Goal: Task Accomplishment & Management: Manage account settings

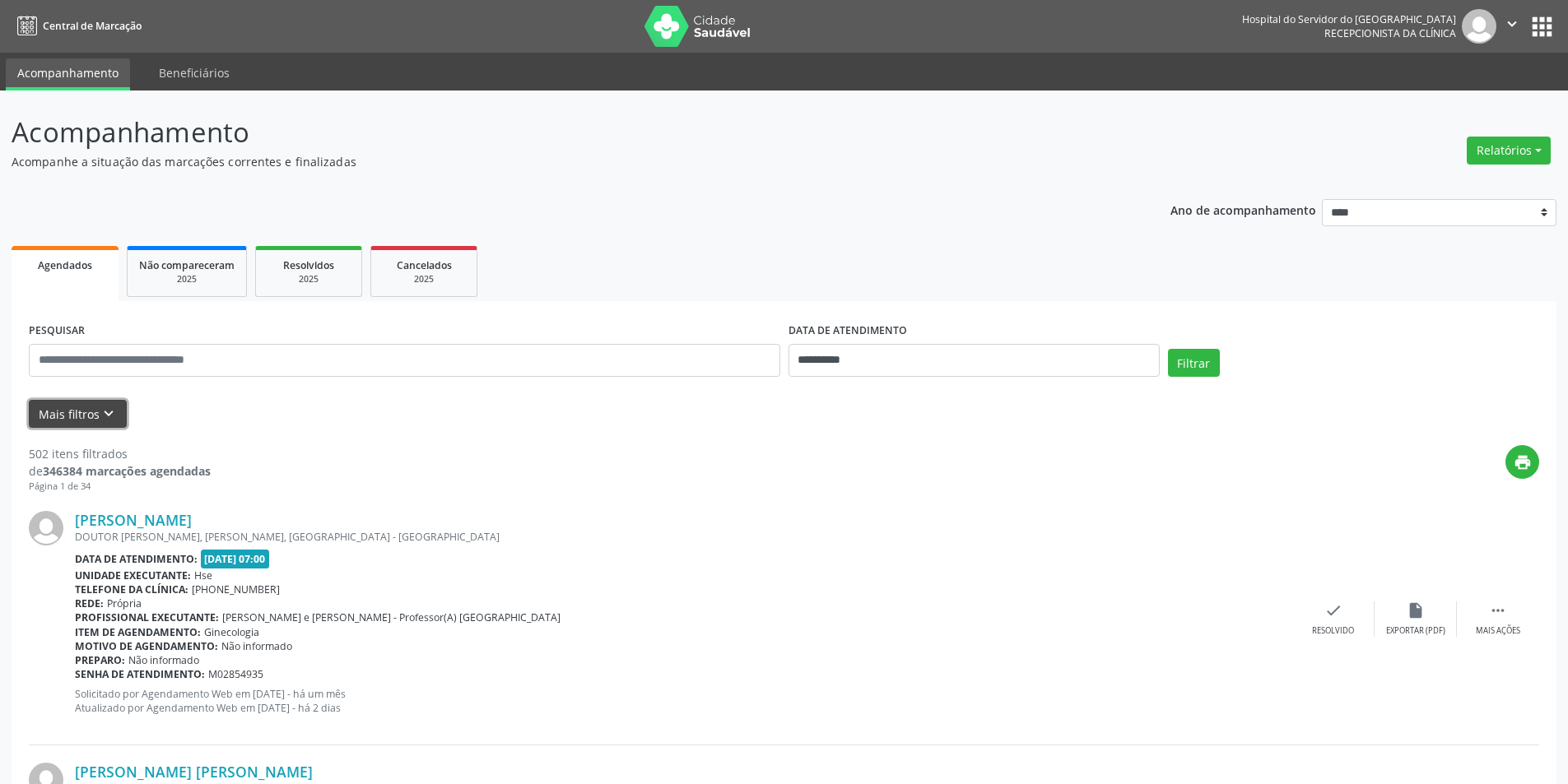
click at [95, 416] on button "Mais filtros keyboard_arrow_down" at bounding box center [77, 413] width 98 height 28
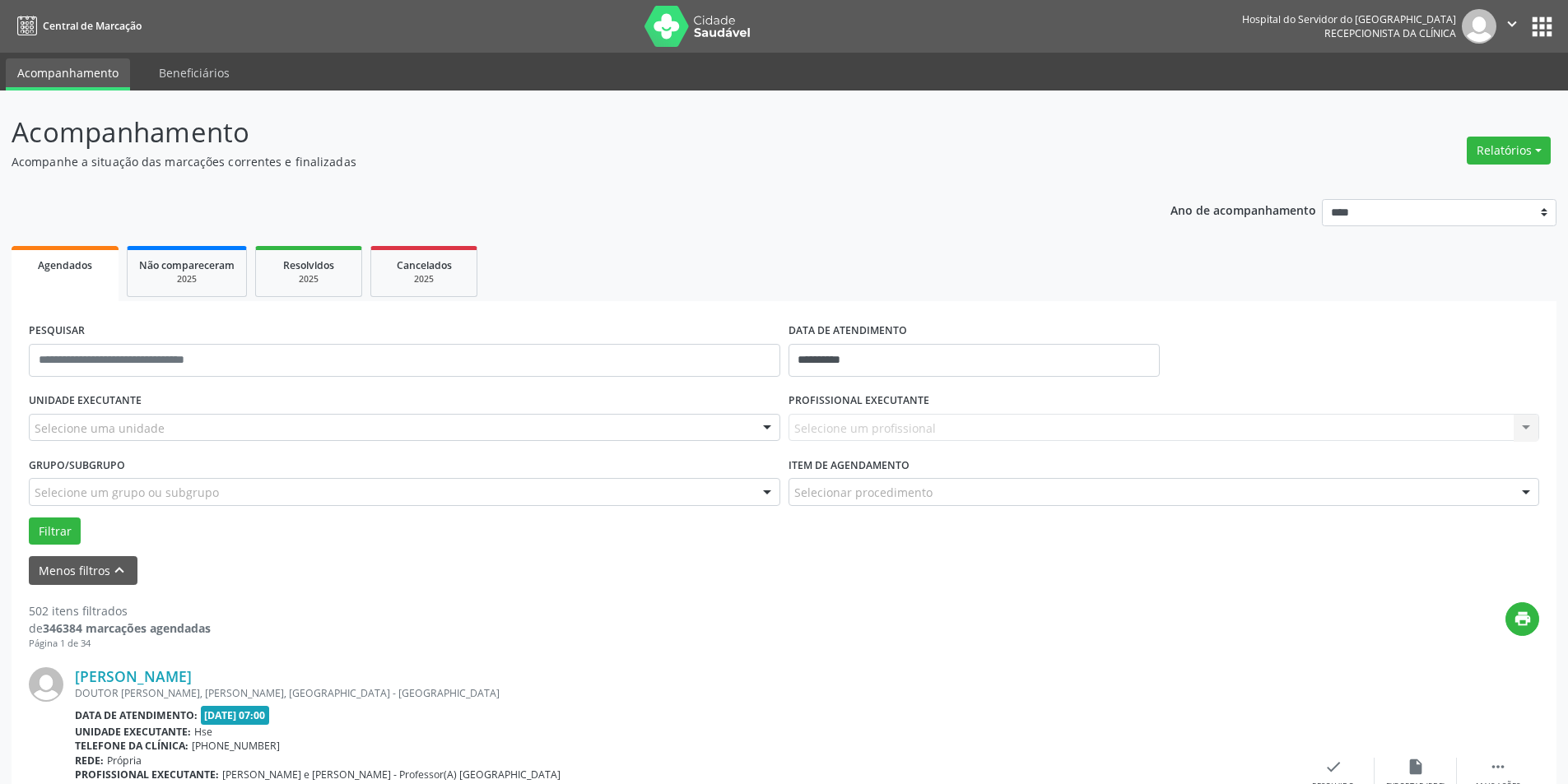
click at [766, 429] on div at bounding box center [767, 429] width 24 height 28
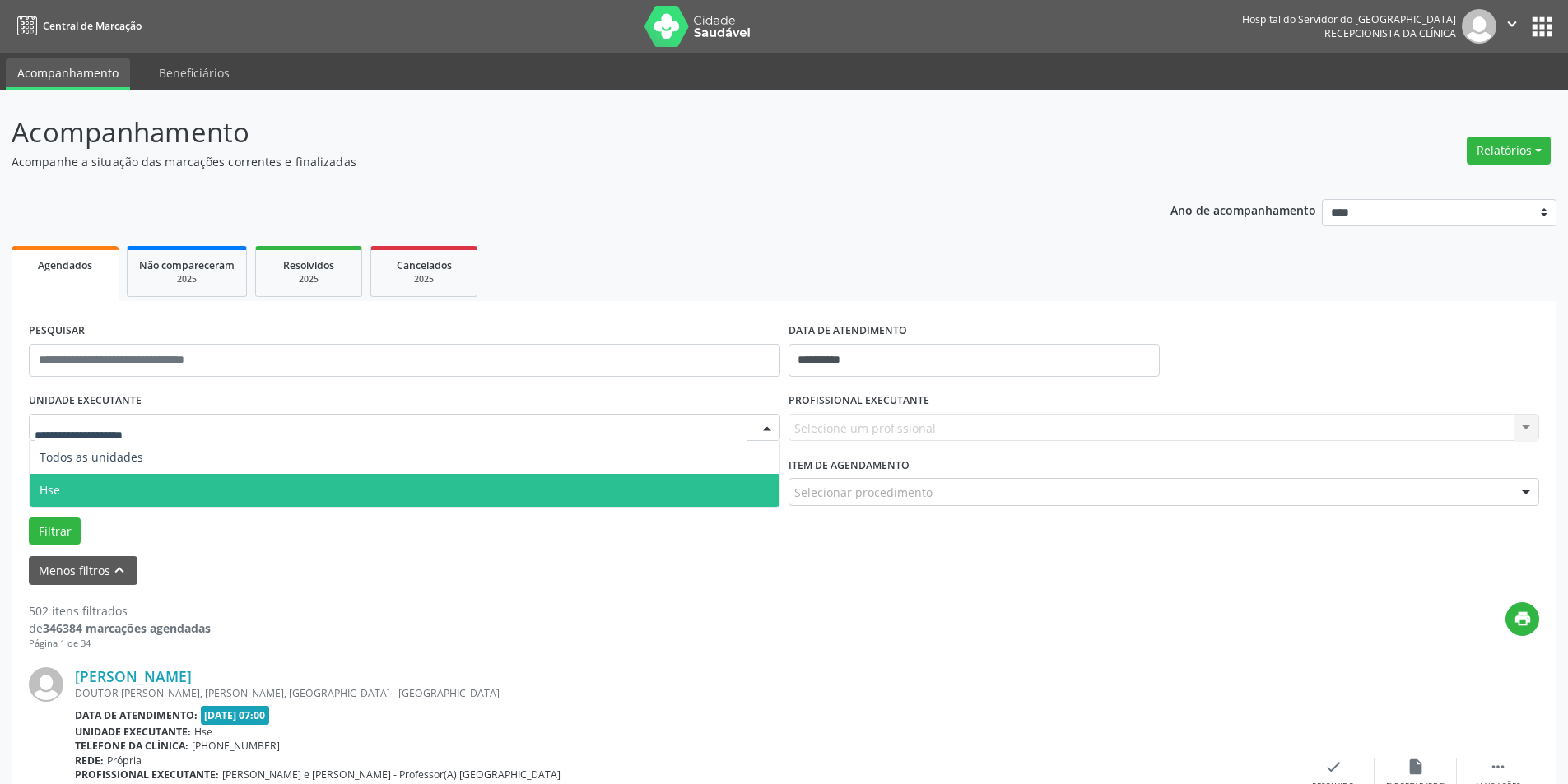
click at [734, 483] on span "Hse" at bounding box center [404, 490] width 750 height 33
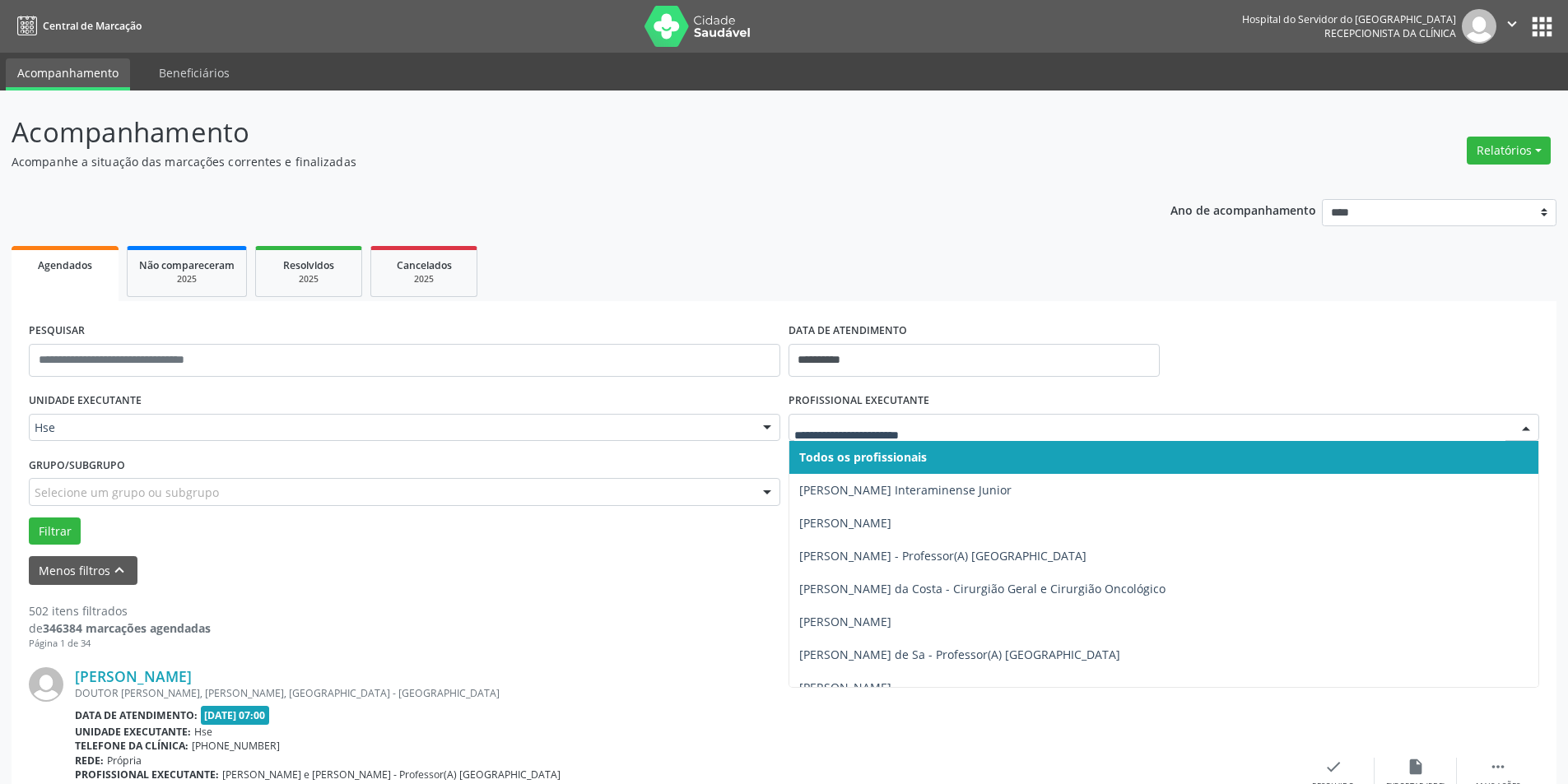
click at [1534, 421] on div at bounding box center [1526, 429] width 24 height 28
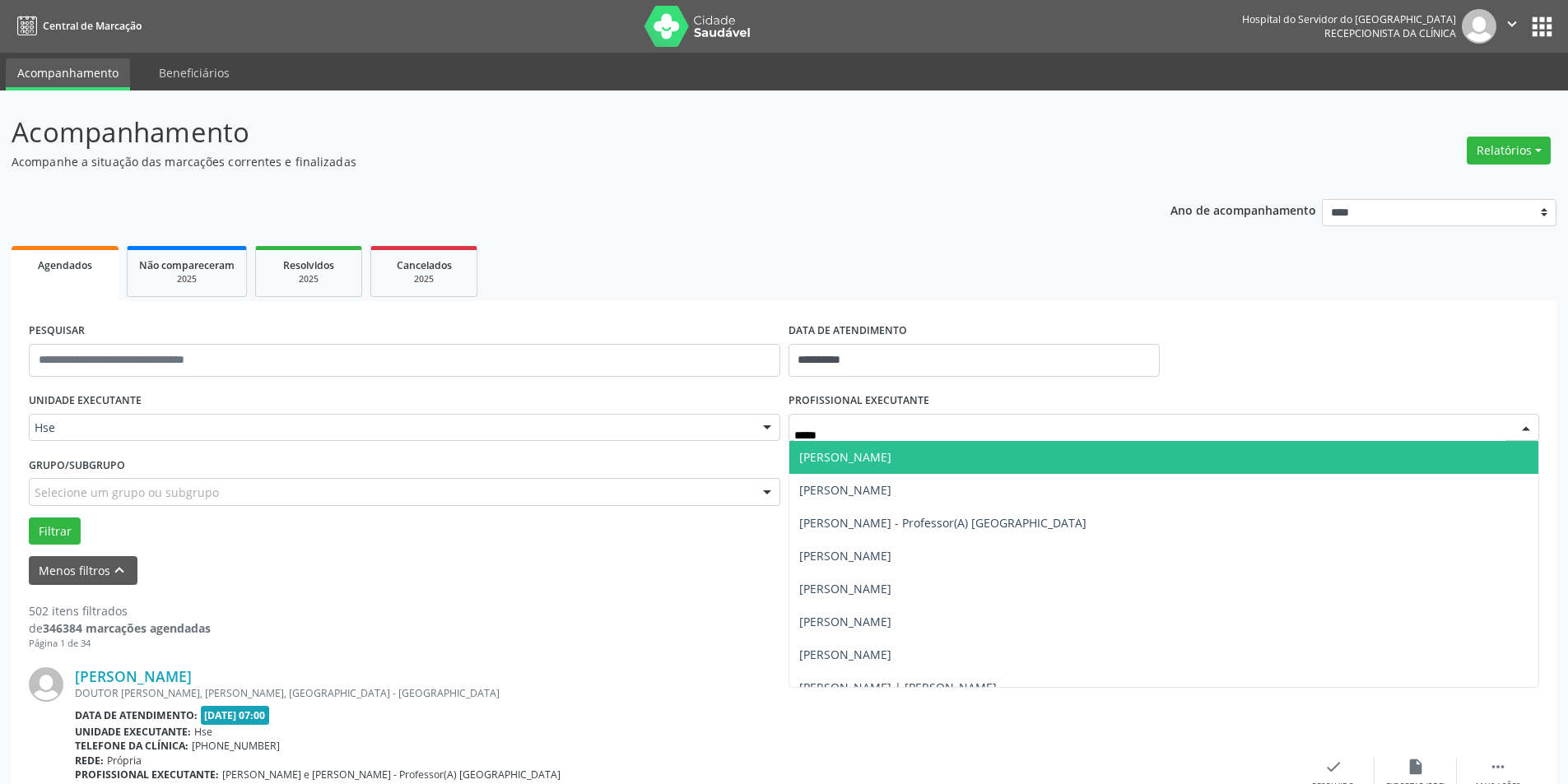
type input "******"
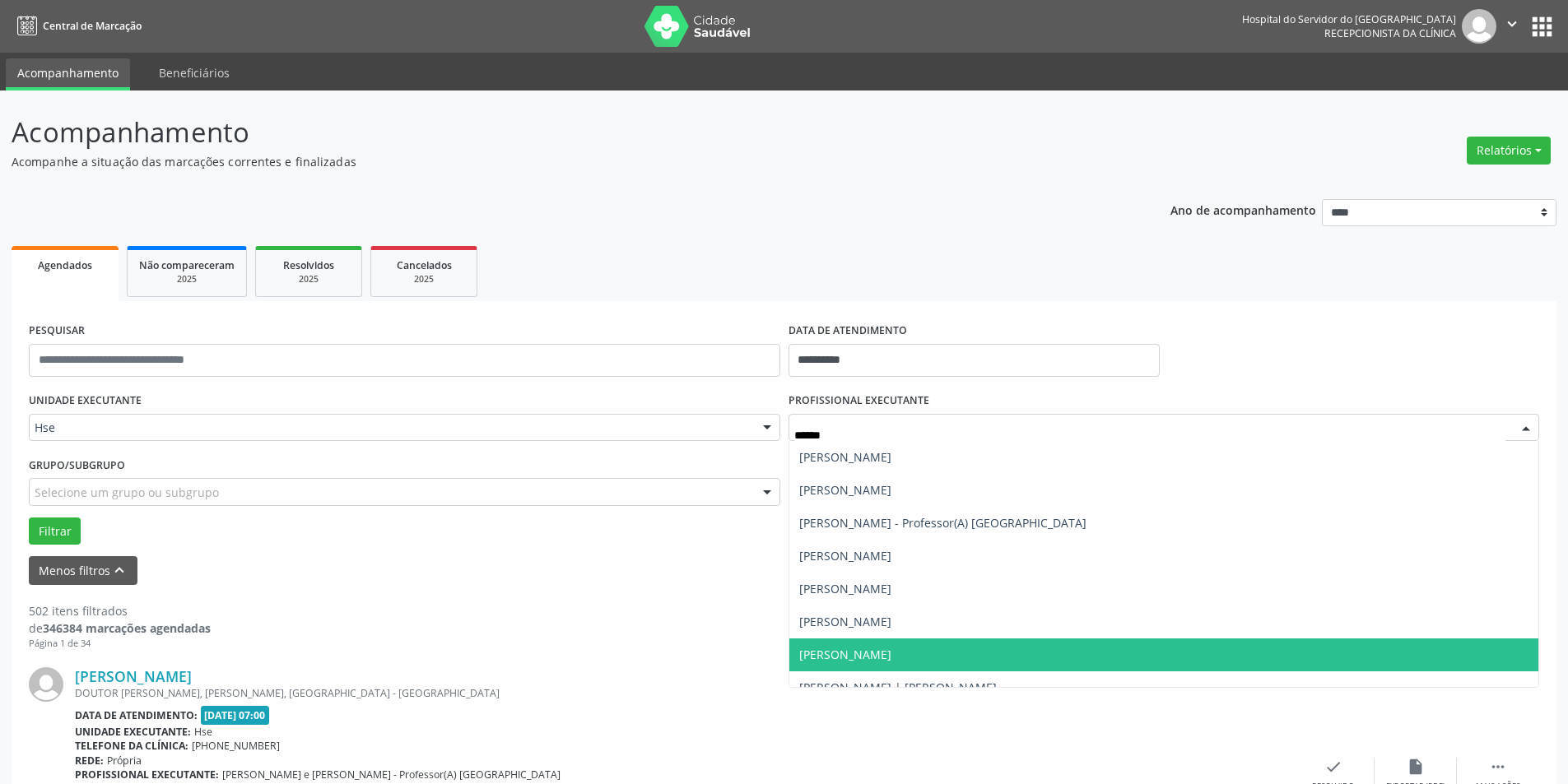
click at [891, 658] on span "[PERSON_NAME]" at bounding box center [845, 655] width 92 height 16
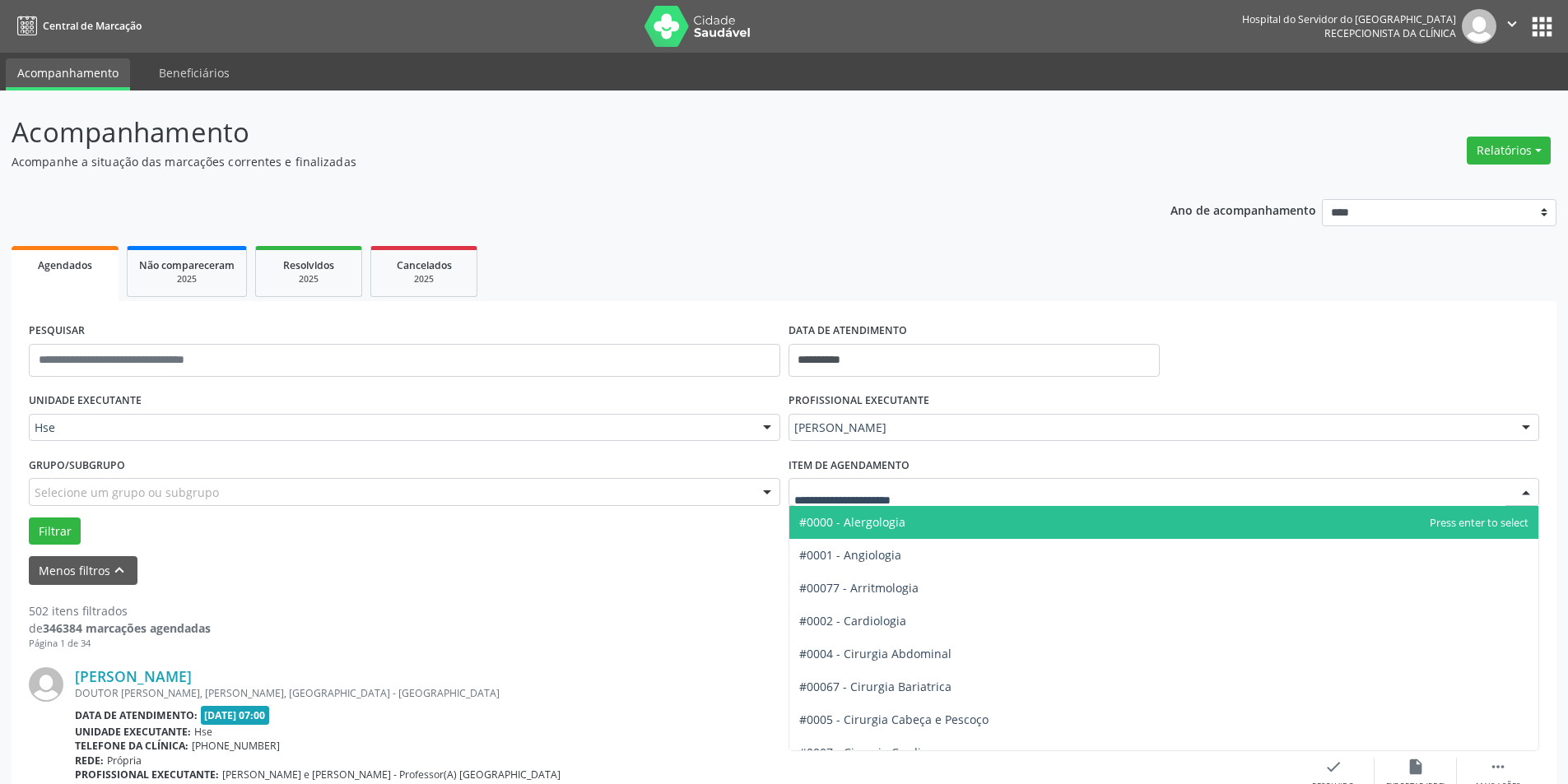
click at [1526, 493] on div at bounding box center [1526, 492] width 24 height 28
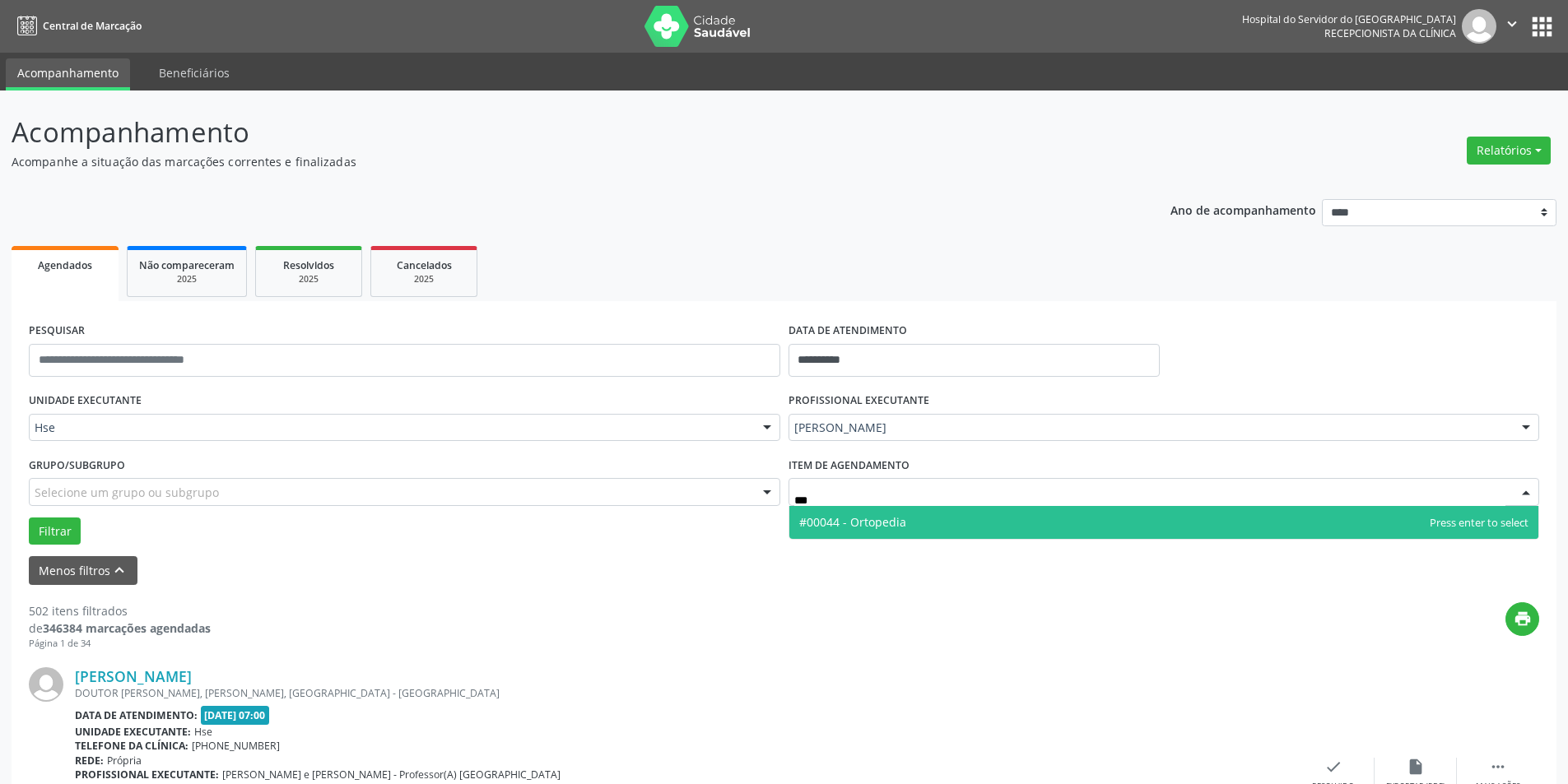
type input "****"
click at [910, 514] on span "#00044 - Ortopedia" at bounding box center [1164, 523] width 750 height 33
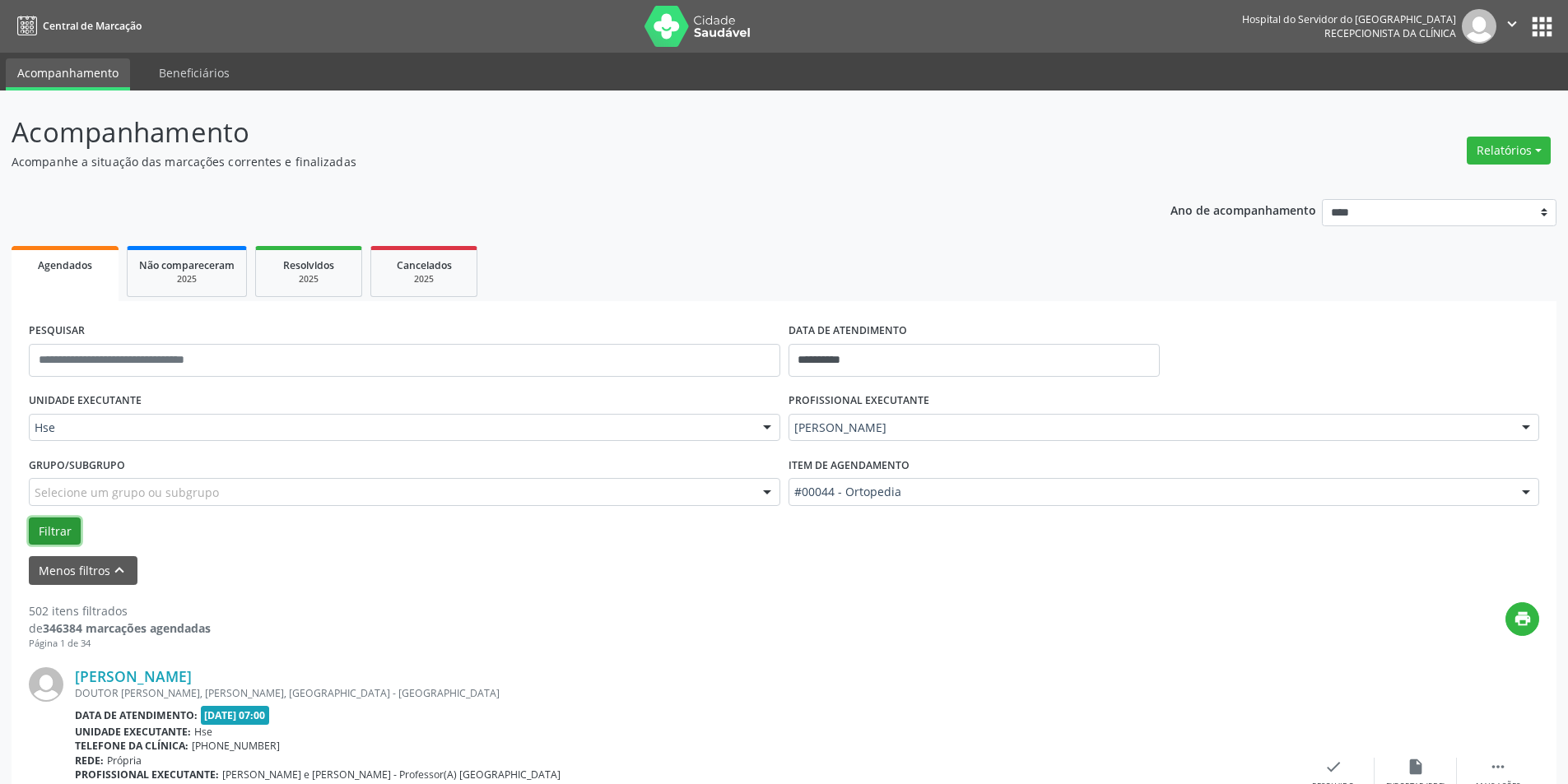
click at [49, 530] on button "Filtrar" at bounding box center [54, 531] width 52 height 28
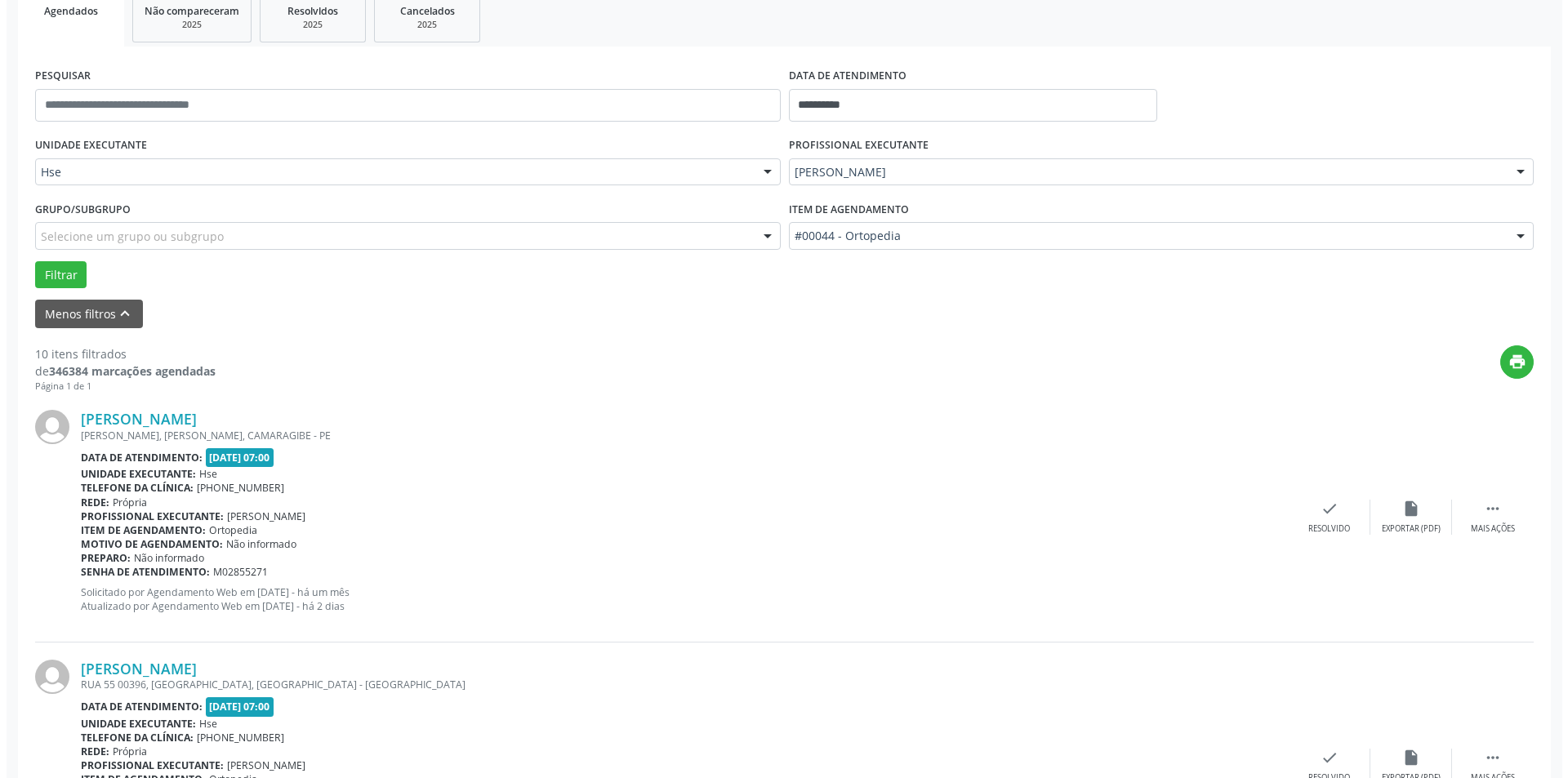
scroll to position [262, 0]
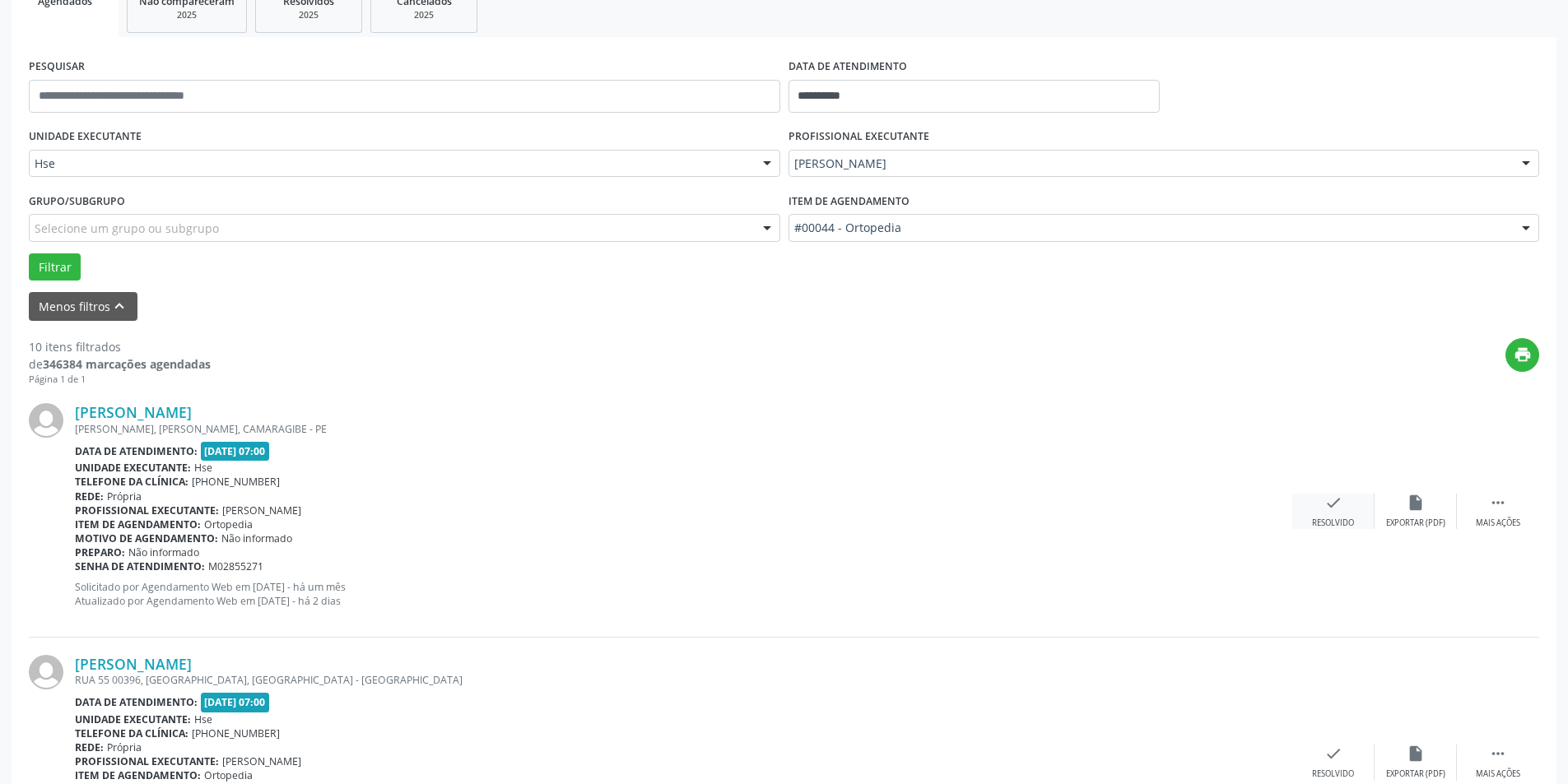
click at [1339, 512] on icon "check" at bounding box center [1333, 502] width 18 height 18
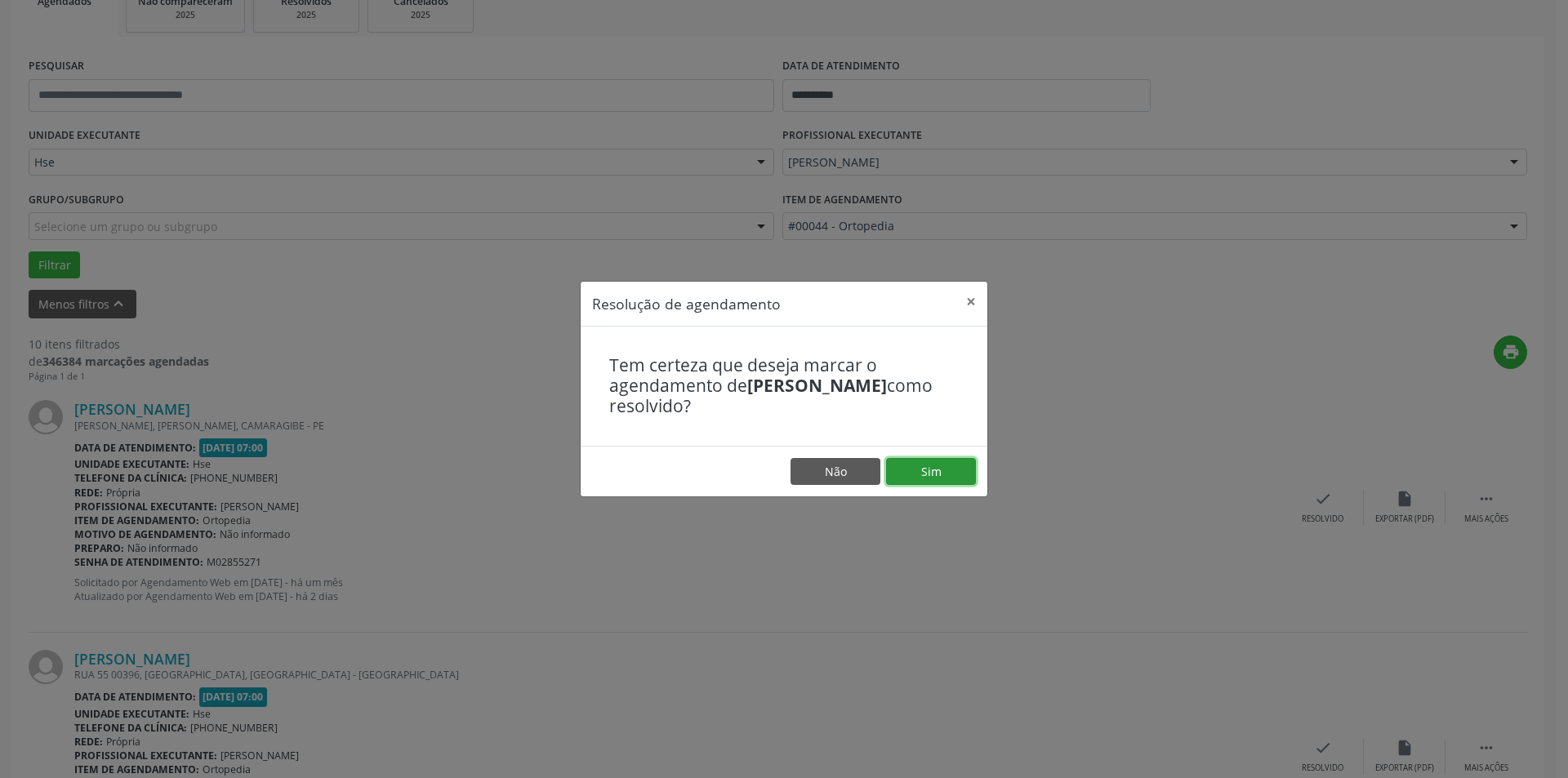
click at [941, 464] on button "Sim" at bounding box center [931, 471] width 89 height 28
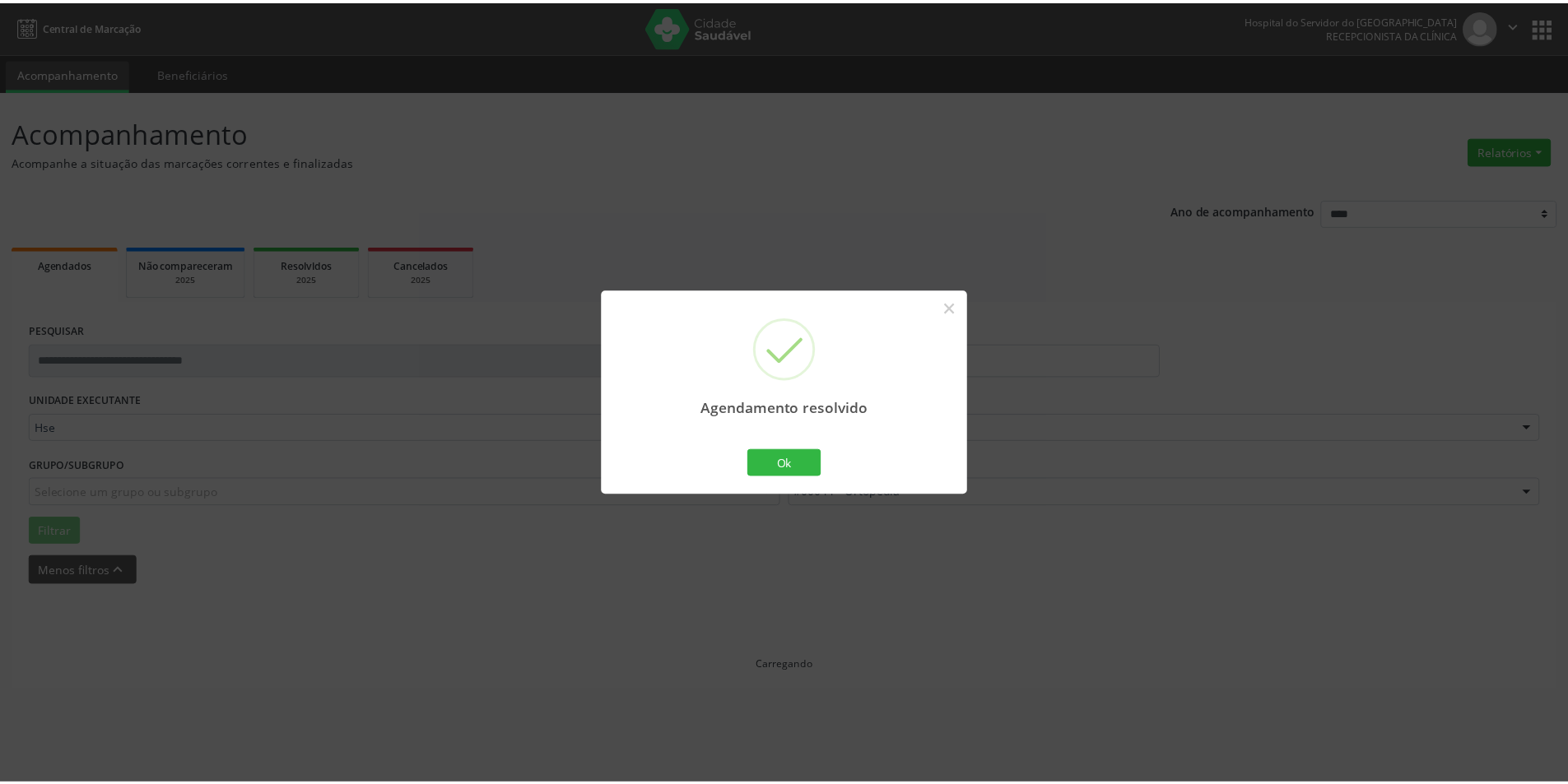
scroll to position [0, 0]
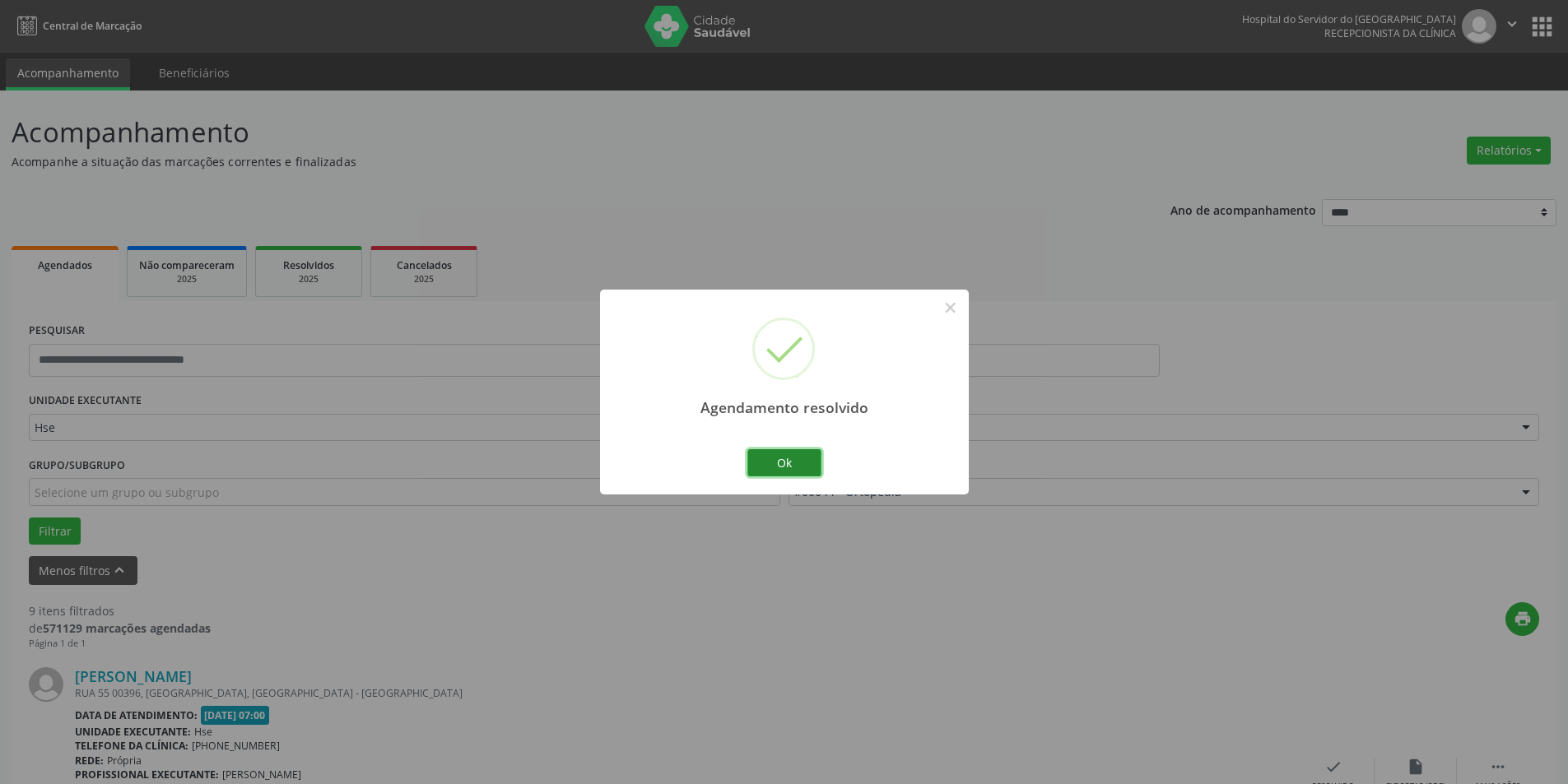
click at [774, 451] on button "Ok" at bounding box center [784, 463] width 74 height 28
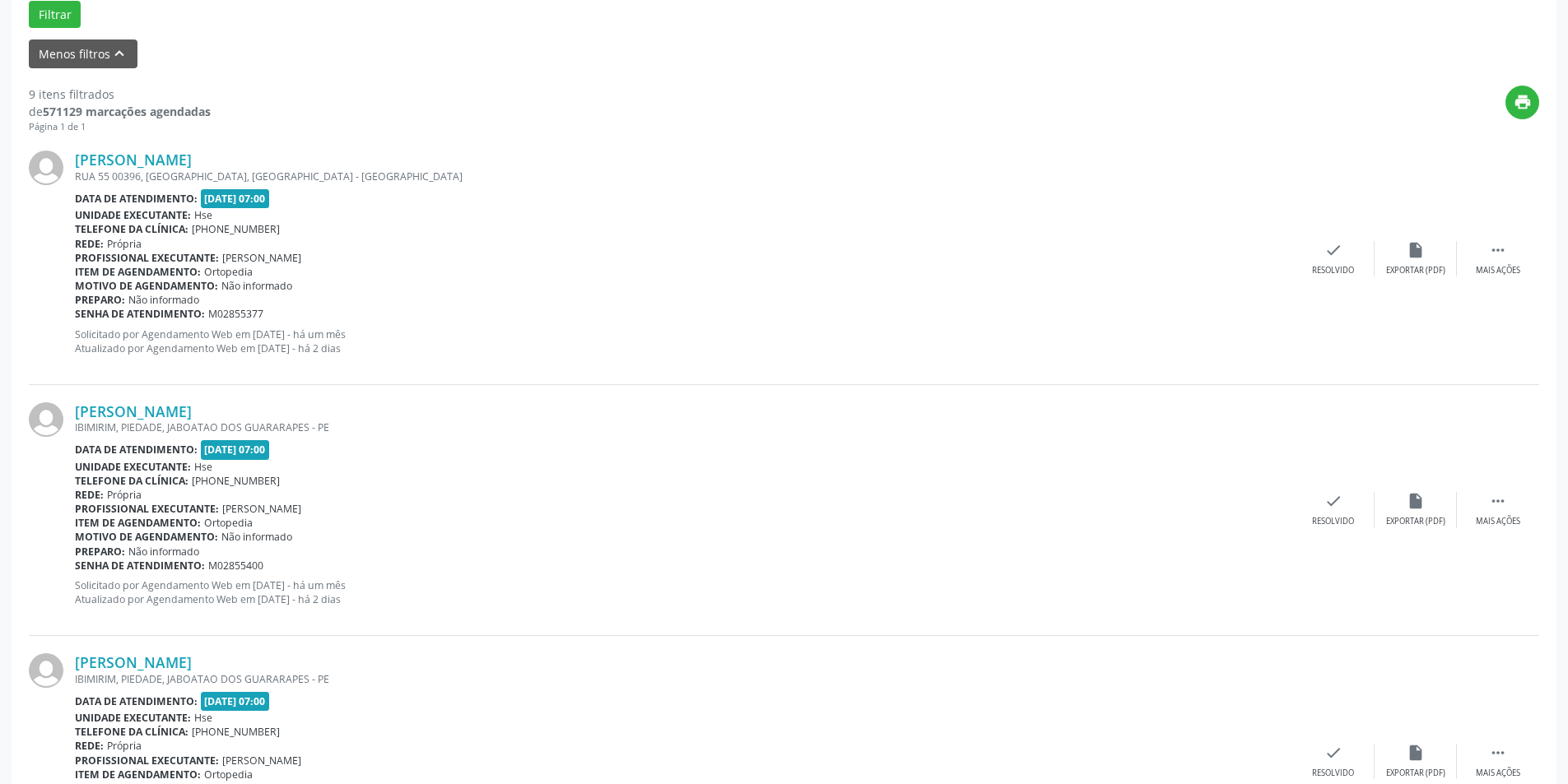
scroll to position [577, 0]
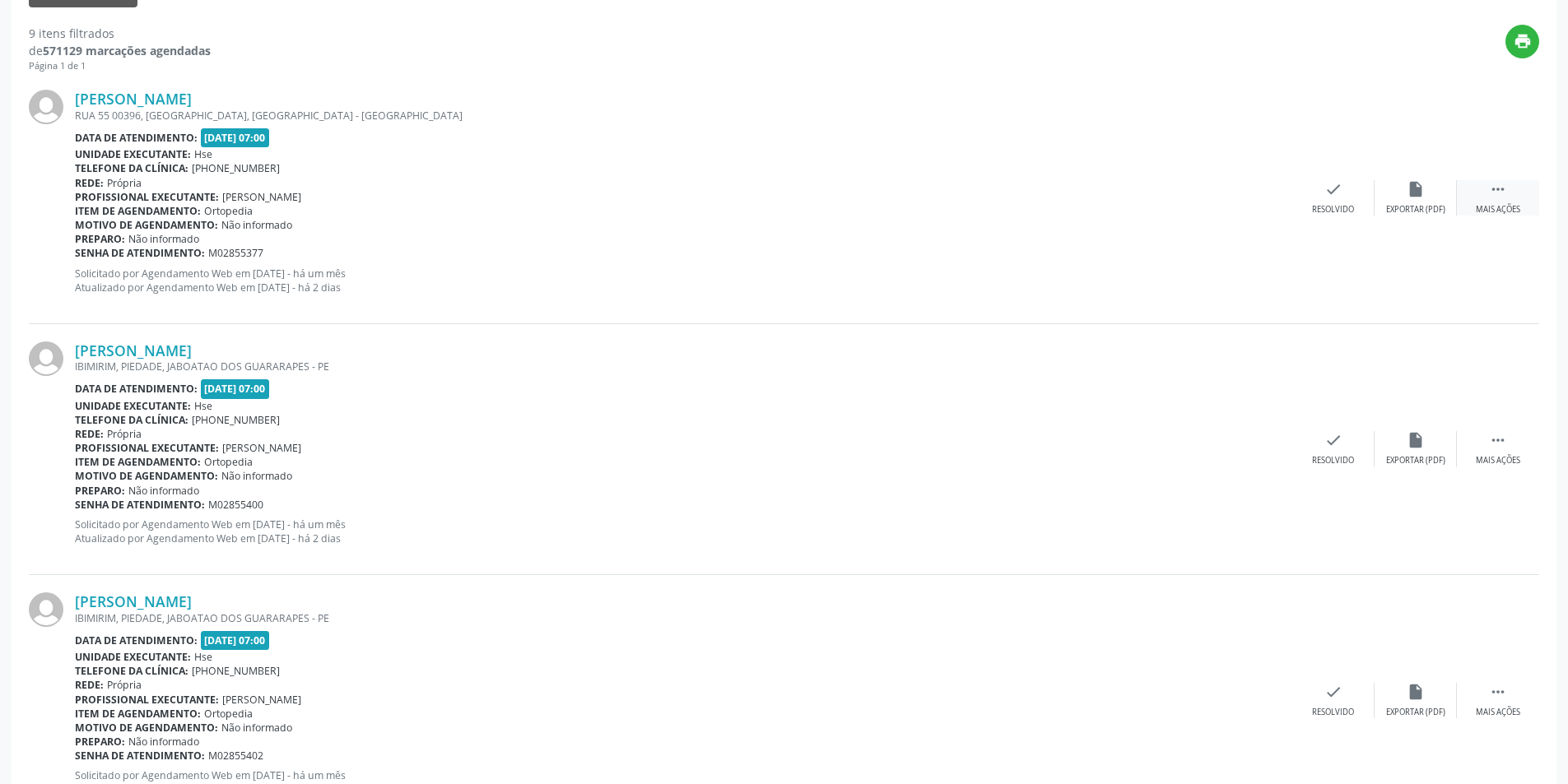
click at [1488, 190] on div " Mais ações" at bounding box center [1498, 198] width 82 height 35
click at [1437, 195] on div "alarm_off Não compareceu" at bounding box center [1416, 198] width 82 height 35
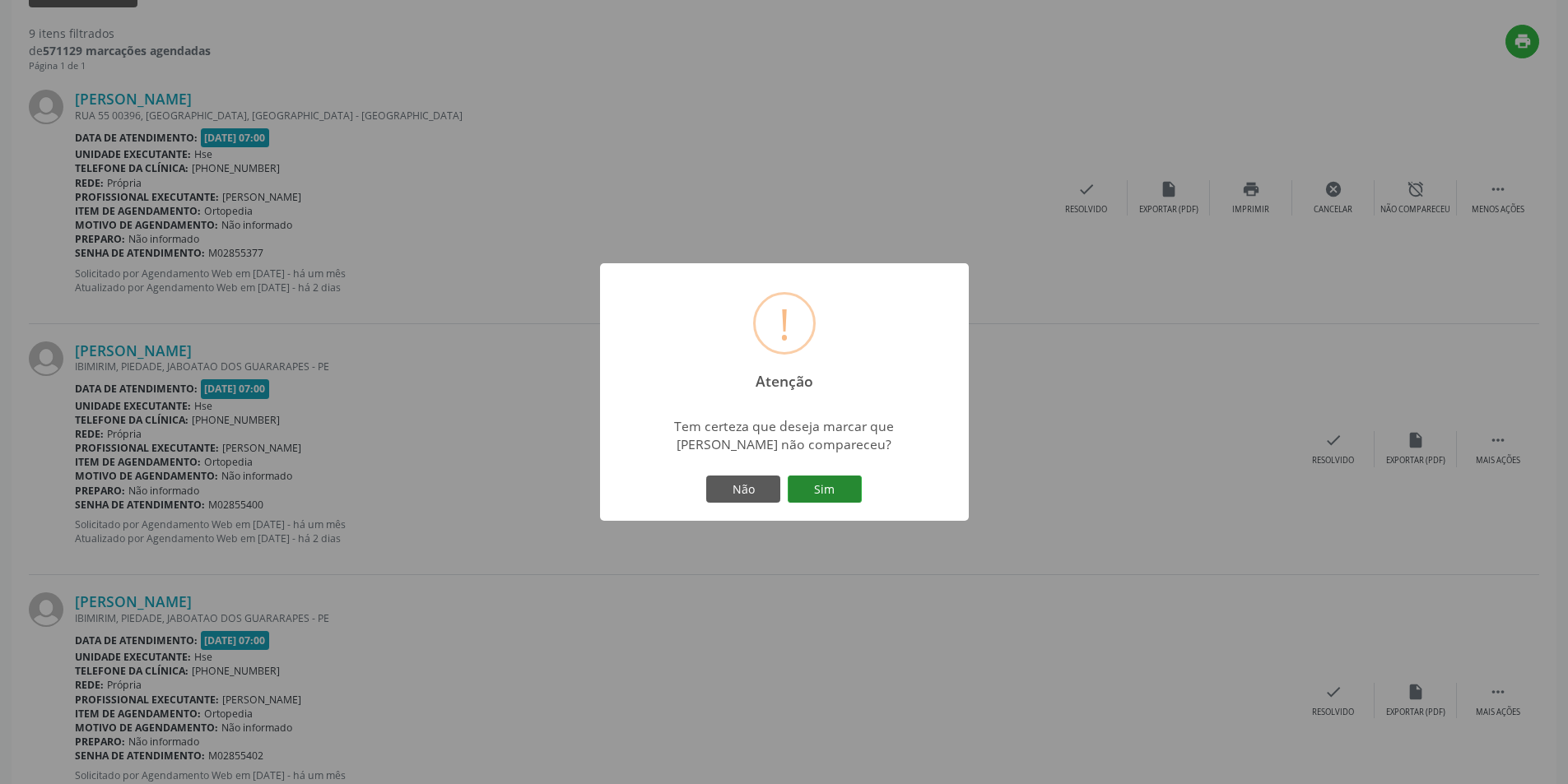
click at [818, 480] on button "Sim" at bounding box center [825, 489] width 74 height 28
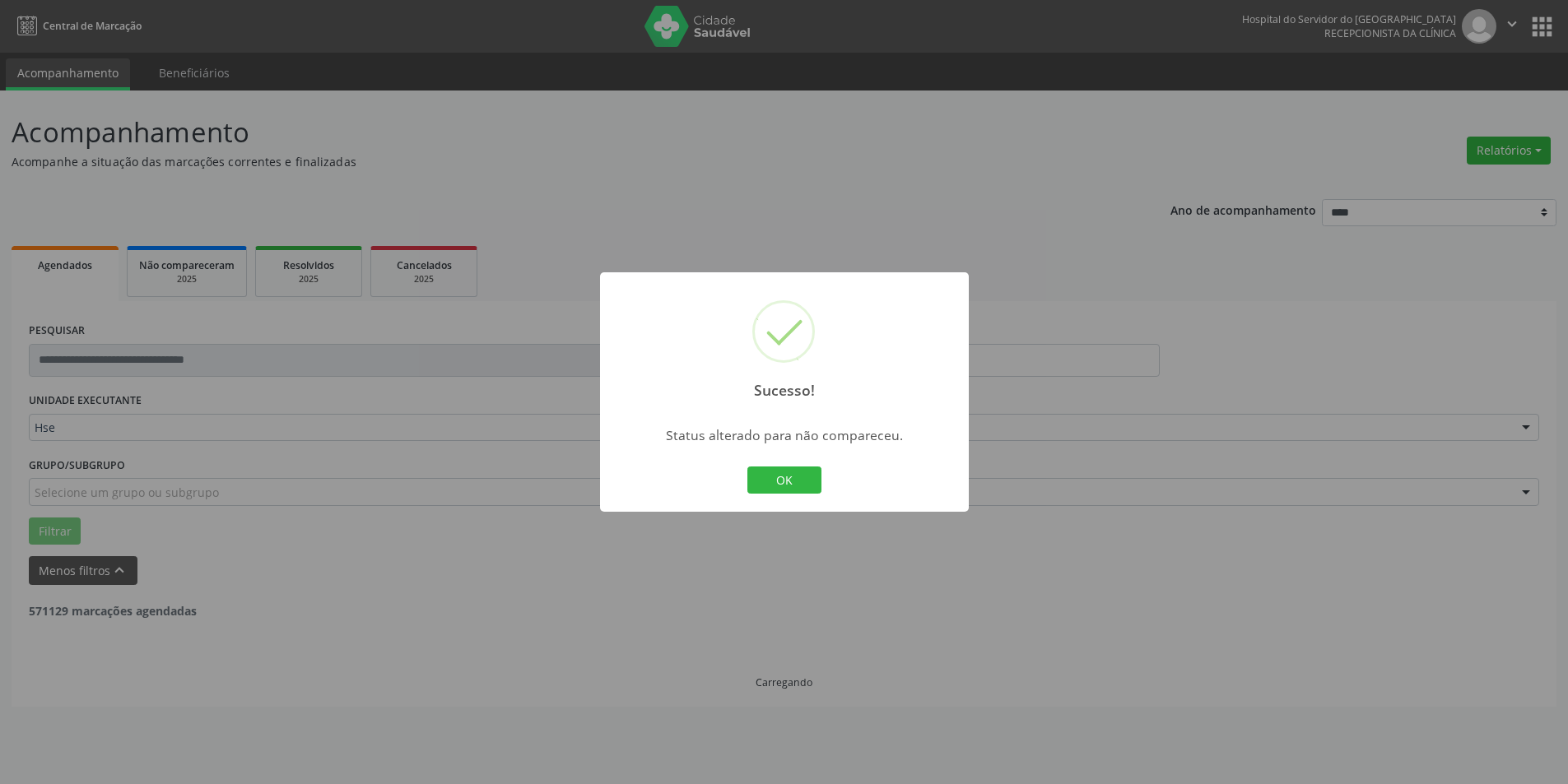
scroll to position [0, 0]
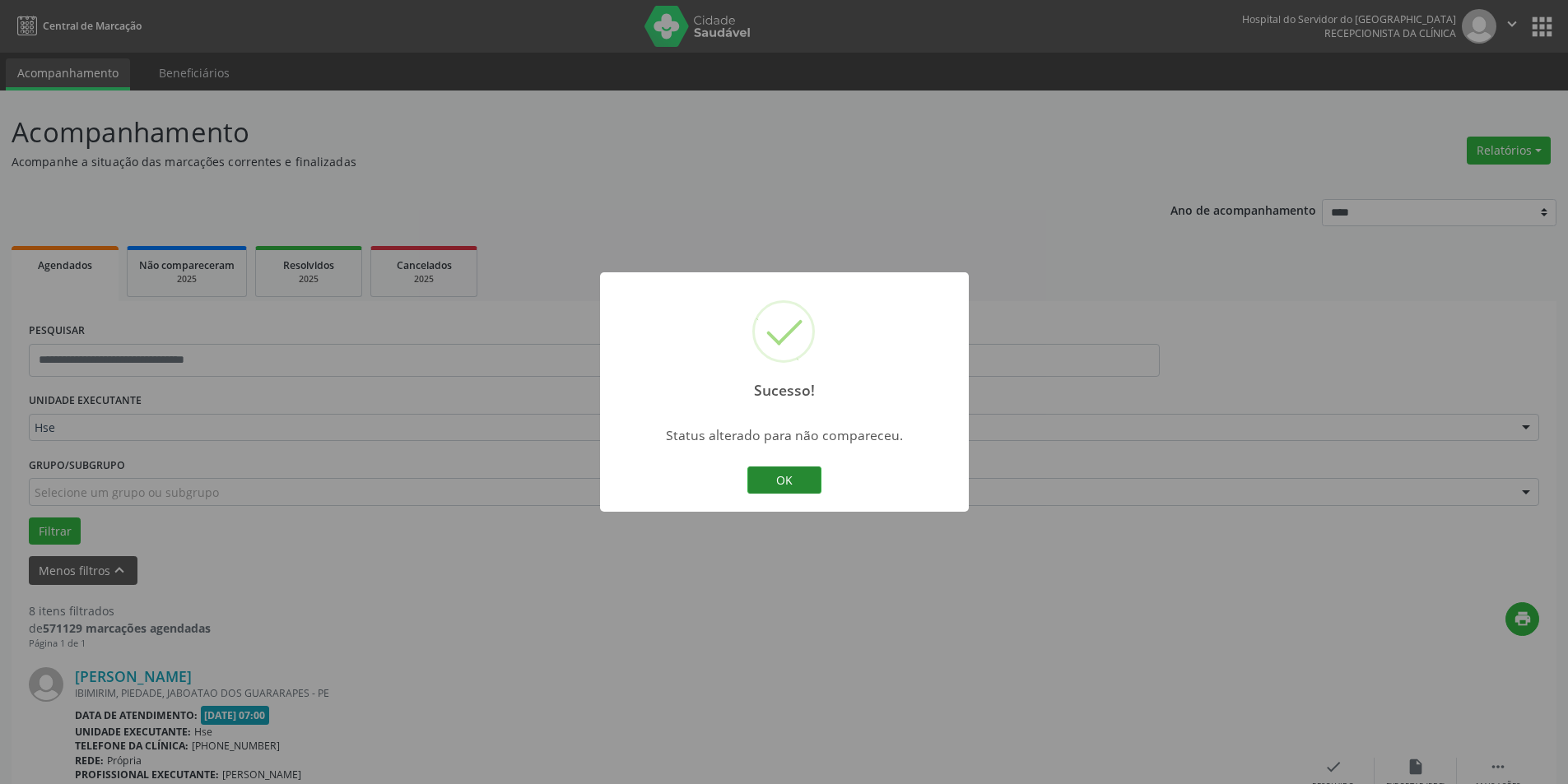
click at [811, 467] on button "OK" at bounding box center [784, 481] width 74 height 28
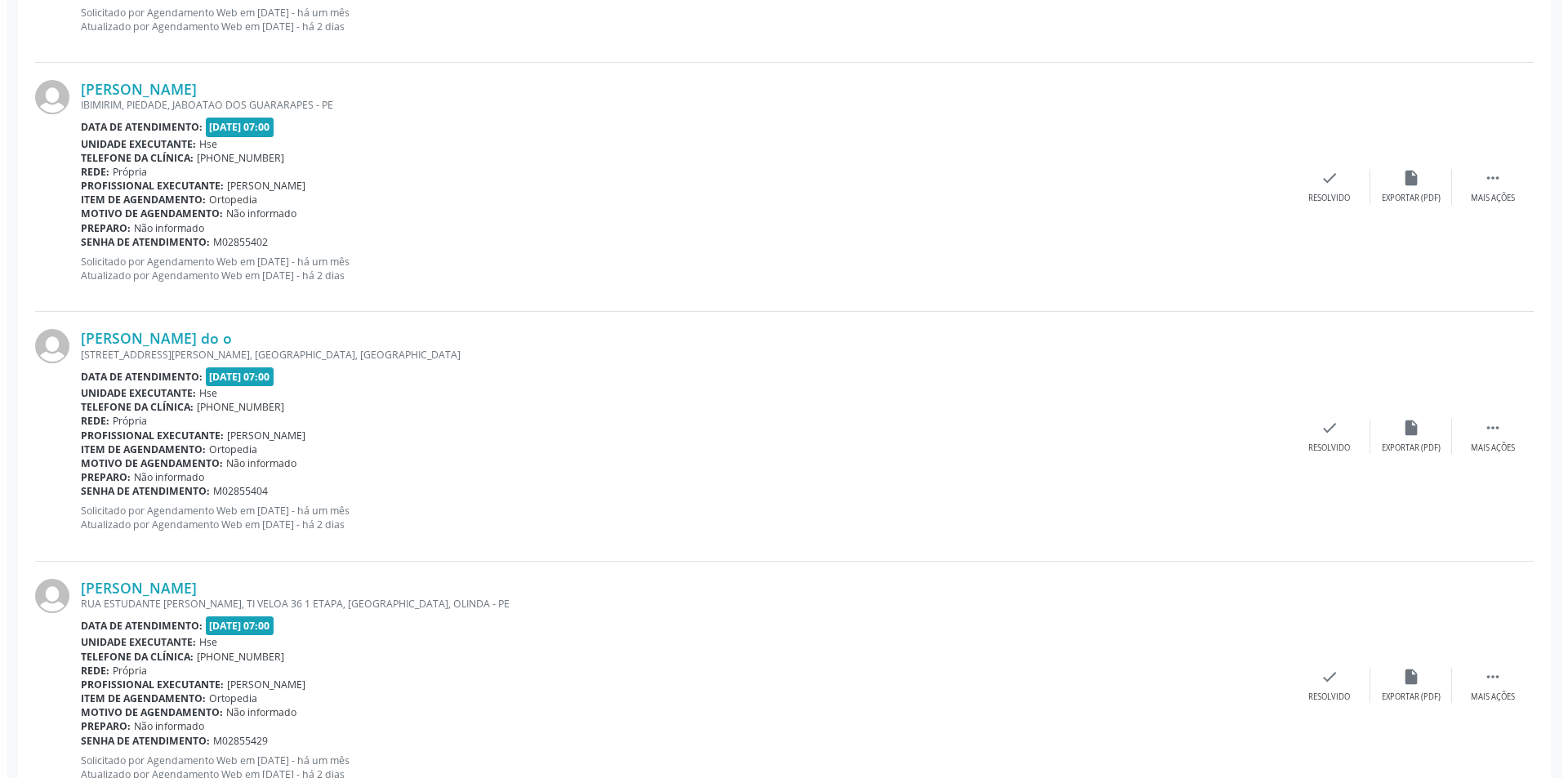
scroll to position [869, 0]
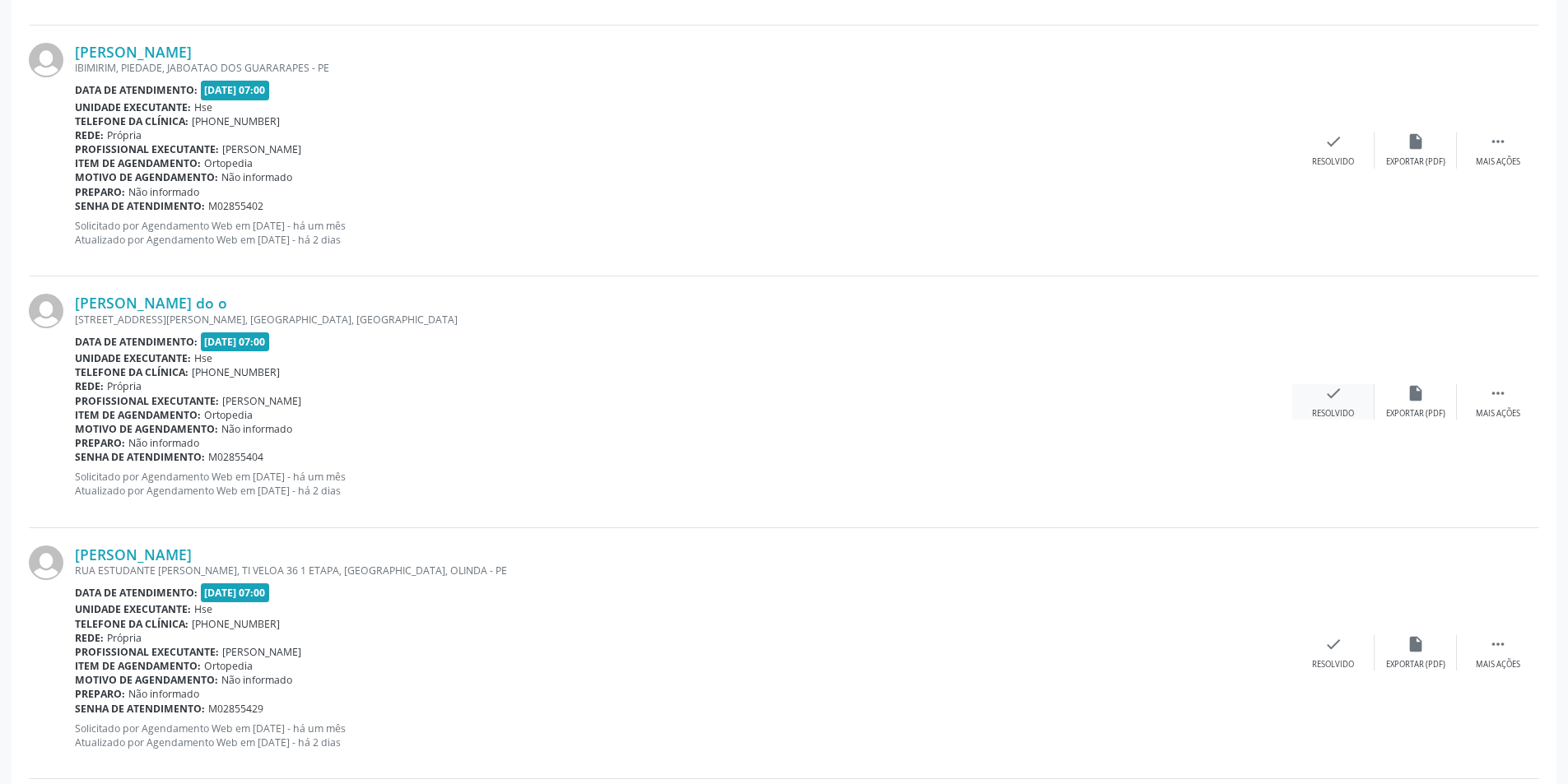
click at [1348, 395] on div "check Resolvido" at bounding box center [1334, 401] width 82 height 35
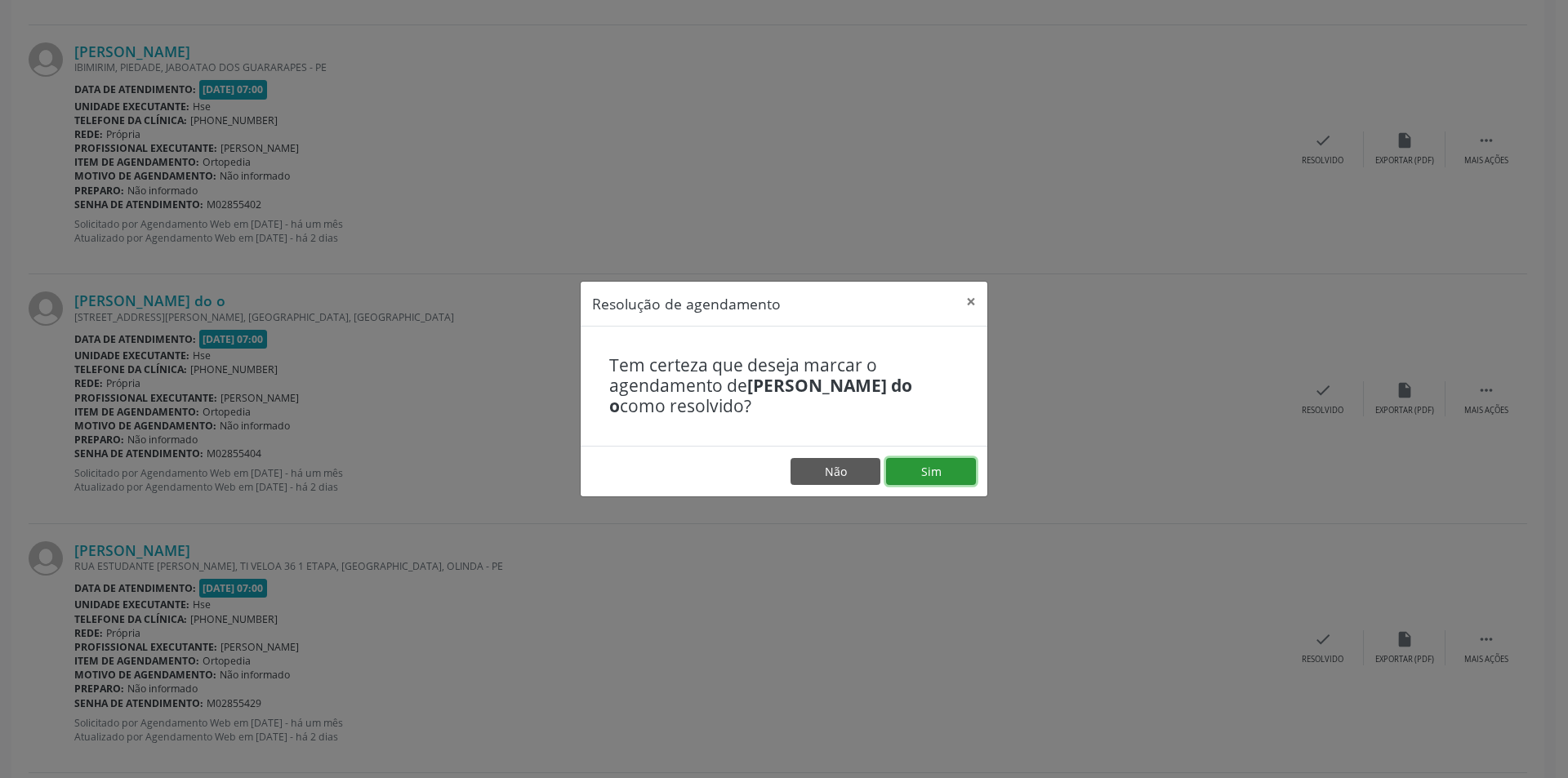
click at [947, 471] on button "Sim" at bounding box center [931, 471] width 89 height 28
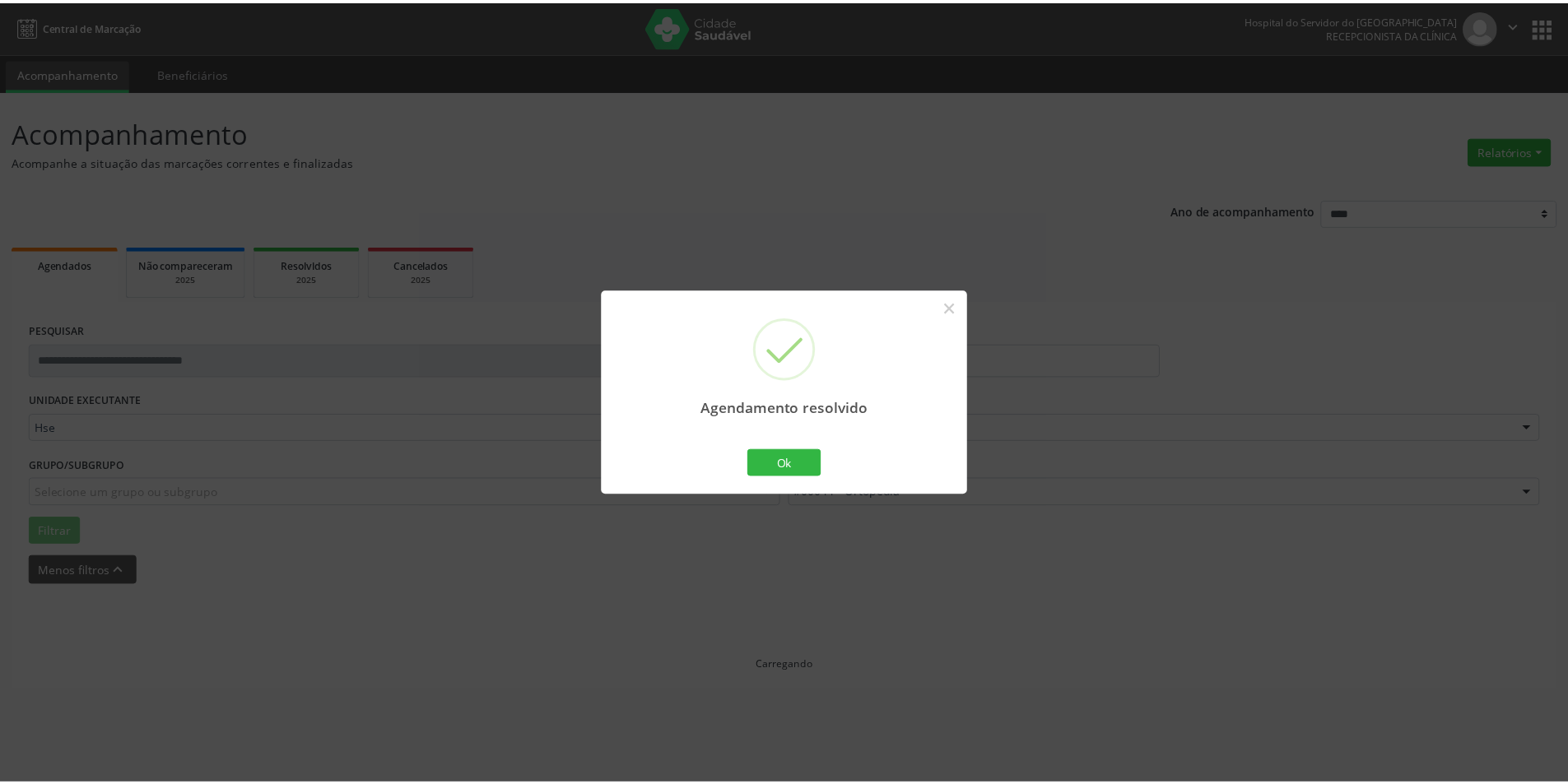
scroll to position [0, 0]
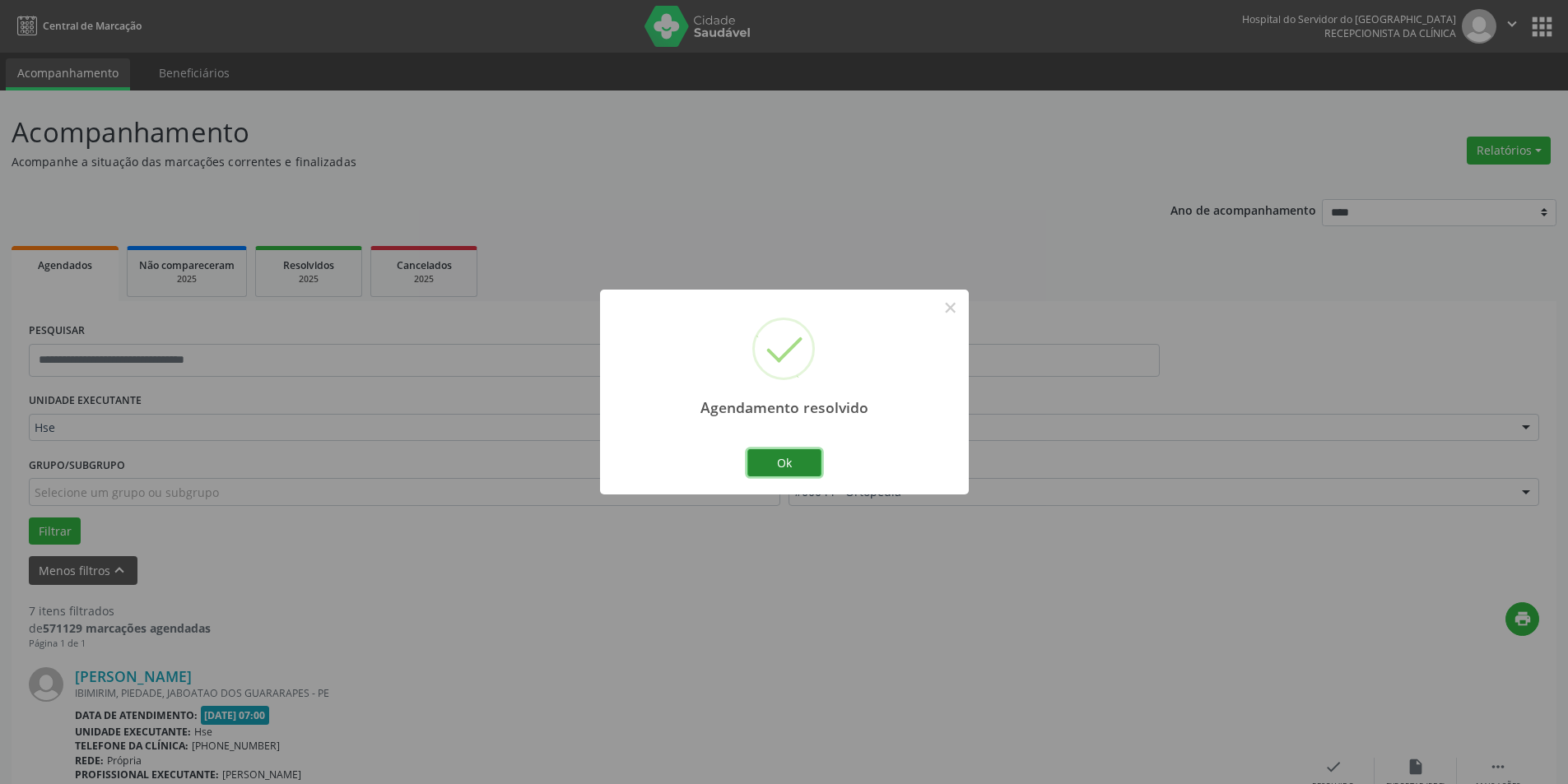
click at [784, 464] on button "Ok" at bounding box center [784, 463] width 74 height 28
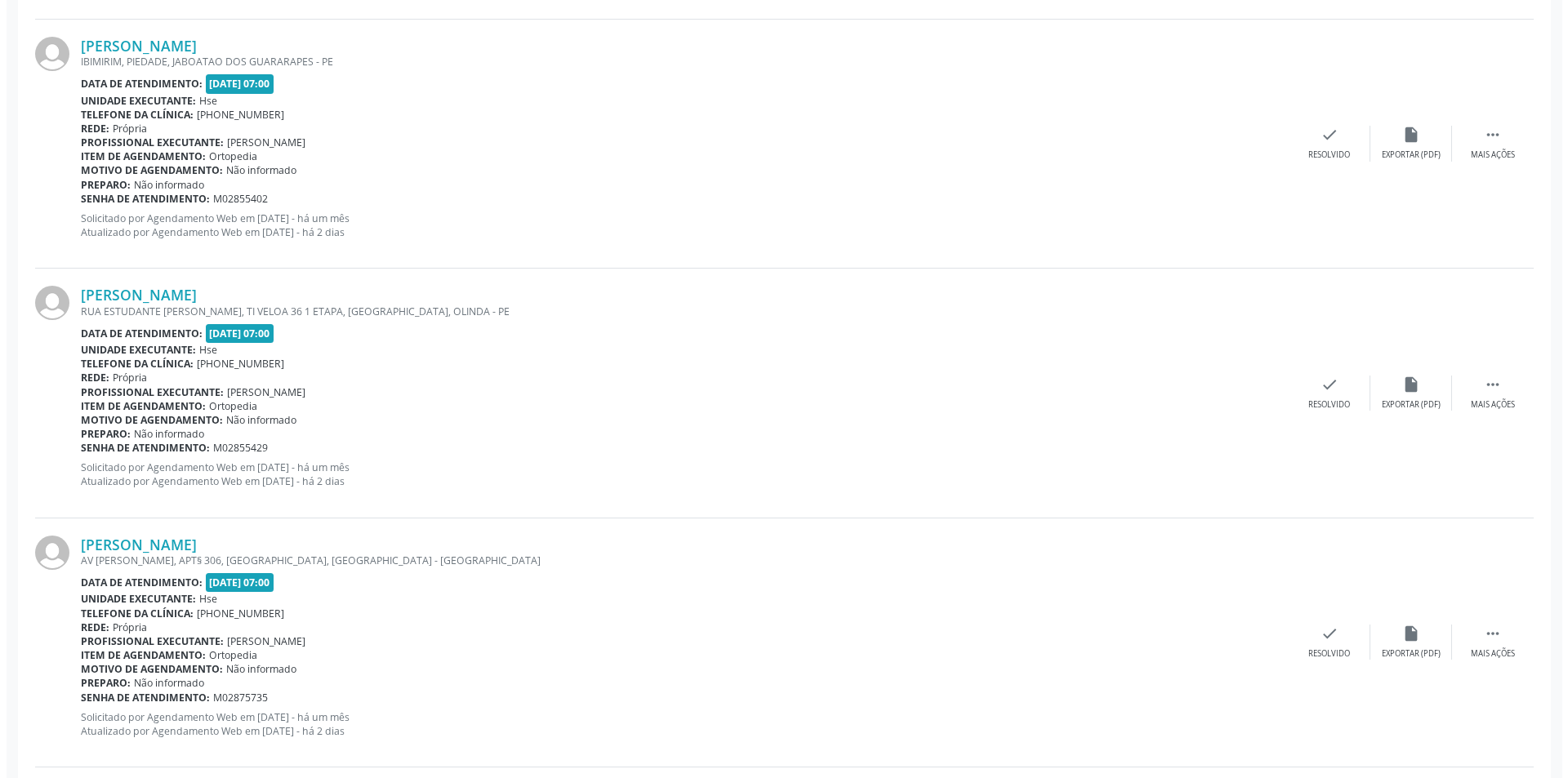
scroll to position [896, 0]
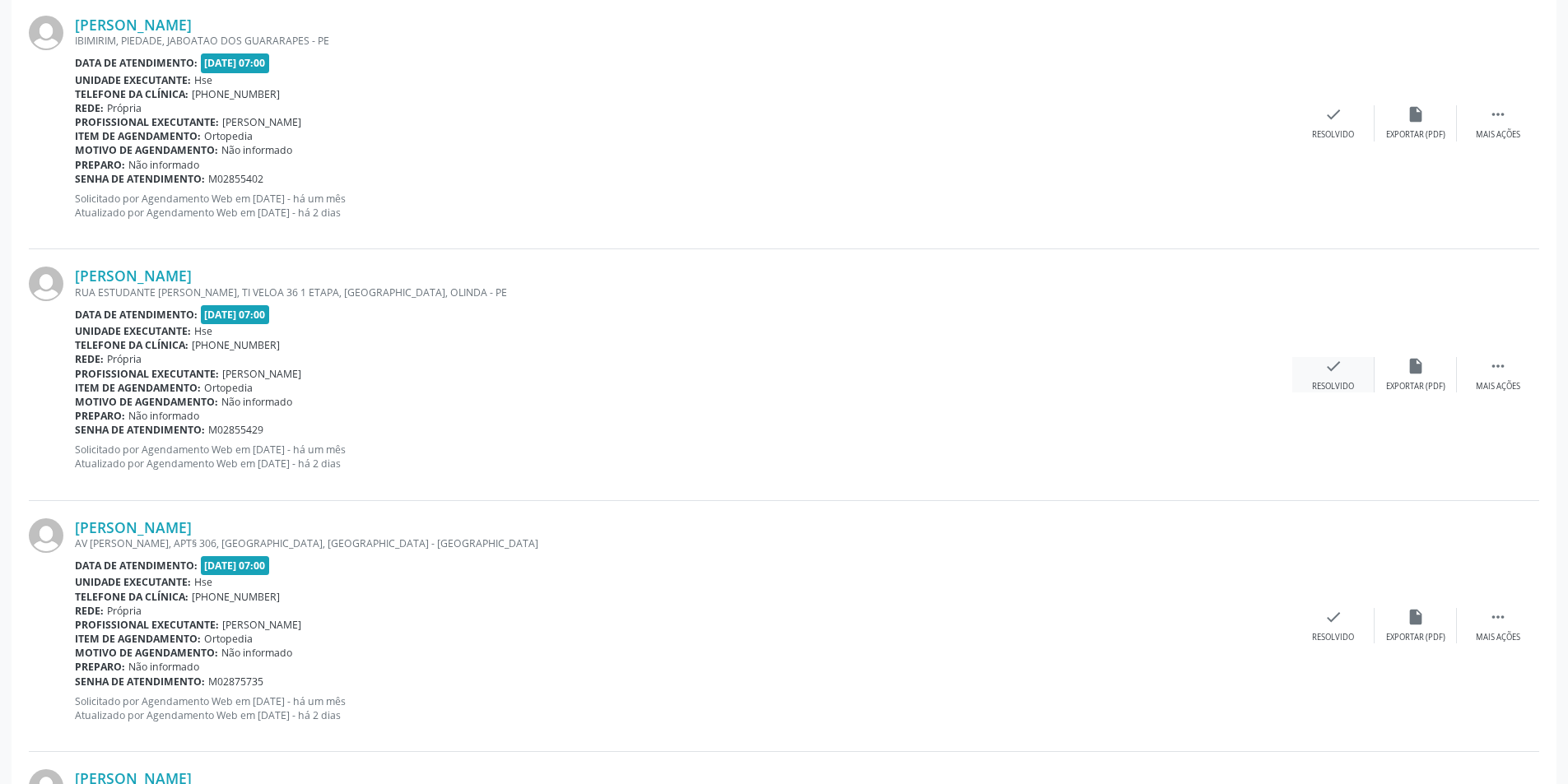
click at [1334, 373] on icon "check" at bounding box center [1333, 366] width 18 height 18
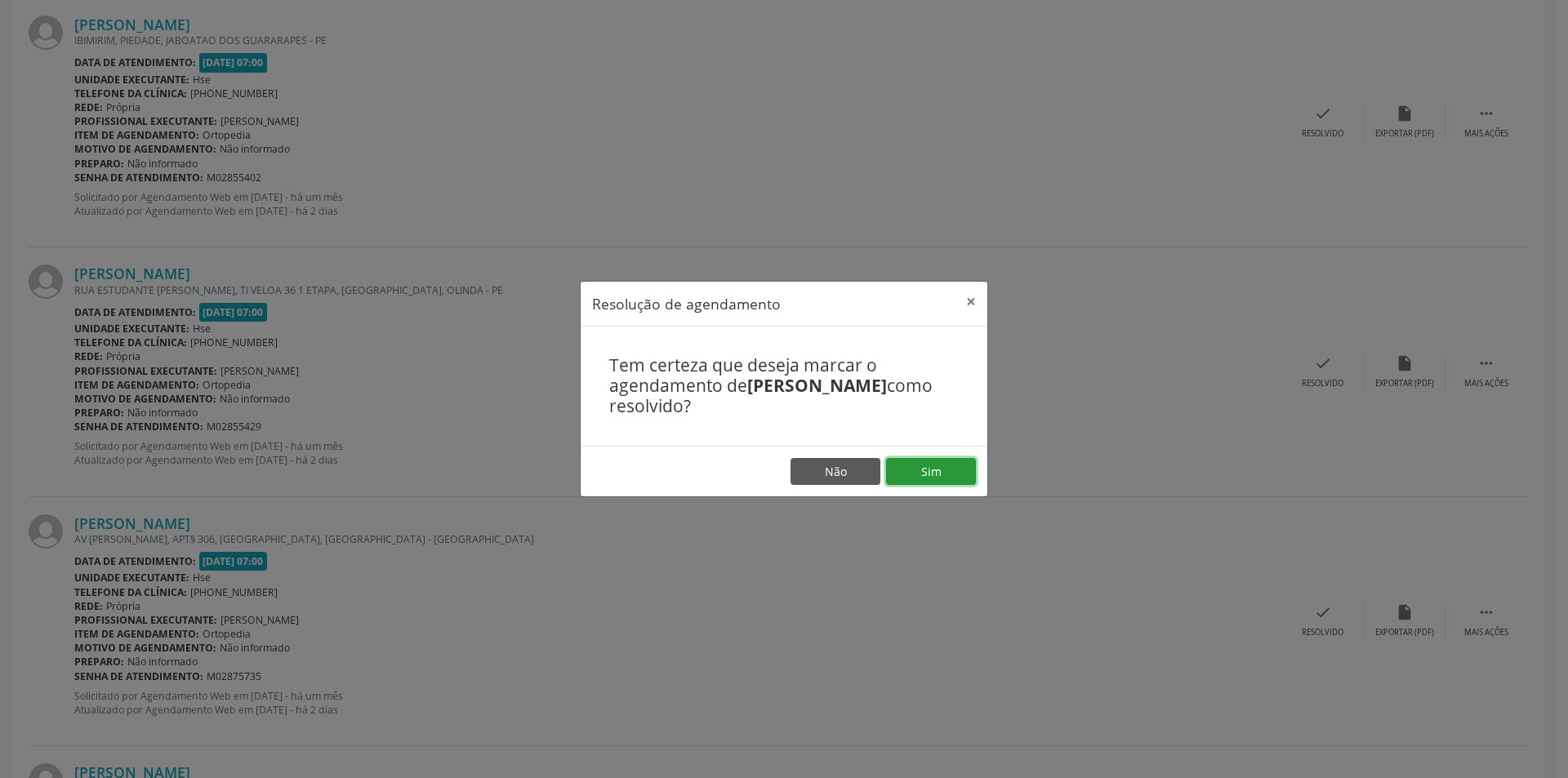
click at [948, 469] on button "Sim" at bounding box center [931, 471] width 89 height 28
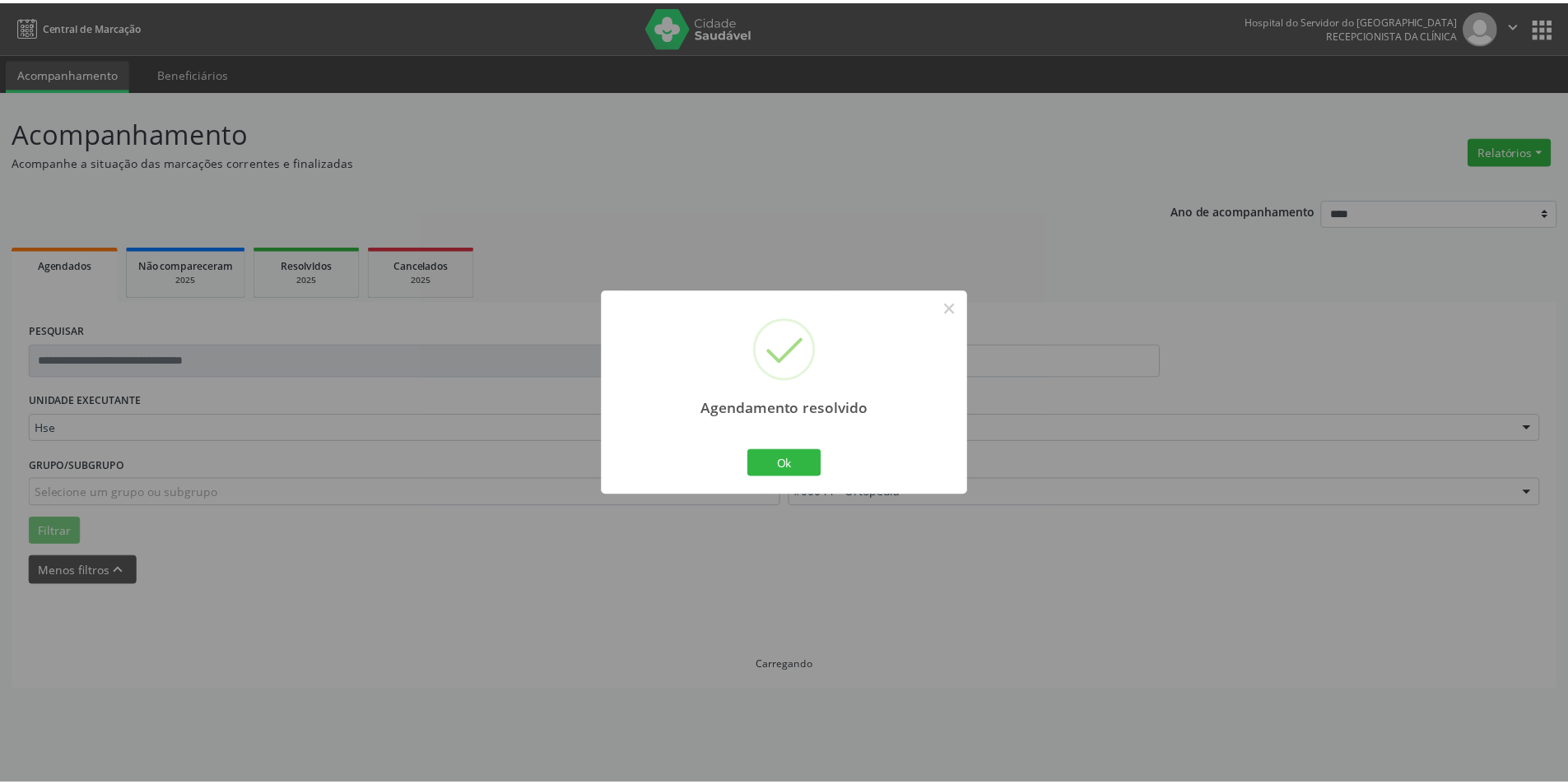
scroll to position [0, 0]
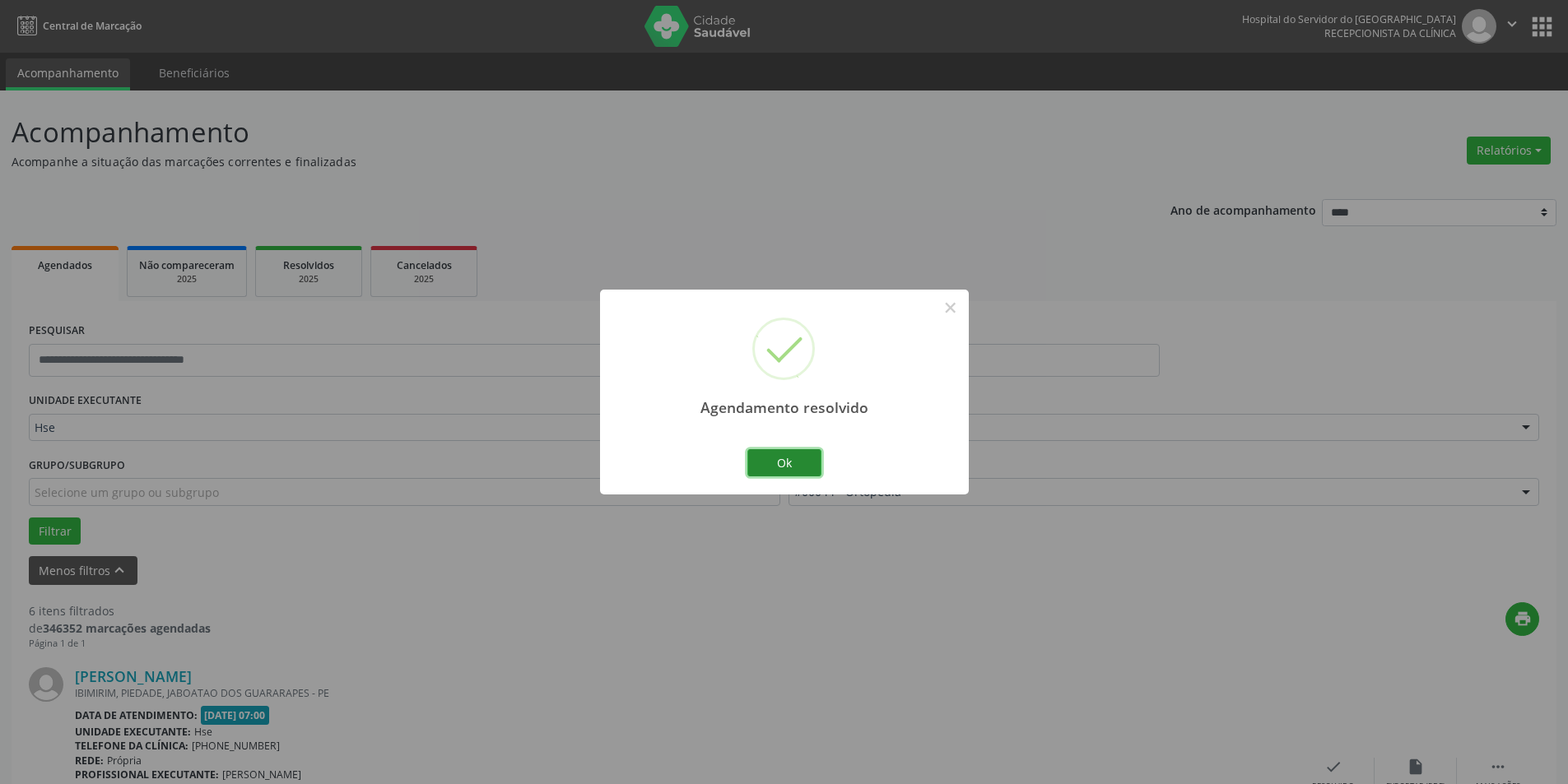
click at [783, 454] on button "Ok" at bounding box center [784, 463] width 74 height 28
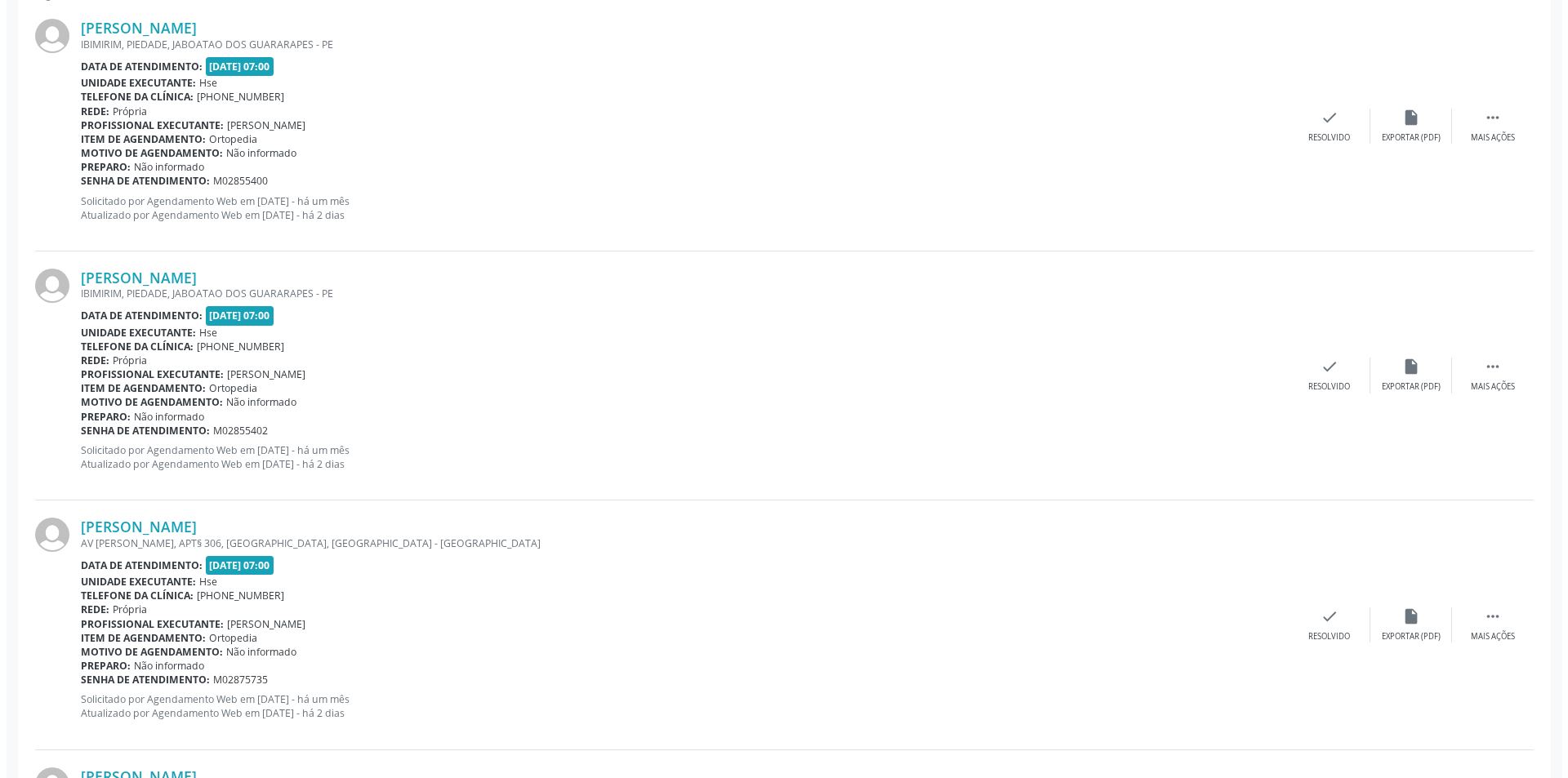
scroll to position [658, 0]
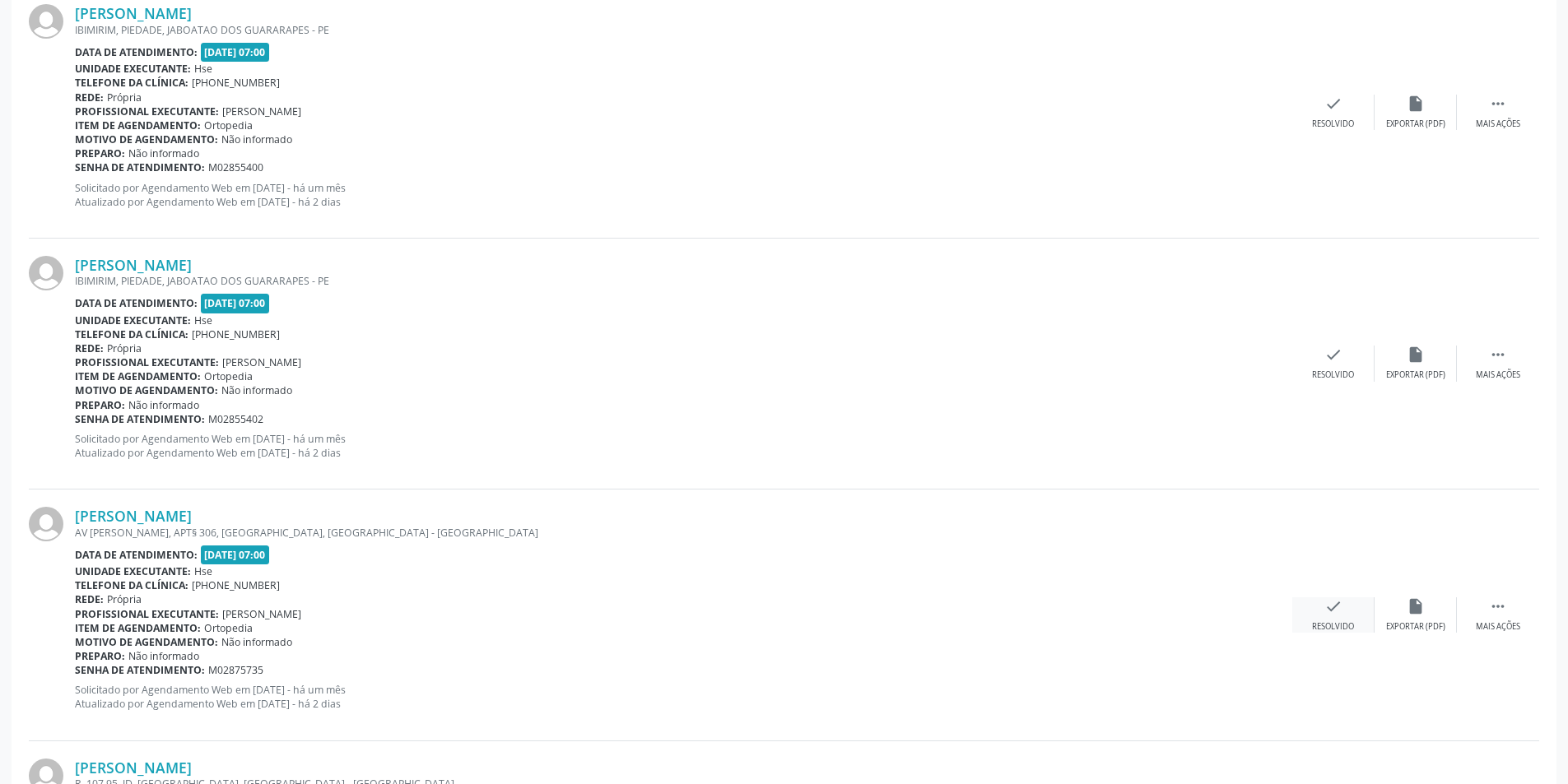
click at [1343, 611] on div "check Resolvido" at bounding box center [1334, 615] width 82 height 35
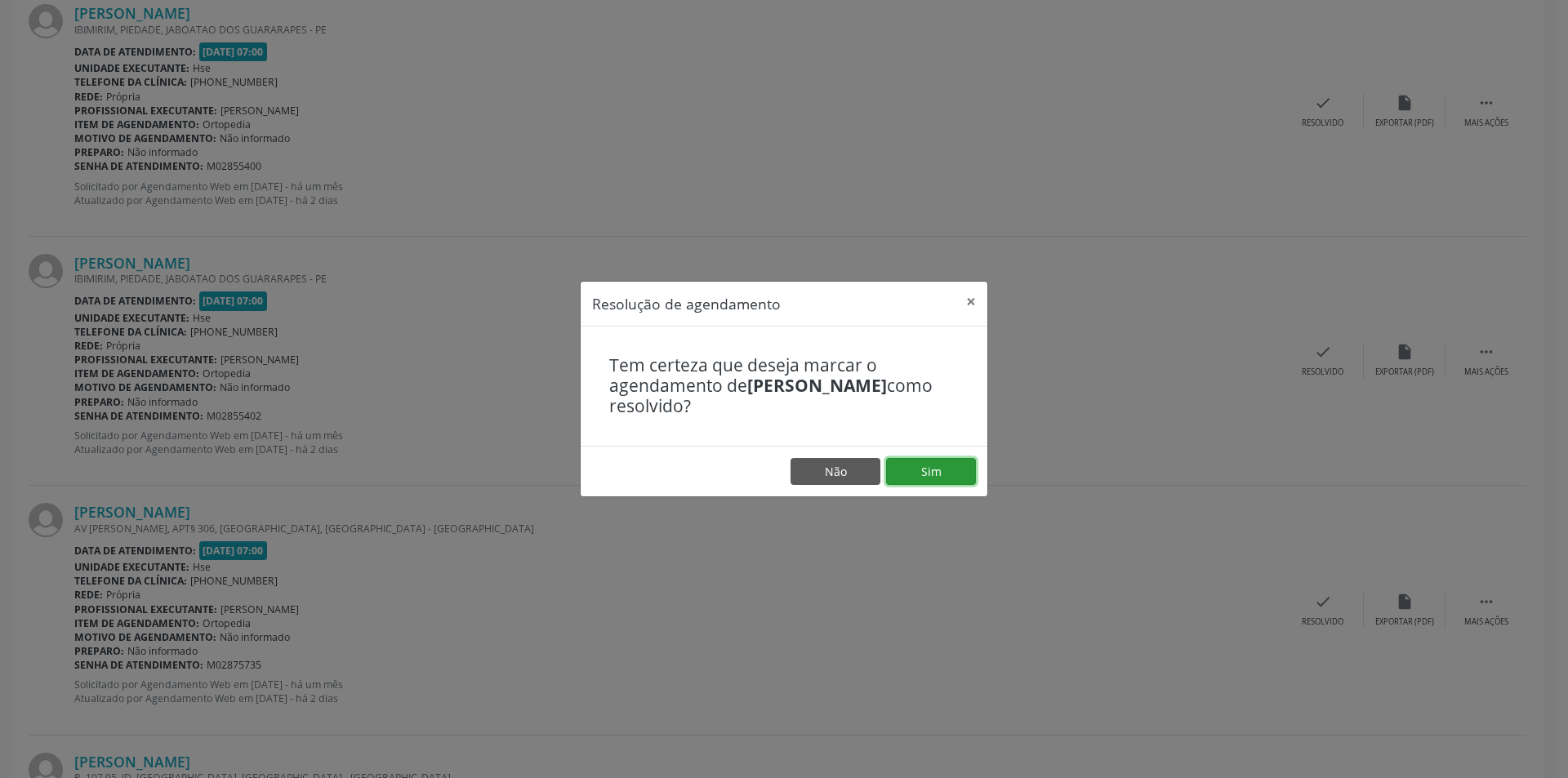
click at [938, 467] on button "Sim" at bounding box center [931, 471] width 89 height 28
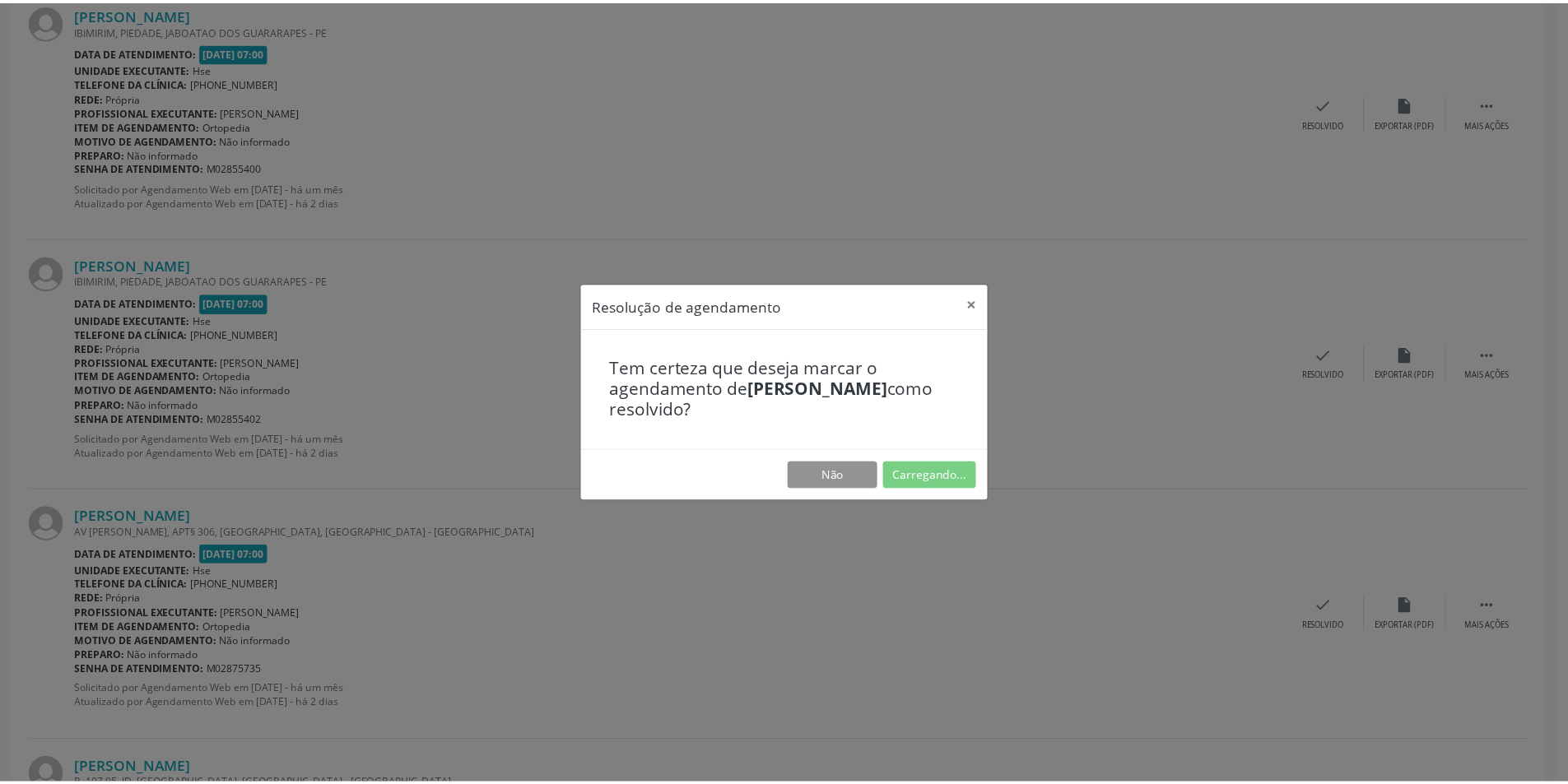
scroll to position [0, 0]
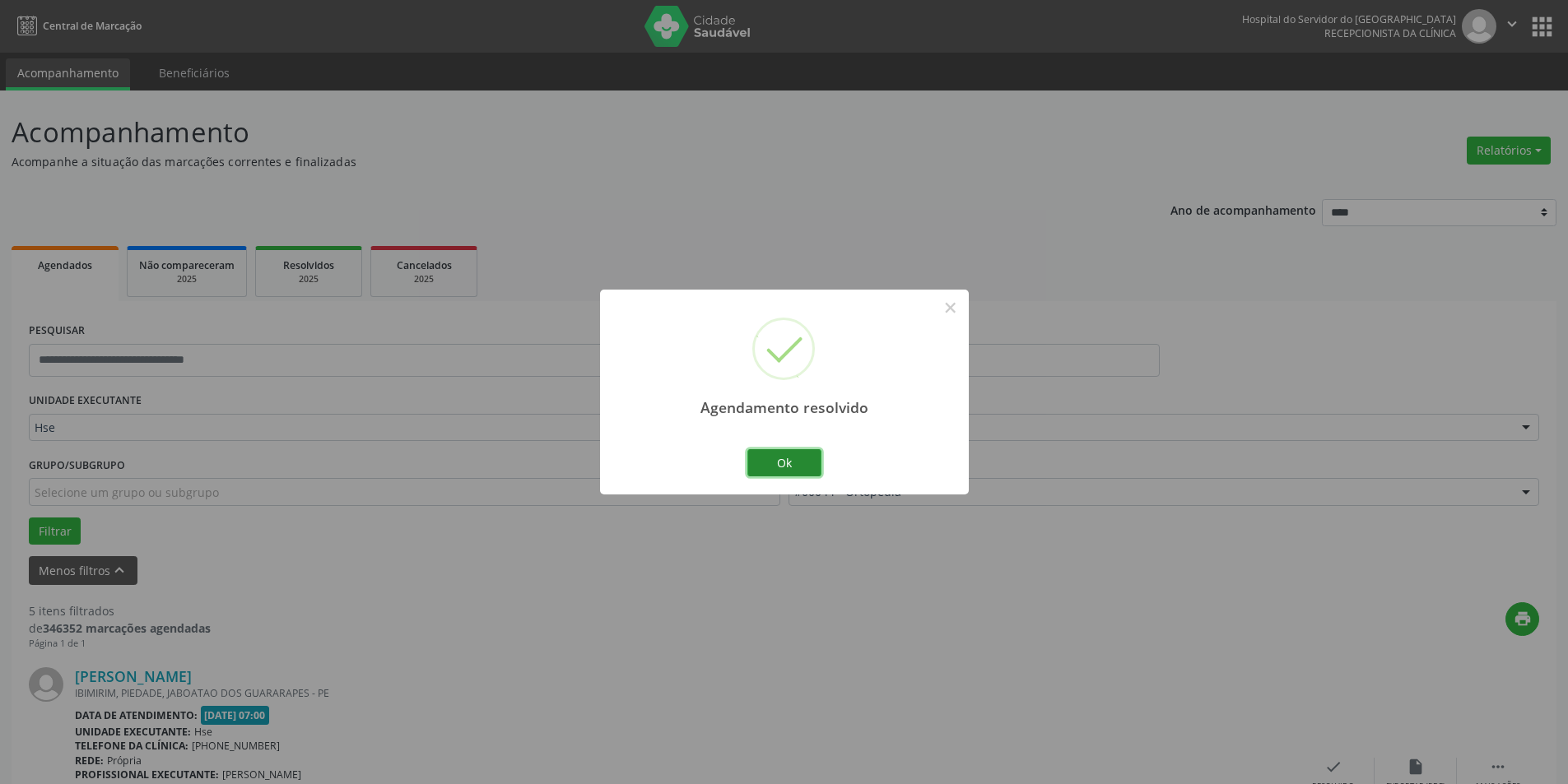
click at [774, 455] on button "Ok" at bounding box center [784, 463] width 74 height 28
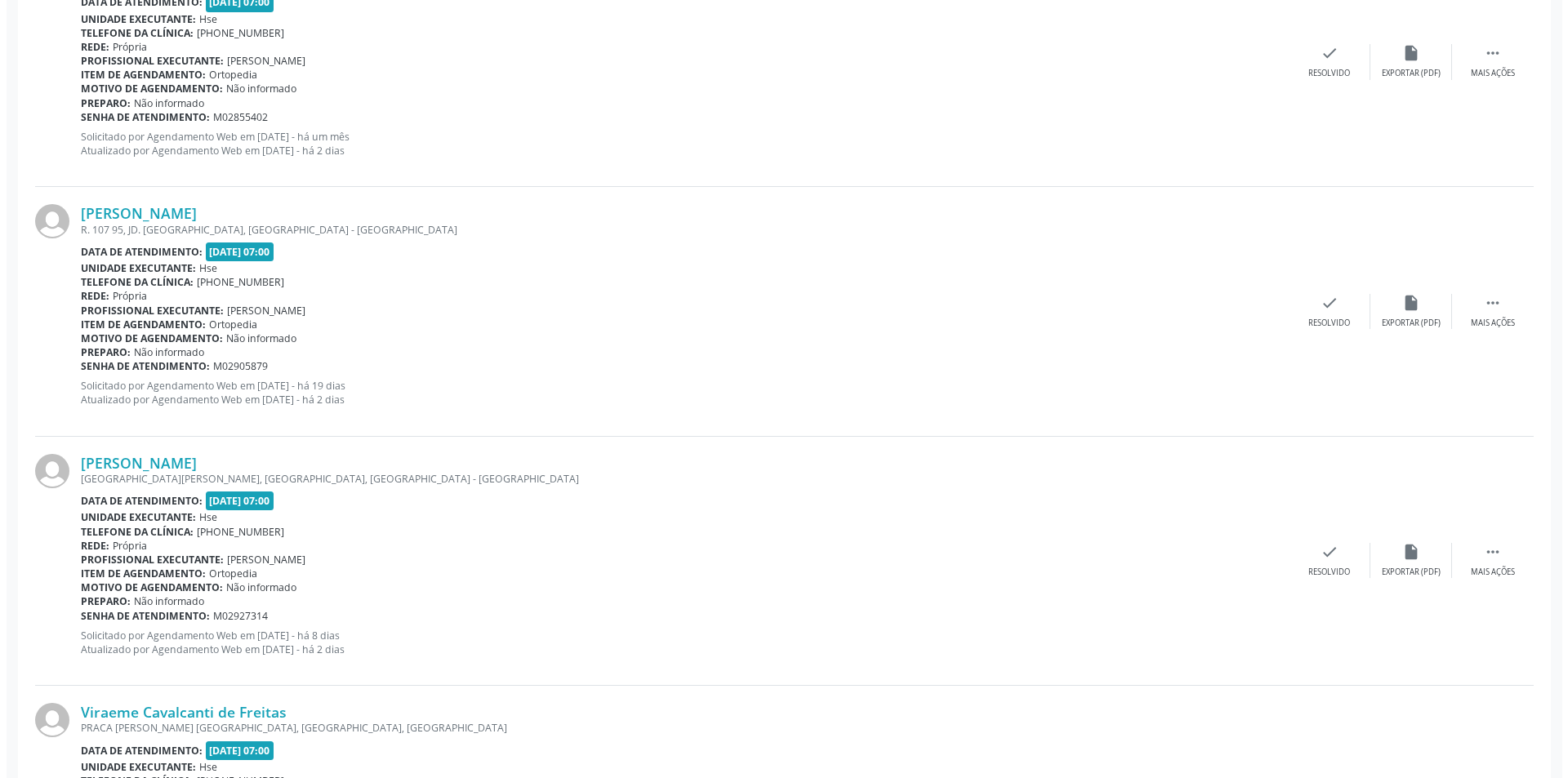
scroll to position [1141, 0]
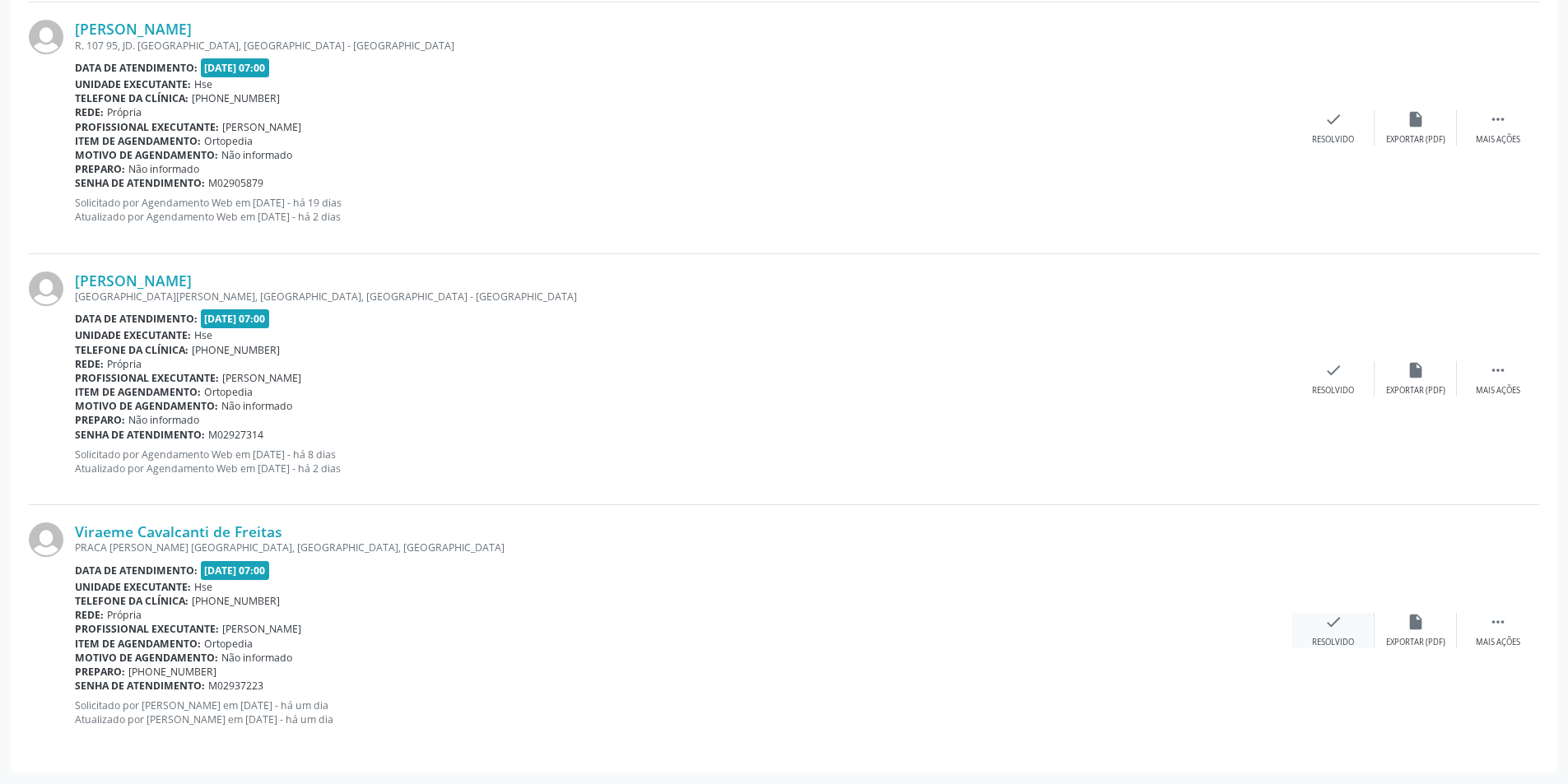
click at [1340, 624] on icon "check" at bounding box center [1333, 622] width 18 height 18
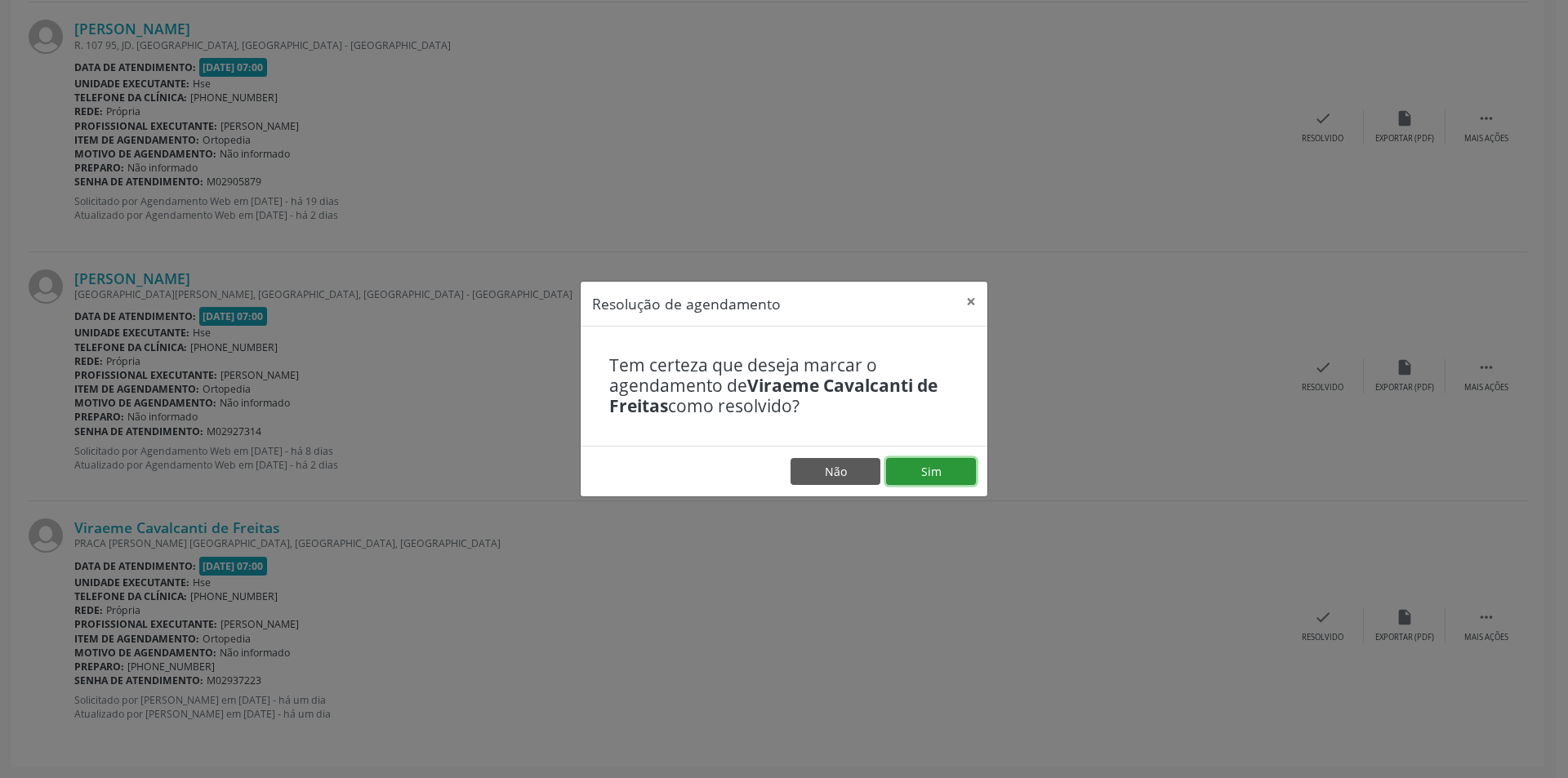
click at [939, 464] on button "Sim" at bounding box center [931, 471] width 89 height 28
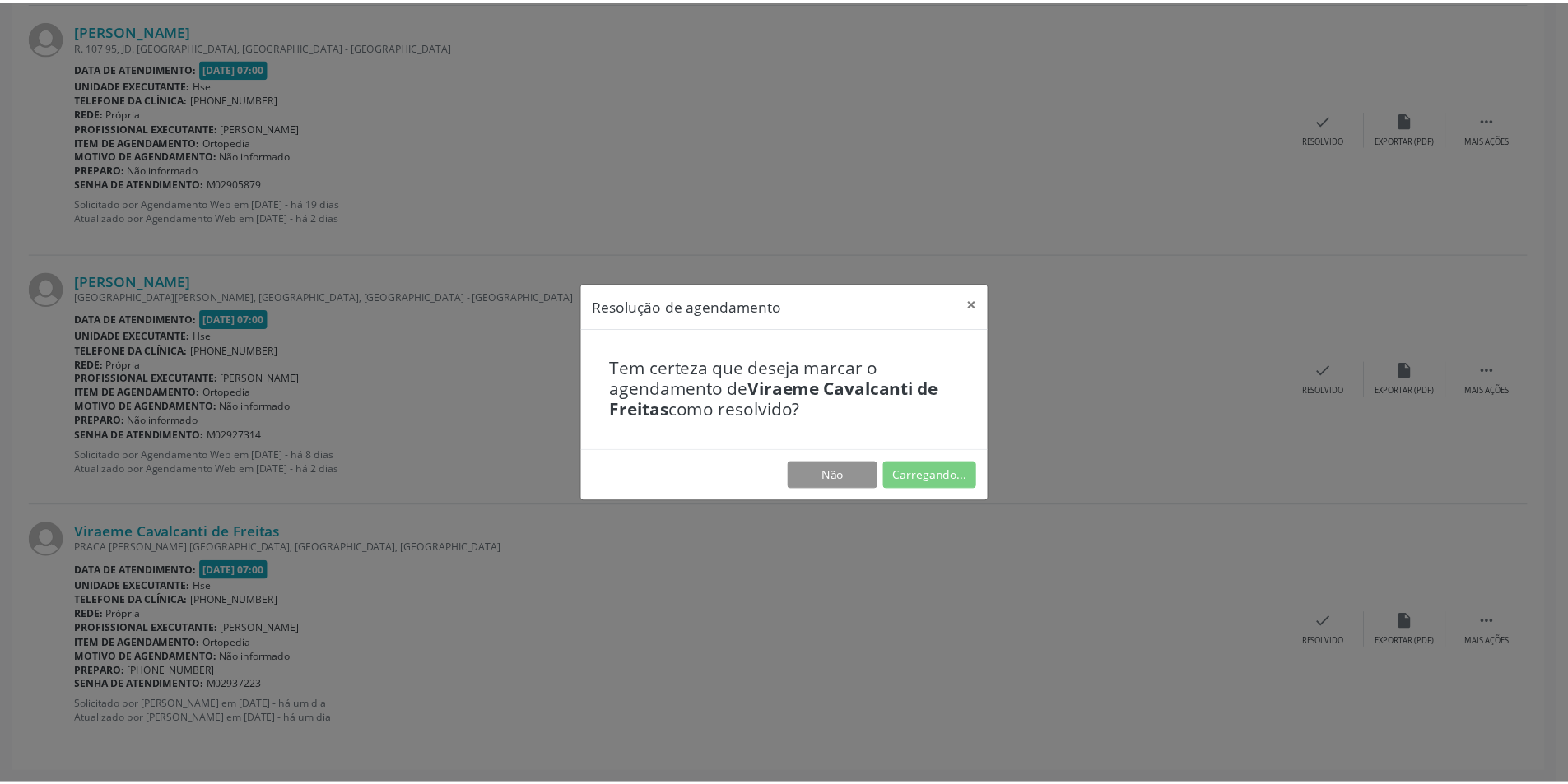
scroll to position [0, 0]
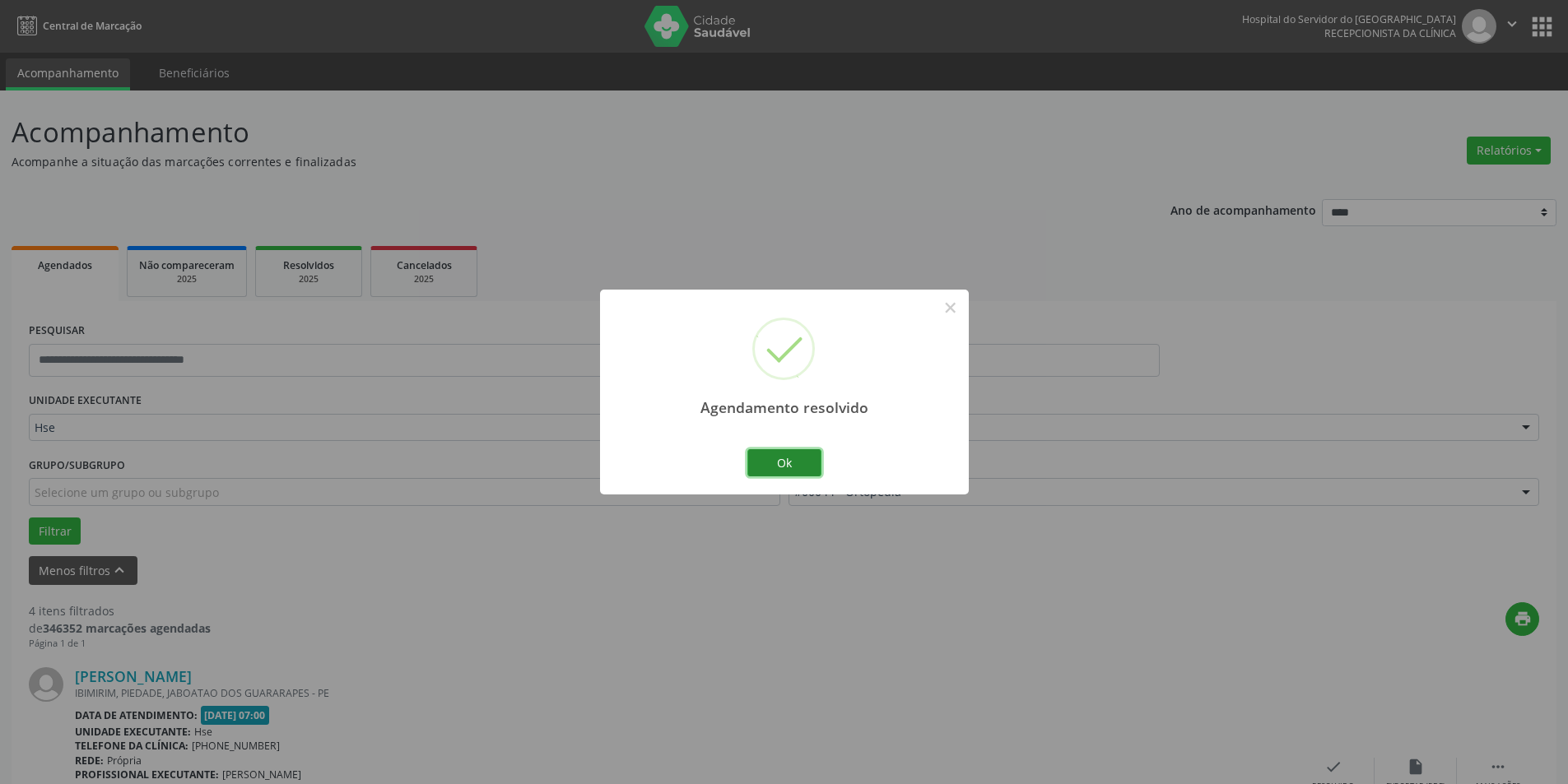
click at [808, 464] on button "Ok" at bounding box center [784, 463] width 74 height 28
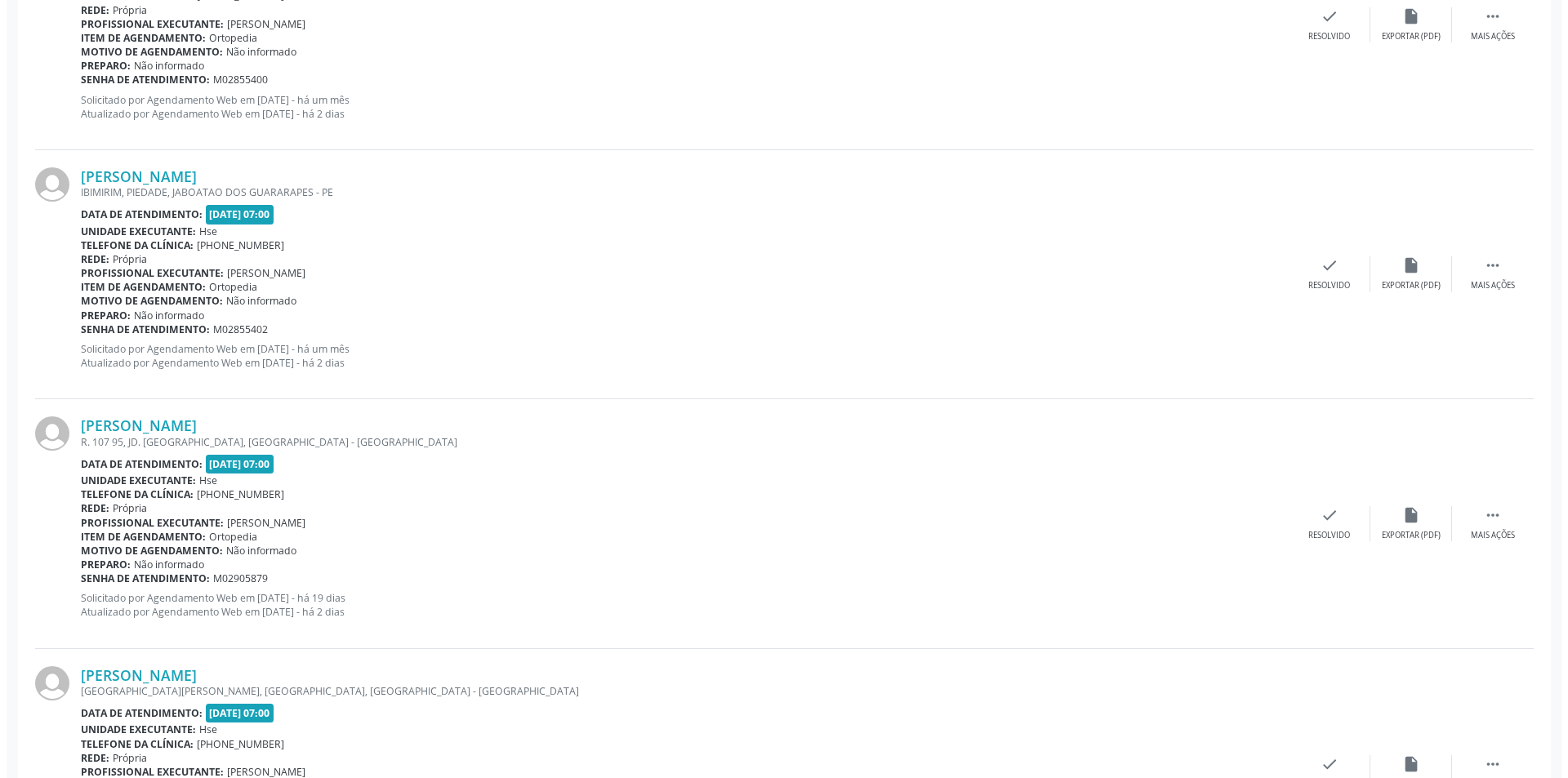
scroll to position [893, 0]
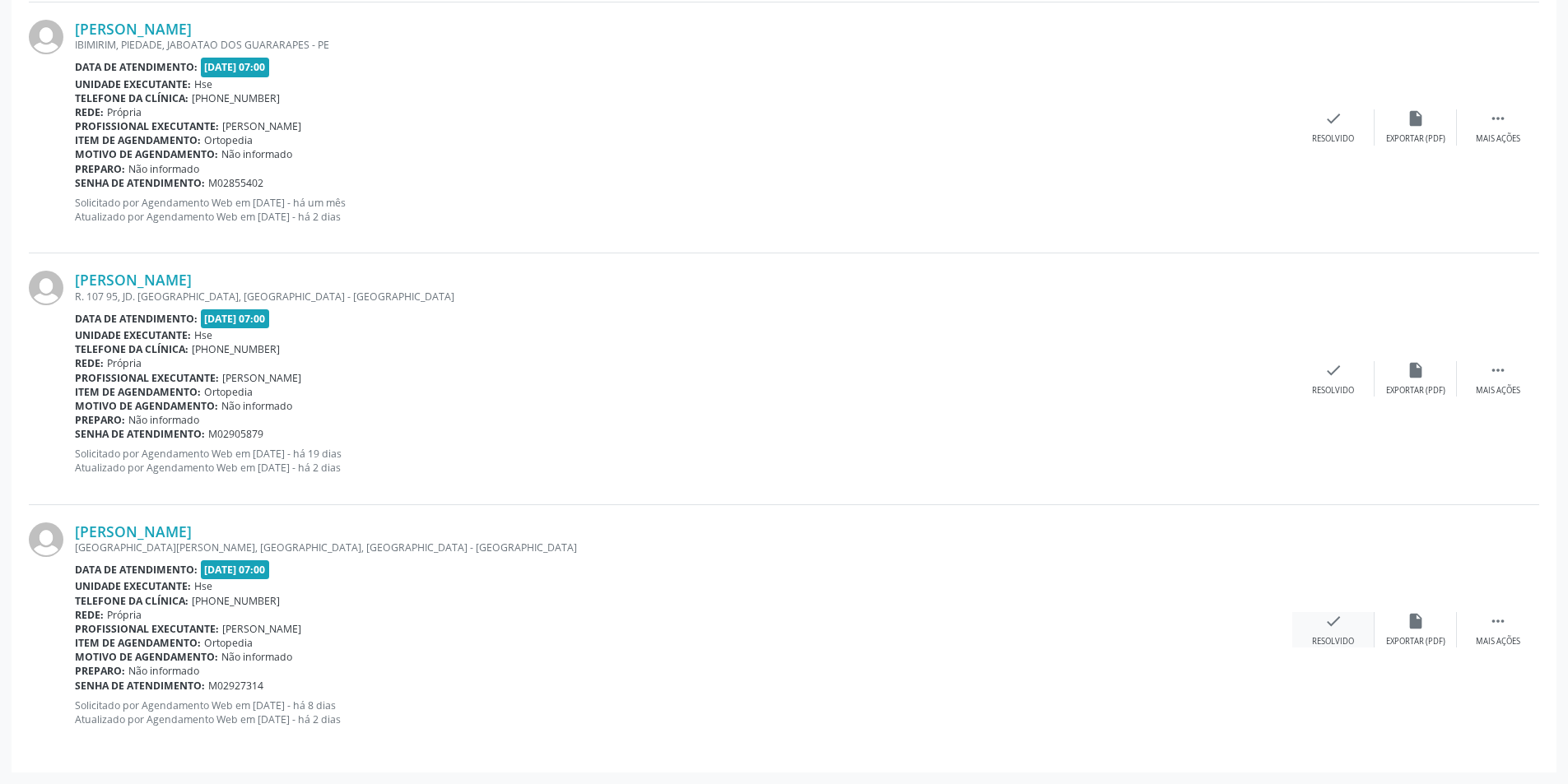
click at [1332, 624] on icon "check" at bounding box center [1333, 621] width 18 height 18
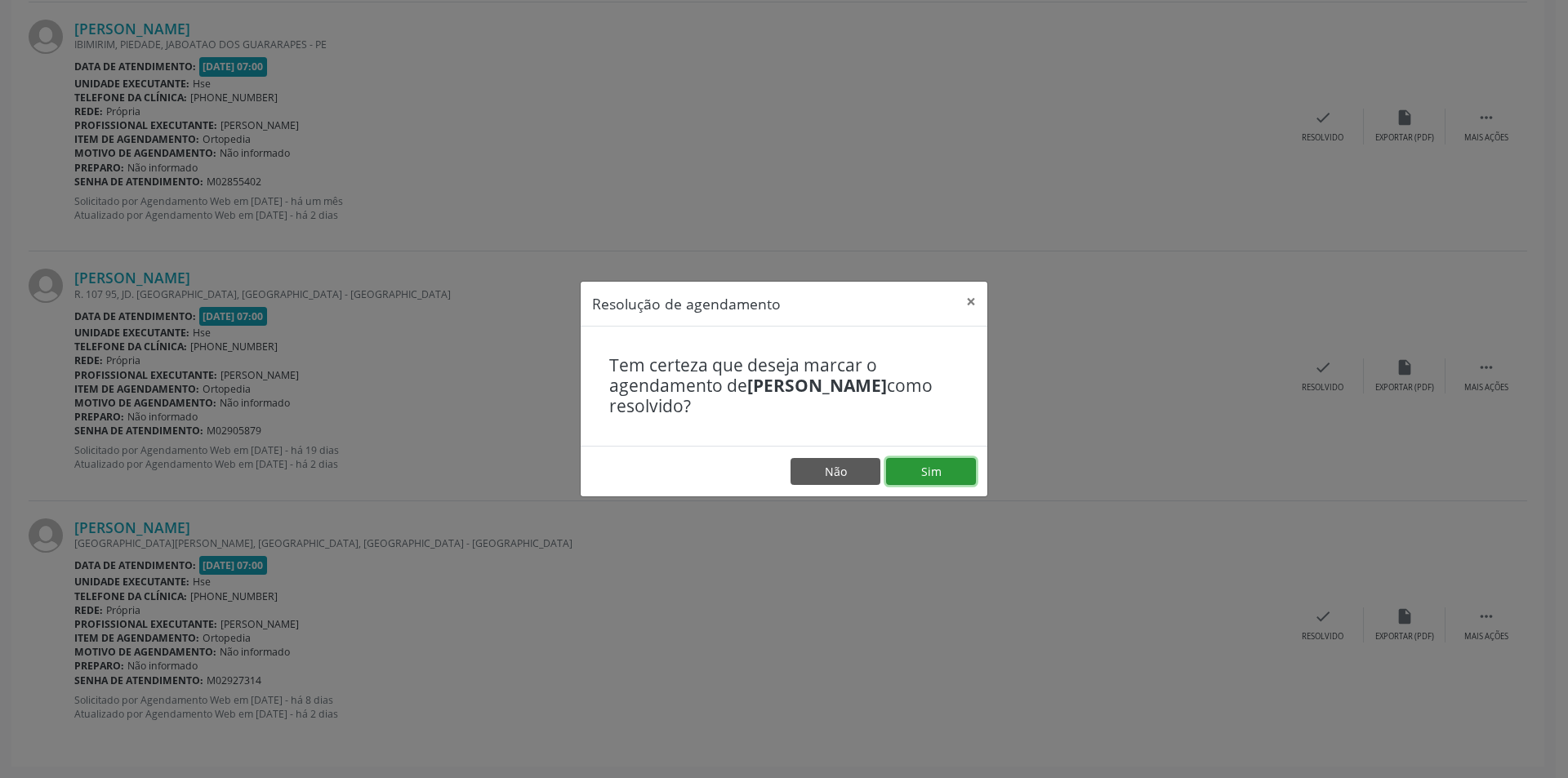
click at [934, 464] on button "Sim" at bounding box center [931, 471] width 89 height 28
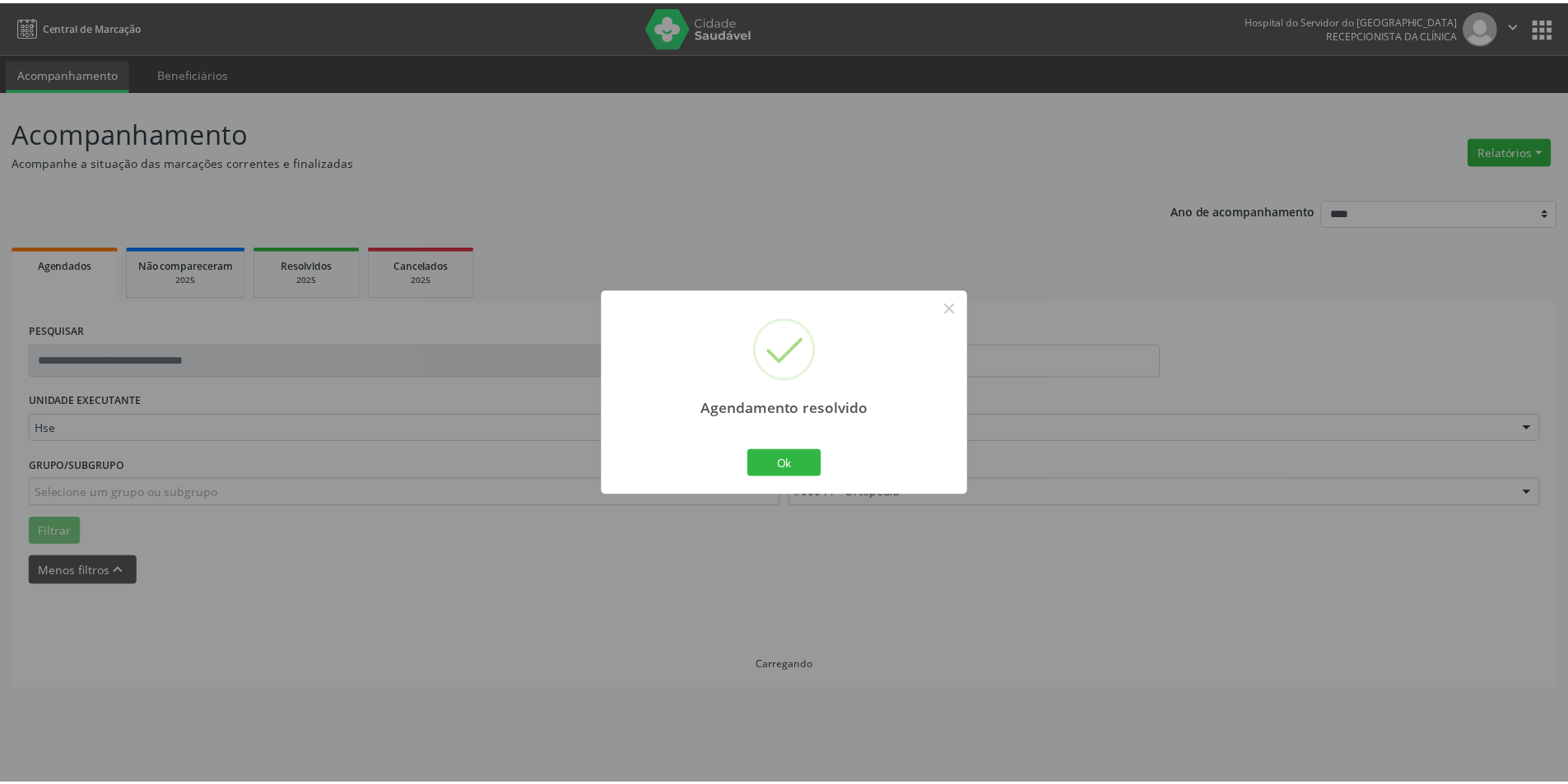
scroll to position [0, 0]
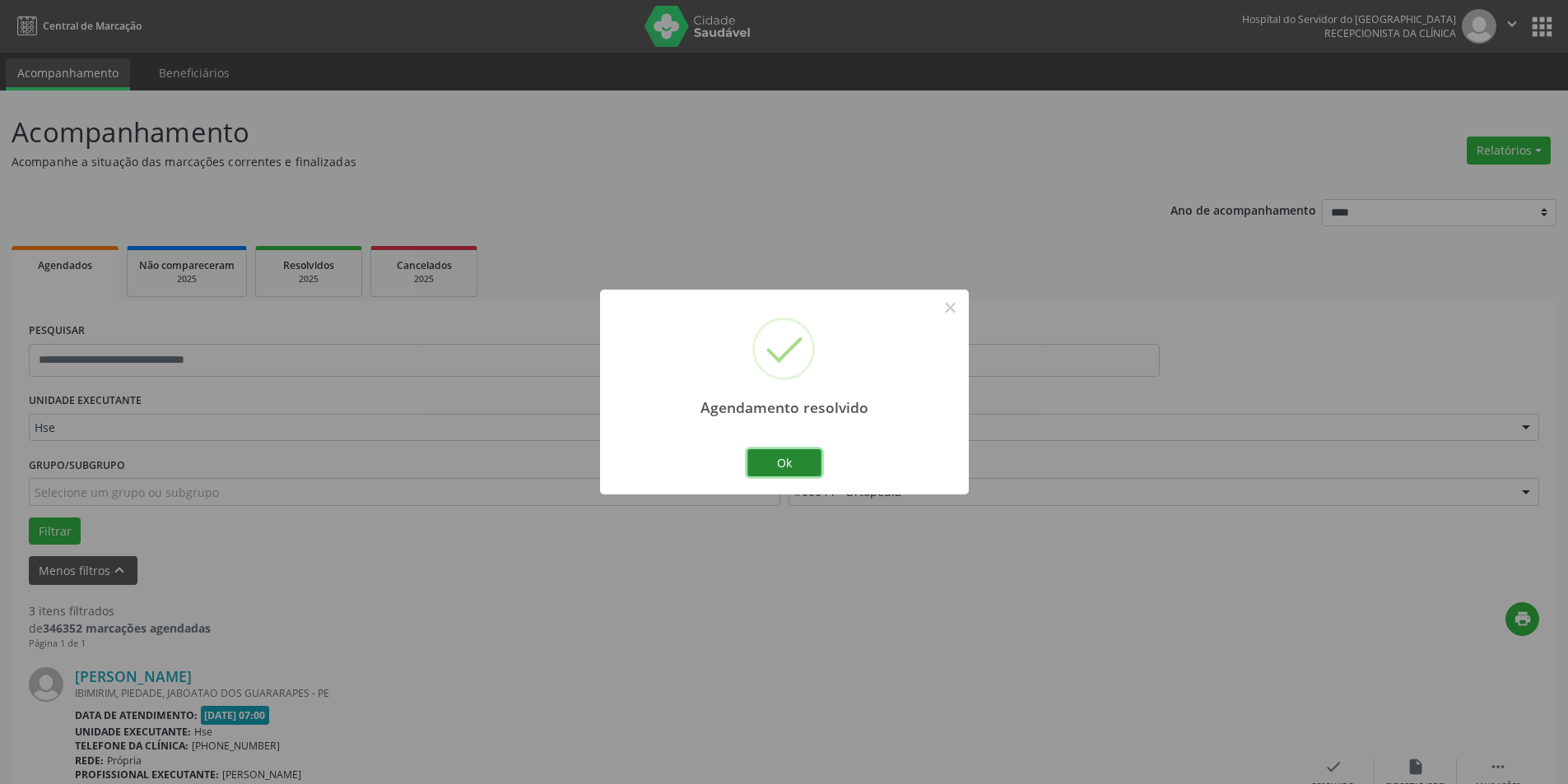
click at [789, 457] on button "Ok" at bounding box center [784, 463] width 74 height 28
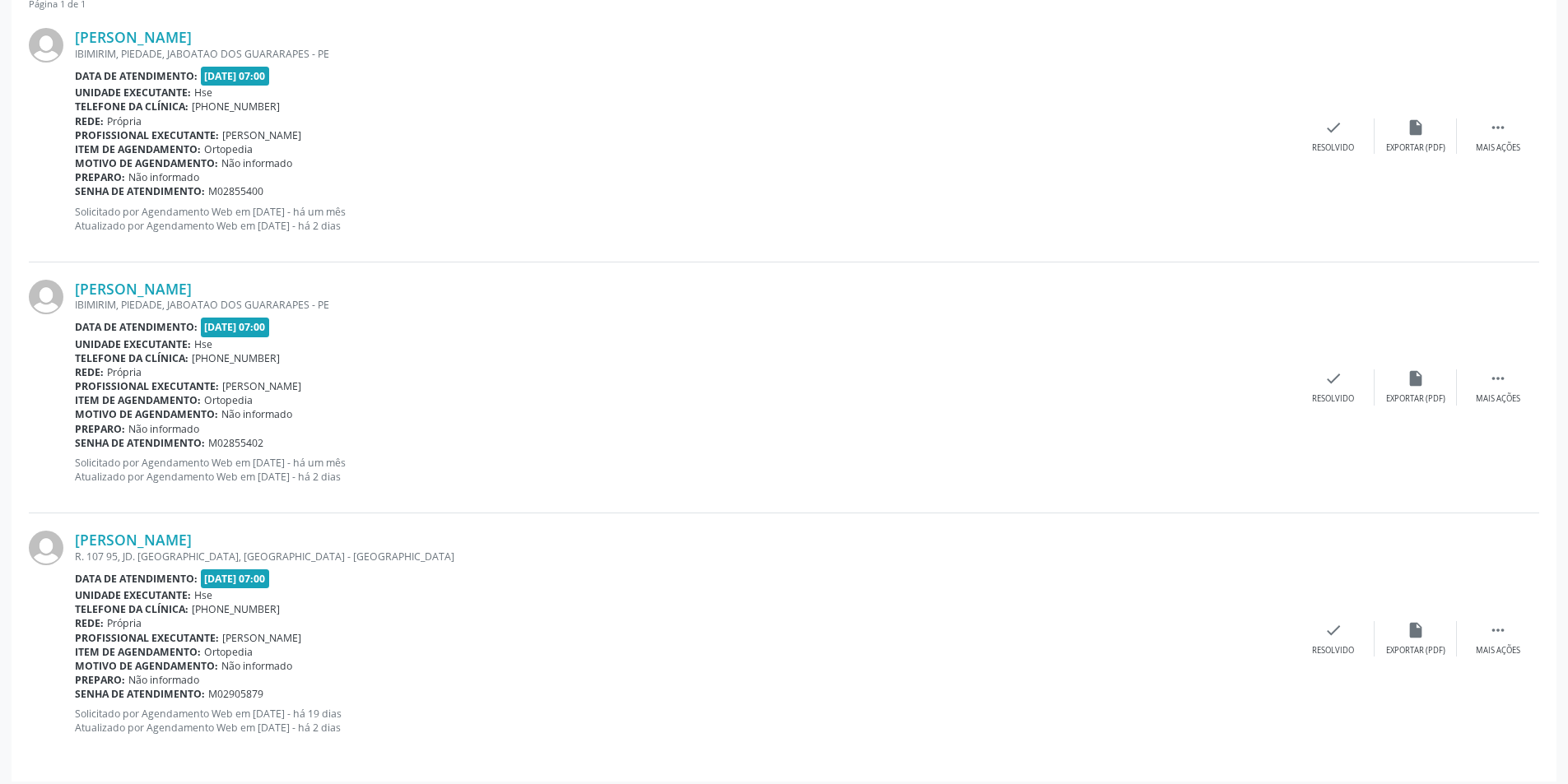
scroll to position [642, 0]
click at [1508, 120] on div " Mais ações" at bounding box center [1498, 134] width 82 height 35
click at [1436, 128] on div "alarm_off Não compareceu" at bounding box center [1416, 134] width 82 height 35
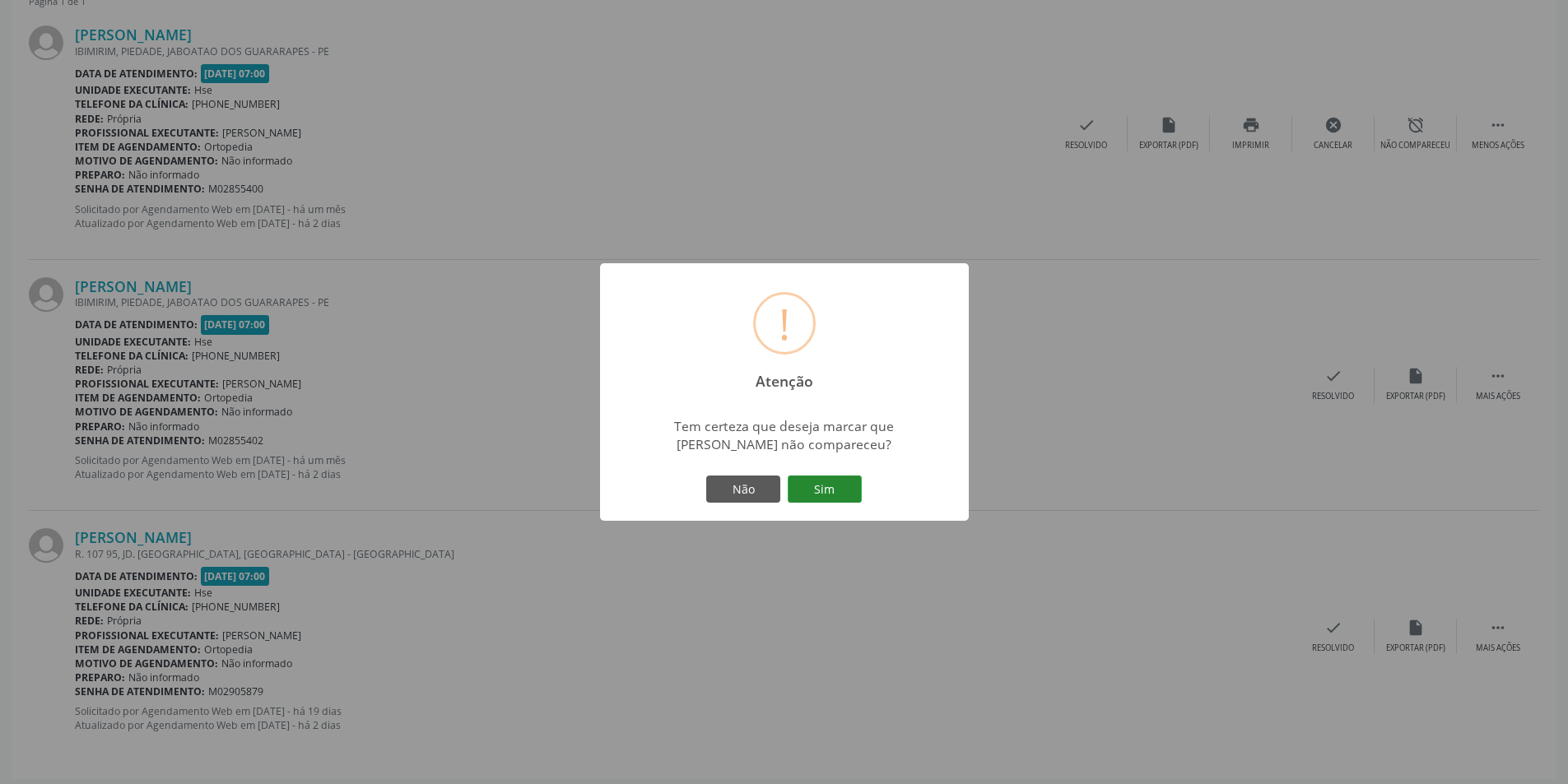
click at [824, 477] on button "Sim" at bounding box center [825, 489] width 74 height 28
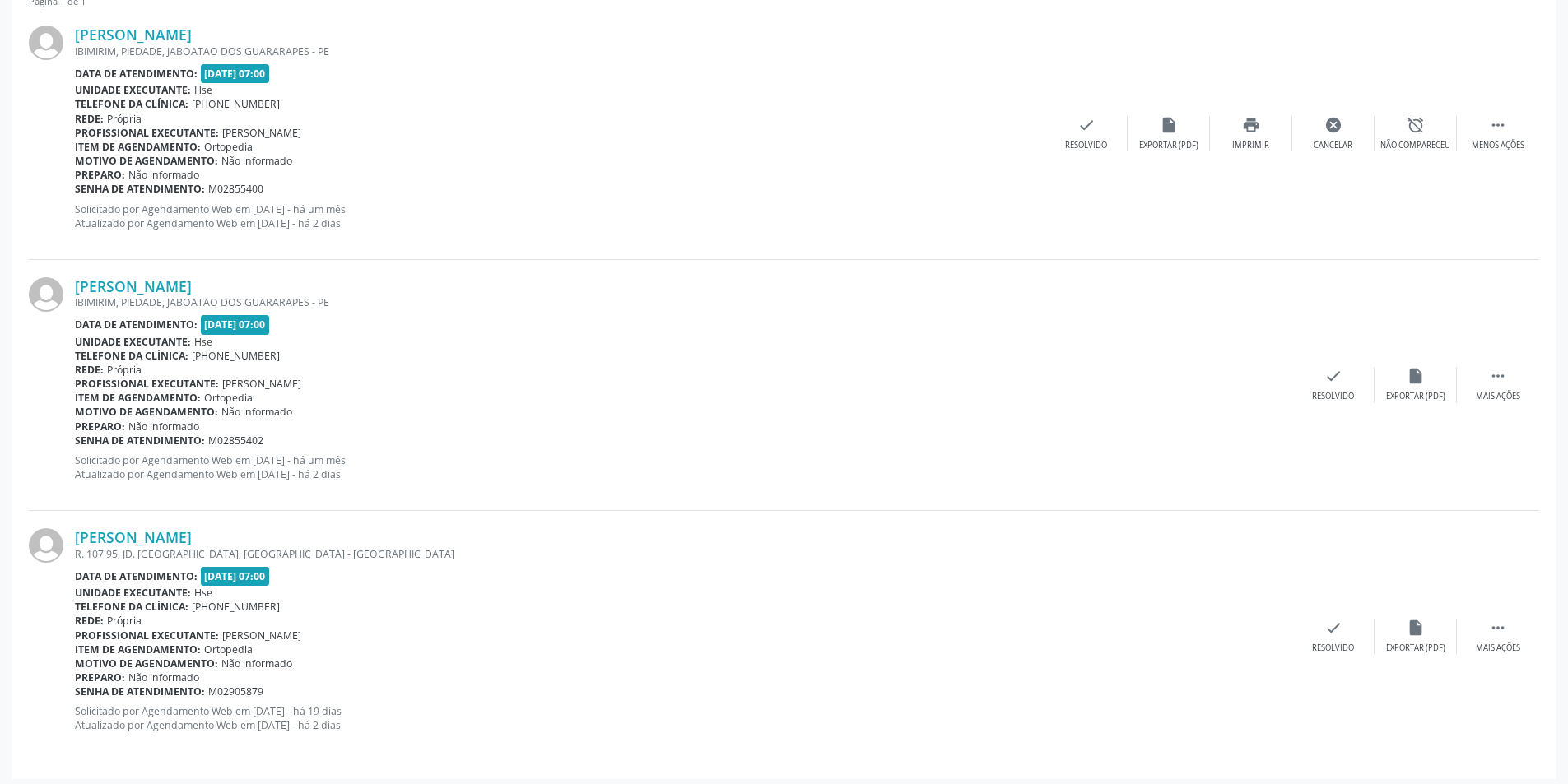
scroll to position [0, 0]
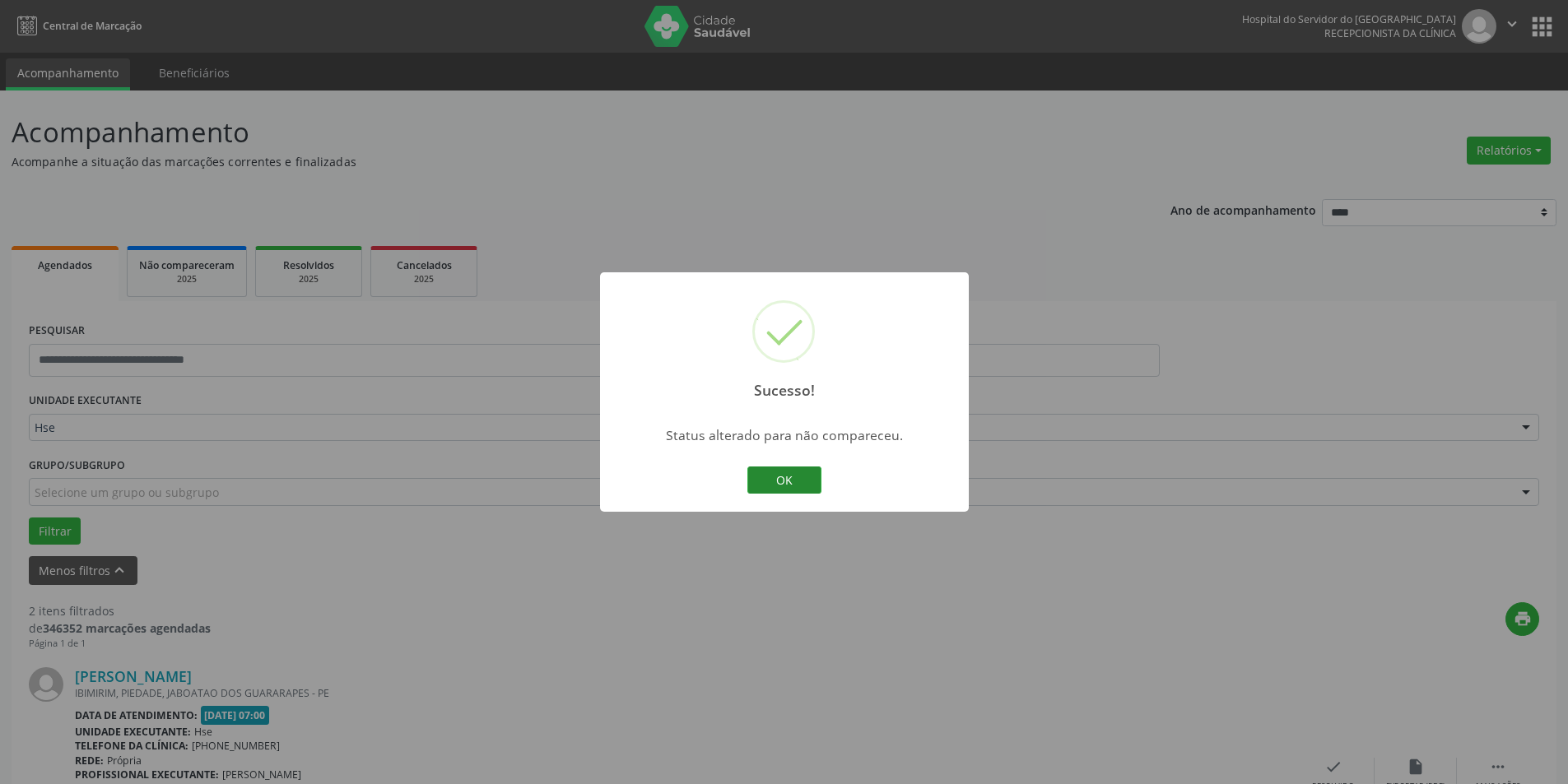
click at [791, 484] on button "OK" at bounding box center [784, 481] width 74 height 28
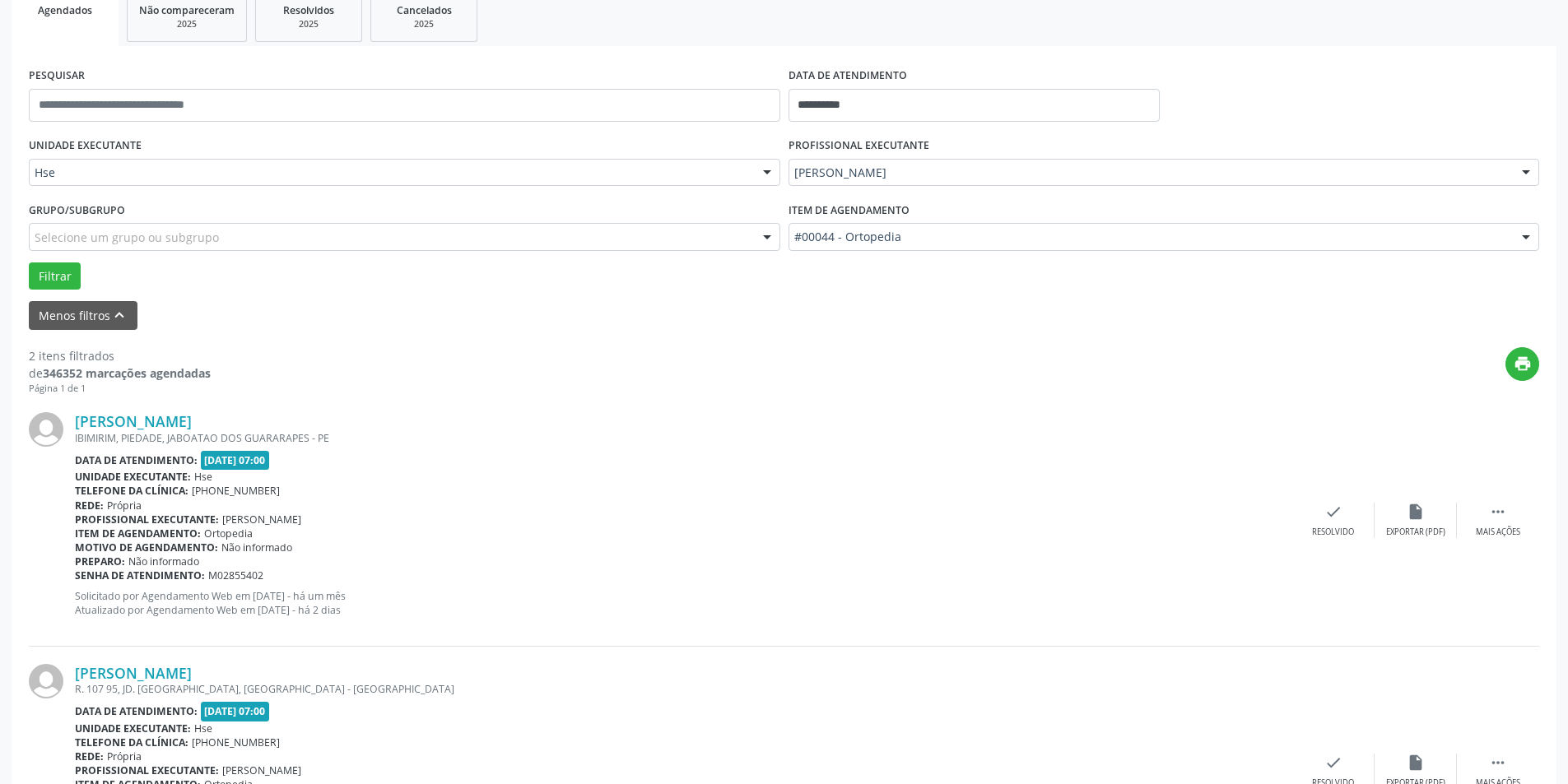
scroll to position [396, 0]
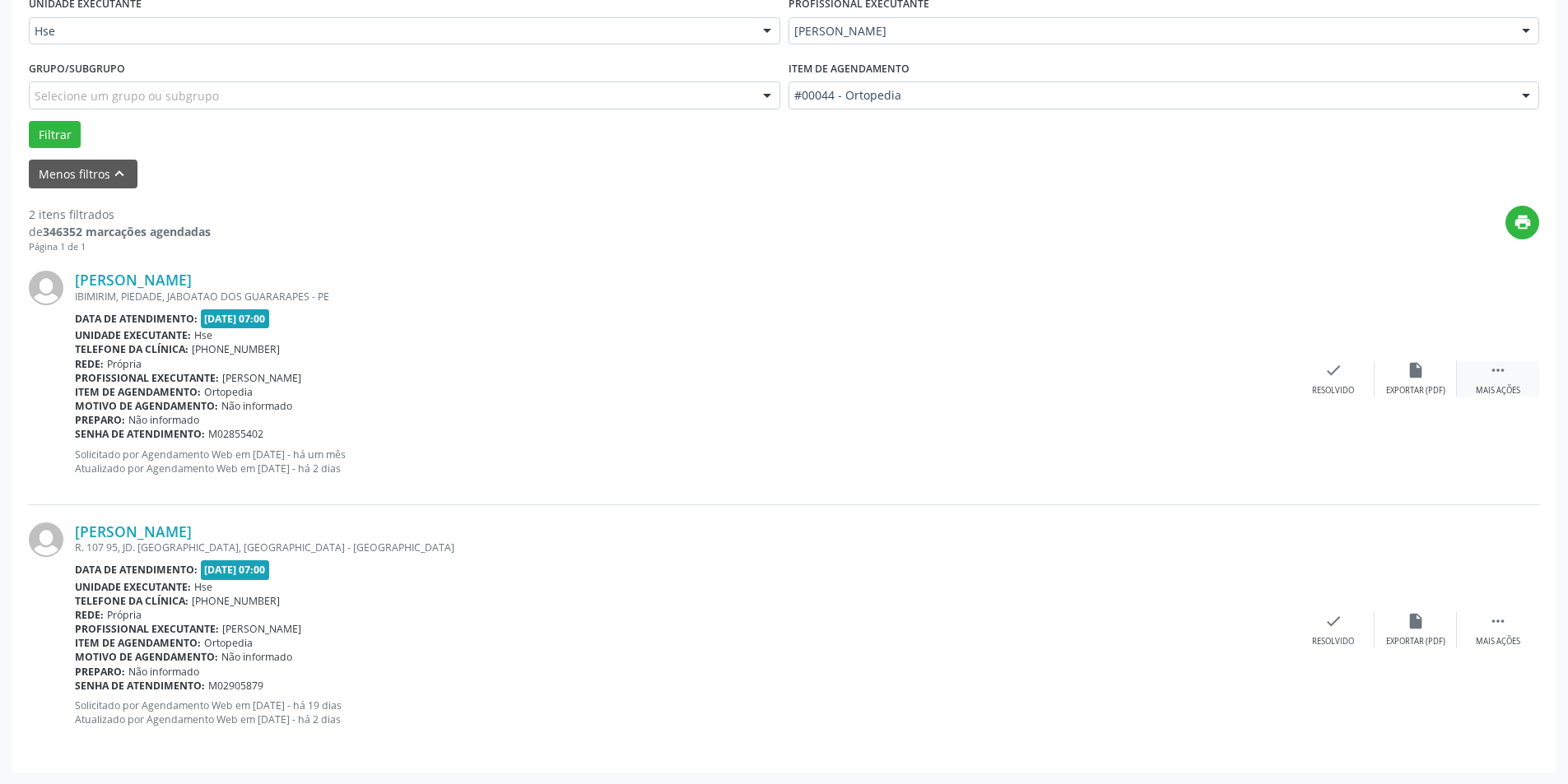
click at [1497, 374] on icon "" at bounding box center [1497, 370] width 18 height 18
click at [1421, 372] on icon "alarm_off" at bounding box center [1415, 370] width 18 height 18
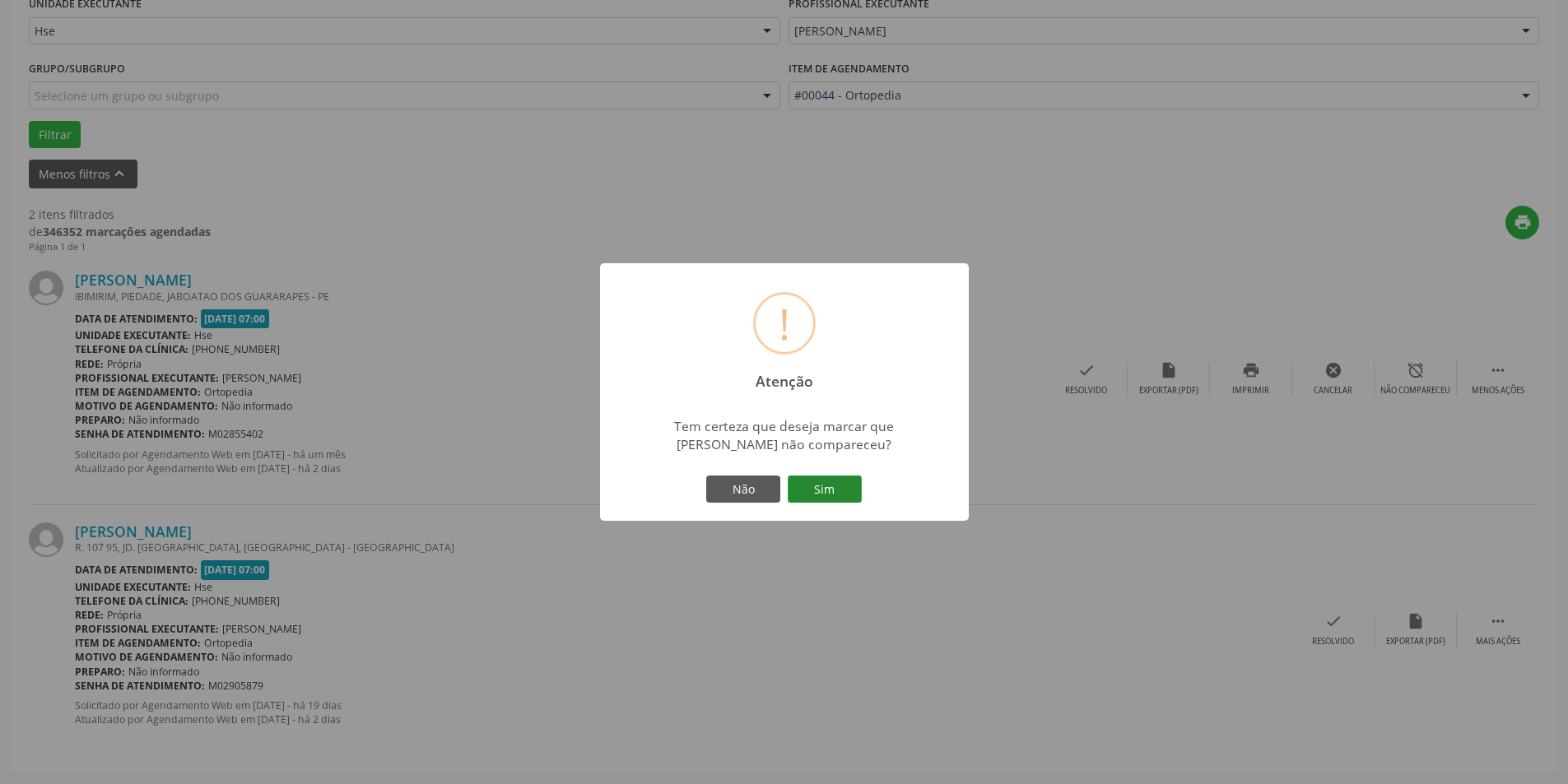
click at [843, 493] on button "Sim" at bounding box center [825, 489] width 74 height 28
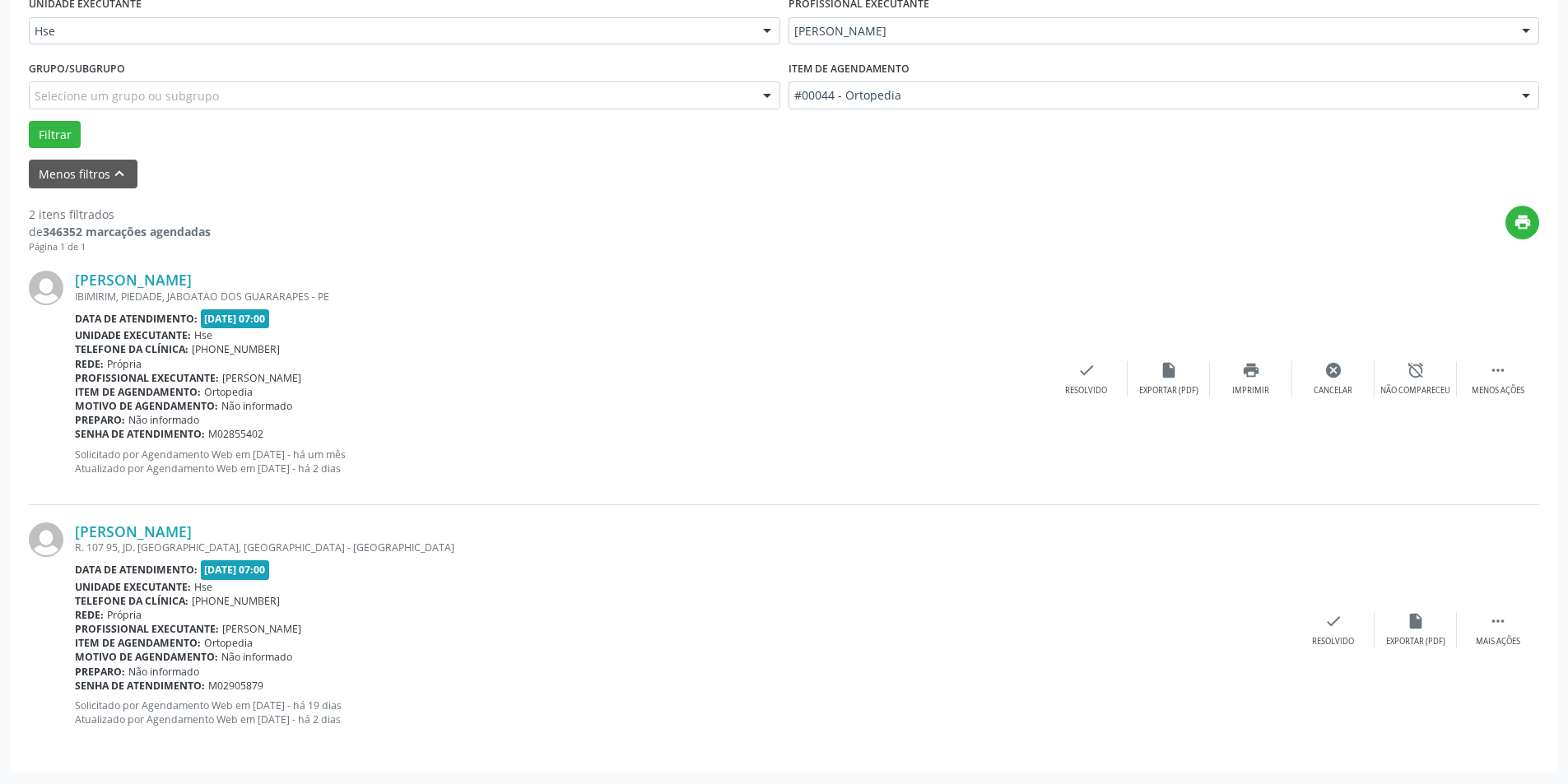
scroll to position [0, 0]
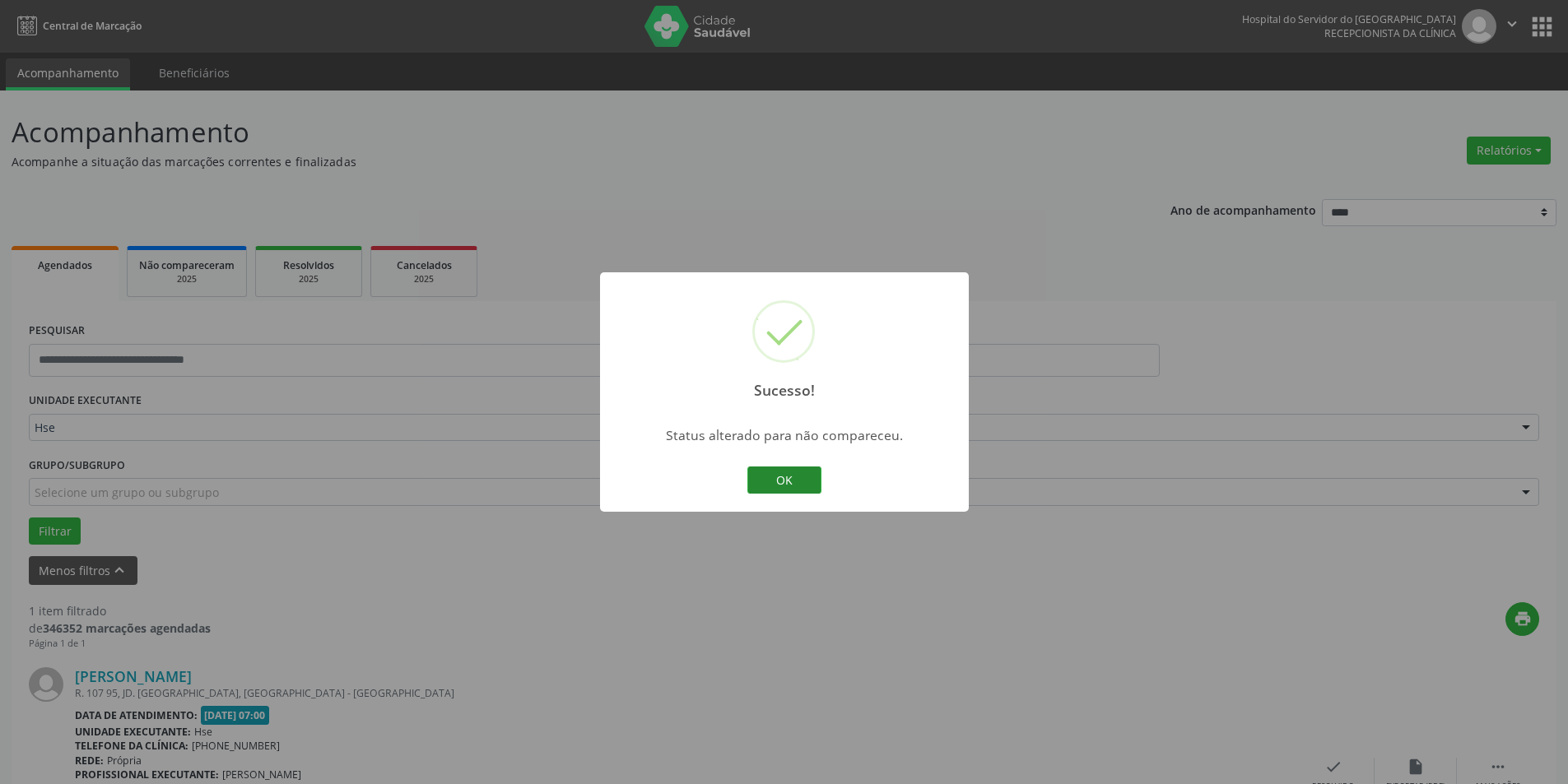
click at [795, 479] on button "OK" at bounding box center [784, 481] width 74 height 28
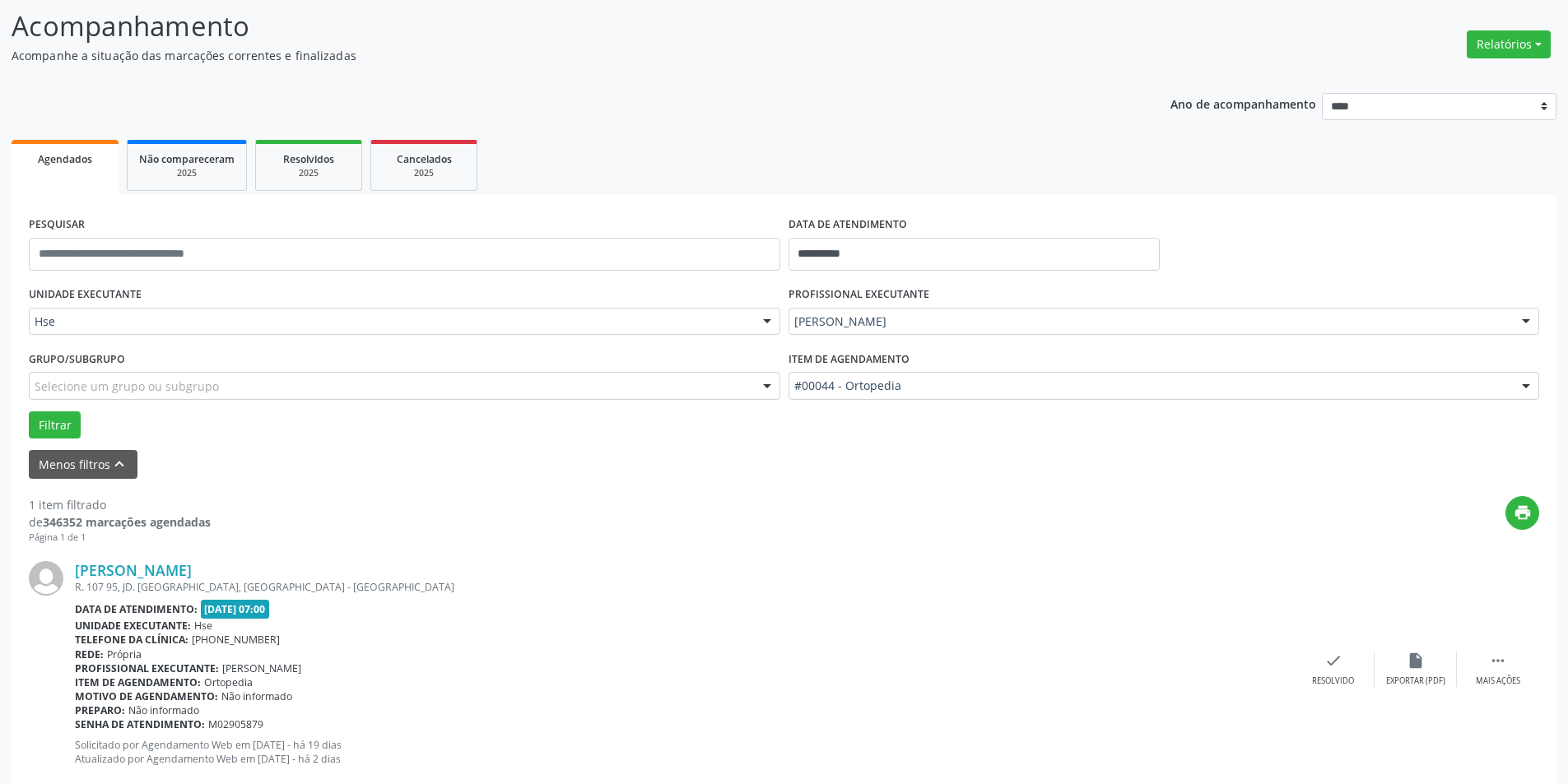
scroll to position [146, 0]
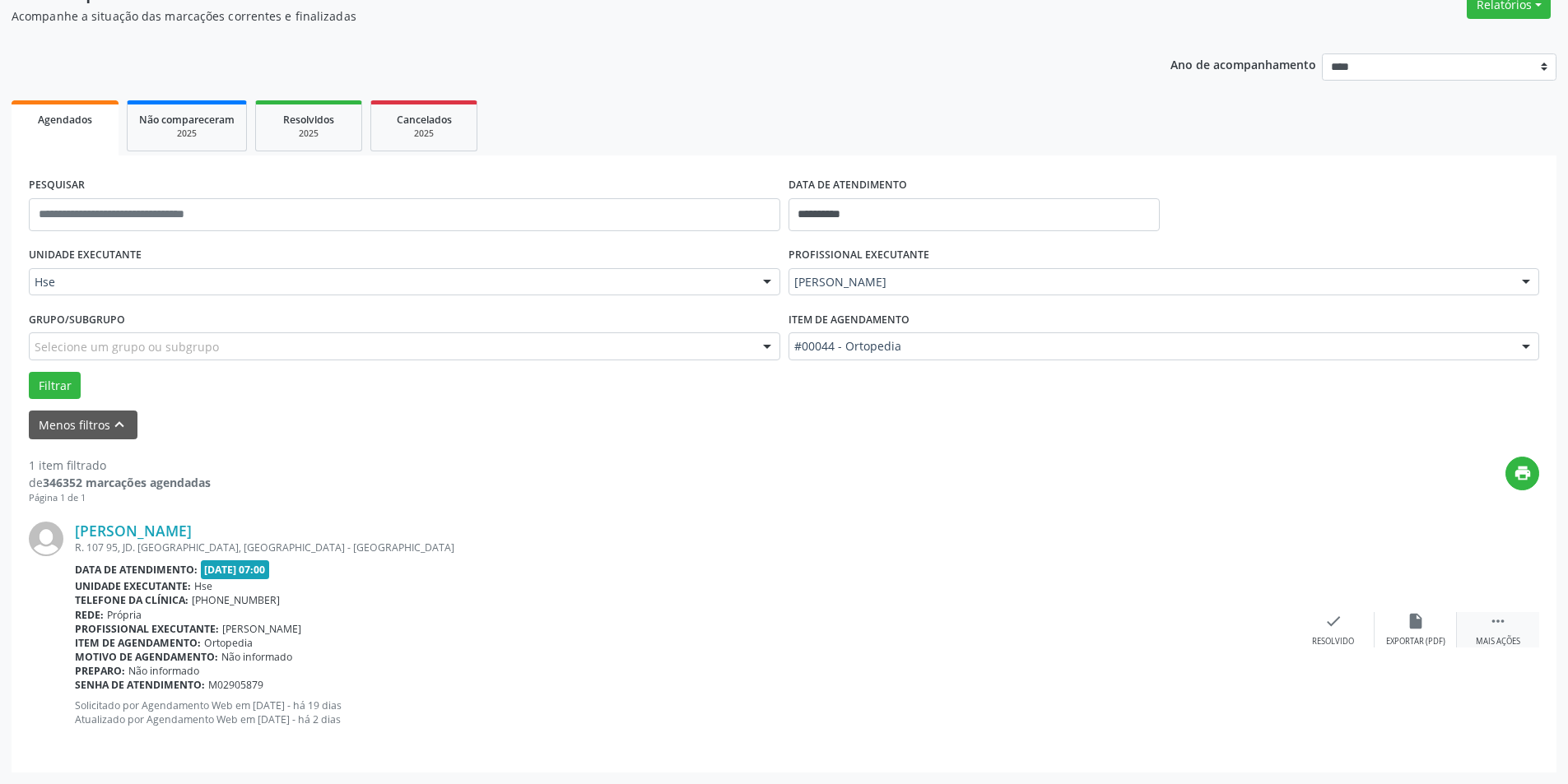
click at [1489, 623] on icon "" at bounding box center [1497, 621] width 18 height 18
click at [1399, 614] on div "alarm_off Não compareceu" at bounding box center [1416, 629] width 82 height 35
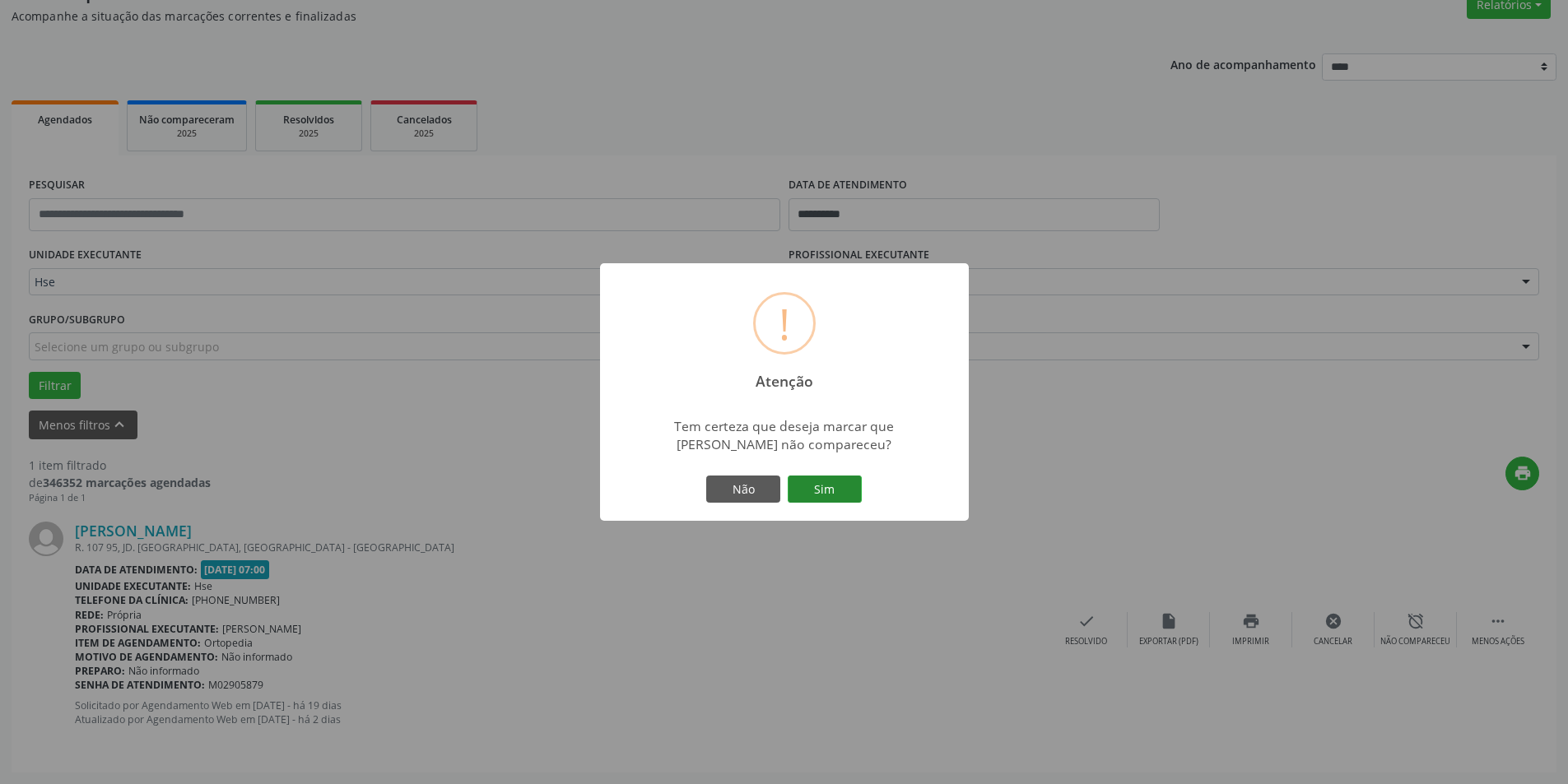
click at [837, 492] on button "Sim" at bounding box center [825, 489] width 74 height 28
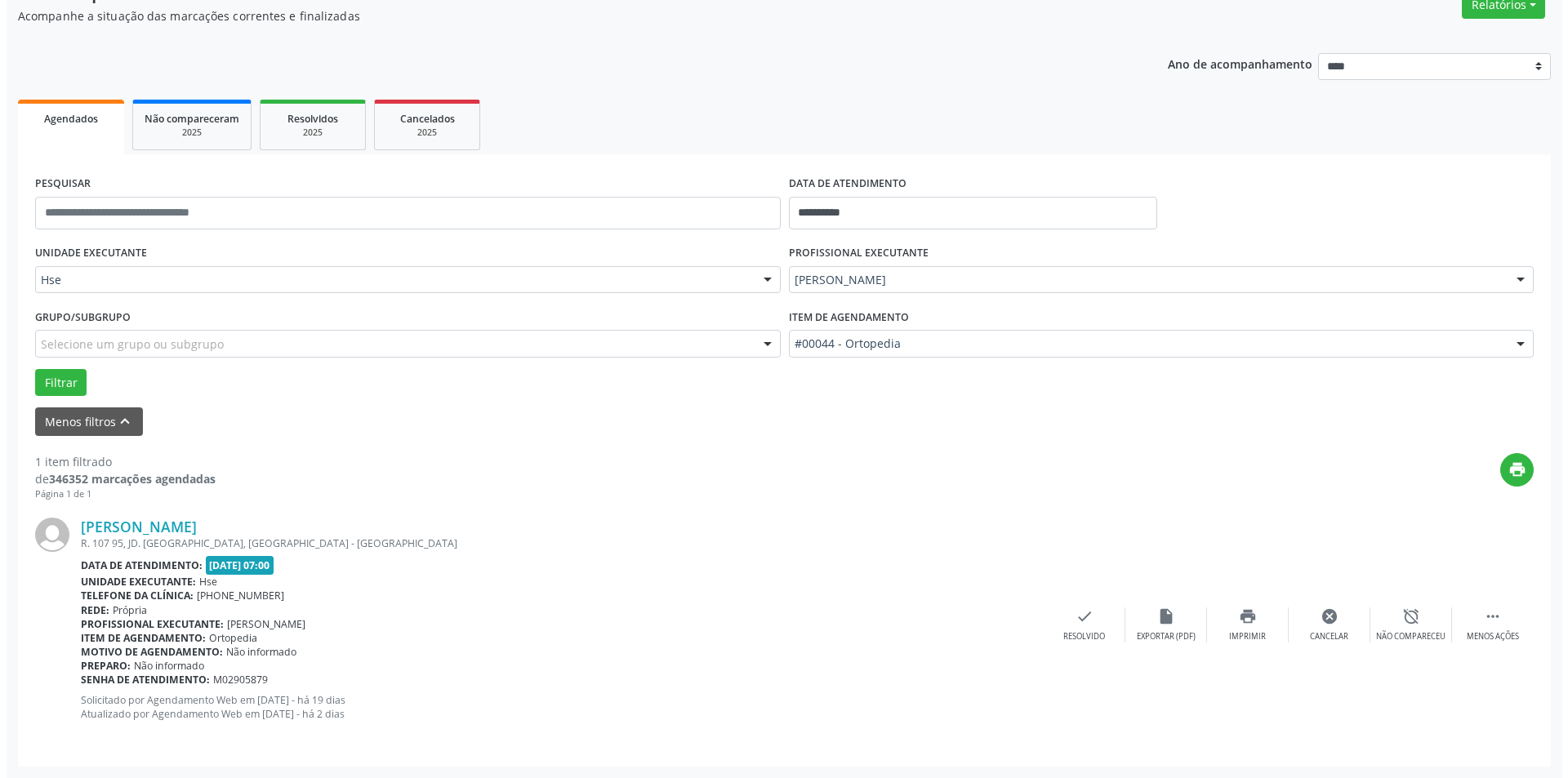
scroll to position [0, 0]
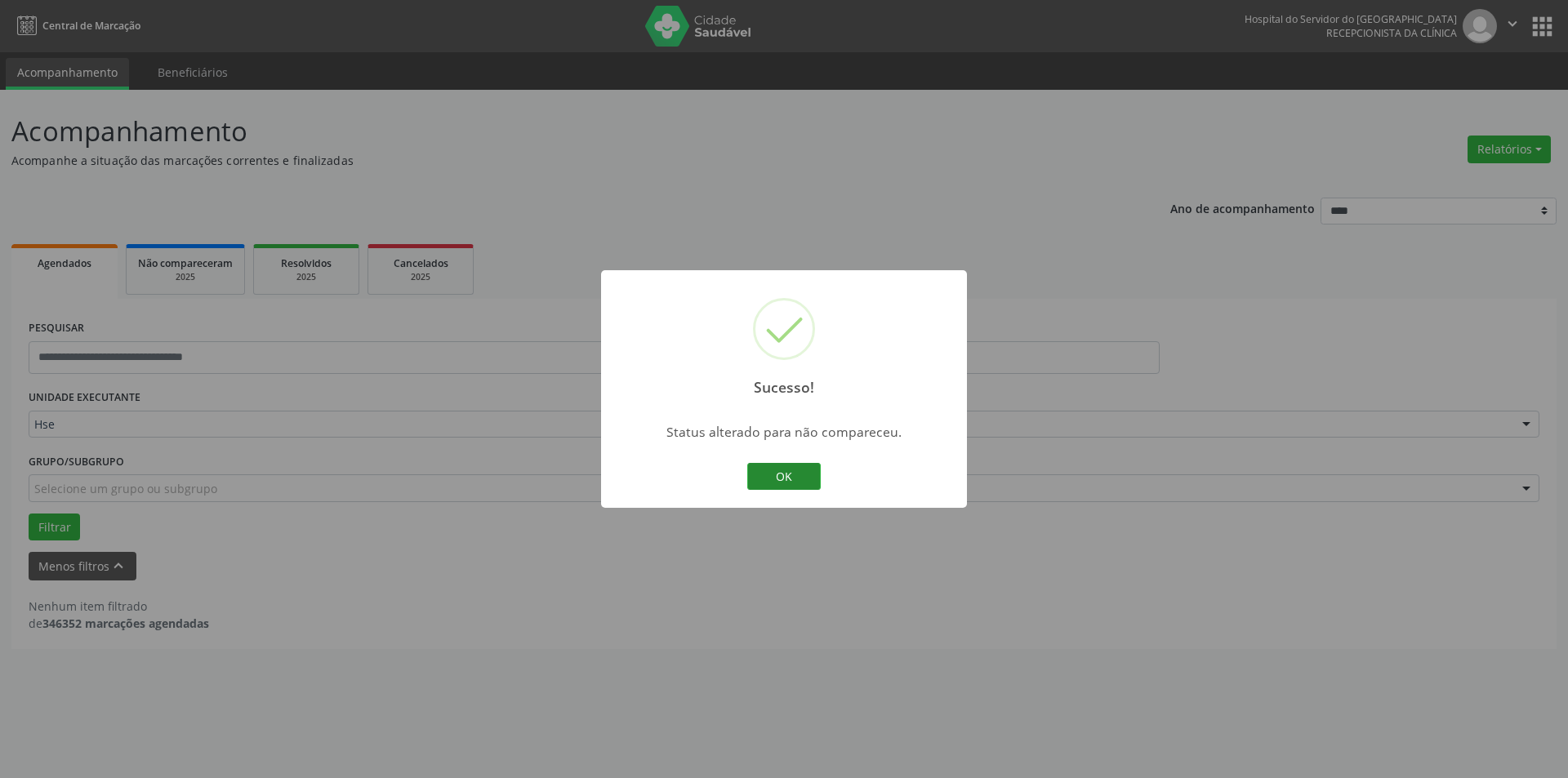
click at [797, 474] on button "OK" at bounding box center [784, 477] width 74 height 28
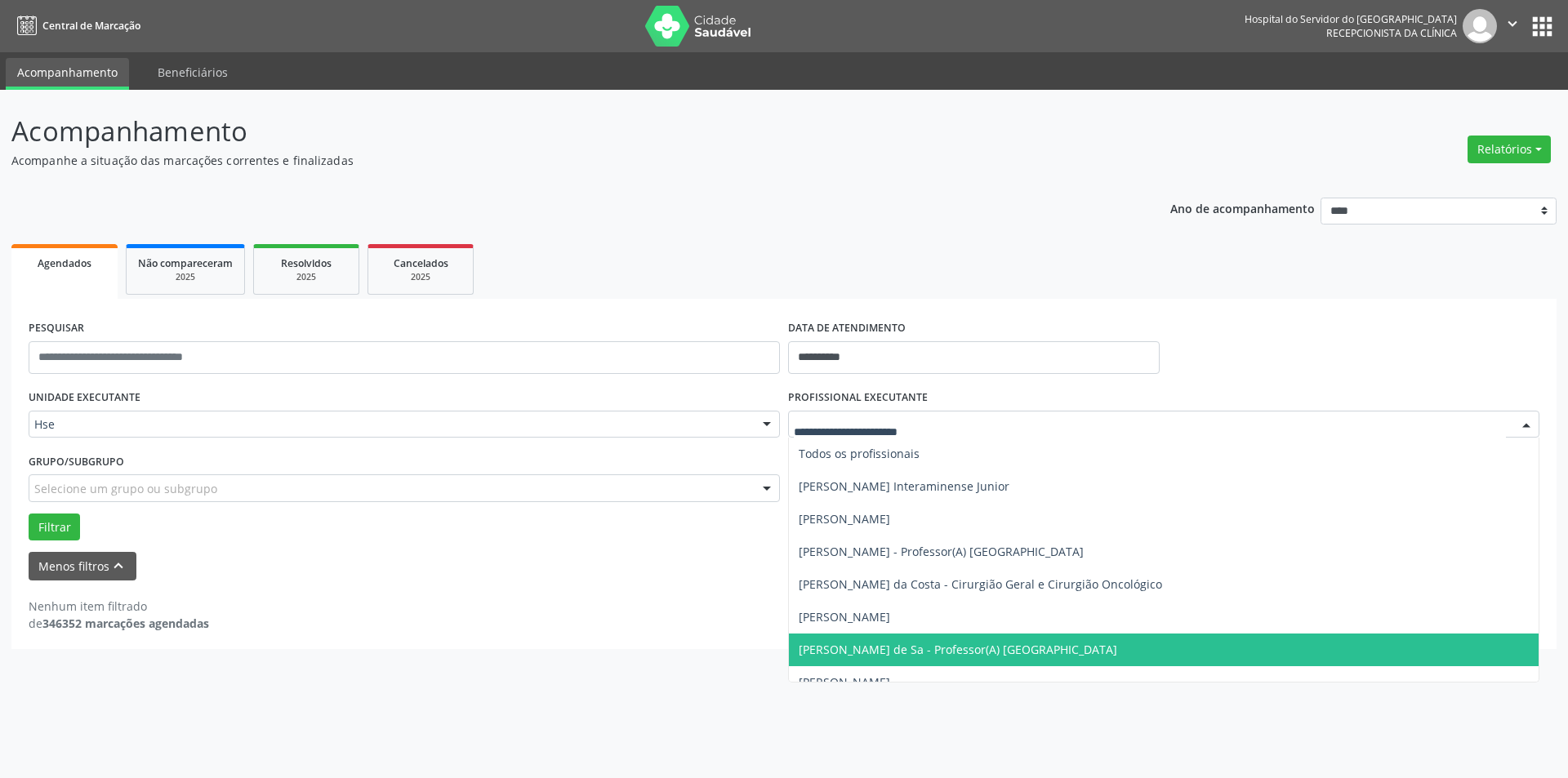
click at [1526, 423] on div at bounding box center [1525, 425] width 24 height 28
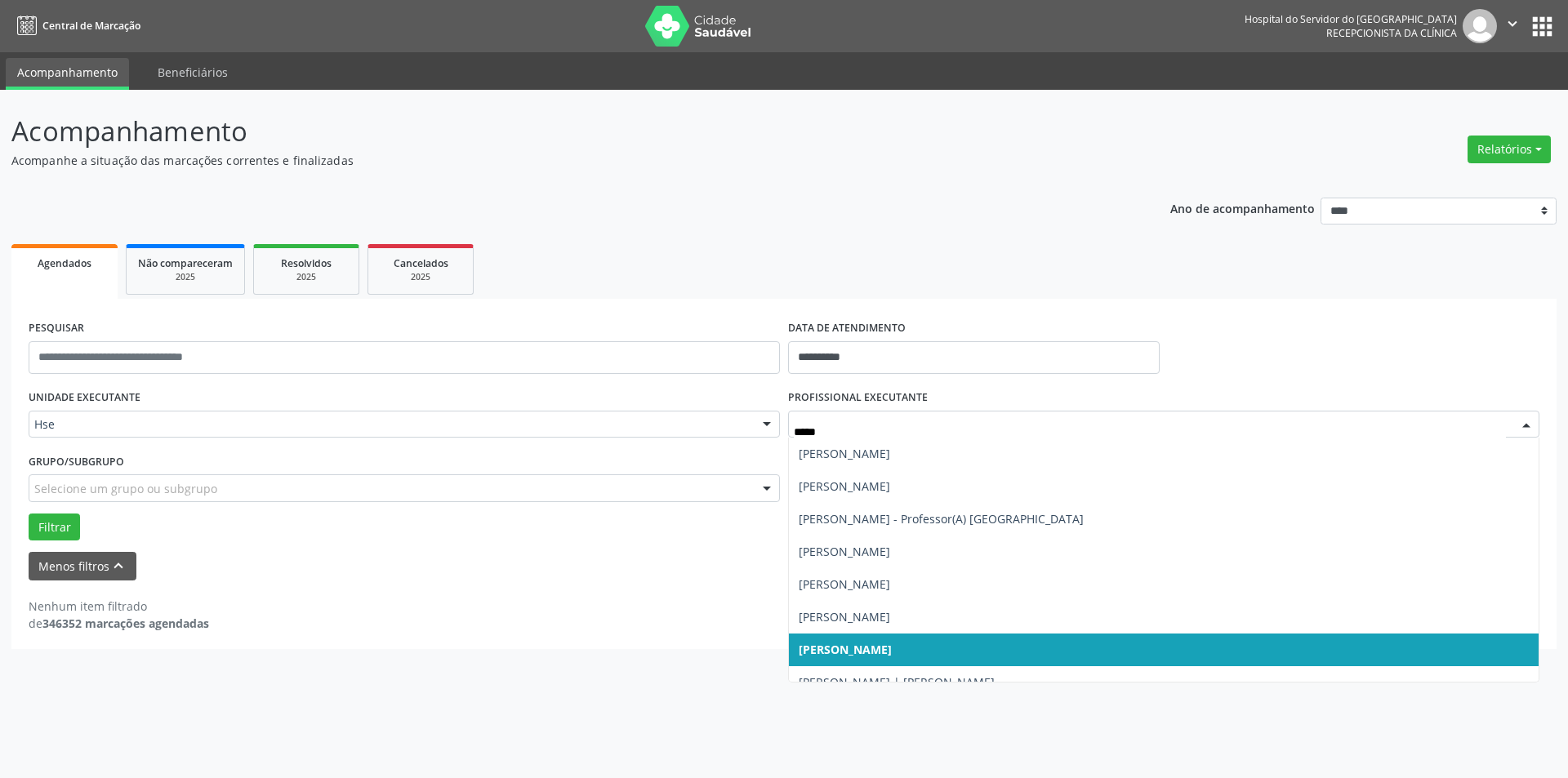
type input "******"
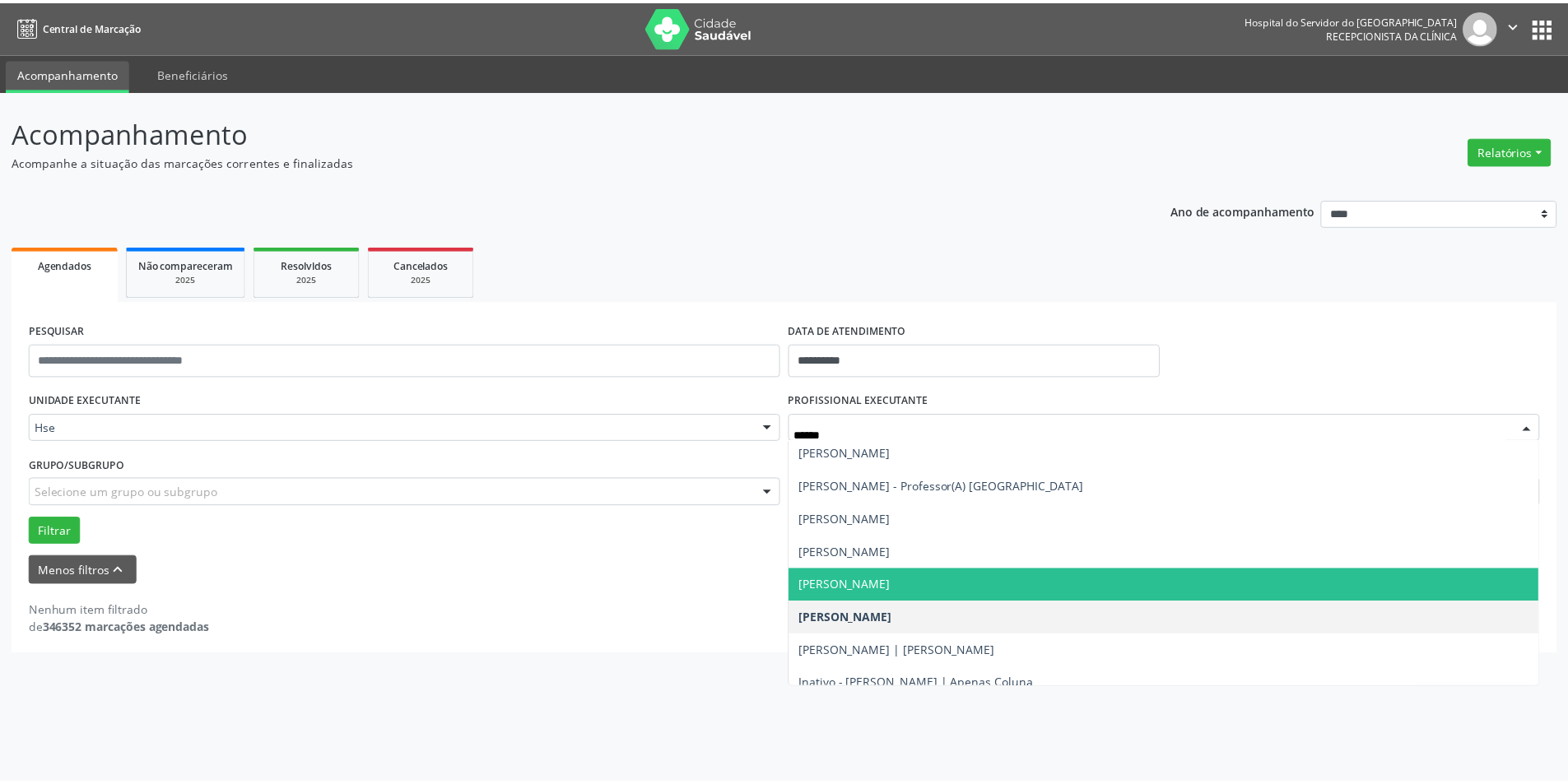
scroll to position [38, 0]
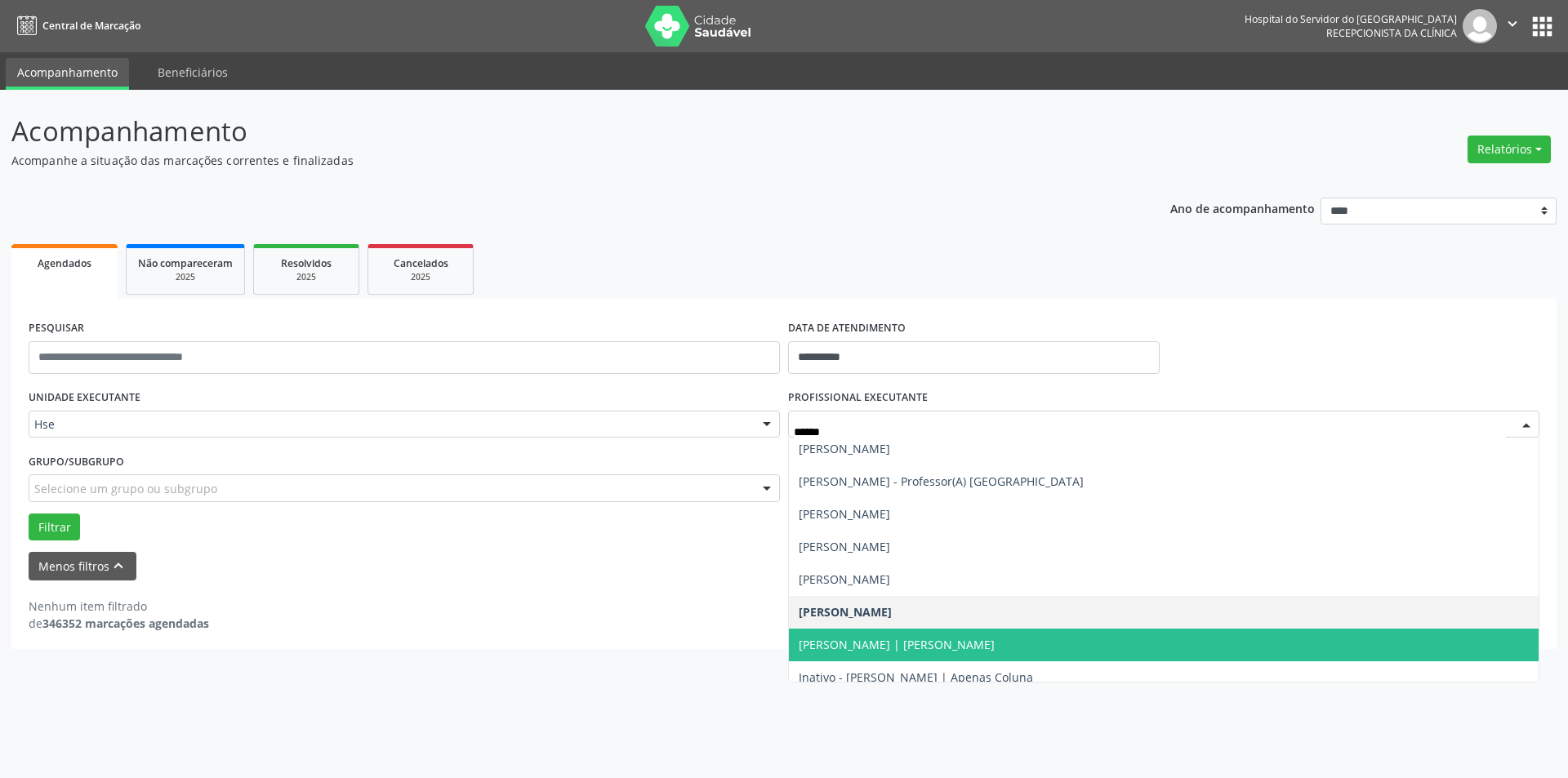
click at [995, 637] on span "[PERSON_NAME] | [PERSON_NAME]" at bounding box center [897, 645] width 196 height 16
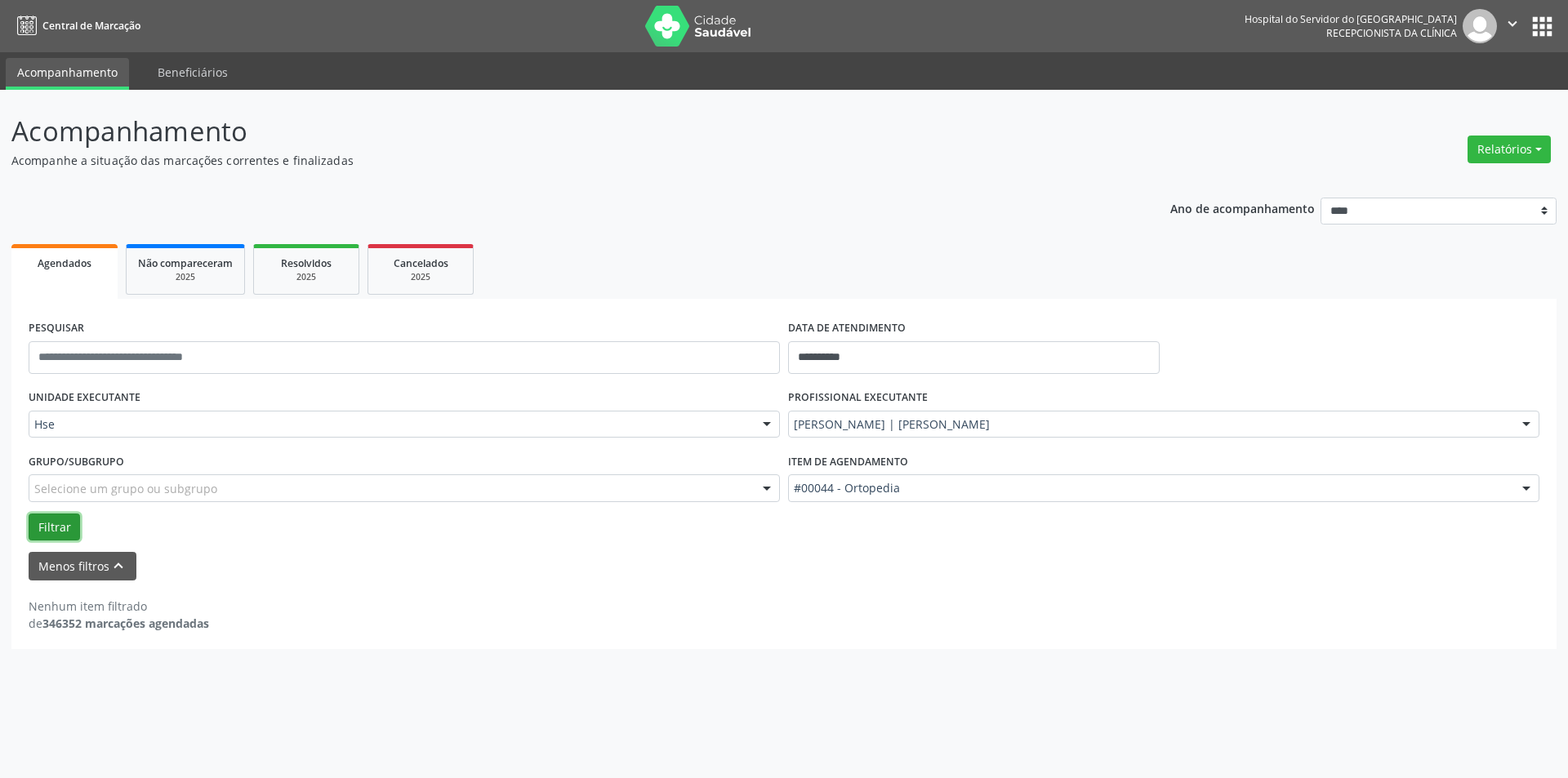
click at [59, 527] on button "Filtrar" at bounding box center [53, 527] width 51 height 28
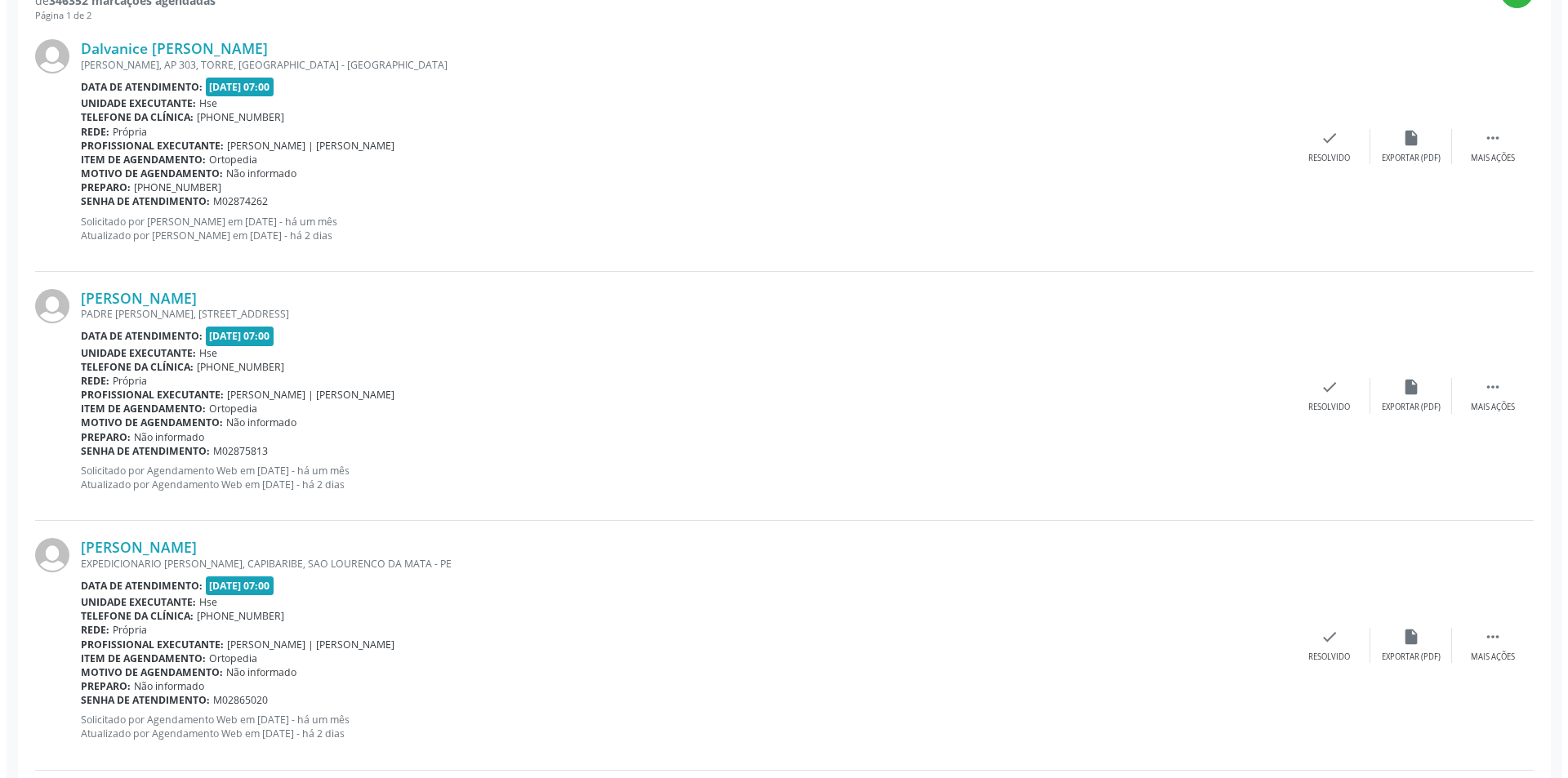
scroll to position [559, 0]
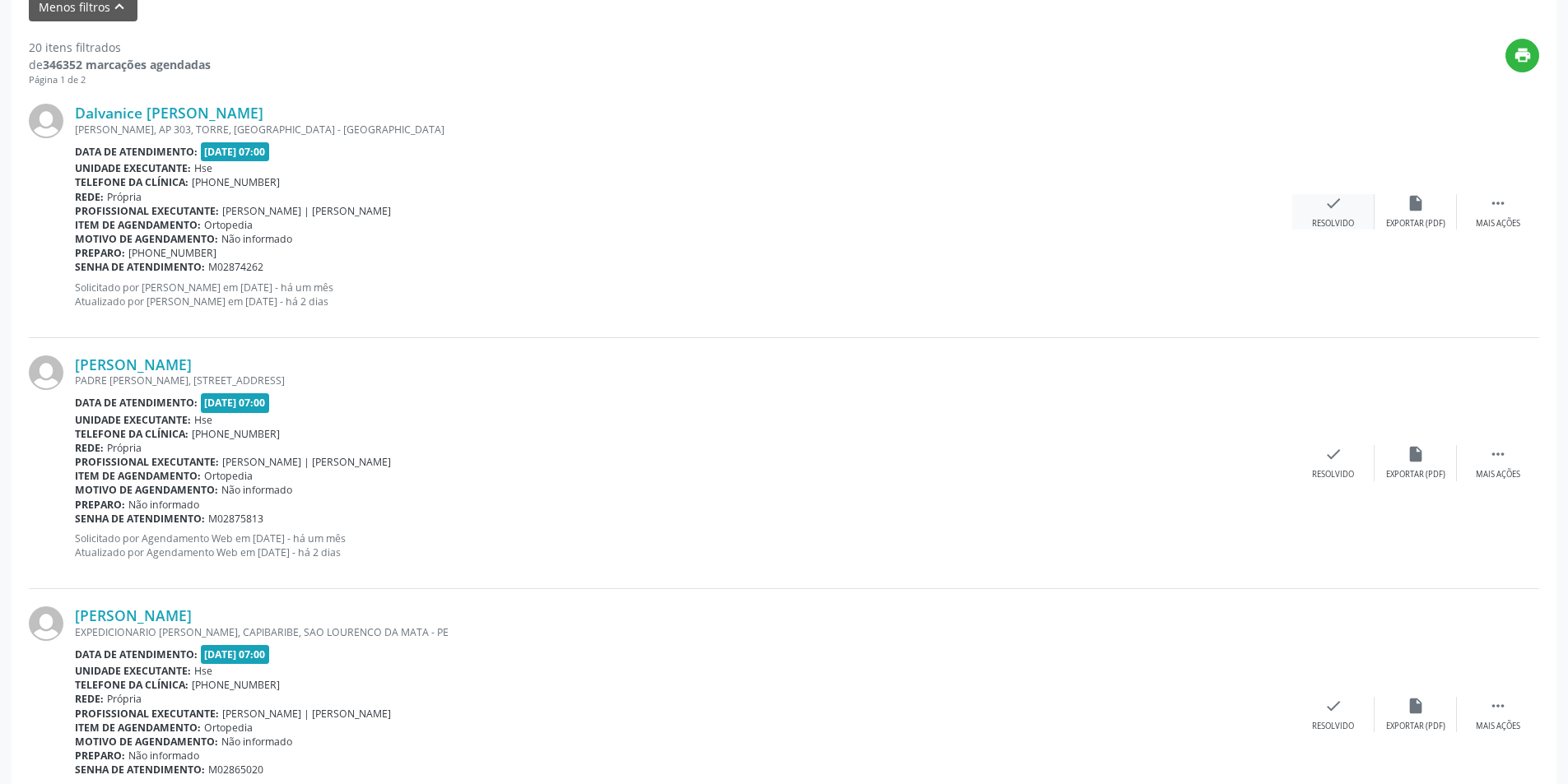
click at [1360, 210] on div "check Resolvido" at bounding box center [1334, 211] width 82 height 35
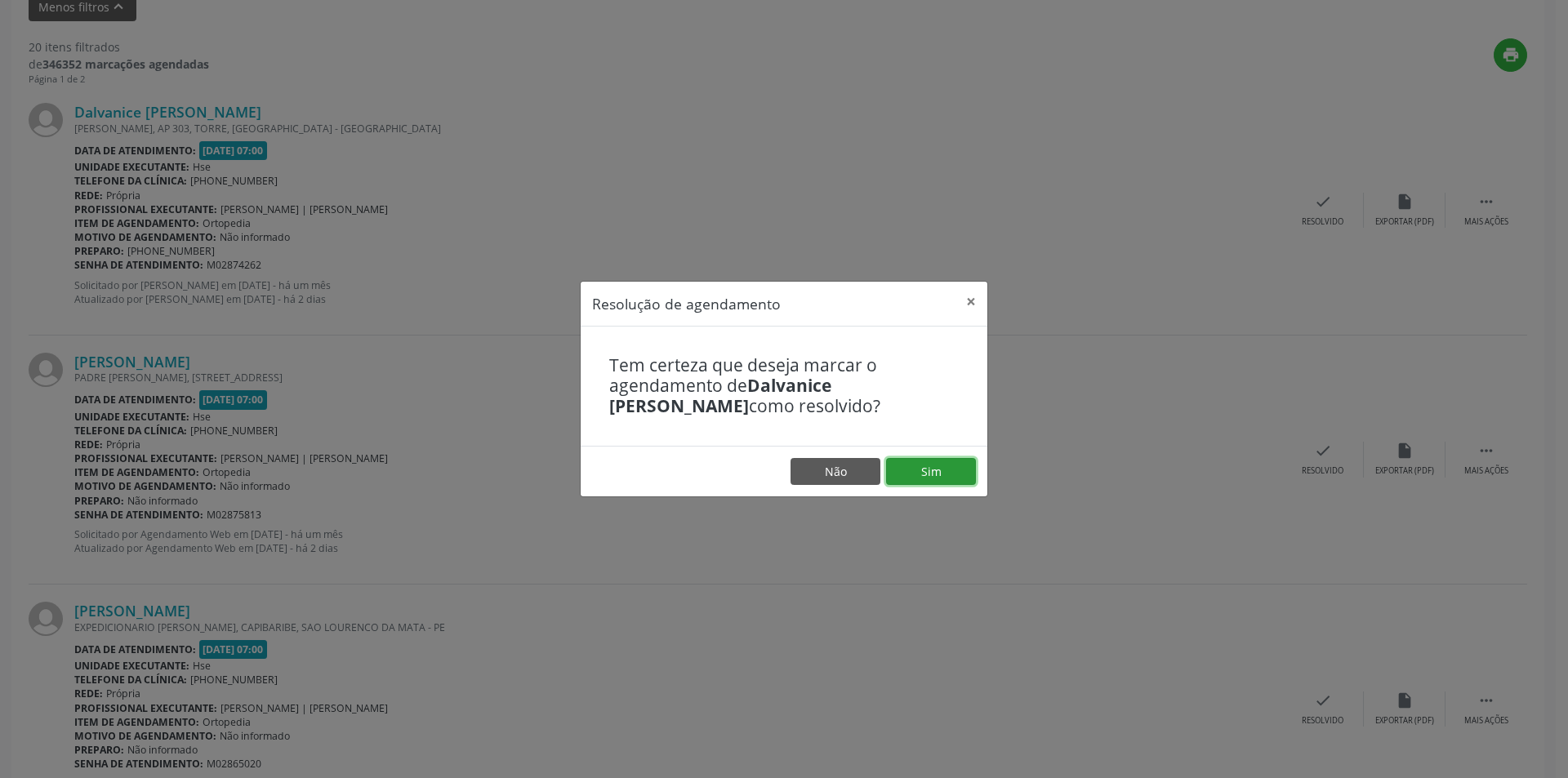
click at [939, 471] on button "Sim" at bounding box center [931, 471] width 89 height 28
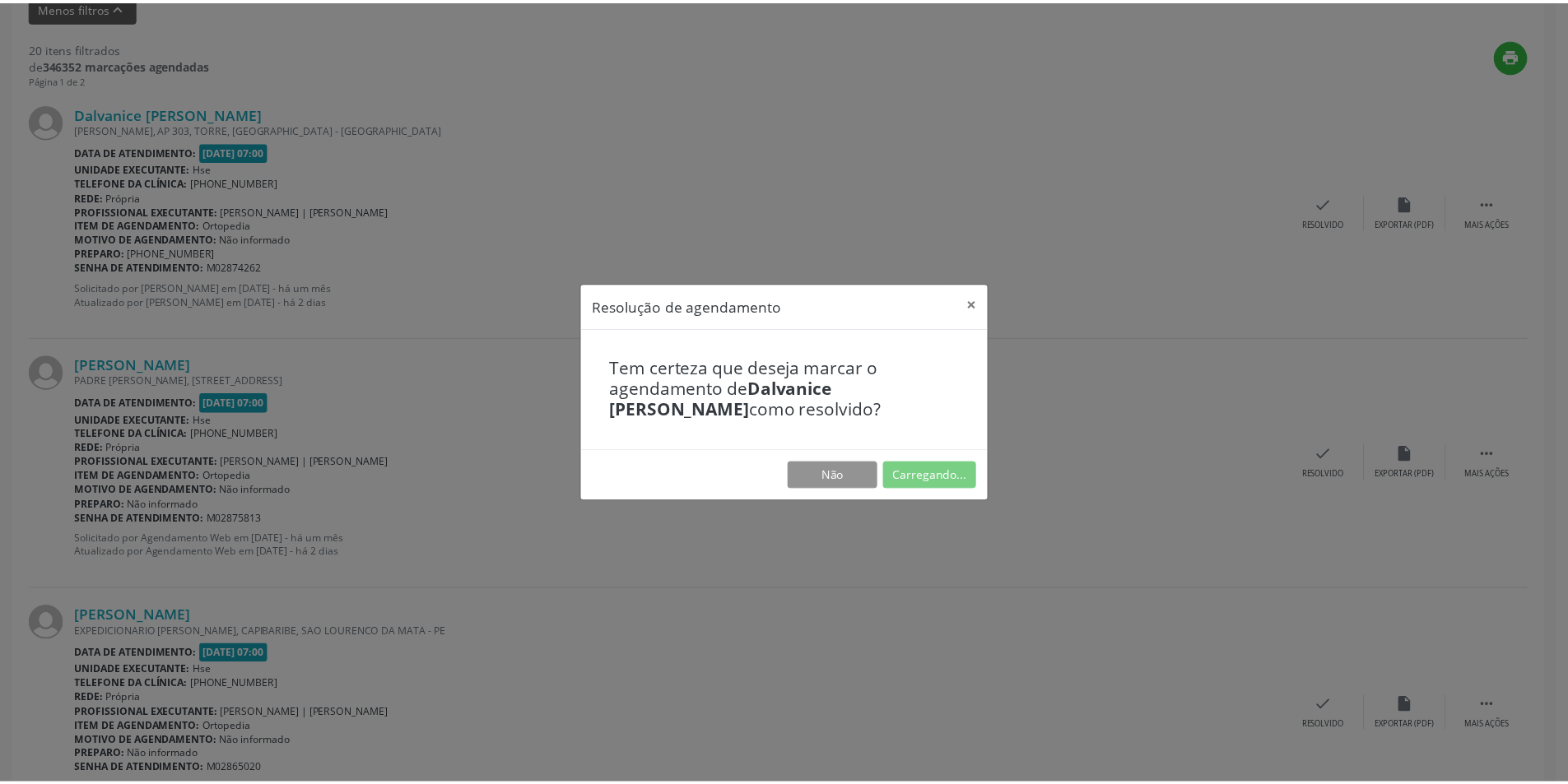
scroll to position [0, 0]
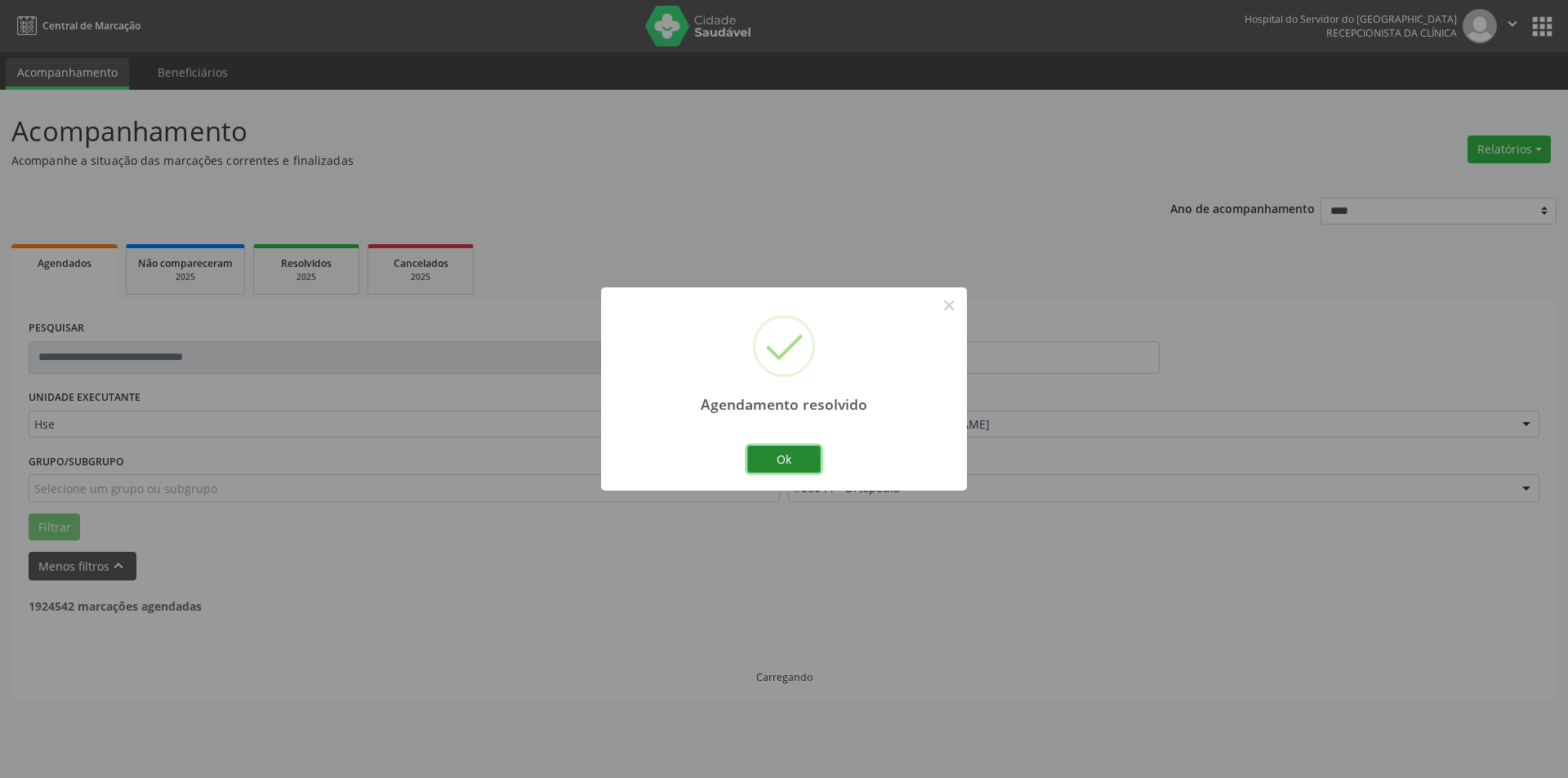
click at [787, 456] on button "Ok" at bounding box center [784, 459] width 74 height 28
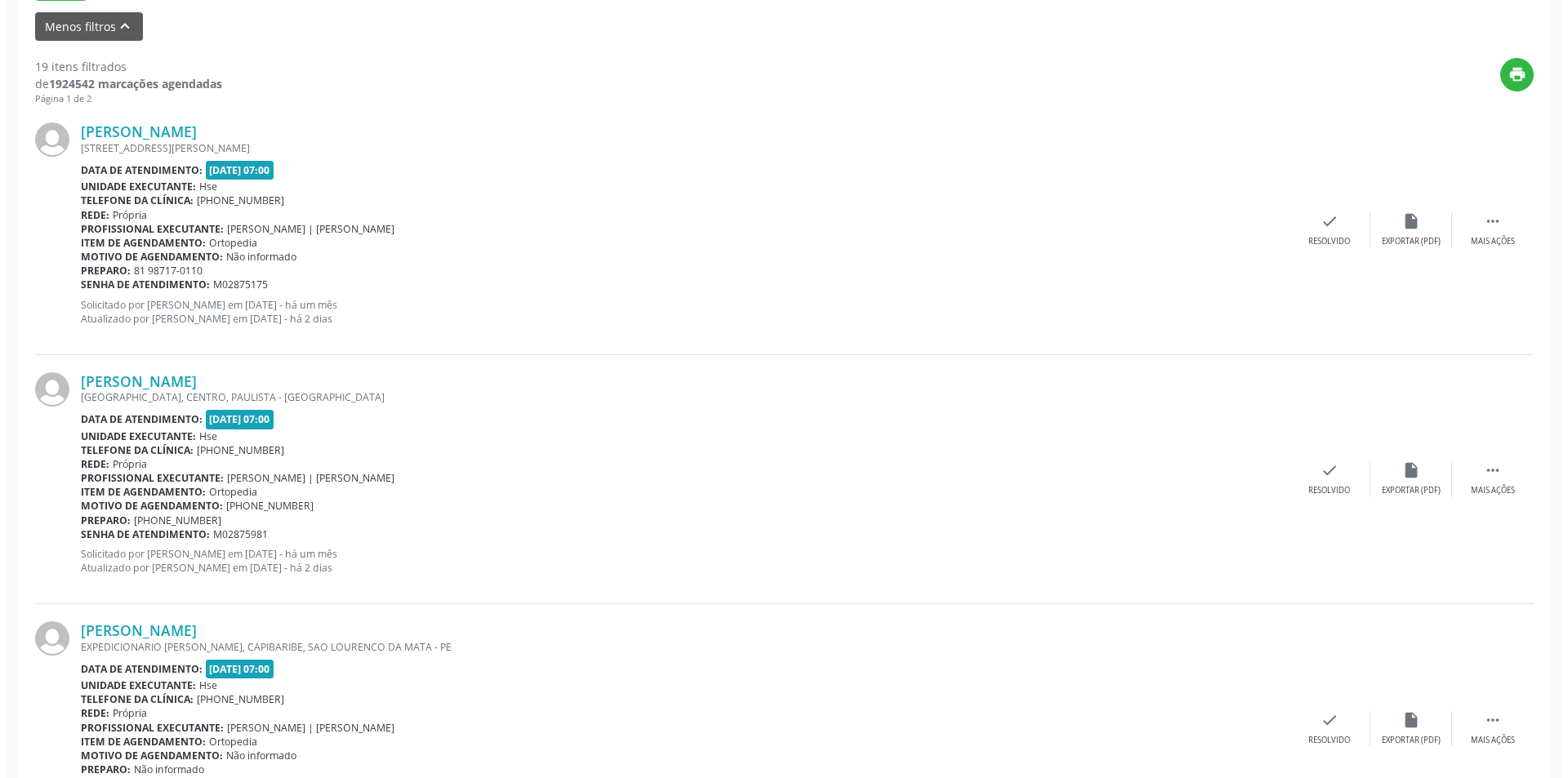
scroll to position [618, 0]
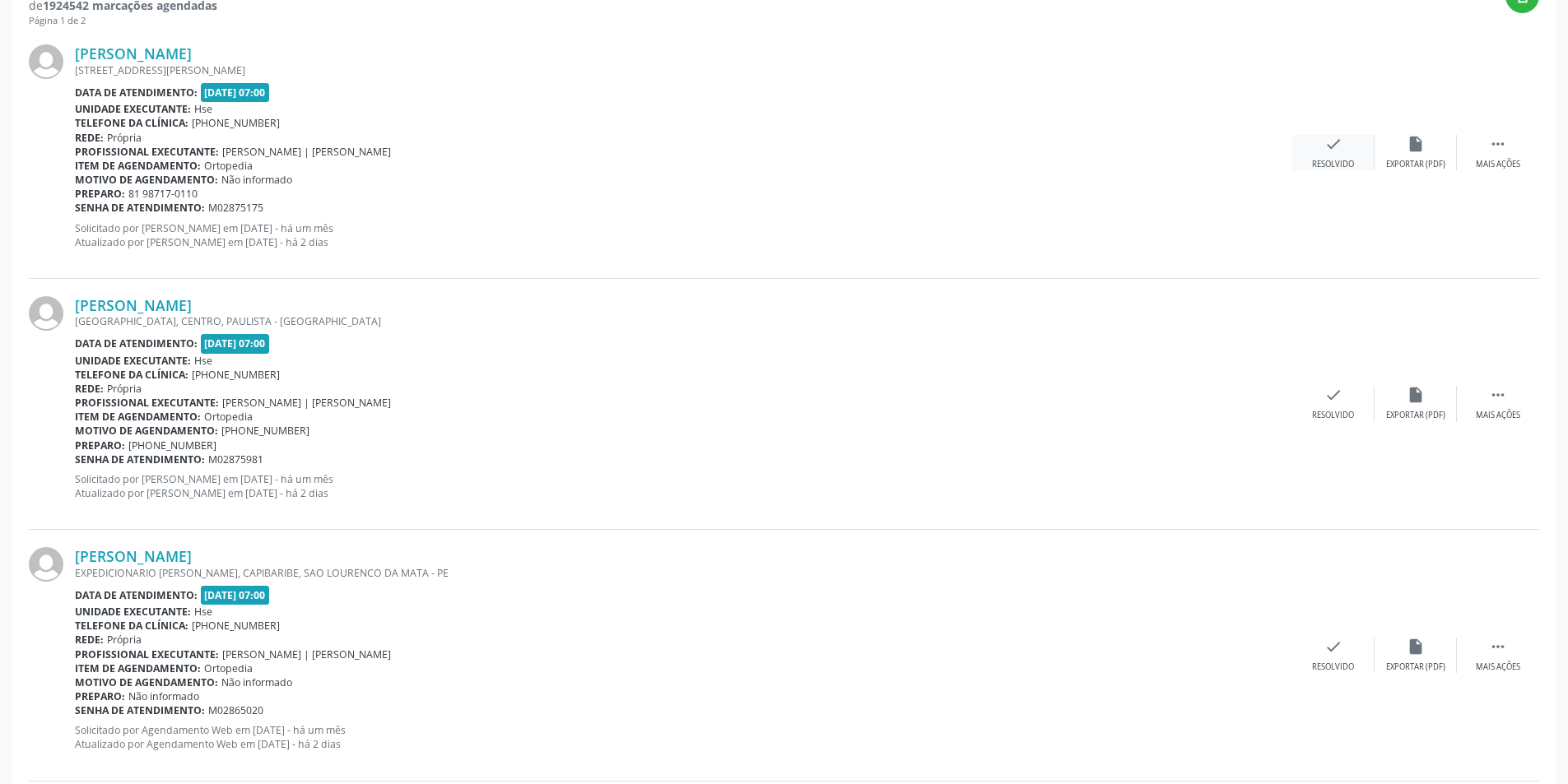
click at [1328, 148] on icon "check" at bounding box center [1333, 144] width 18 height 18
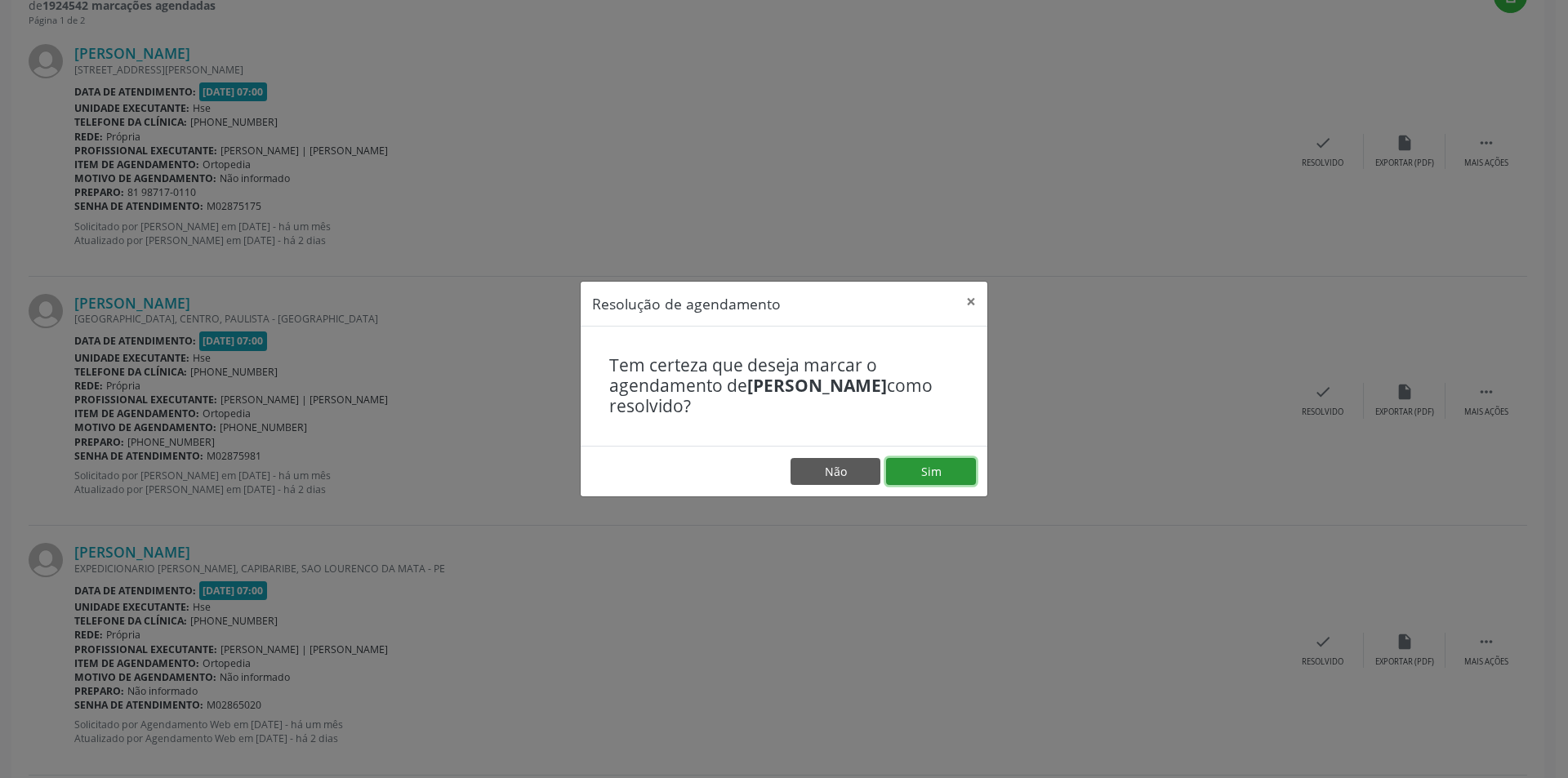
click at [940, 468] on button "Sim" at bounding box center [931, 471] width 89 height 28
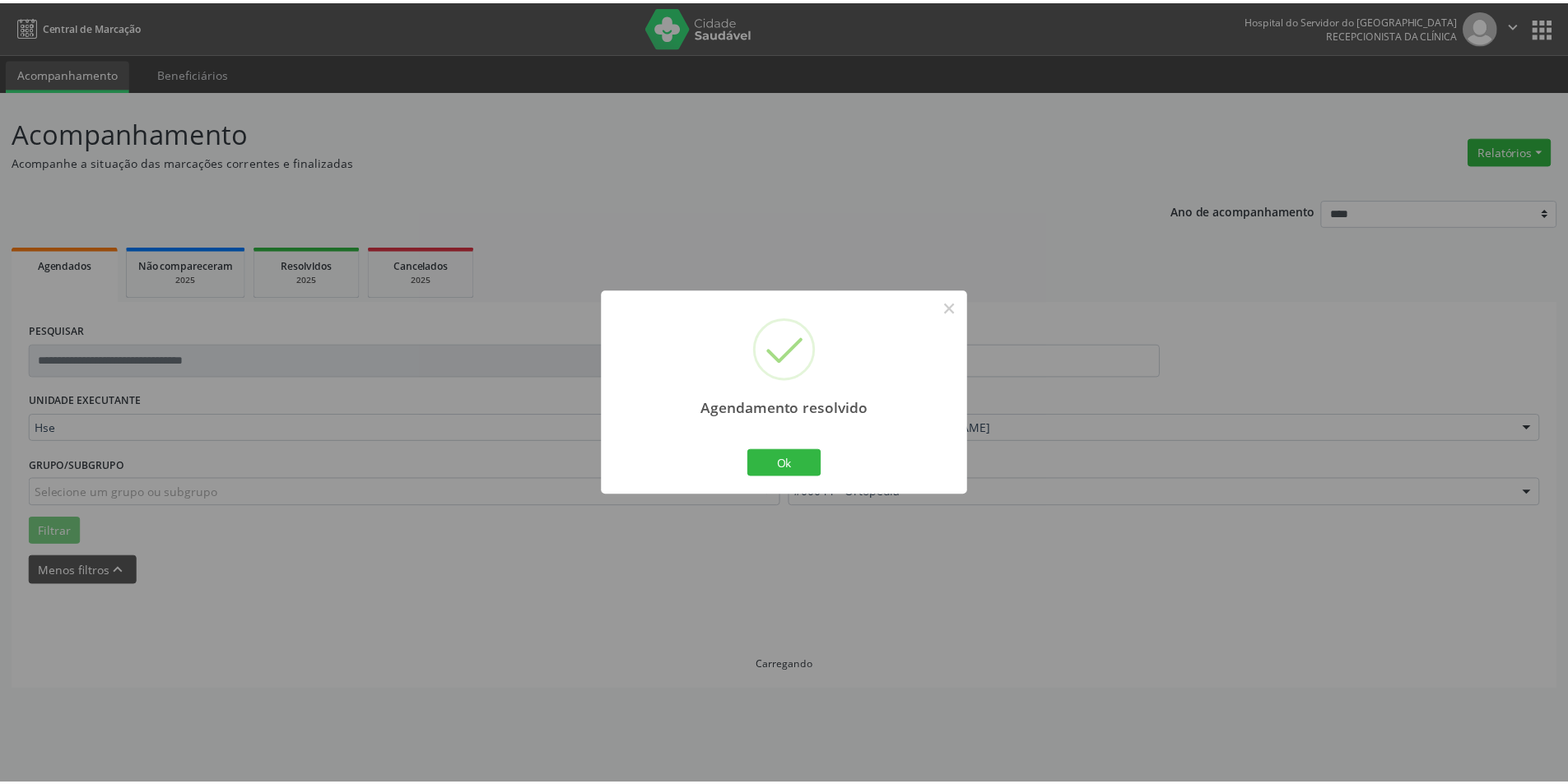
scroll to position [0, 0]
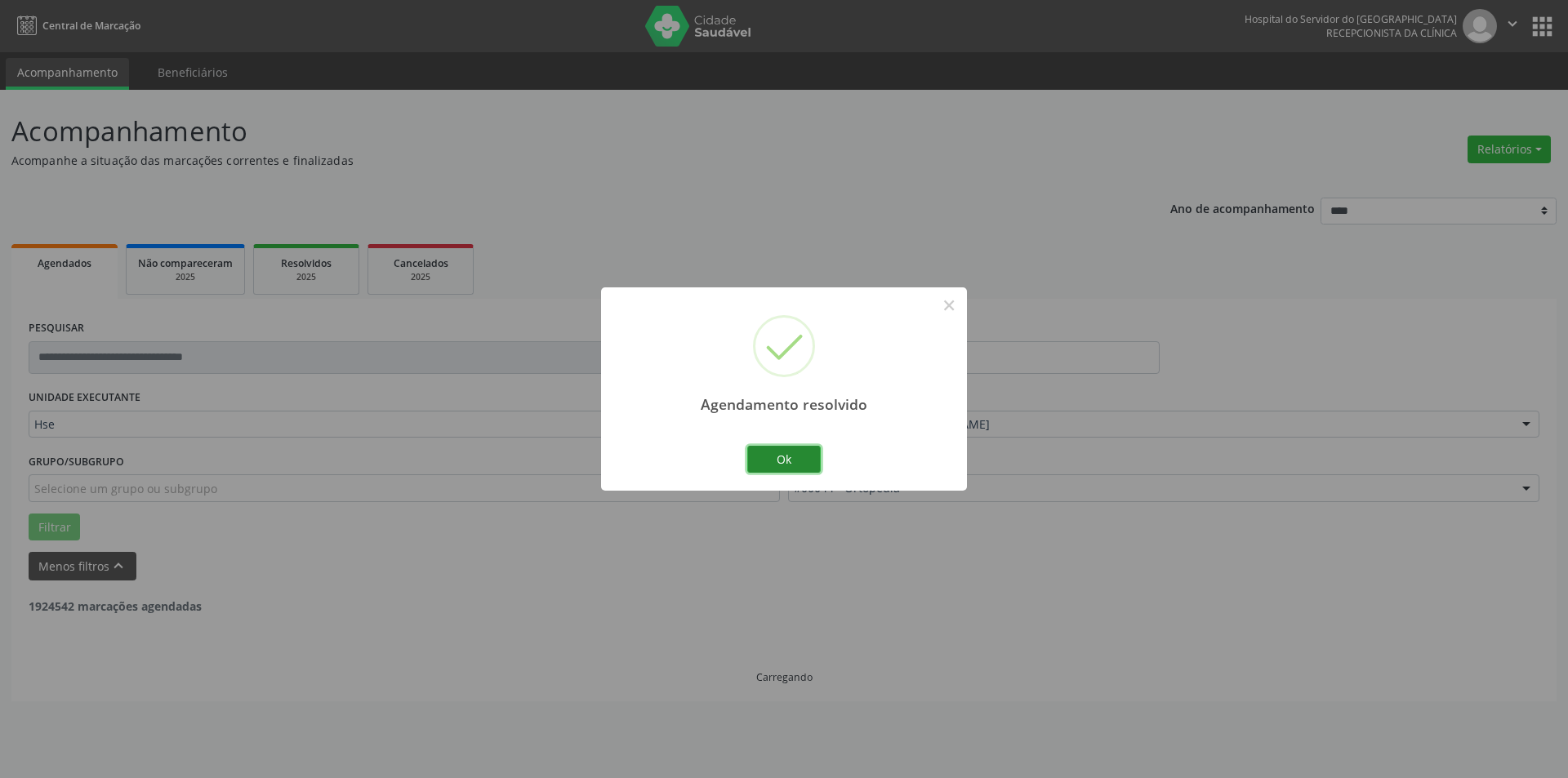
click at [784, 451] on button "Ok" at bounding box center [784, 459] width 74 height 28
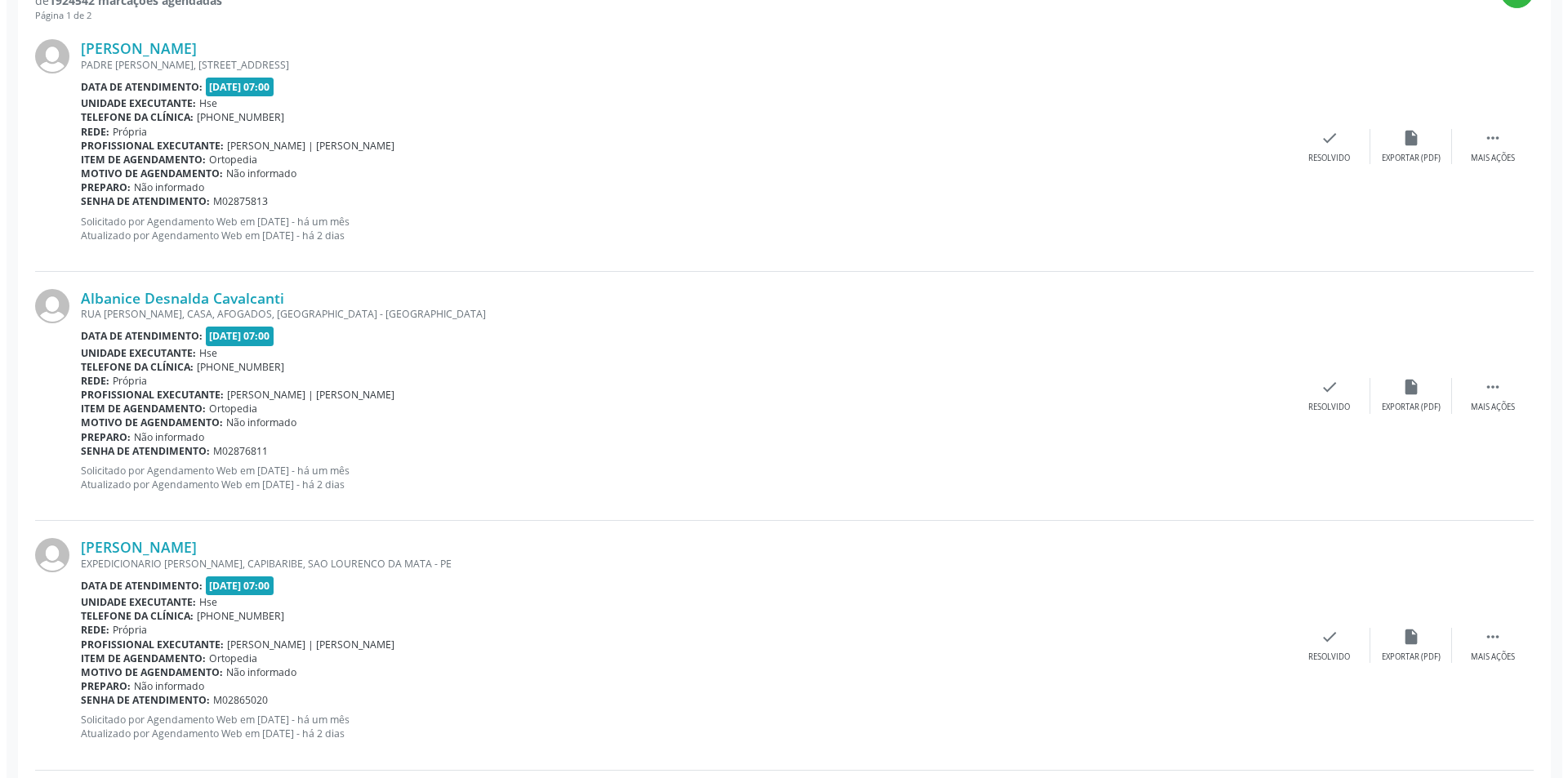
scroll to position [579, 0]
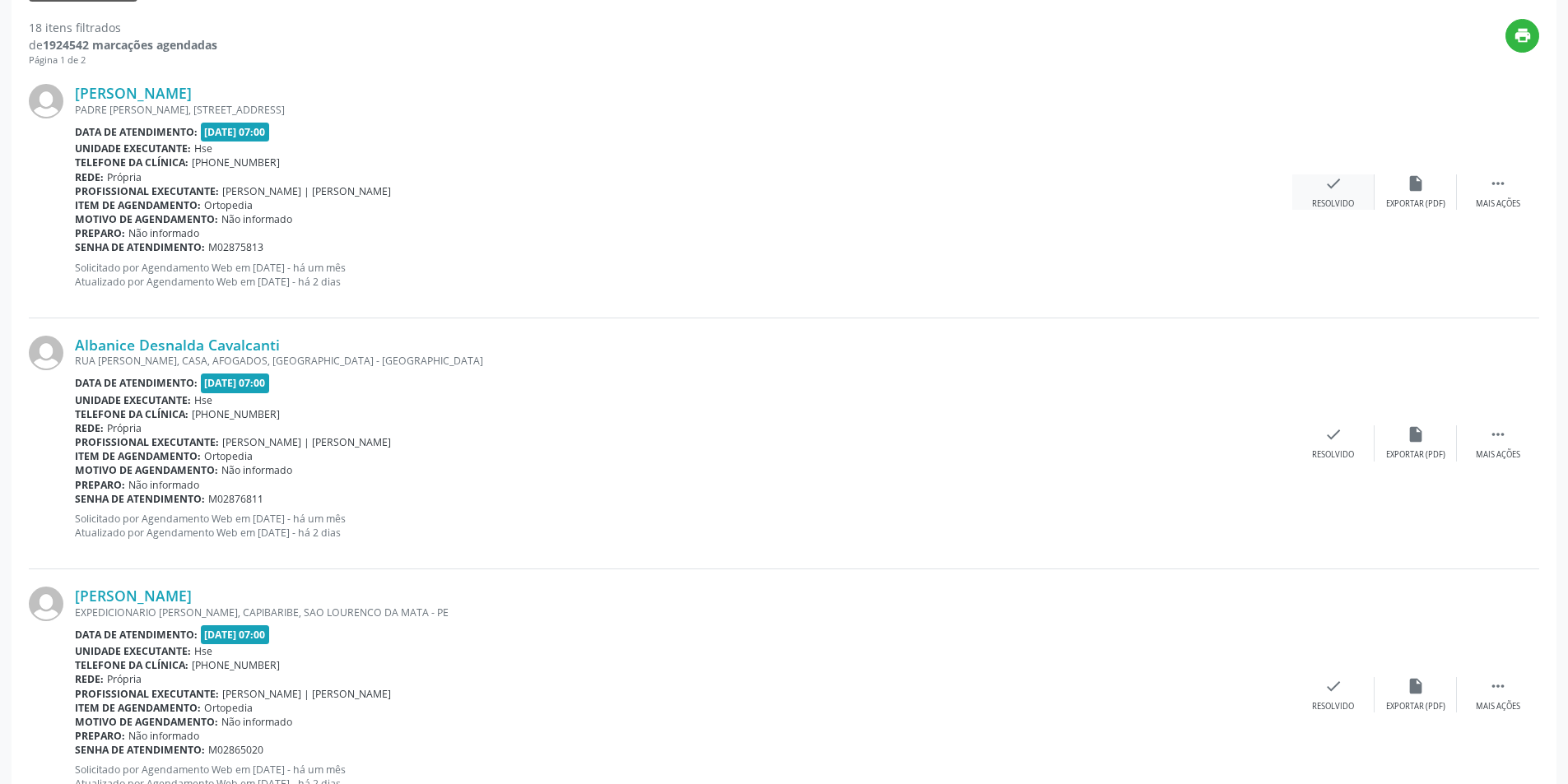
click at [1339, 191] on icon "check" at bounding box center [1333, 183] width 18 height 18
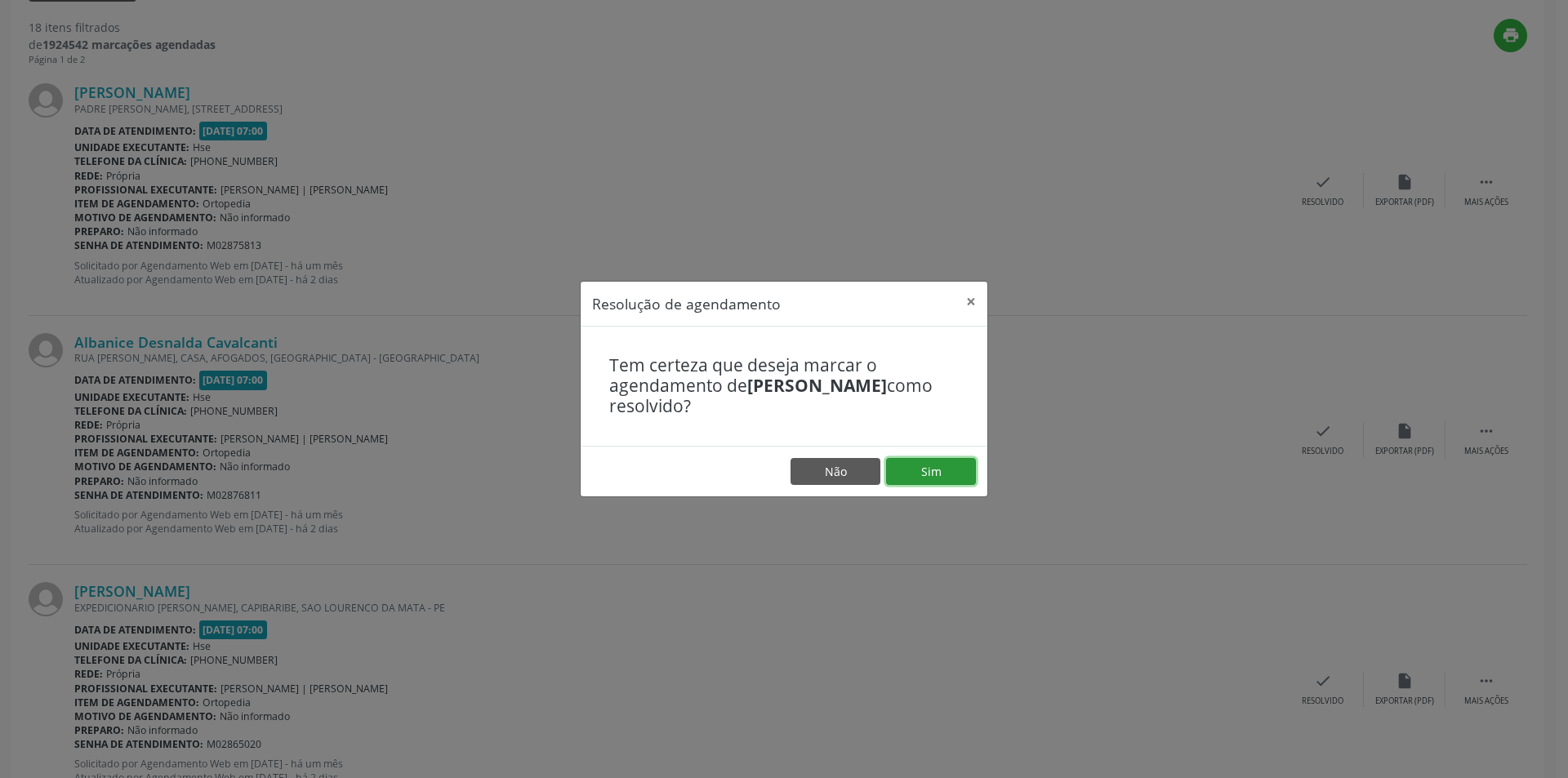
click at [957, 473] on button "Sim" at bounding box center [931, 471] width 89 height 28
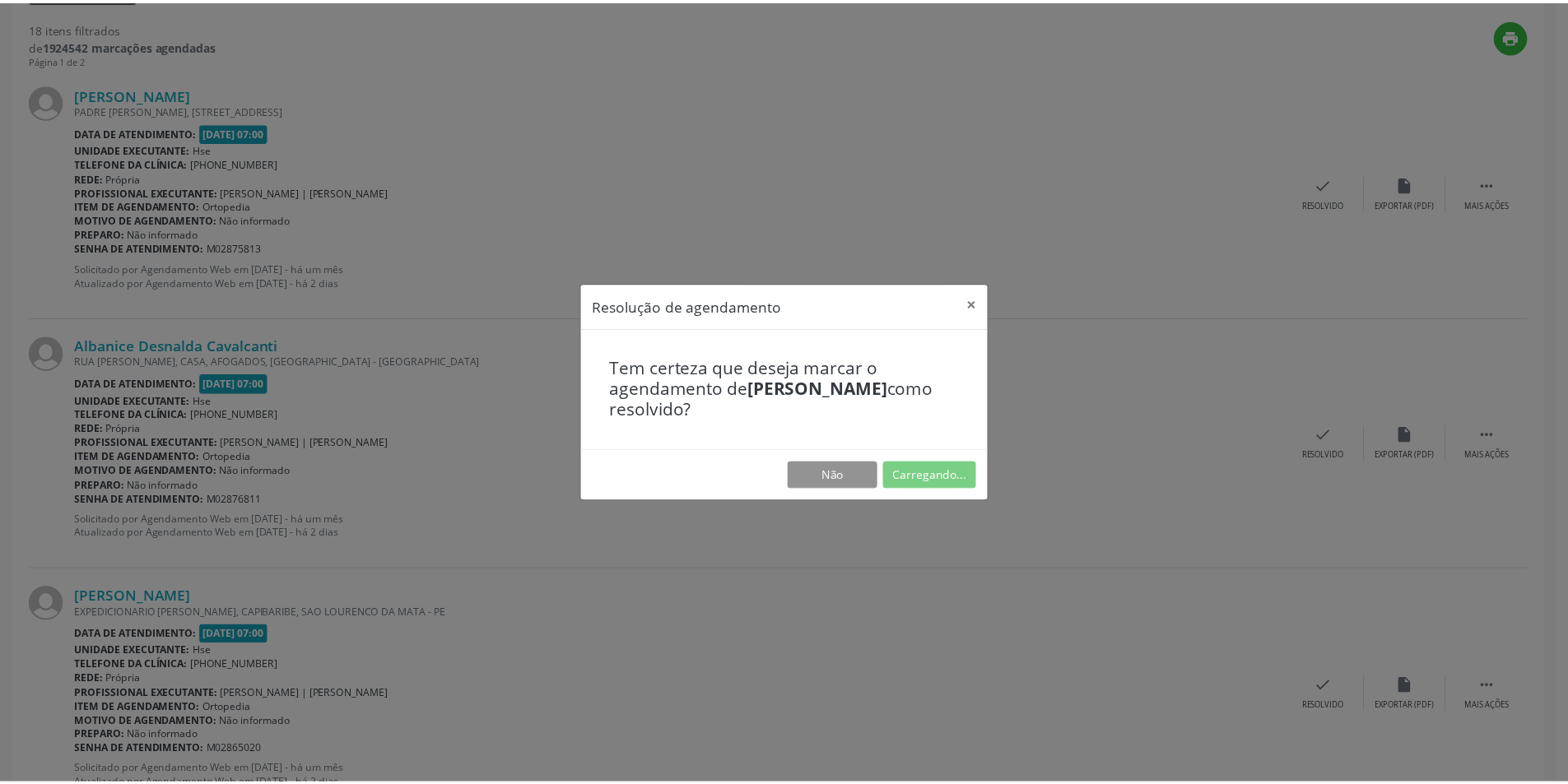
scroll to position [0, 0]
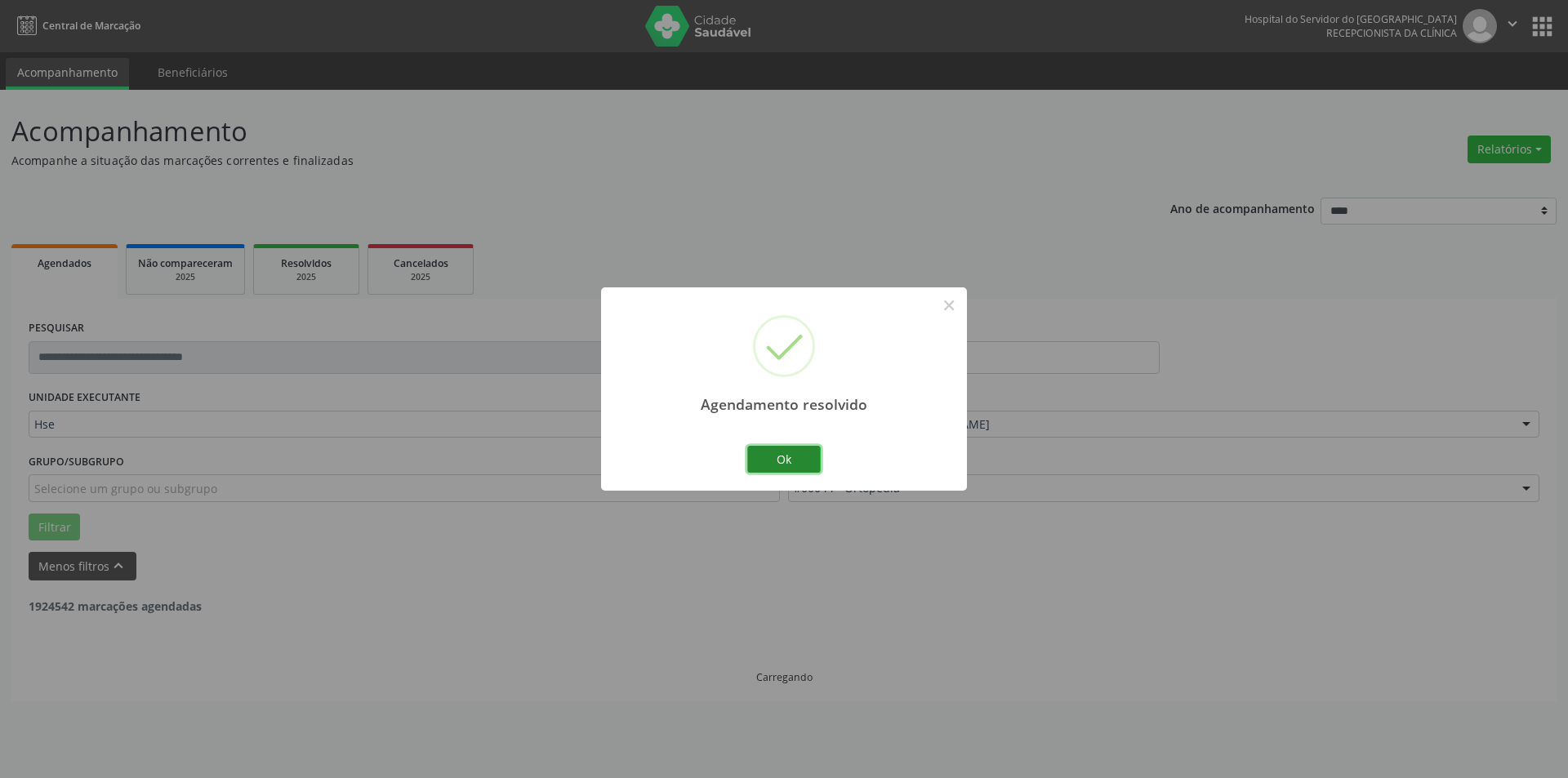
click at [815, 457] on button "Ok" at bounding box center [784, 459] width 74 height 28
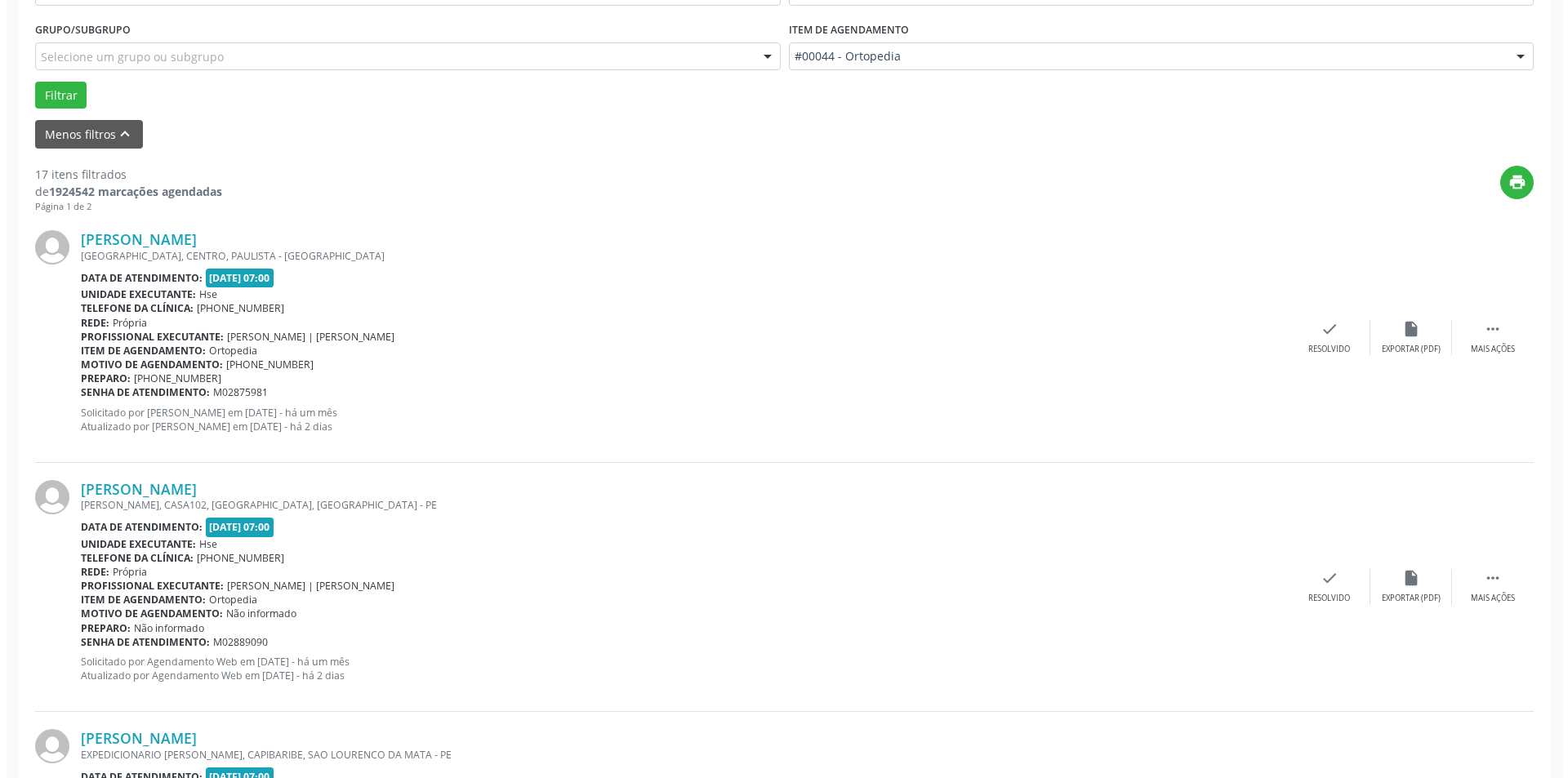
scroll to position [364, 0]
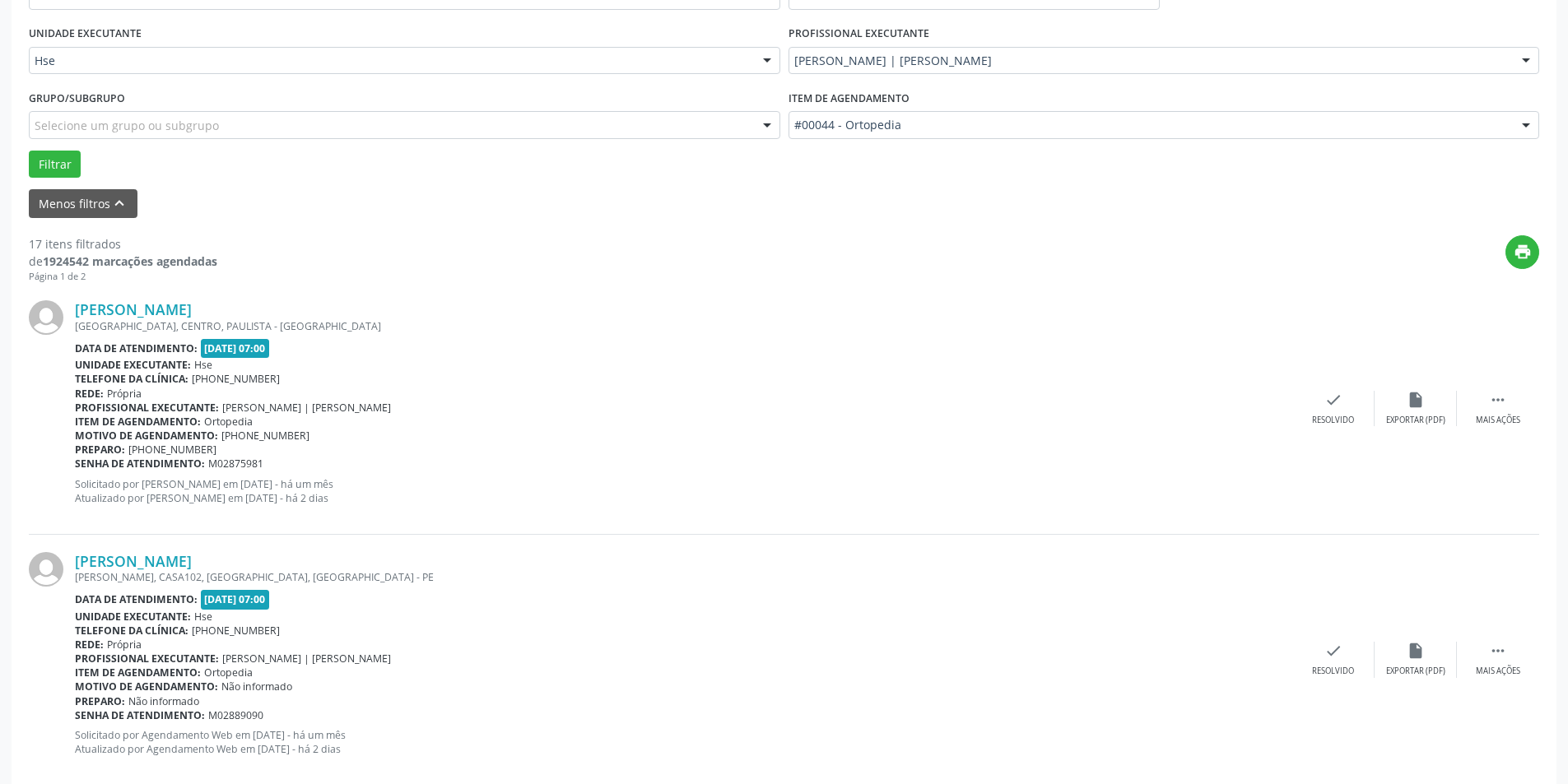
click at [1349, 385] on div "[PERSON_NAME] [GEOGRAPHIC_DATA], [GEOGRAPHIC_DATA], PAULISTA - [GEOGRAPHIC_DATA…" at bounding box center [784, 408] width 1510 height 251
click at [1345, 394] on div "check Resolvido" at bounding box center [1334, 408] width 82 height 35
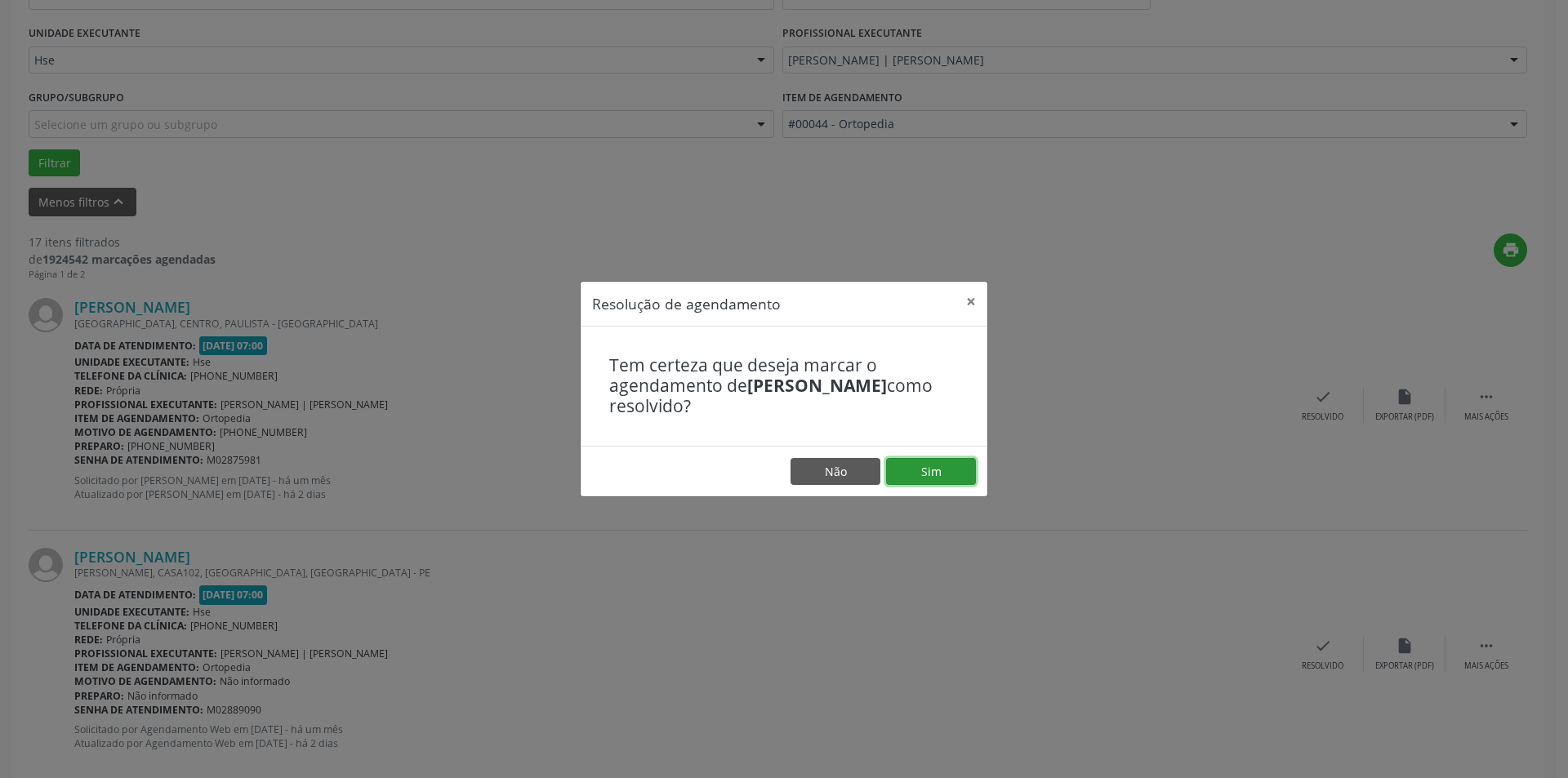
click at [939, 464] on button "Sim" at bounding box center [931, 471] width 89 height 28
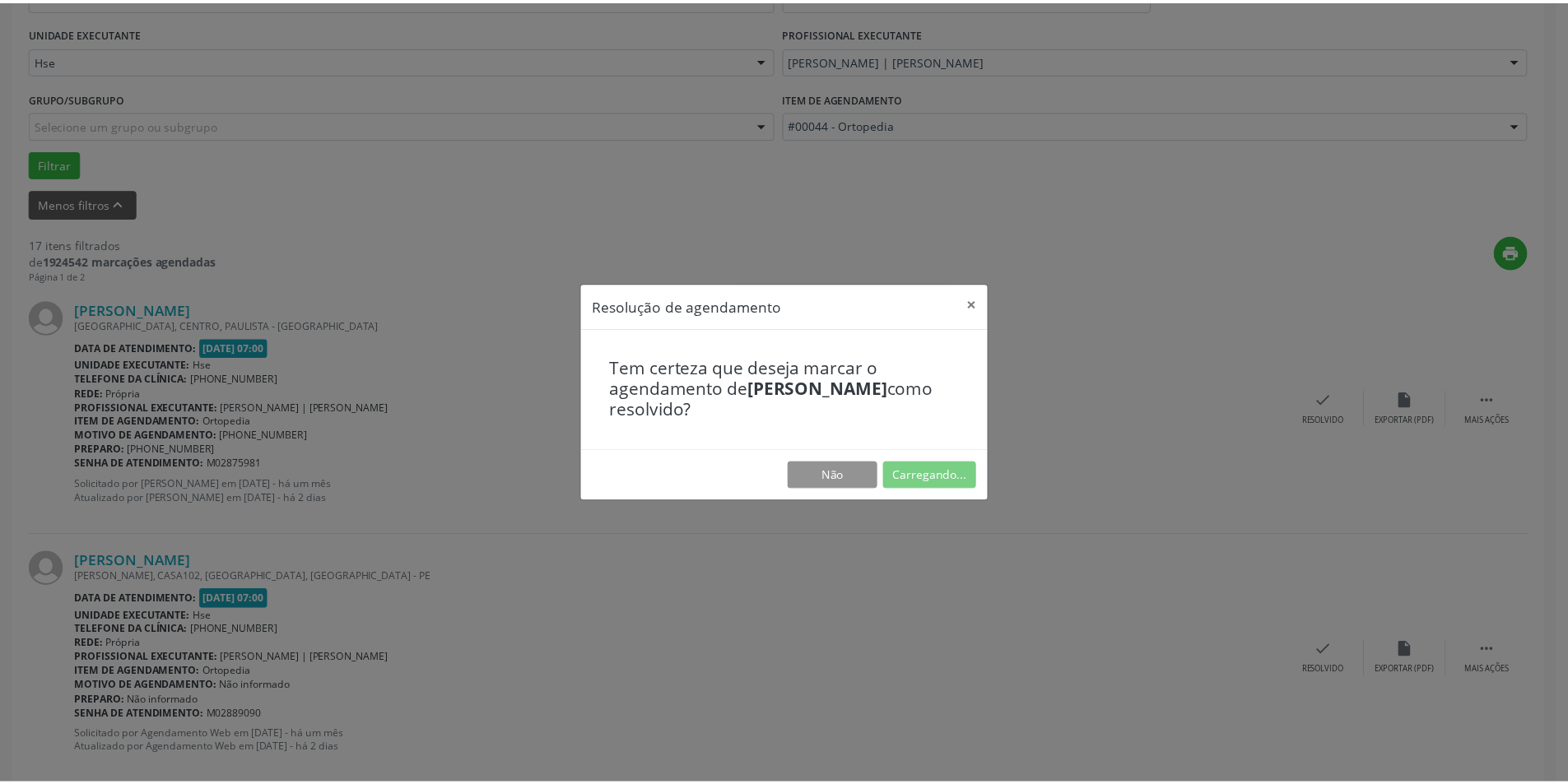
scroll to position [0, 0]
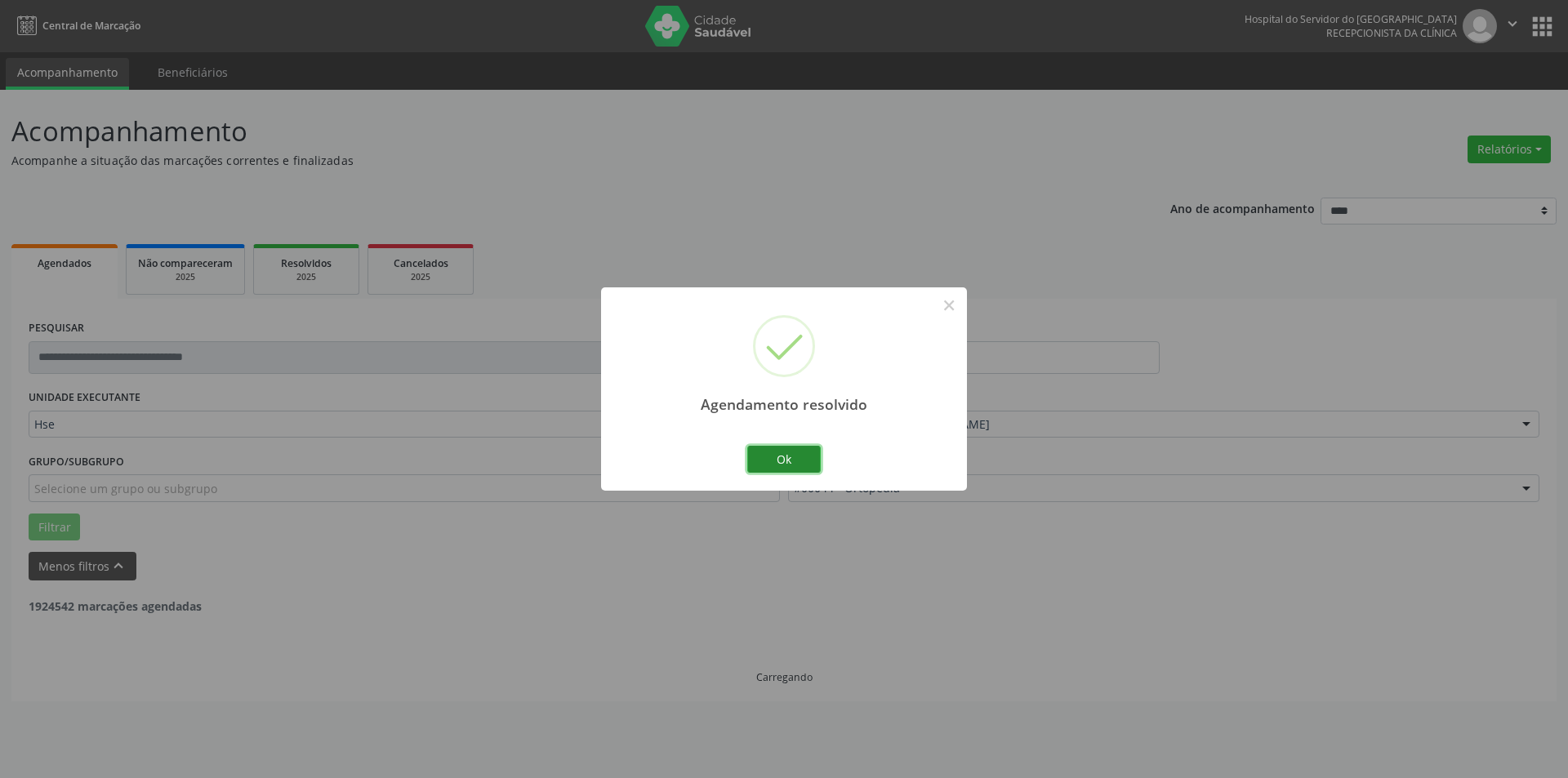
click at [780, 457] on button "Ok" at bounding box center [784, 459] width 74 height 28
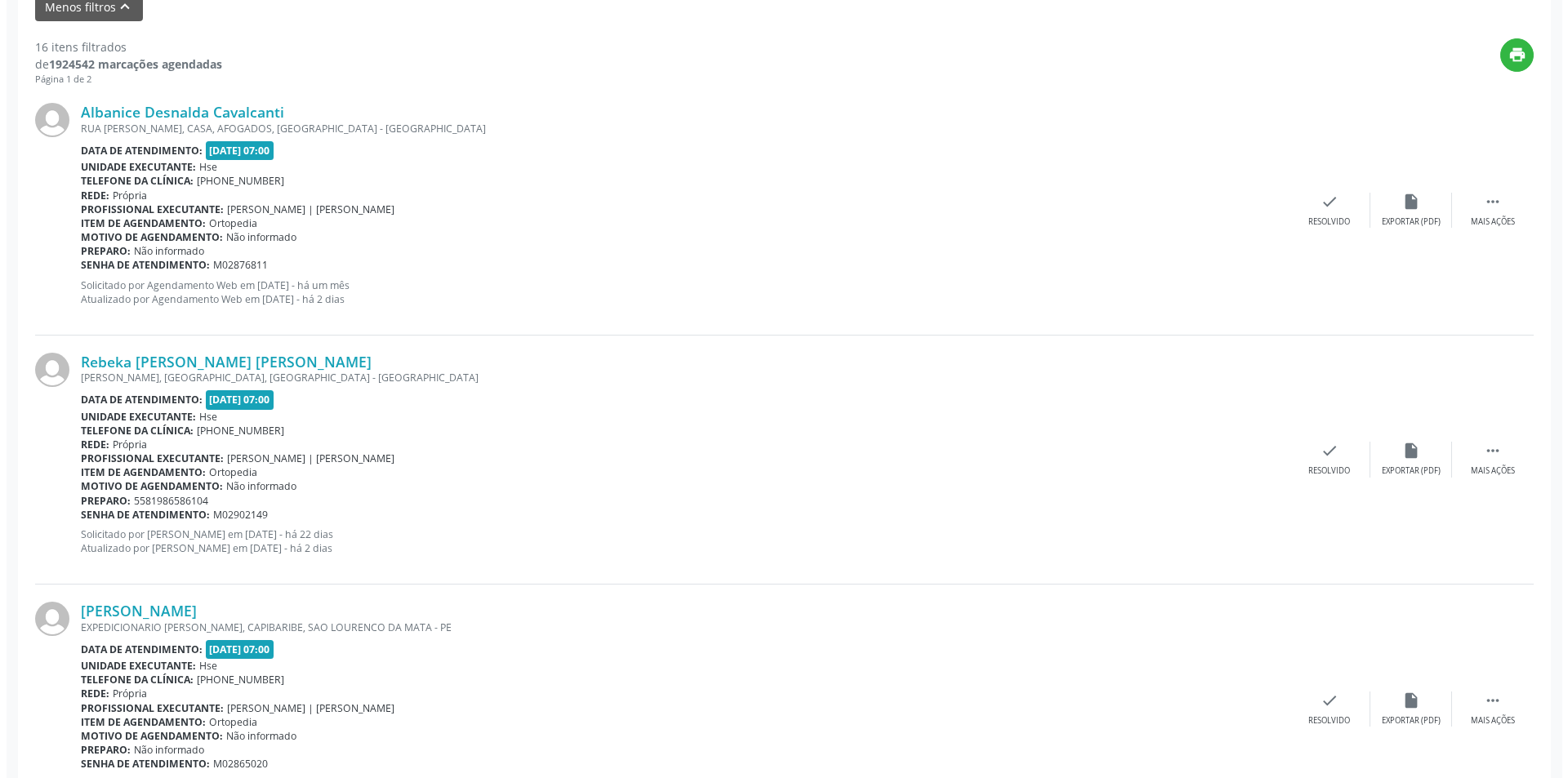
scroll to position [652, 0]
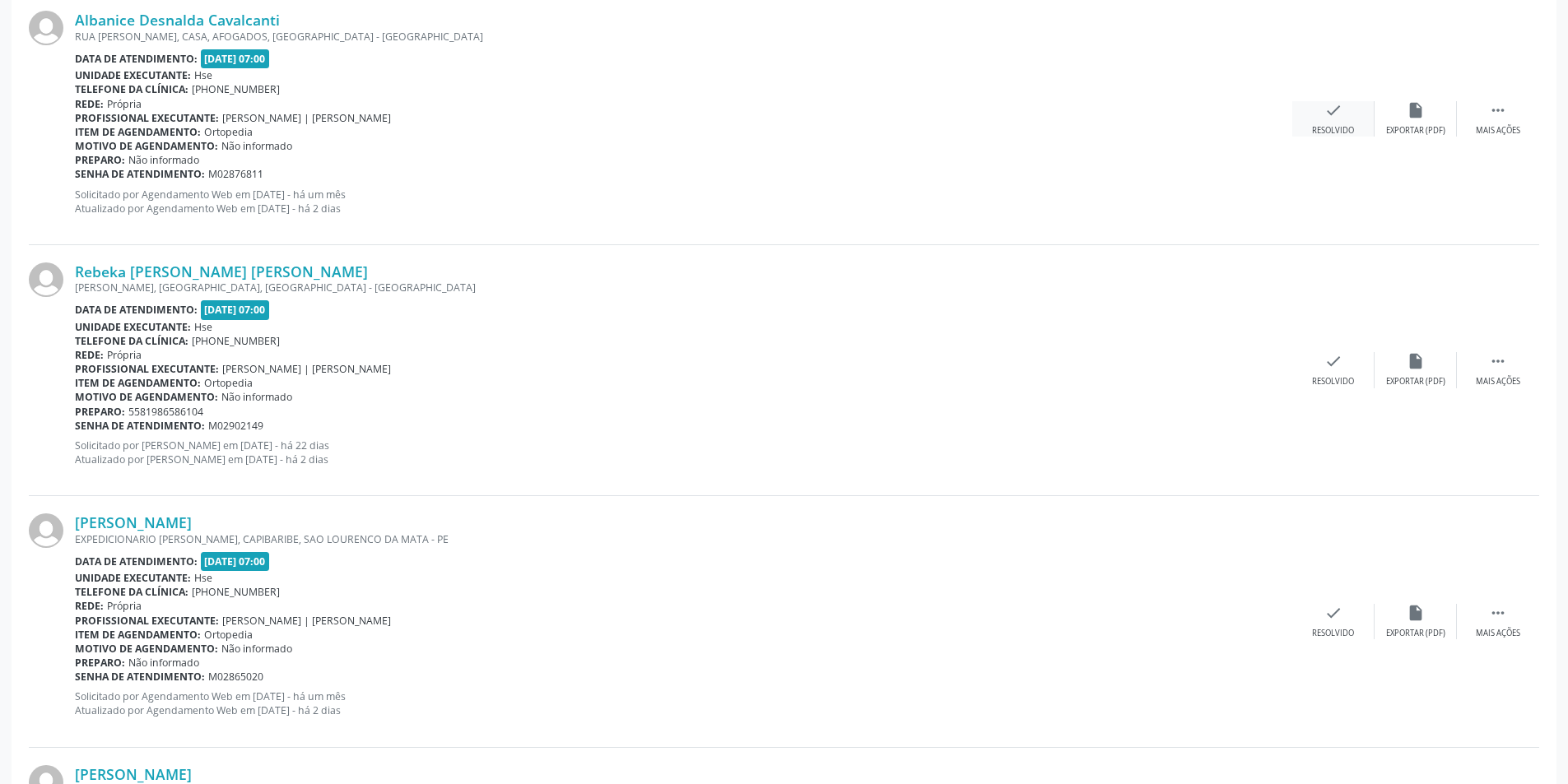
click at [1332, 112] on icon "check" at bounding box center [1333, 110] width 18 height 18
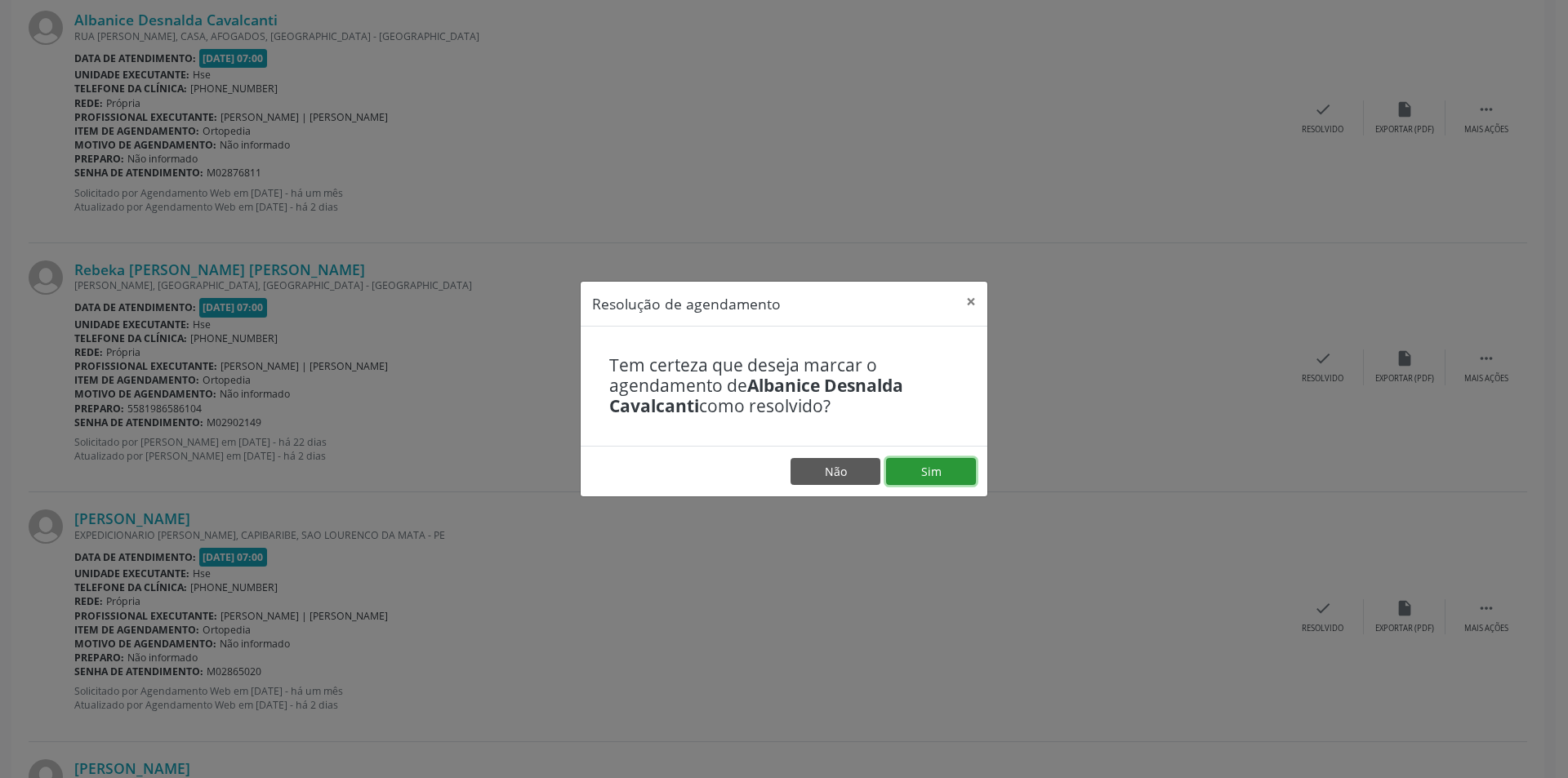
click at [945, 469] on button "Sim" at bounding box center [931, 471] width 89 height 28
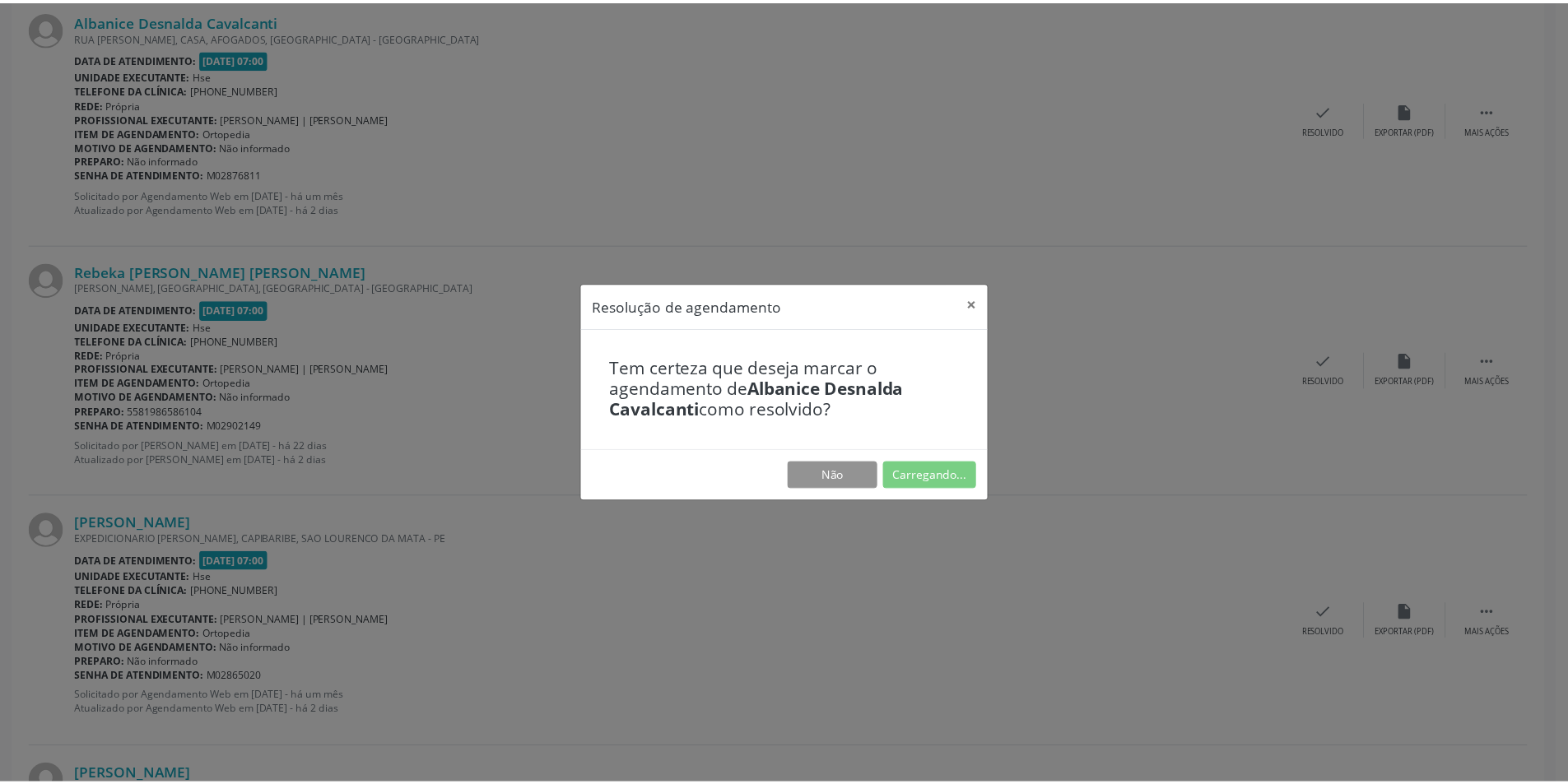
scroll to position [0, 0]
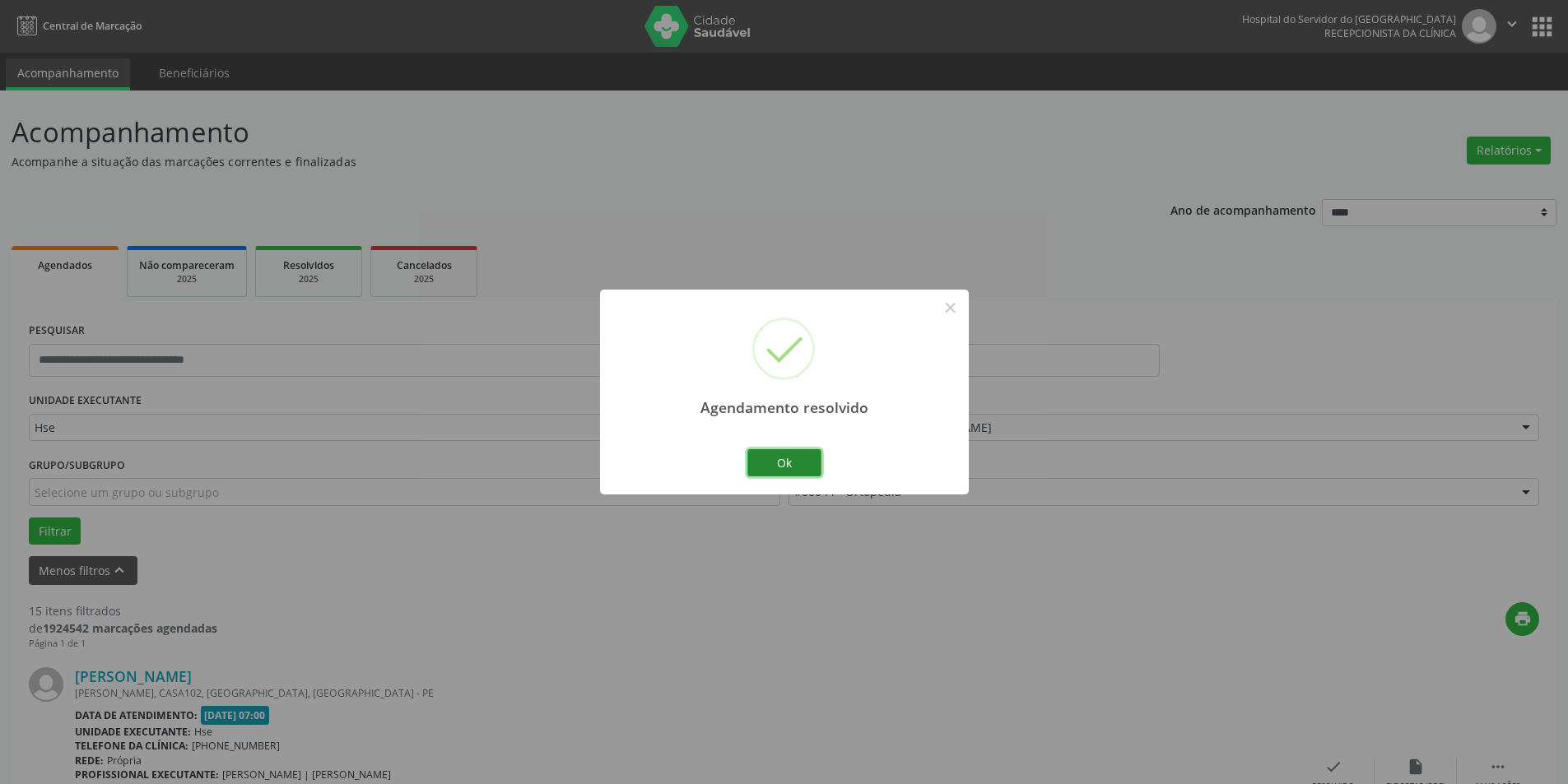
click at [785, 461] on button "Ok" at bounding box center [784, 463] width 74 height 28
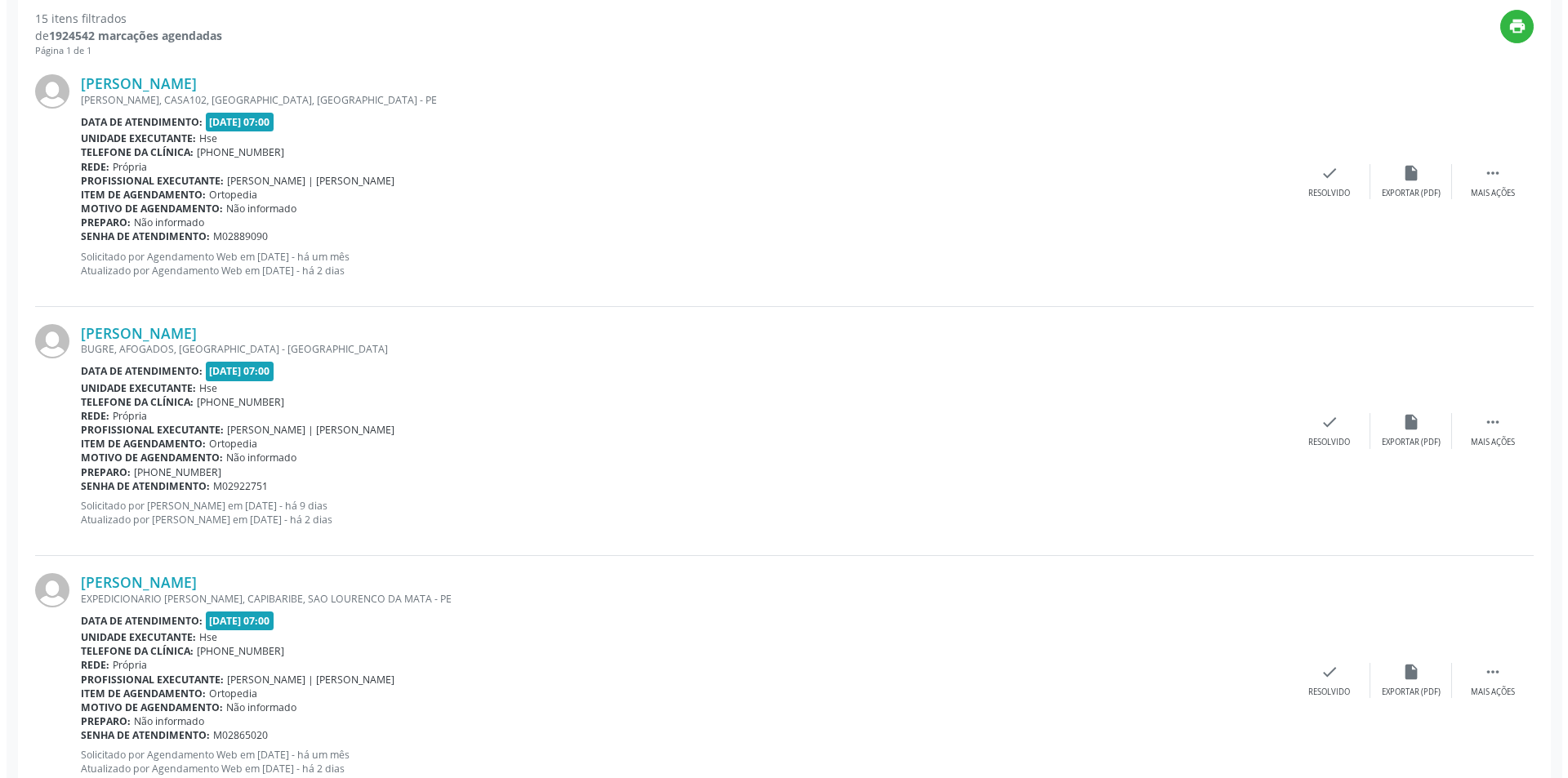
scroll to position [592, 0]
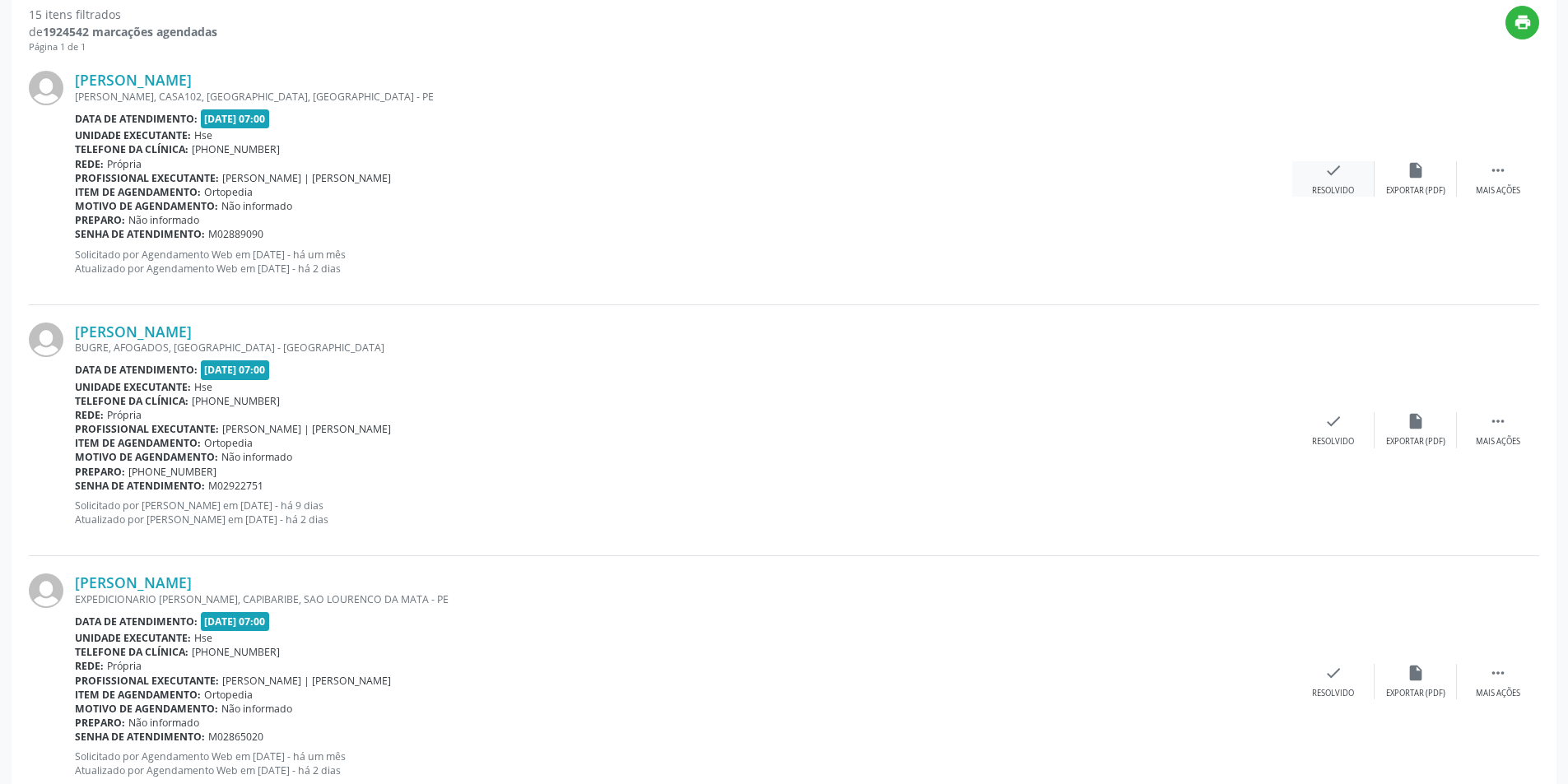
click at [1339, 179] on icon "check" at bounding box center [1333, 170] width 18 height 18
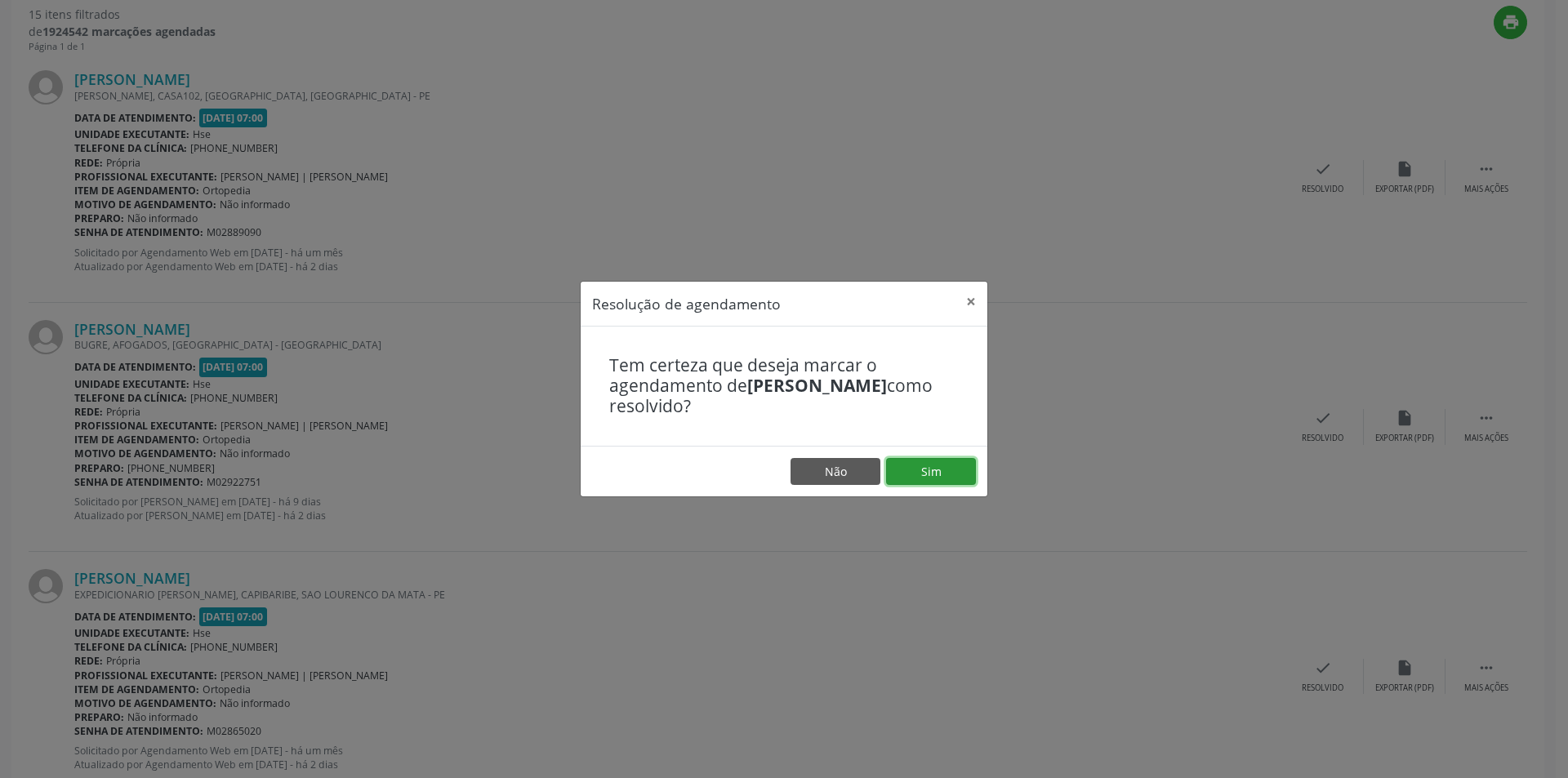
click at [942, 479] on button "Sim" at bounding box center [931, 471] width 89 height 28
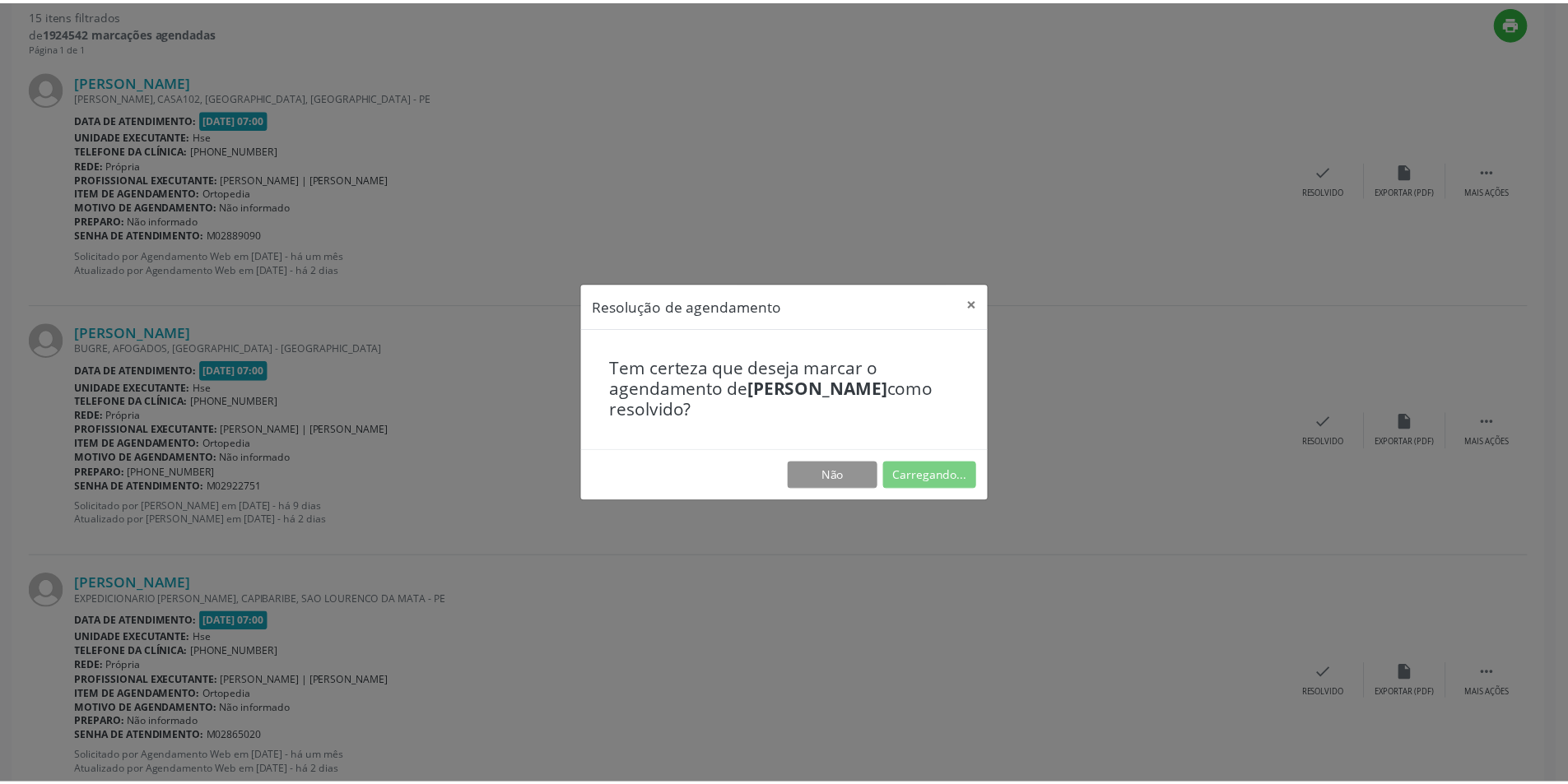
scroll to position [0, 0]
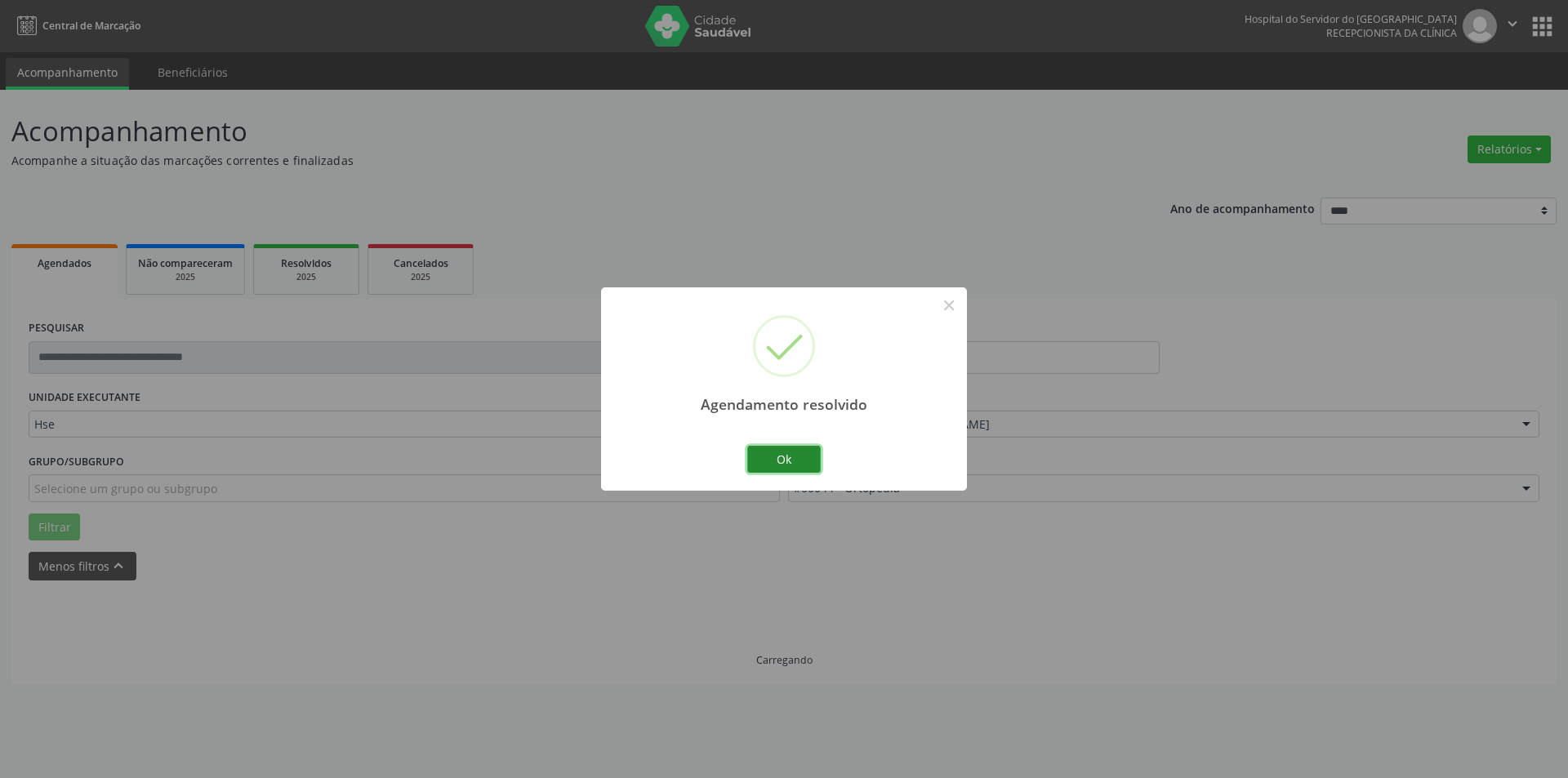
click at [801, 459] on button "Ok" at bounding box center [784, 459] width 74 height 28
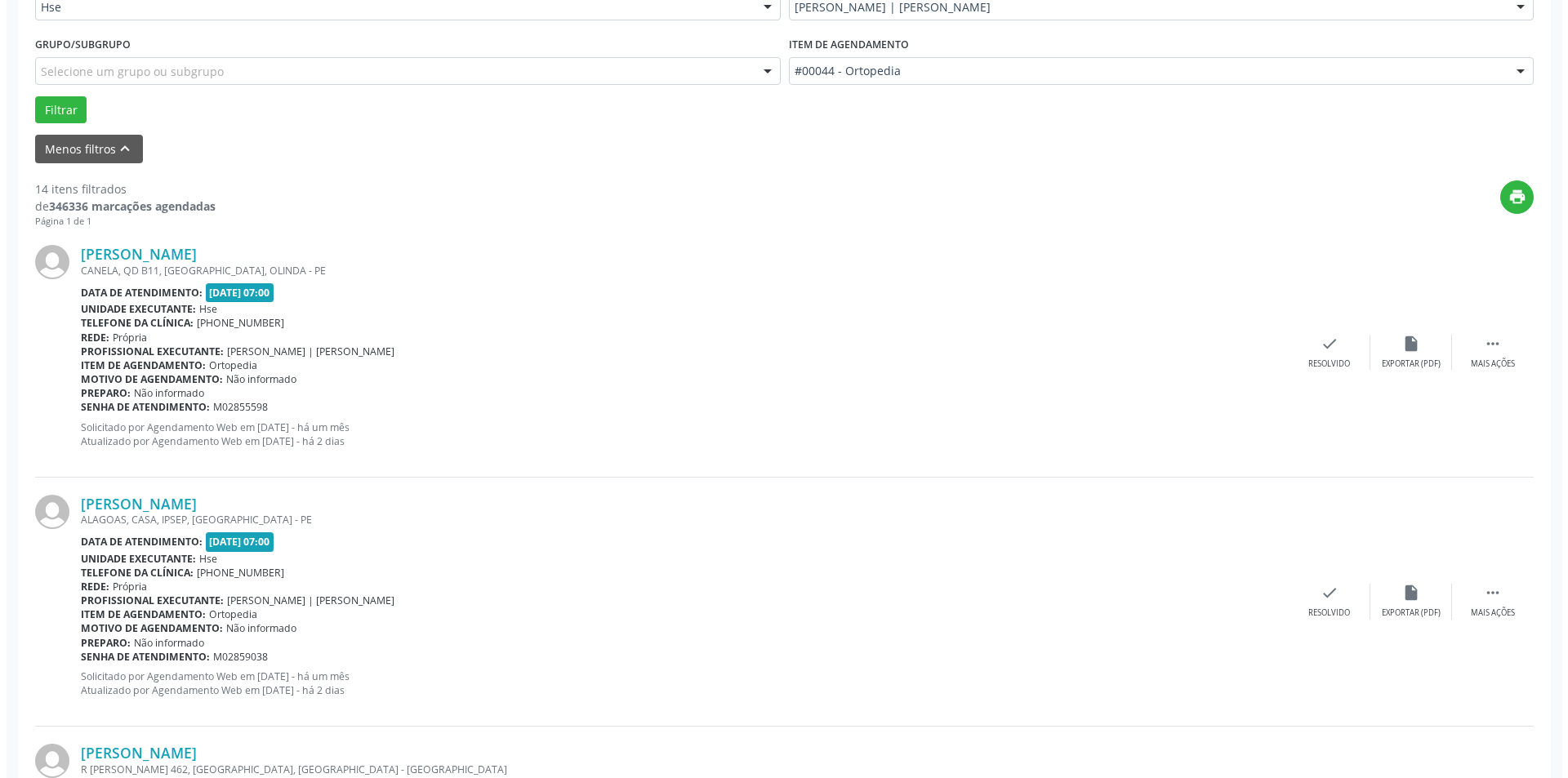
scroll to position [423, 0]
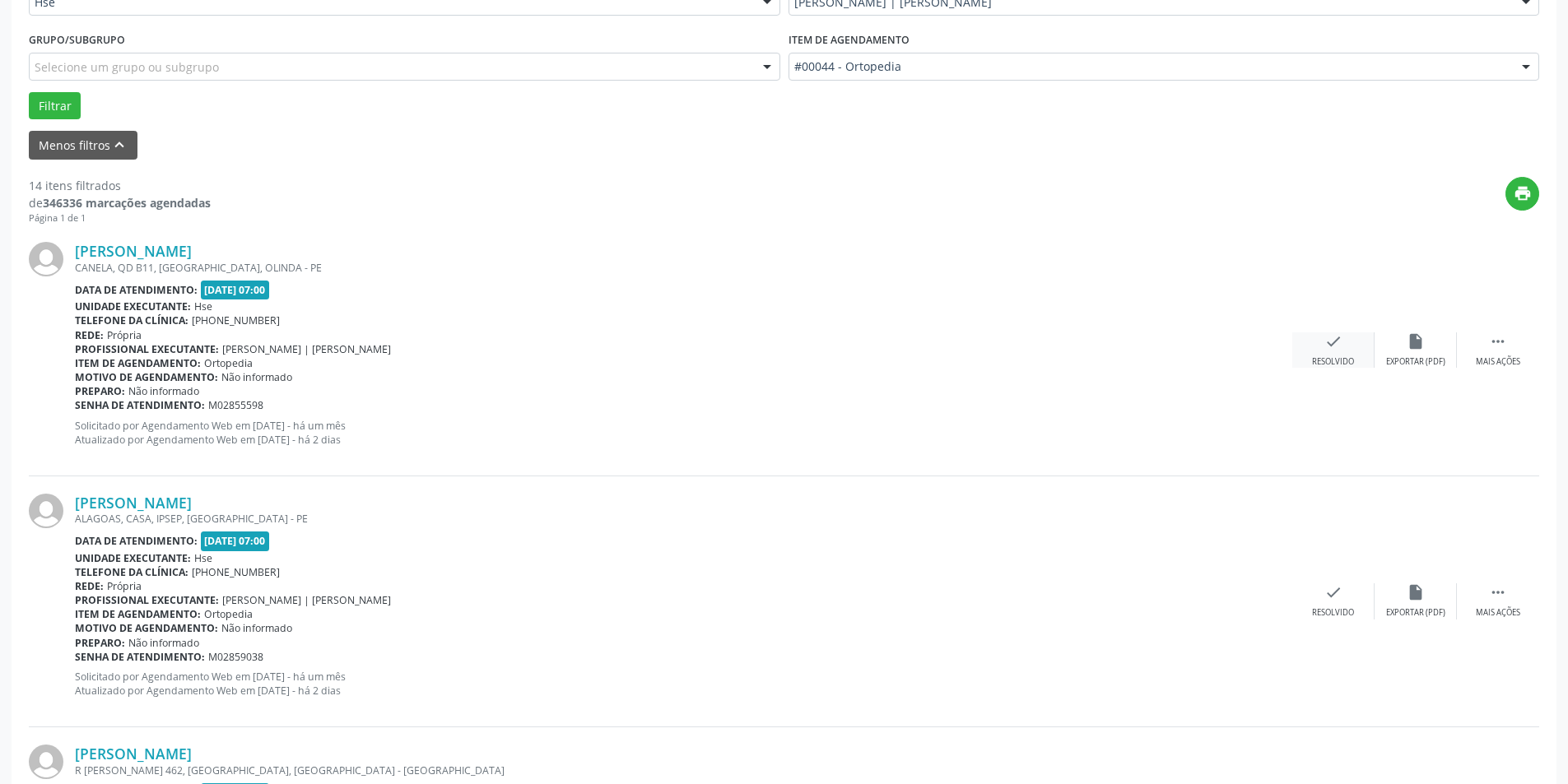
click at [1354, 350] on div "check Resolvido" at bounding box center [1334, 350] width 82 height 35
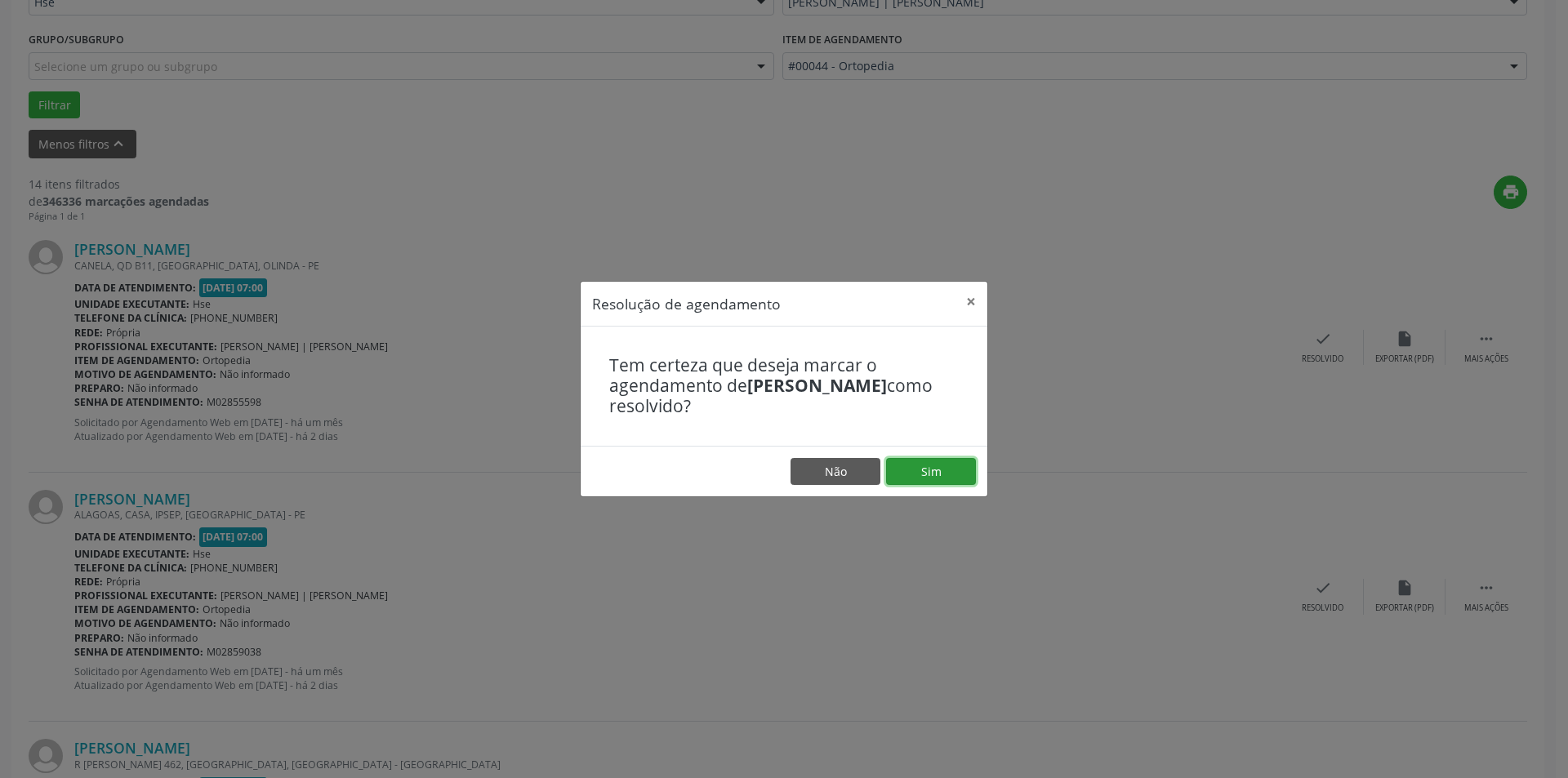
click at [946, 470] on button "Sim" at bounding box center [931, 471] width 89 height 28
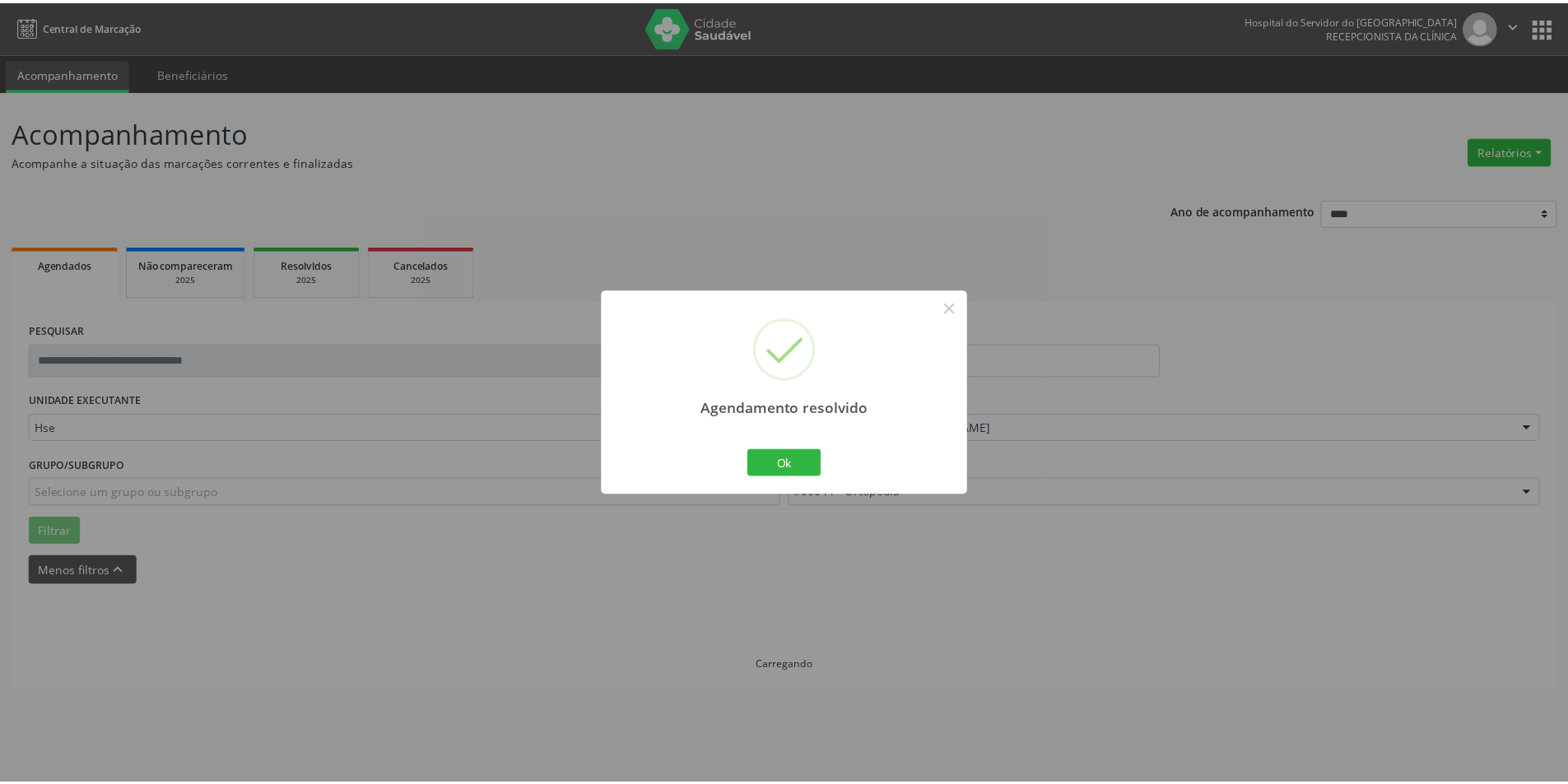
scroll to position [0, 0]
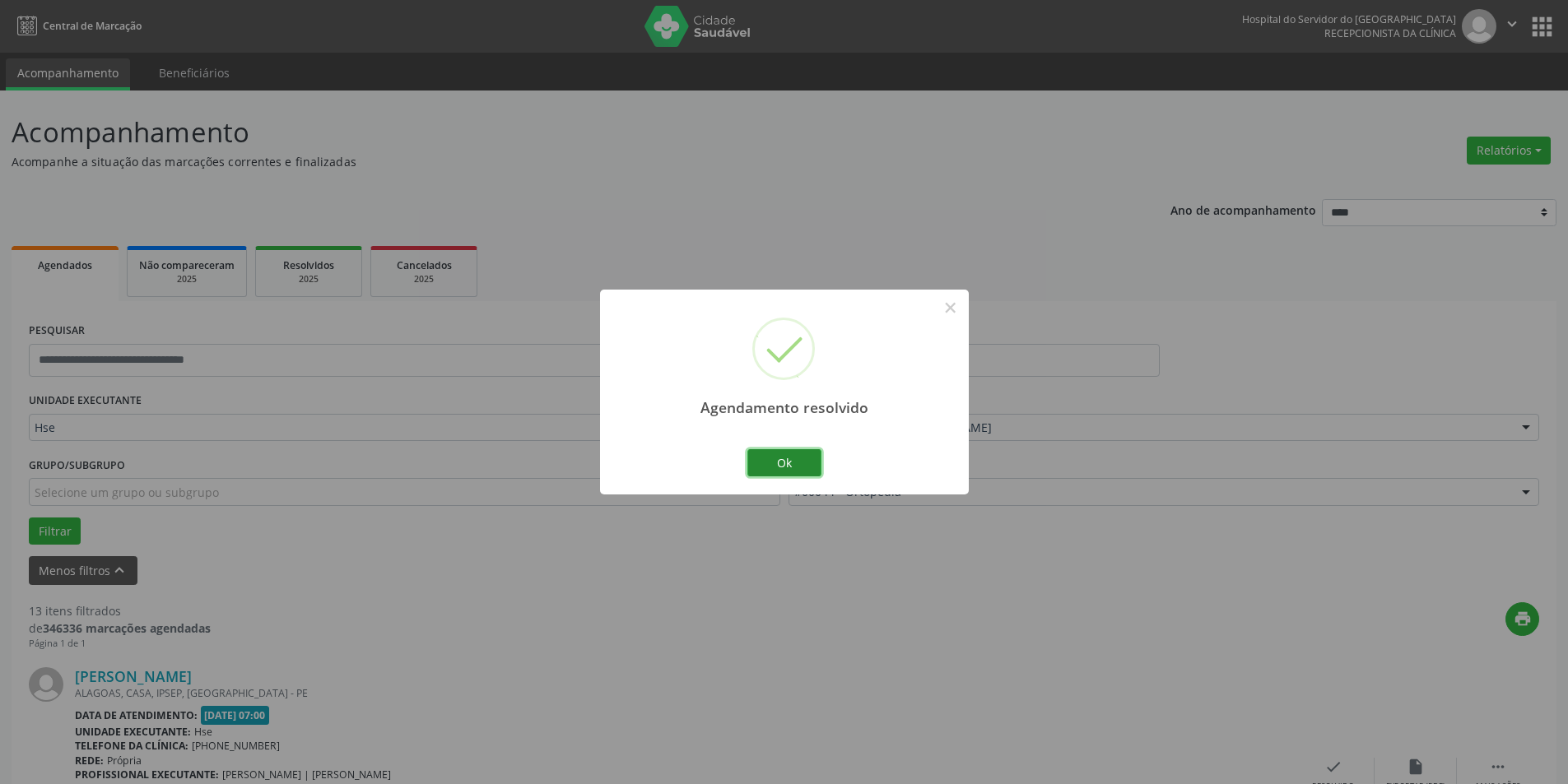
click at [797, 467] on button "Ok" at bounding box center [784, 463] width 74 height 28
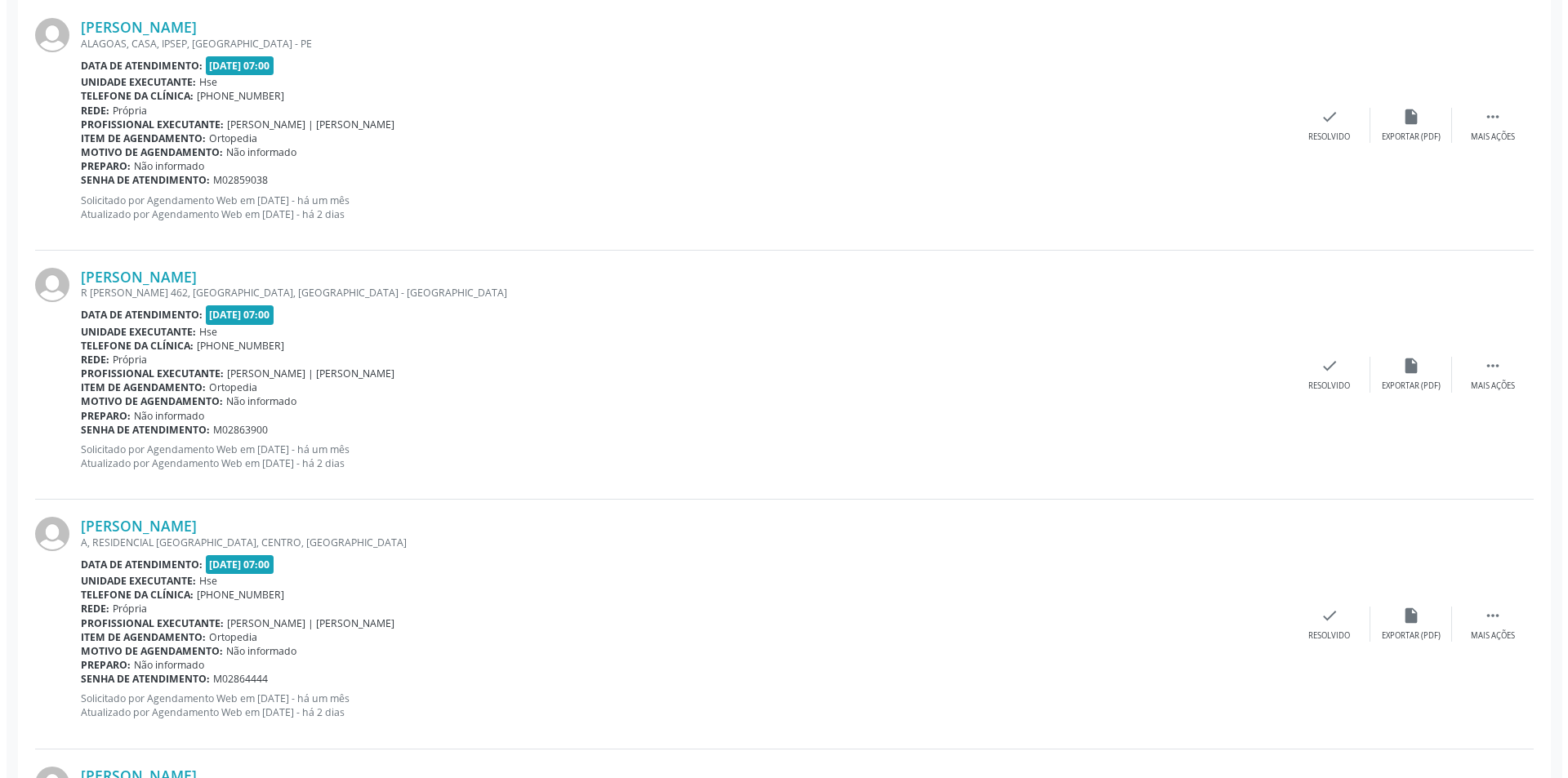
scroll to position [649, 0]
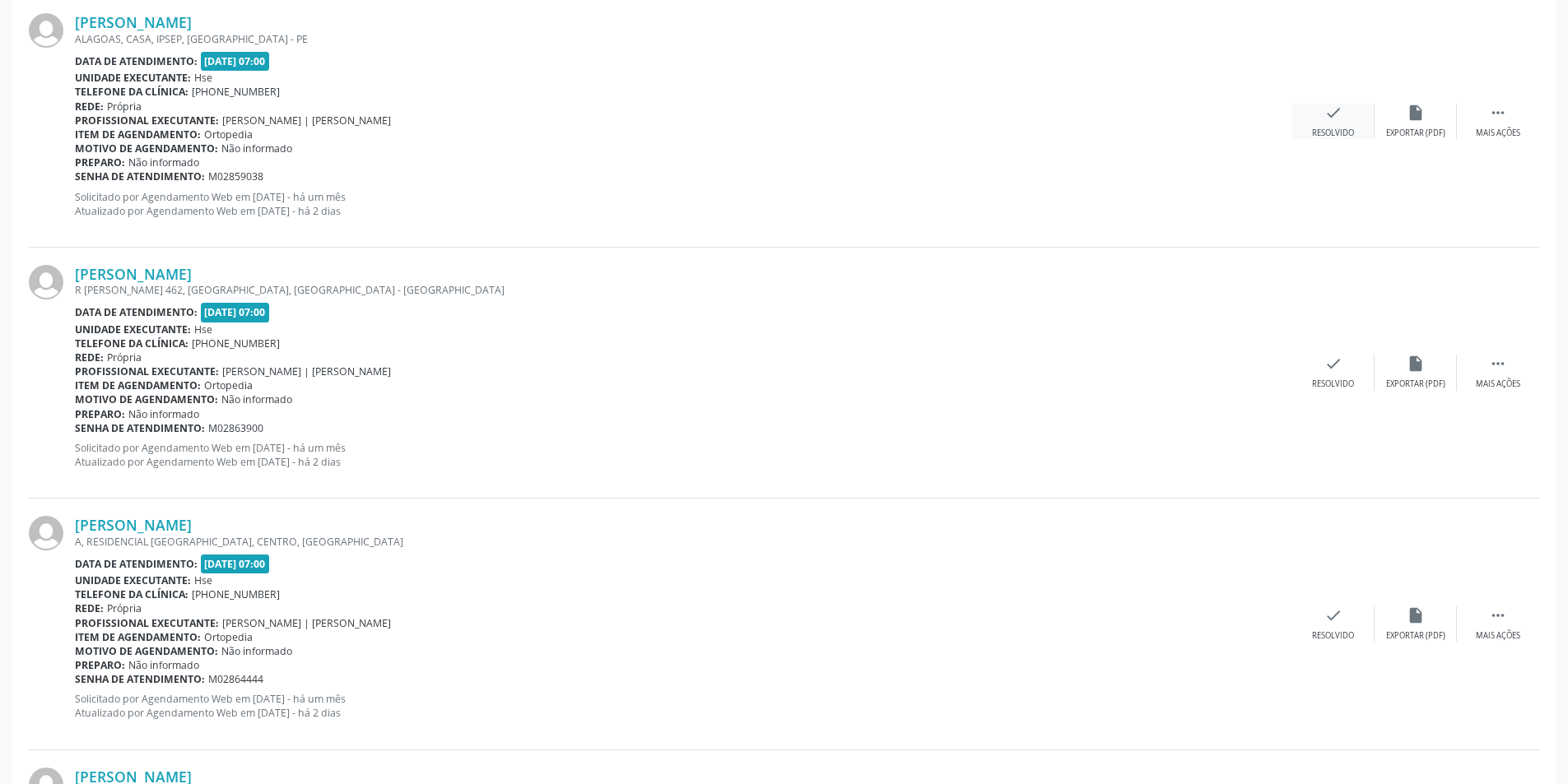
click at [1342, 124] on div "check Resolvido" at bounding box center [1334, 121] width 82 height 35
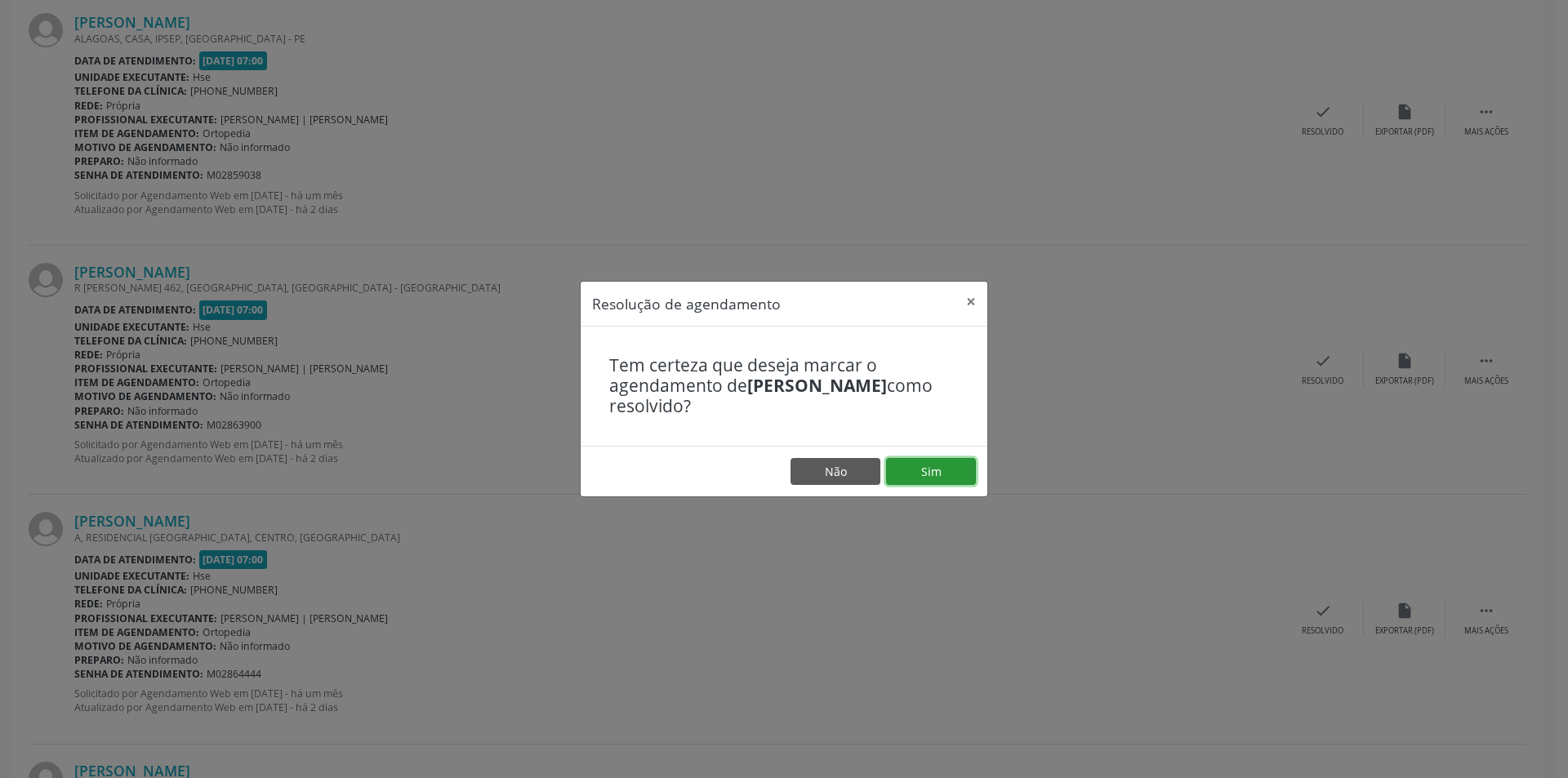
click at [936, 460] on button "Sim" at bounding box center [931, 471] width 89 height 28
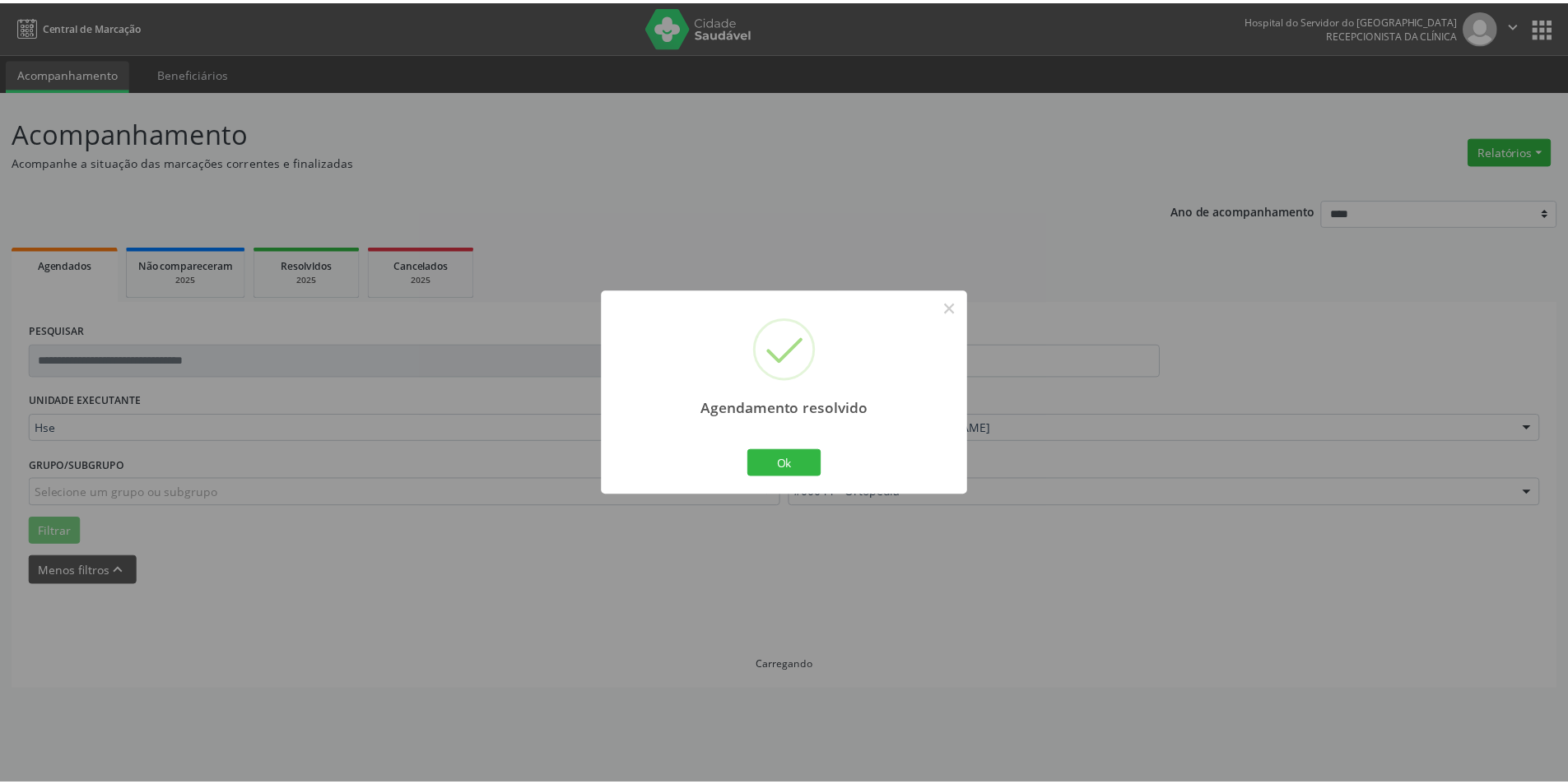
scroll to position [0, 0]
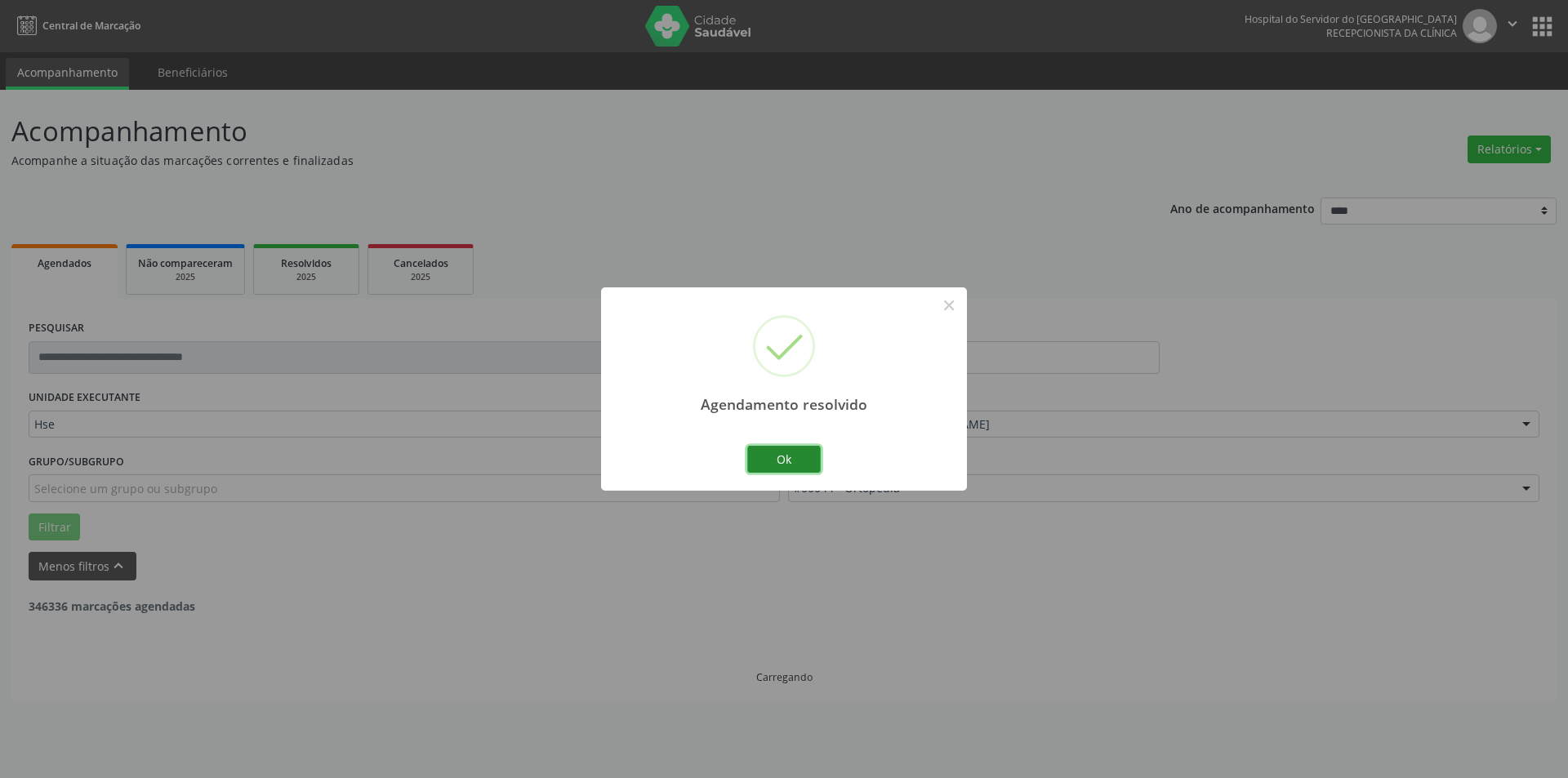
click at [796, 455] on button "Ok" at bounding box center [784, 459] width 74 height 28
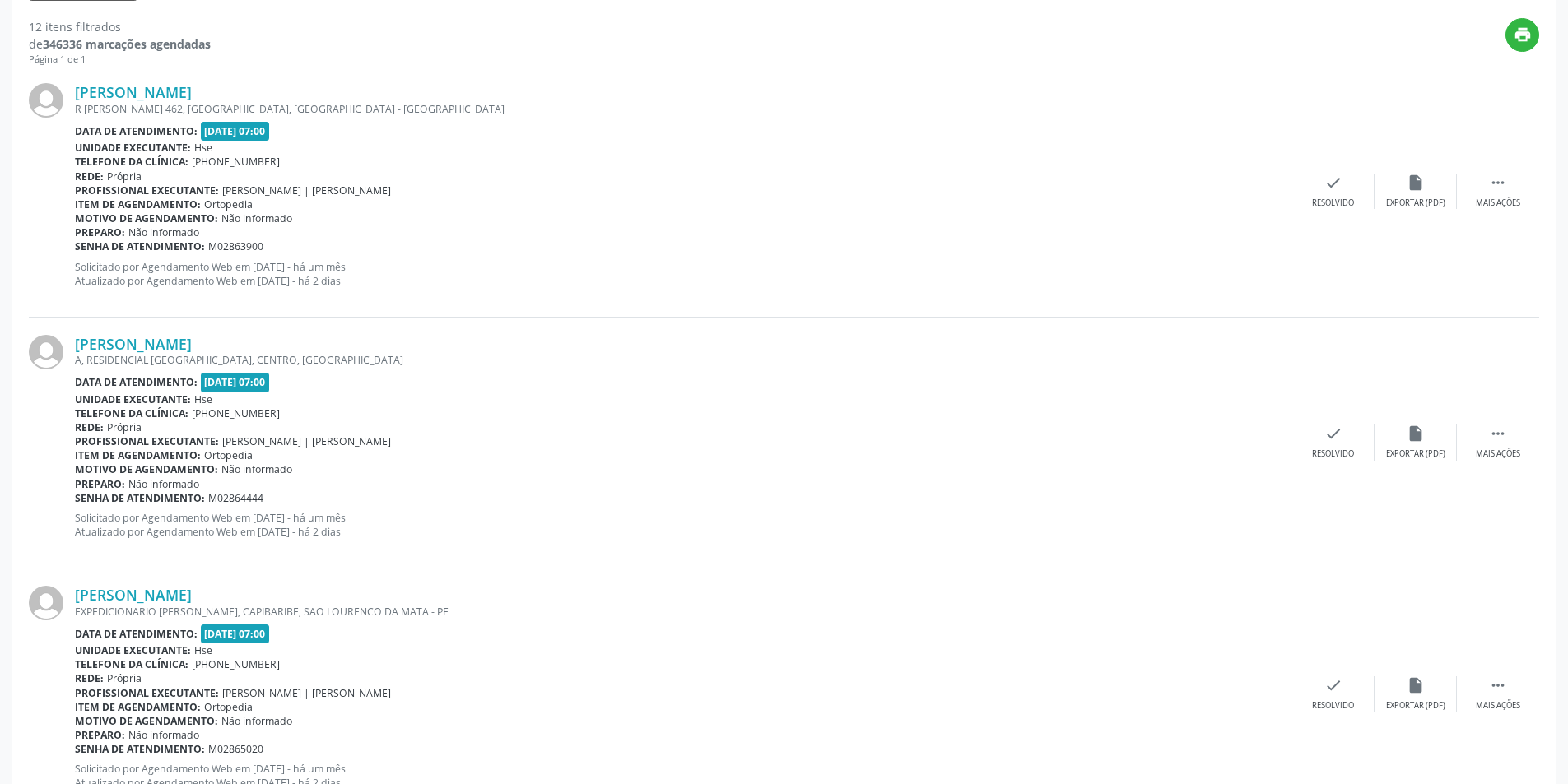
scroll to position [609, 0]
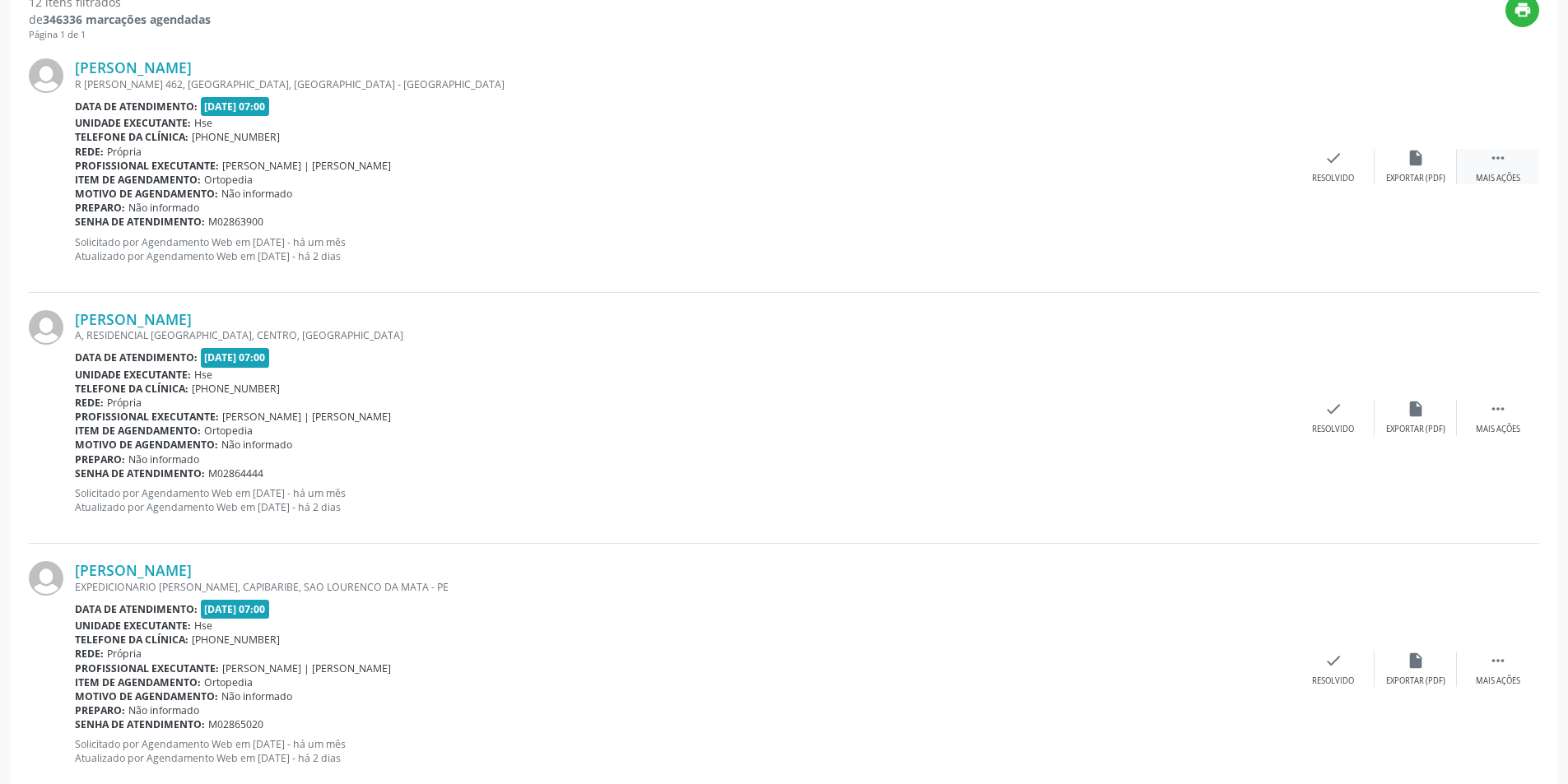
click at [1514, 159] on div " Mais ações" at bounding box center [1498, 166] width 82 height 35
click at [1416, 162] on icon "alarm_off" at bounding box center [1415, 158] width 18 height 18
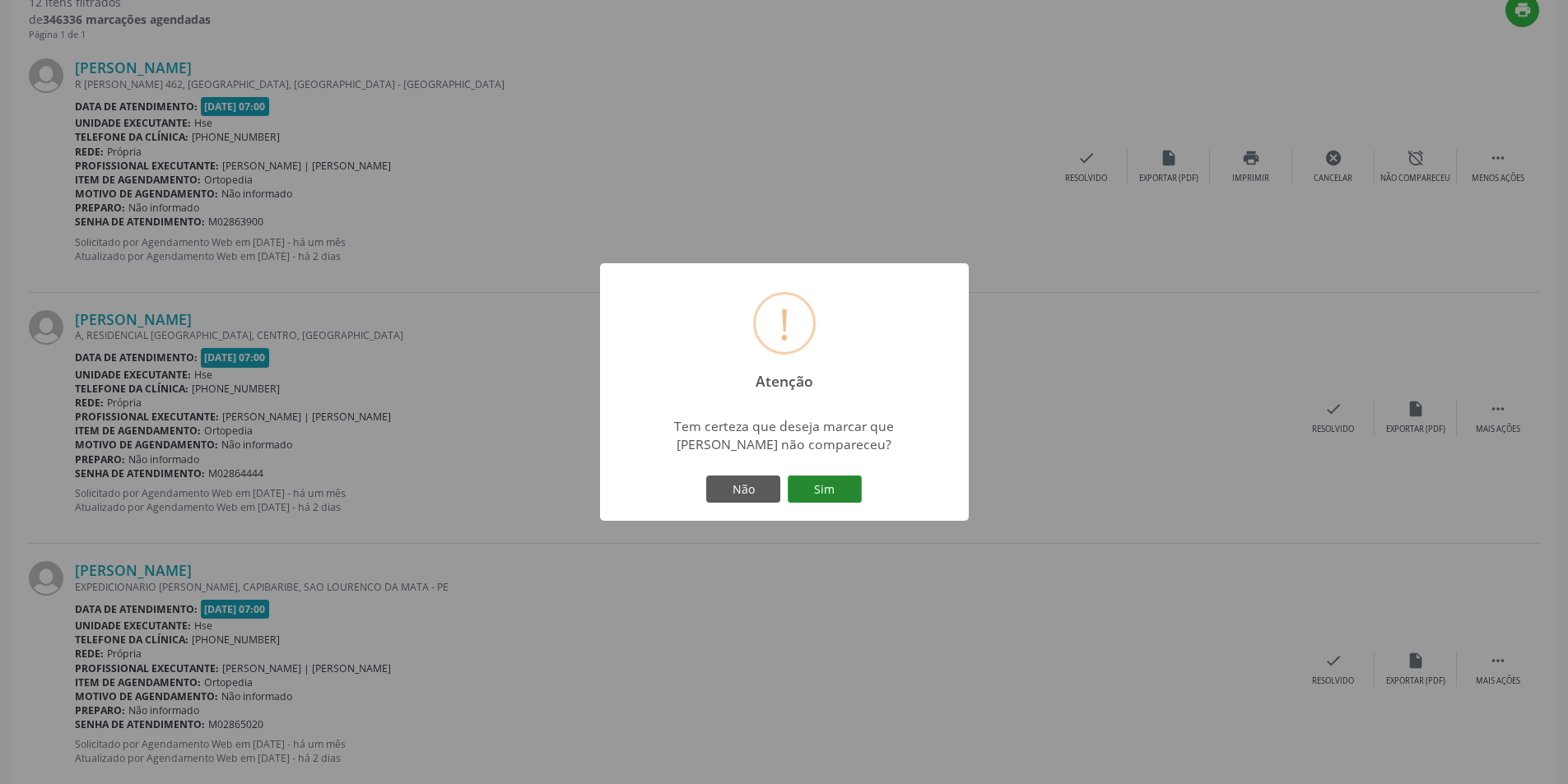
click at [838, 488] on button "Sim" at bounding box center [825, 489] width 74 height 28
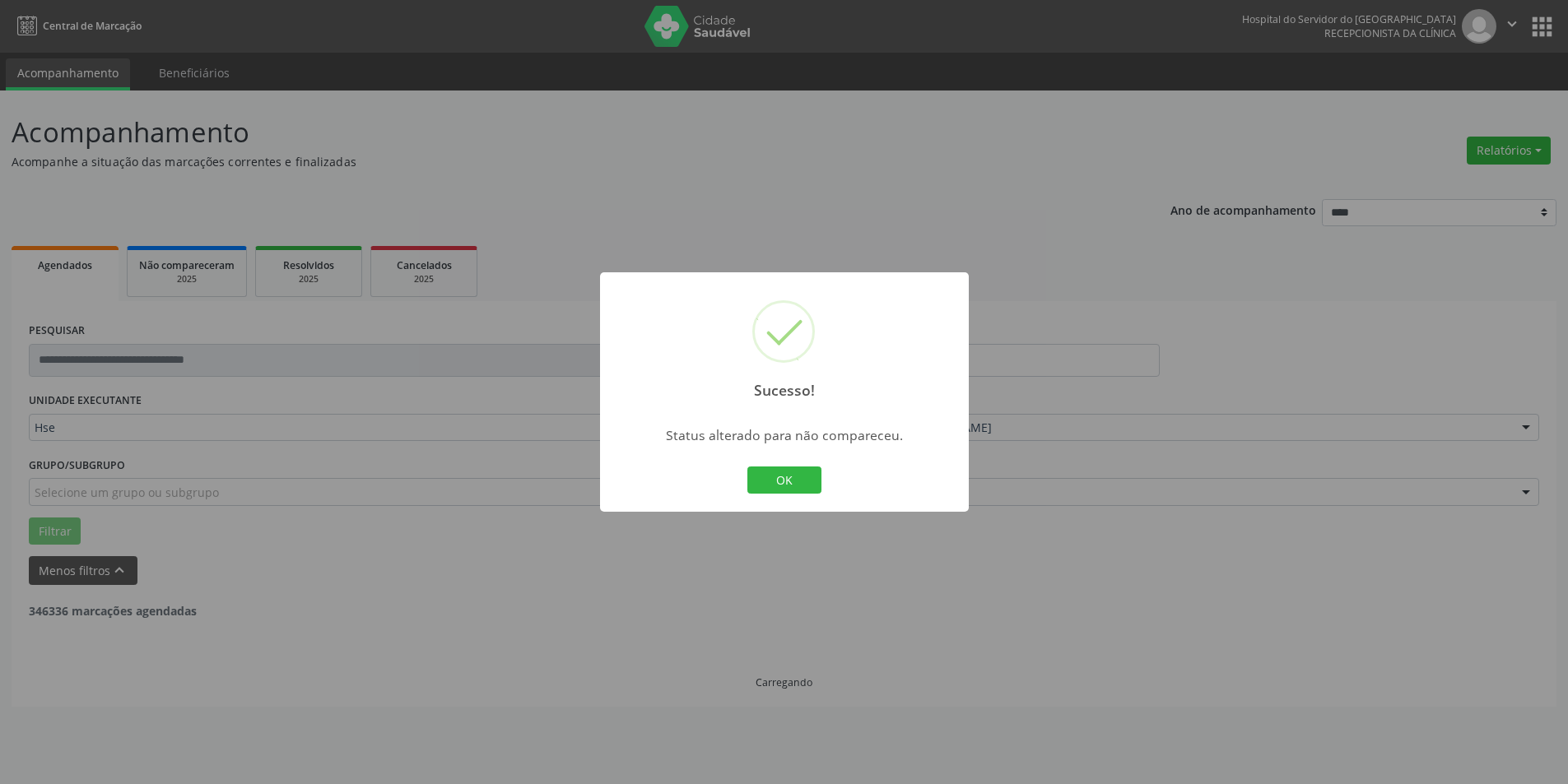
scroll to position [0, 0]
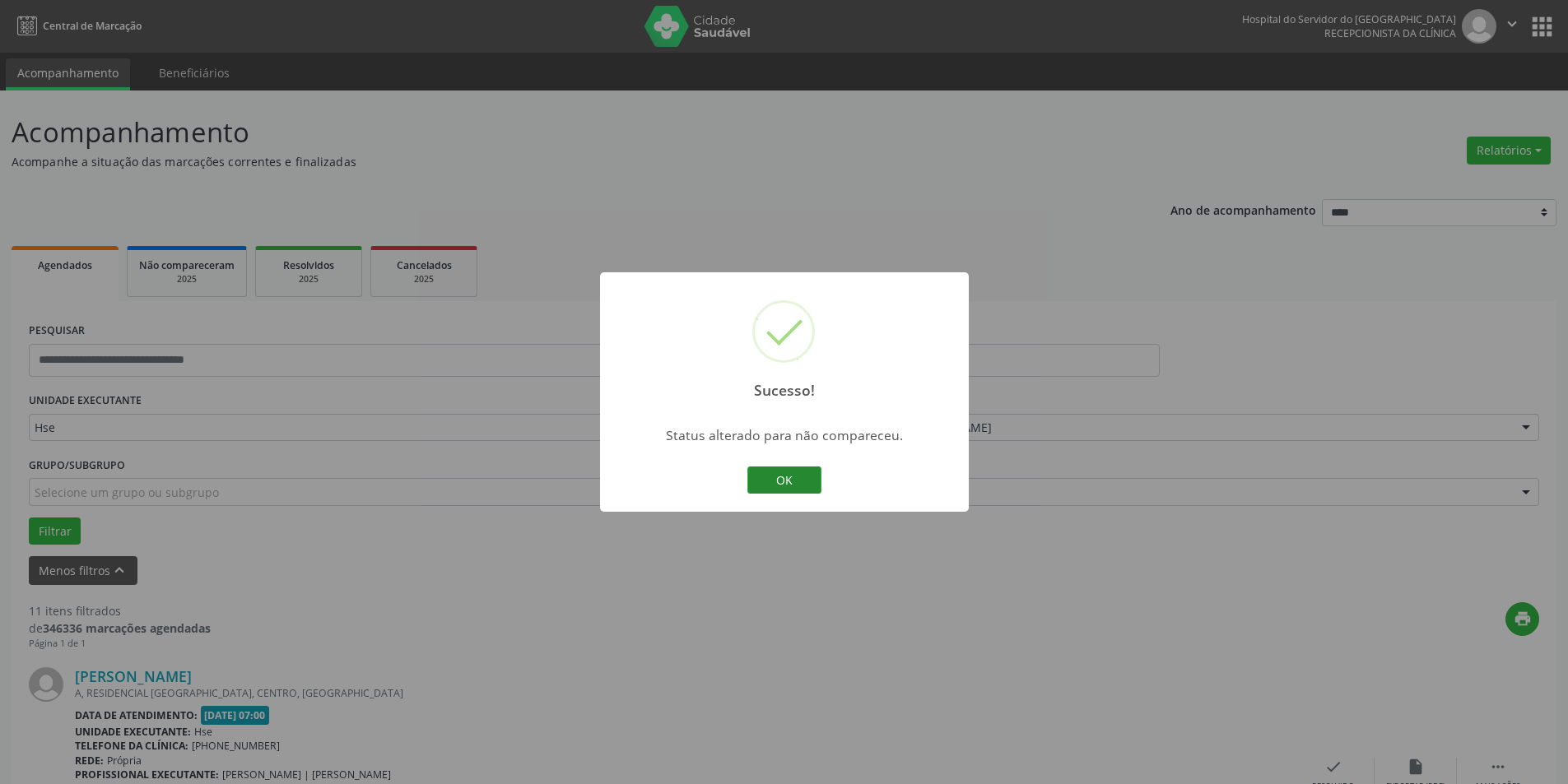
click at [795, 474] on button "OK" at bounding box center [784, 481] width 74 height 28
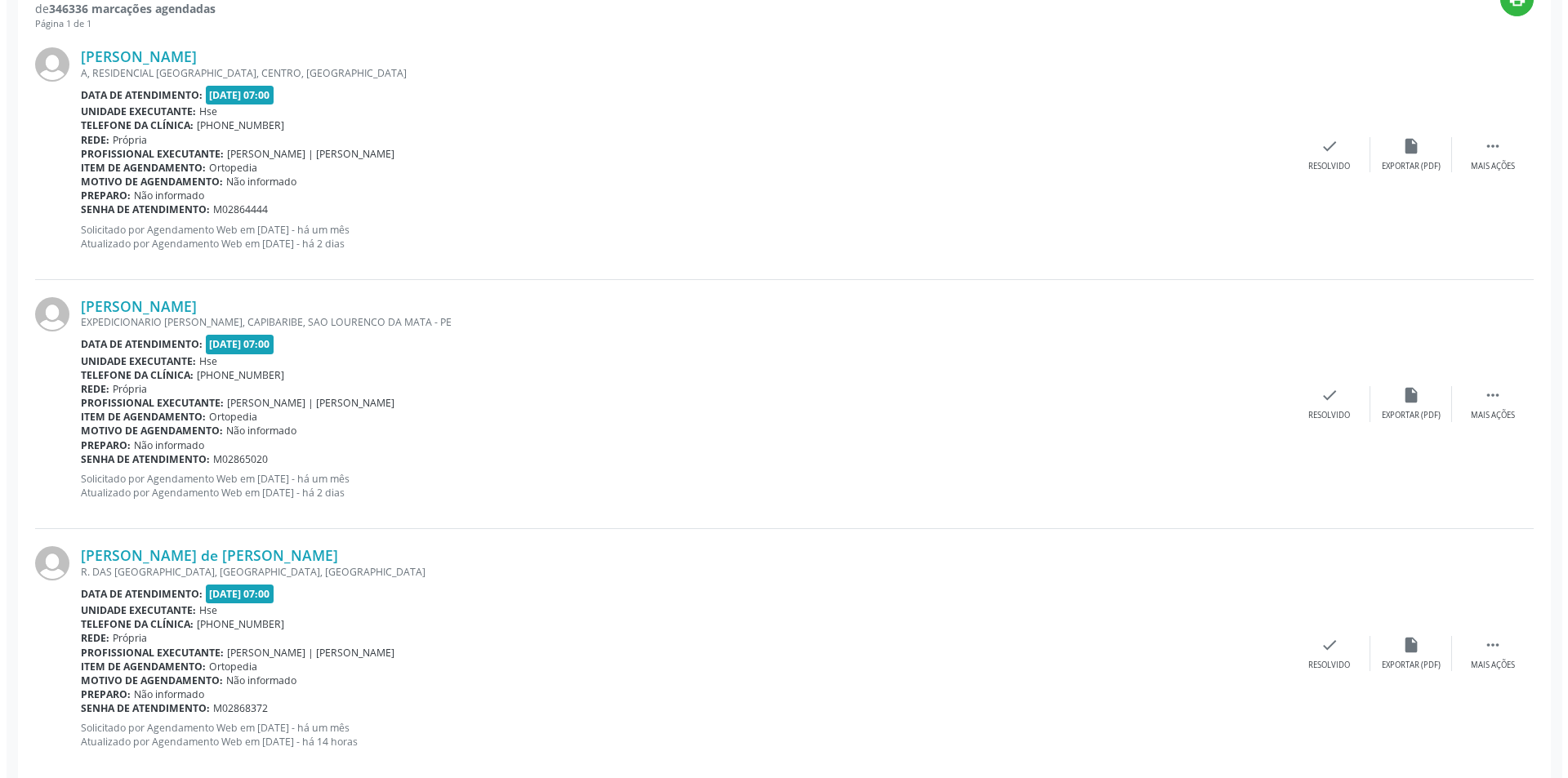
scroll to position [626, 0]
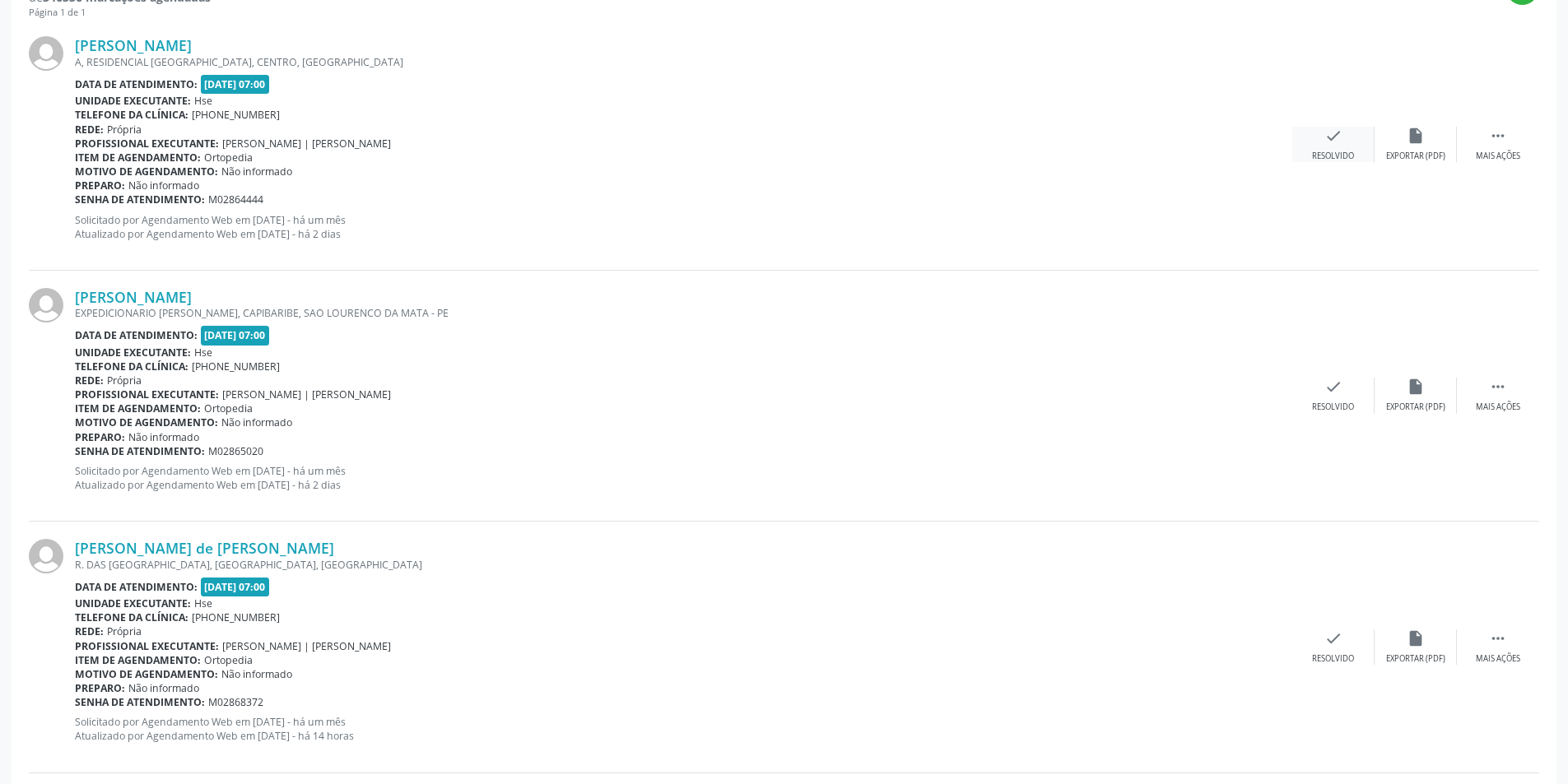
click at [1341, 142] on icon "check" at bounding box center [1333, 135] width 18 height 18
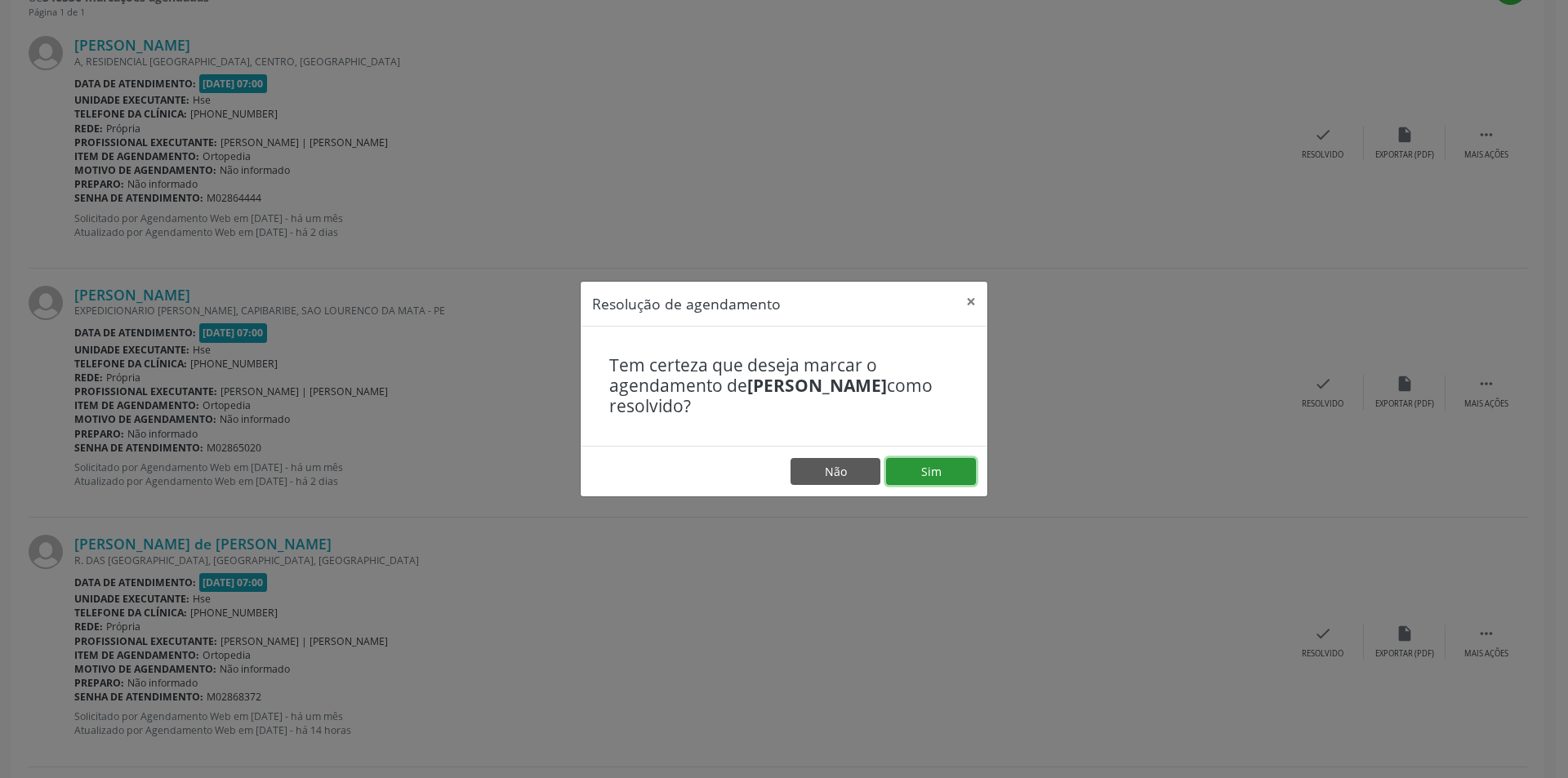
click at [943, 463] on button "Sim" at bounding box center [931, 471] width 89 height 28
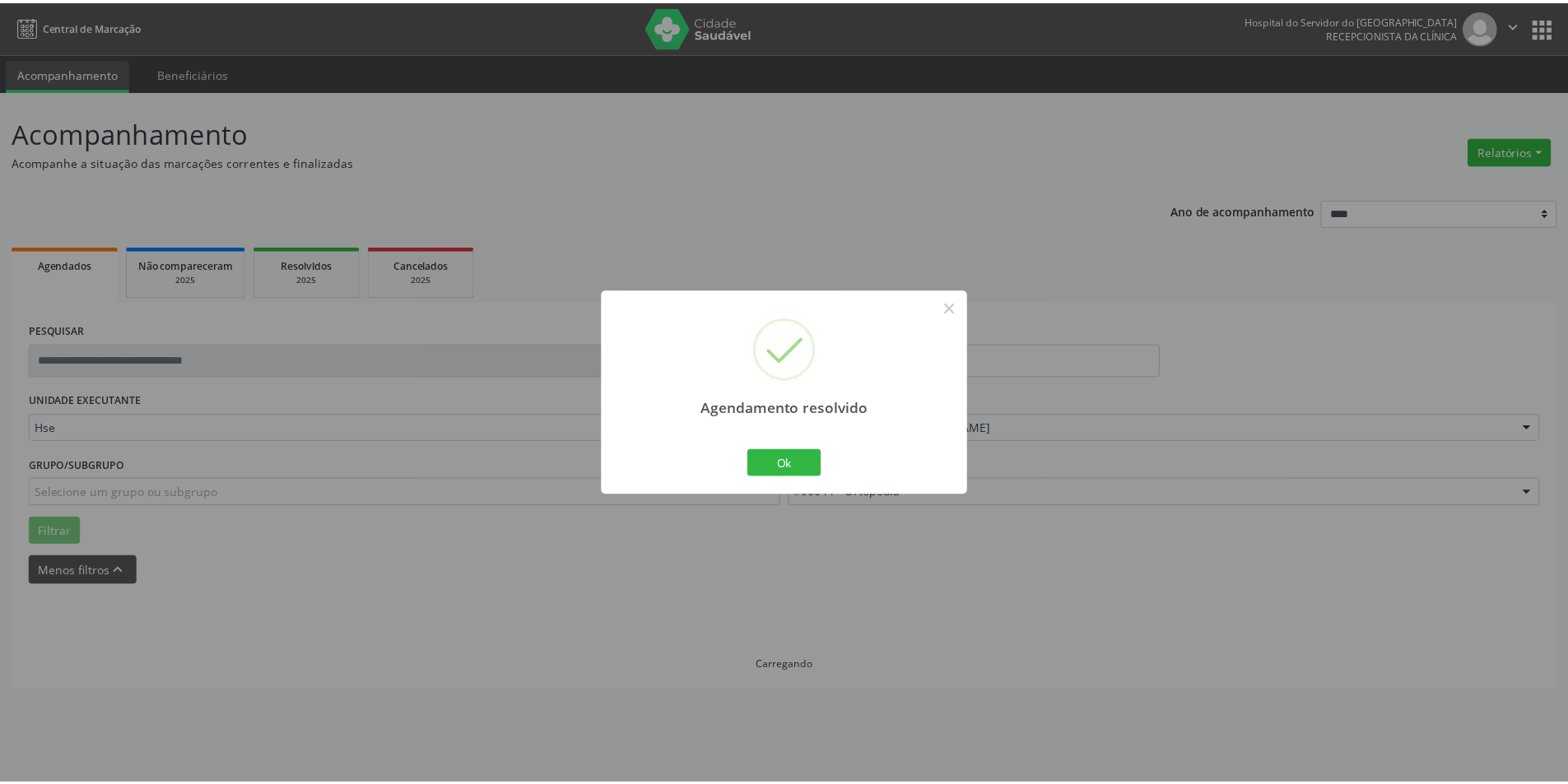
scroll to position [0, 0]
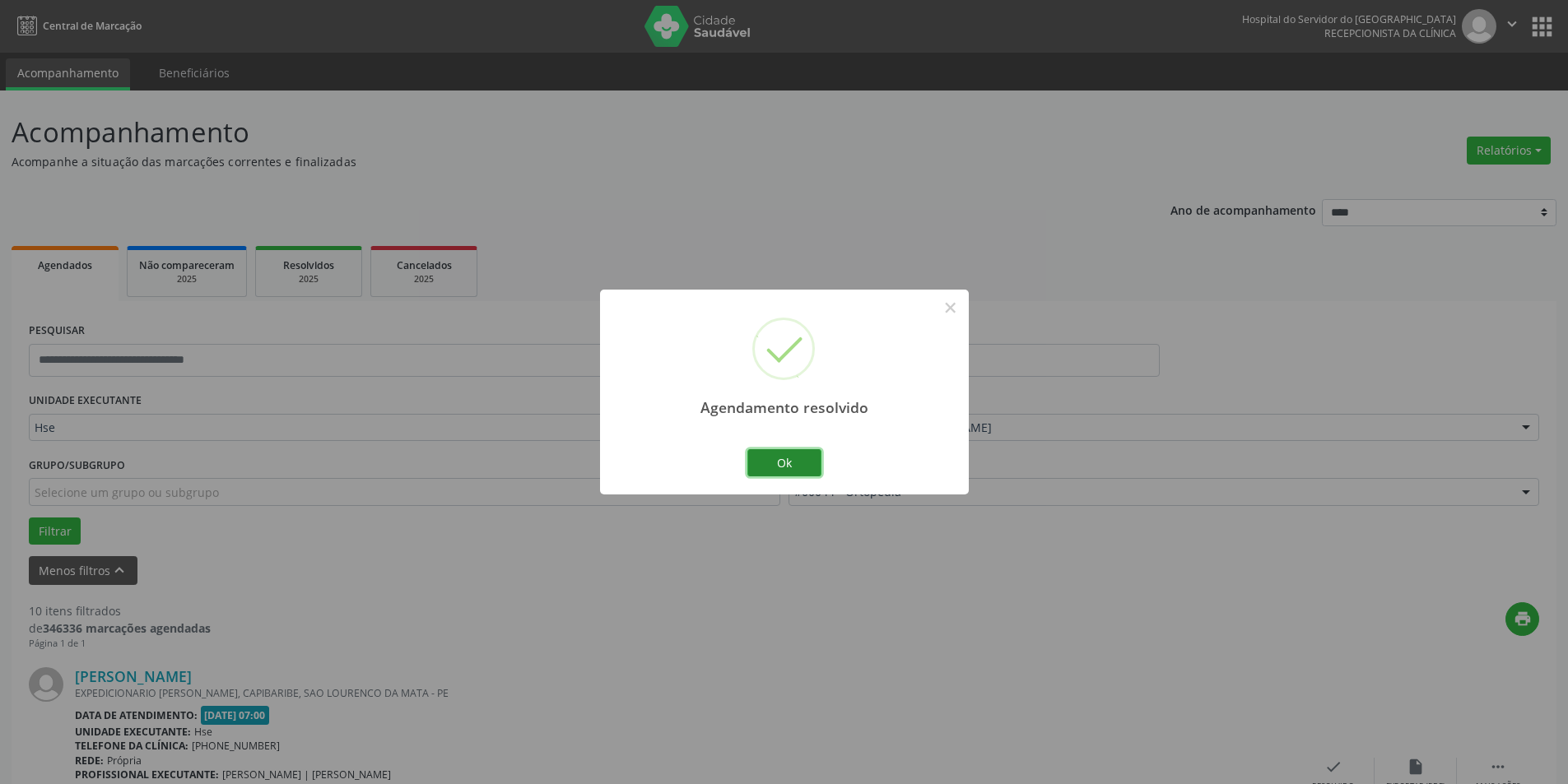
click at [802, 455] on button "Ok" at bounding box center [784, 463] width 74 height 28
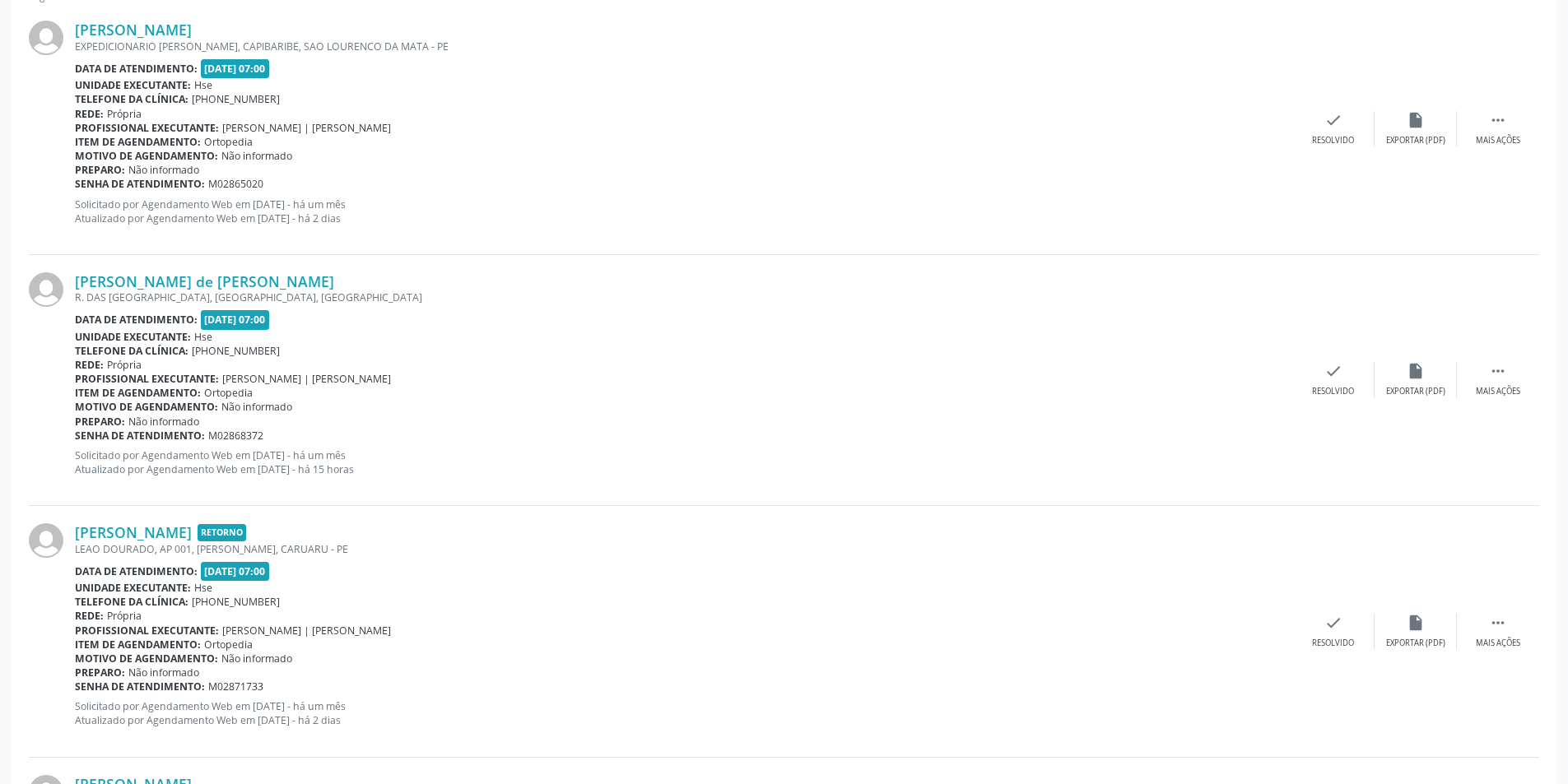
scroll to position [664, 0]
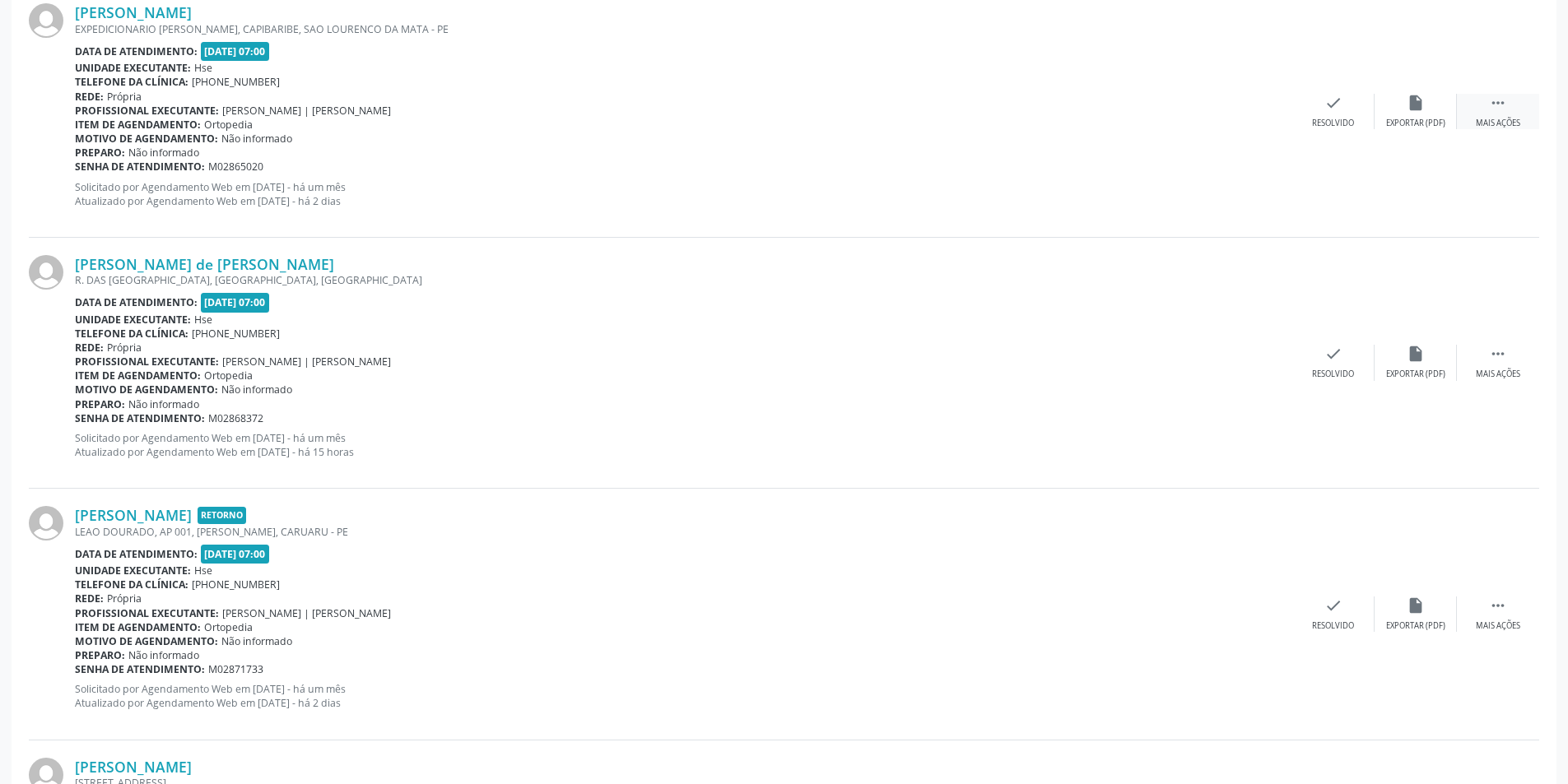
click at [1503, 112] on icon "" at bounding box center [1497, 103] width 18 height 18
click at [1424, 111] on icon "alarm_off" at bounding box center [1415, 103] width 18 height 18
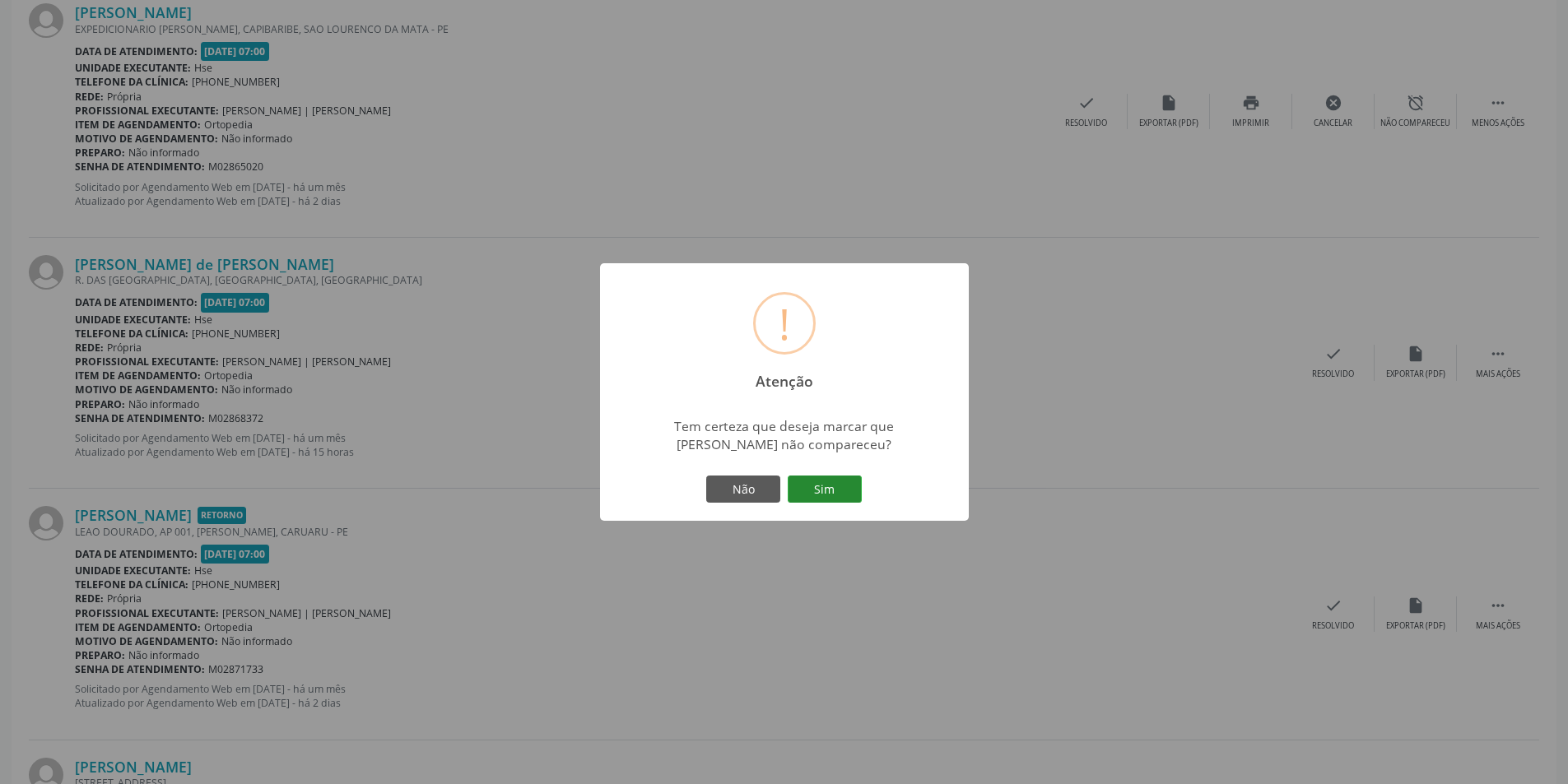
click at [820, 484] on button "Sim" at bounding box center [825, 489] width 74 height 28
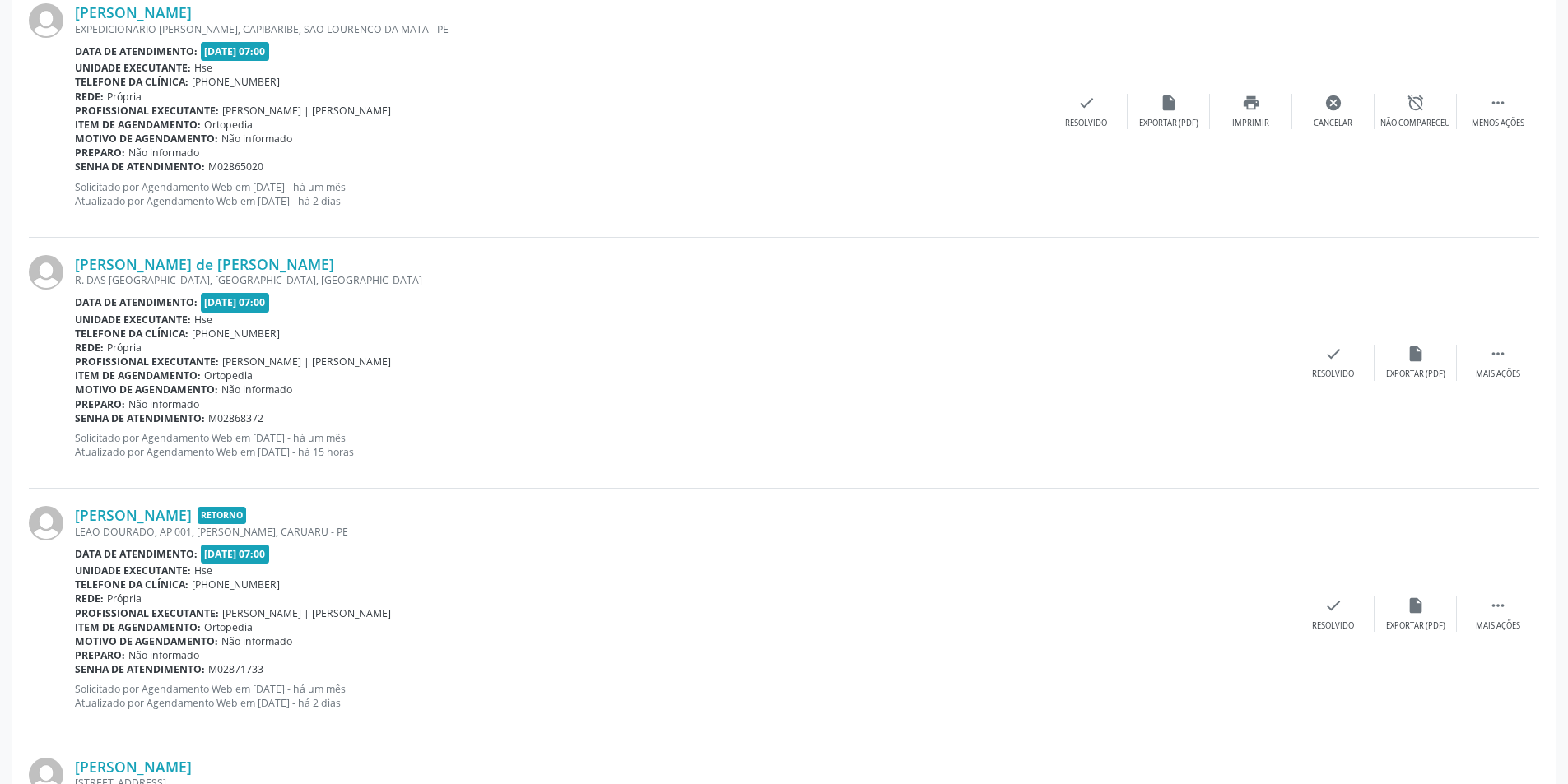
scroll to position [0, 0]
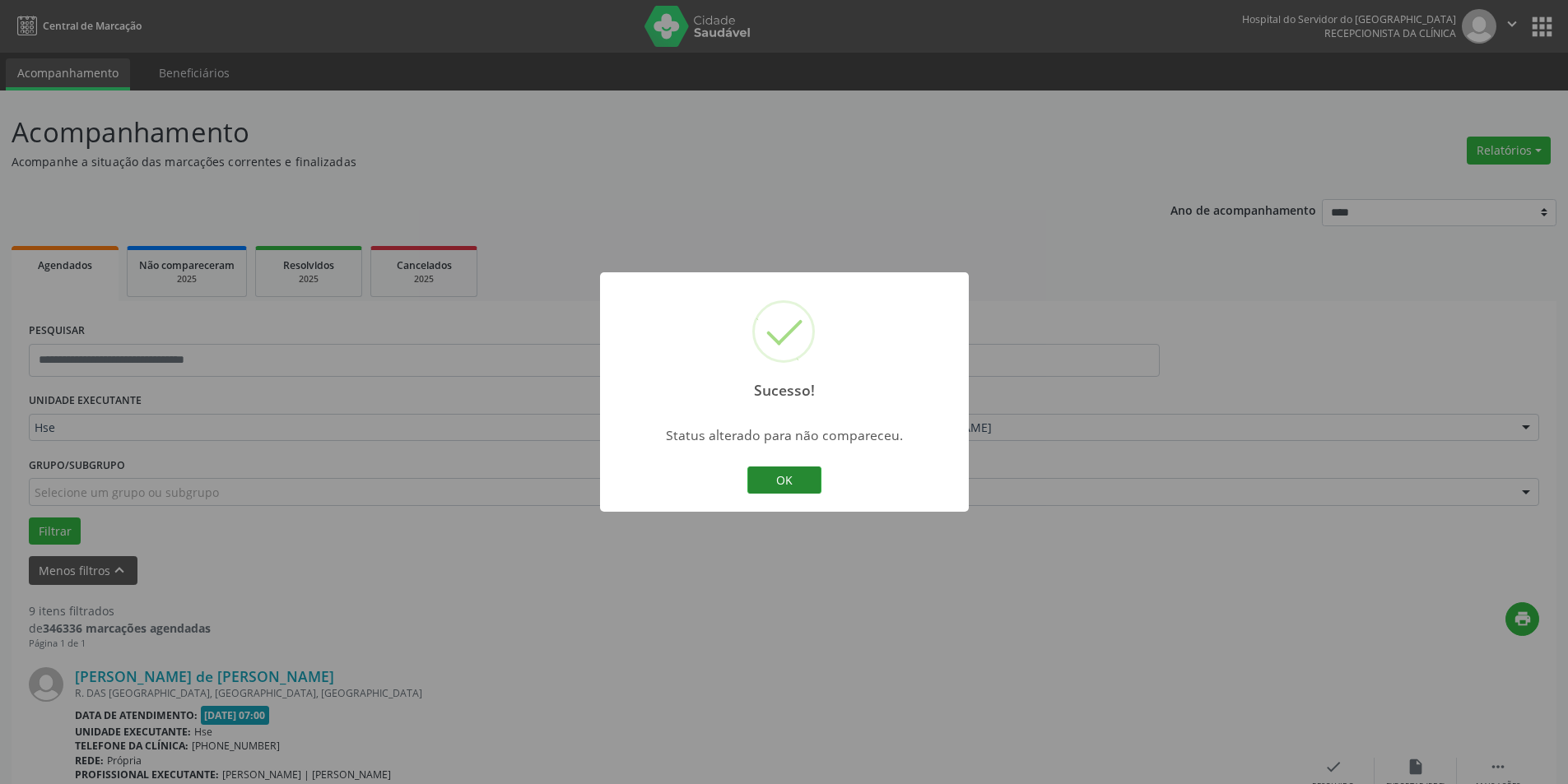
click at [786, 477] on button "OK" at bounding box center [784, 481] width 74 height 28
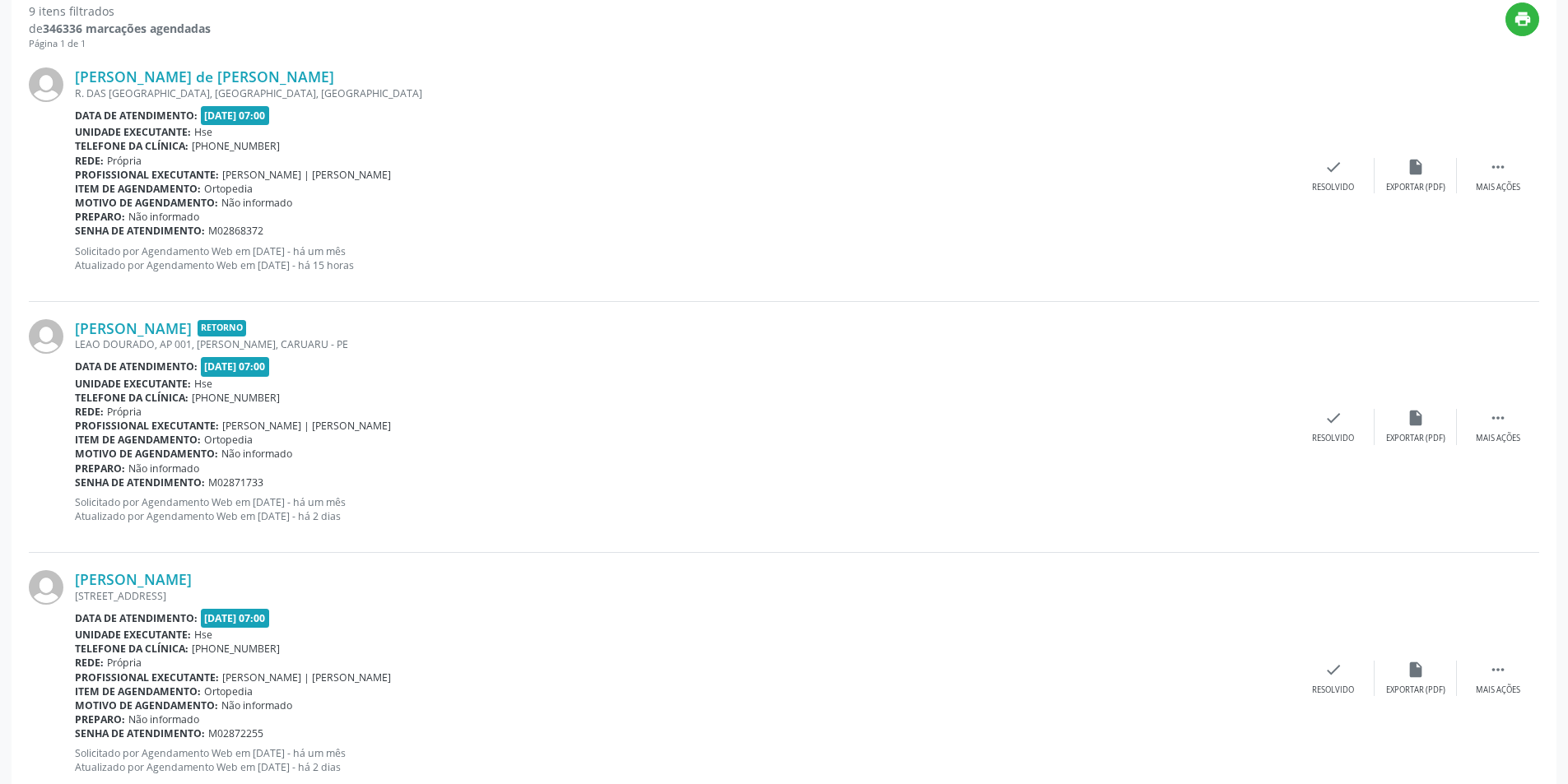
scroll to position [603, 0]
click at [1490, 169] on icon "" at bounding box center [1497, 163] width 18 height 18
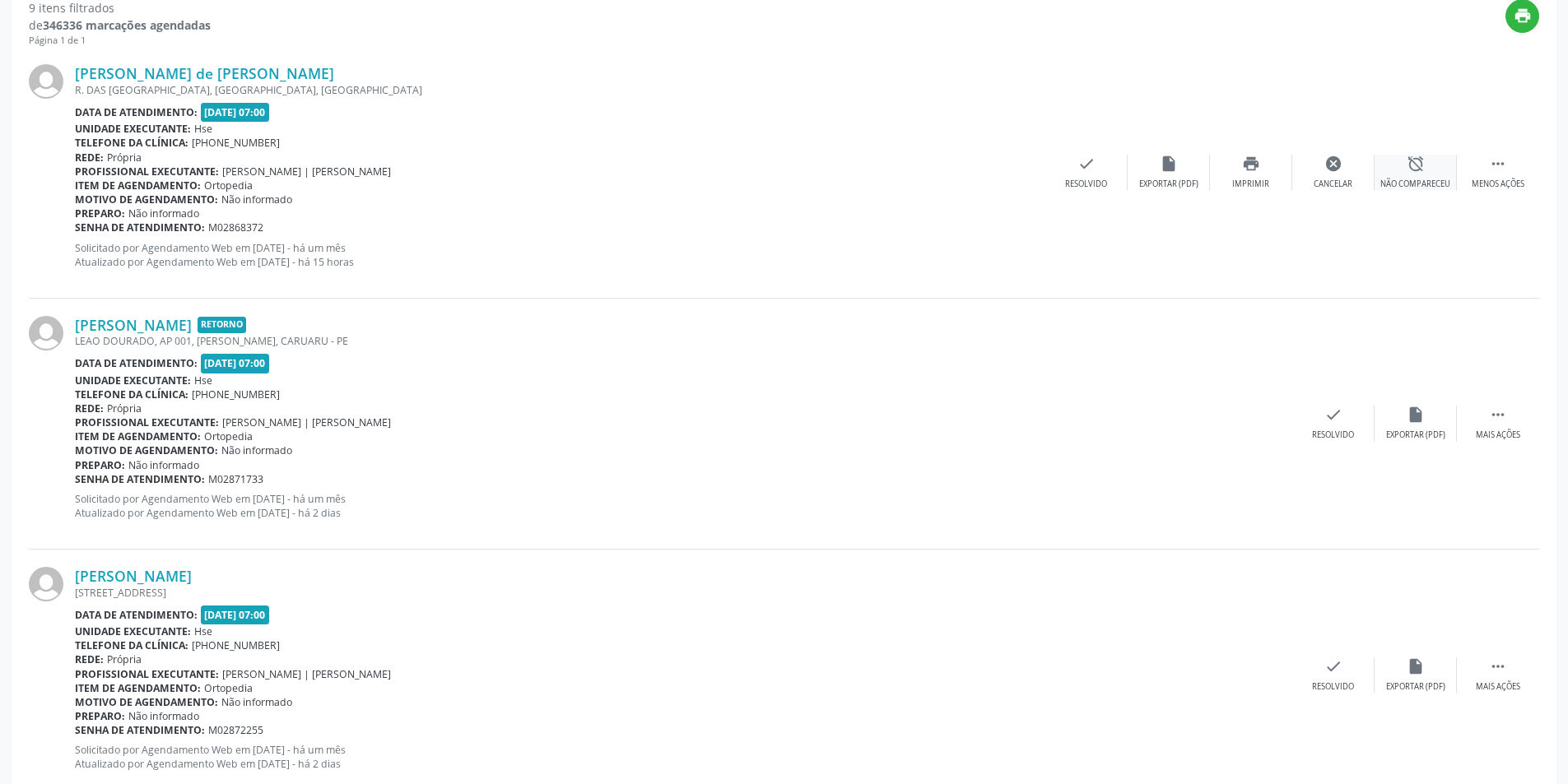
click at [1411, 171] on icon "alarm_off" at bounding box center [1415, 163] width 18 height 18
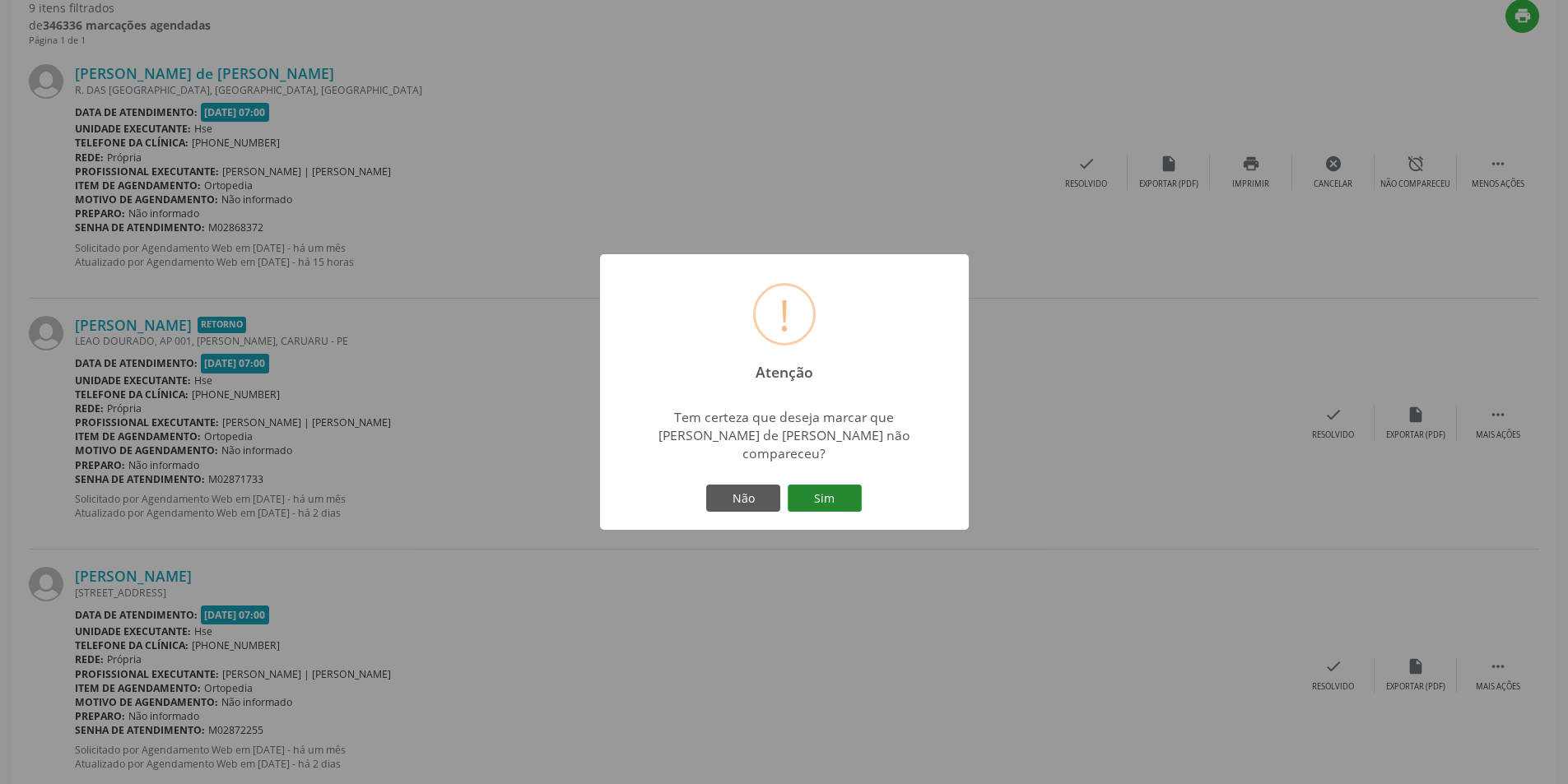
click at [833, 487] on button "Sim" at bounding box center [825, 498] width 74 height 28
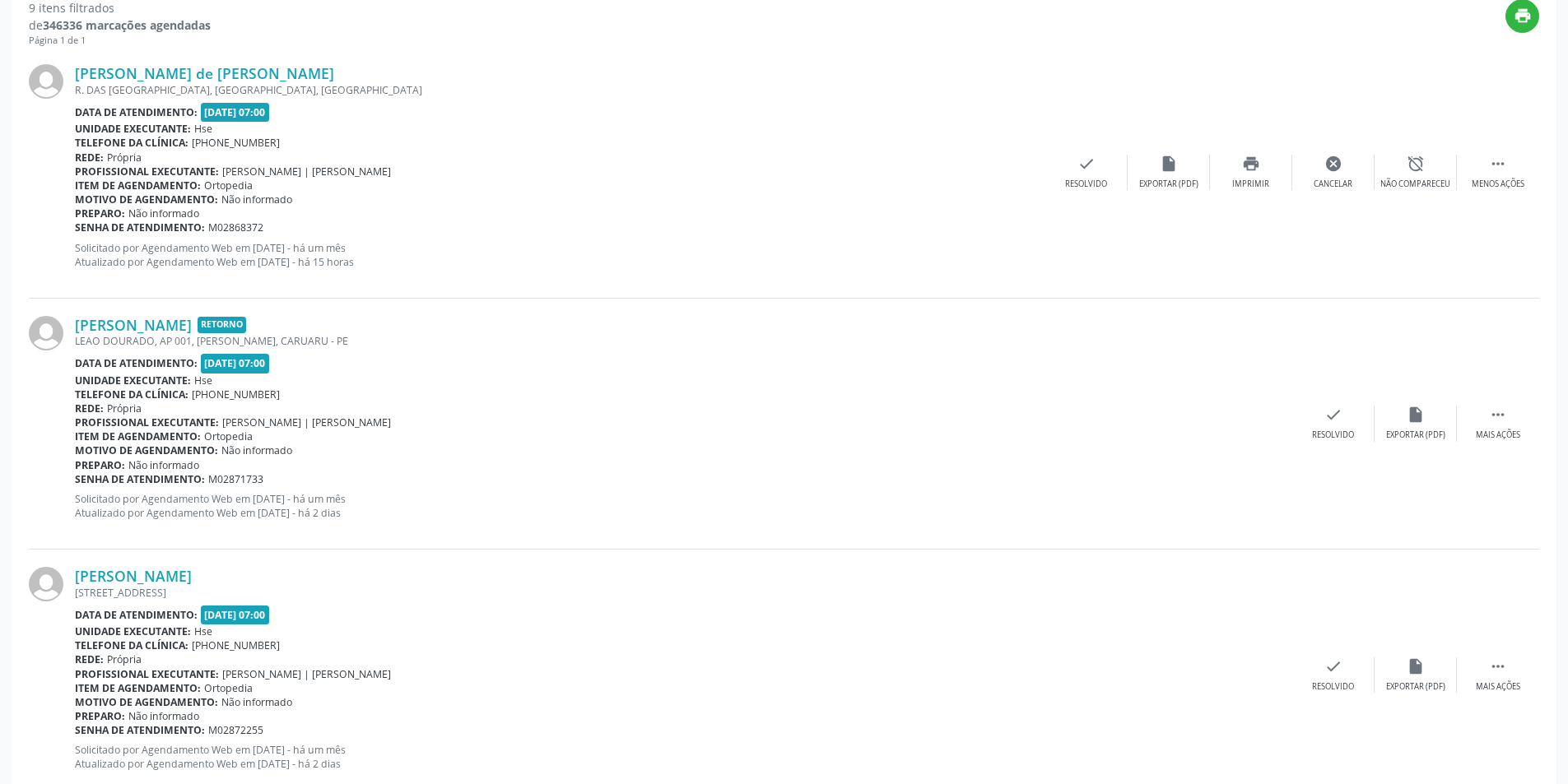
scroll to position [0, 0]
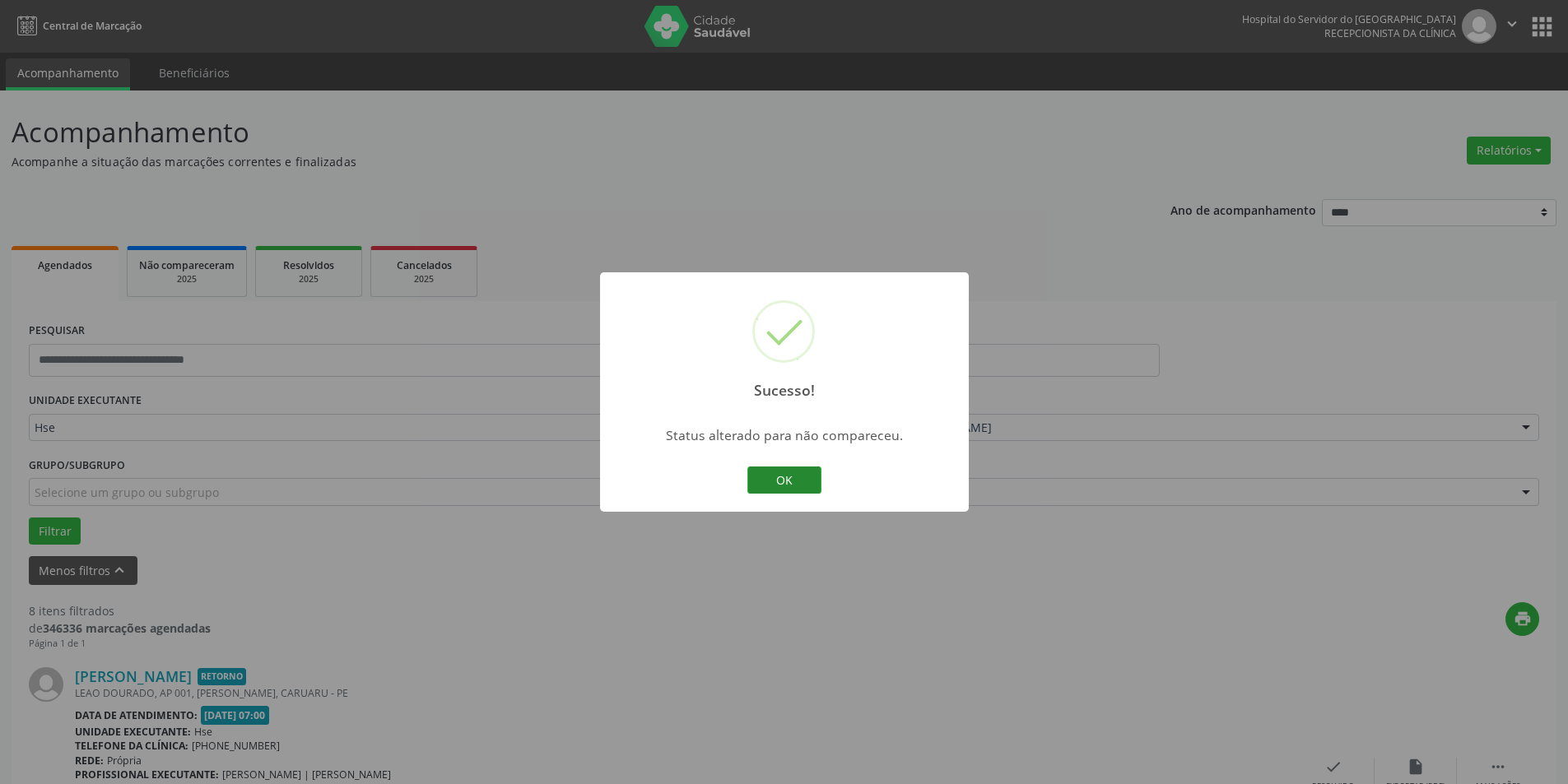
click at [796, 477] on button "OK" at bounding box center [784, 481] width 74 height 28
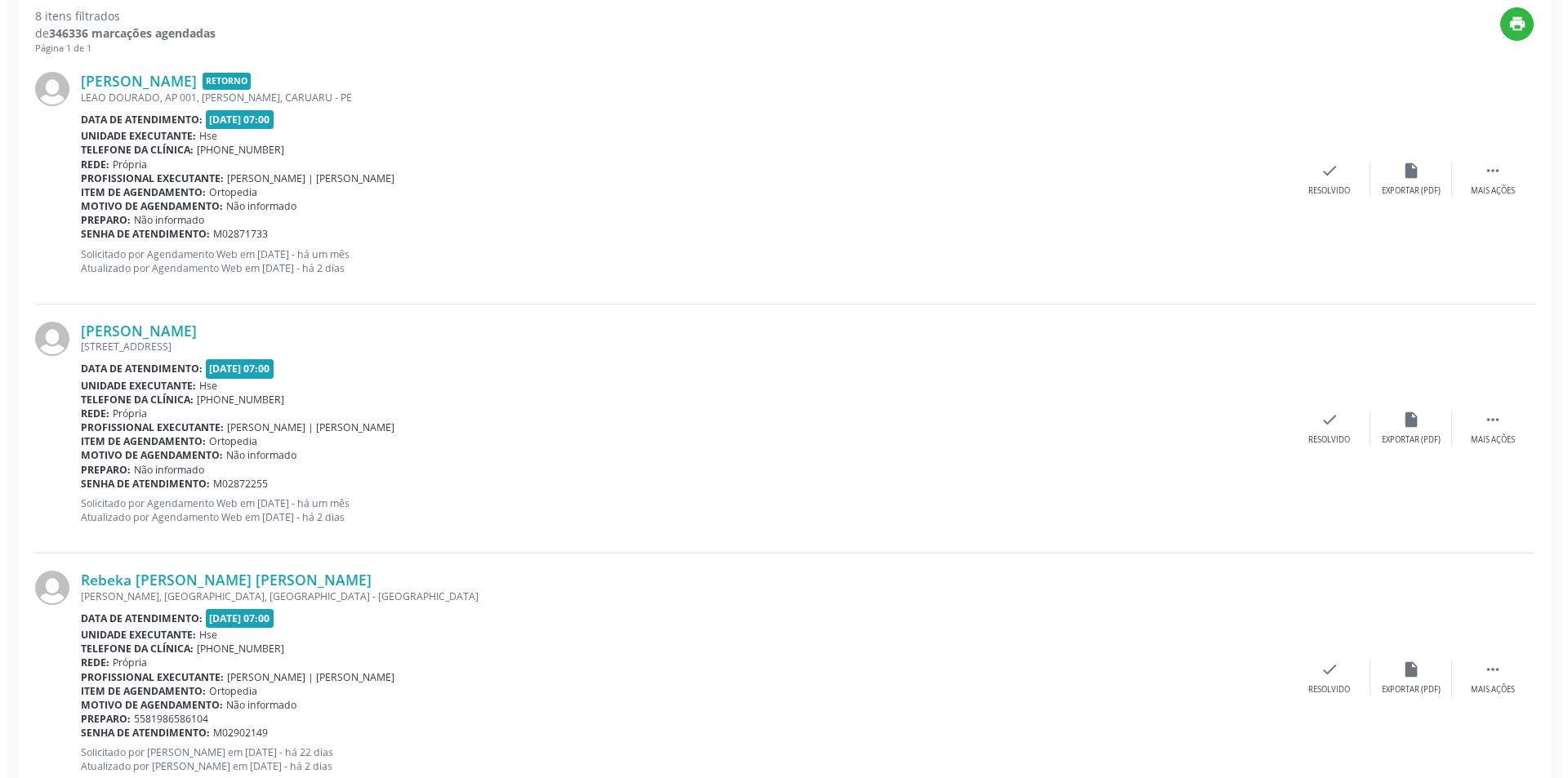
scroll to position [601, 0]
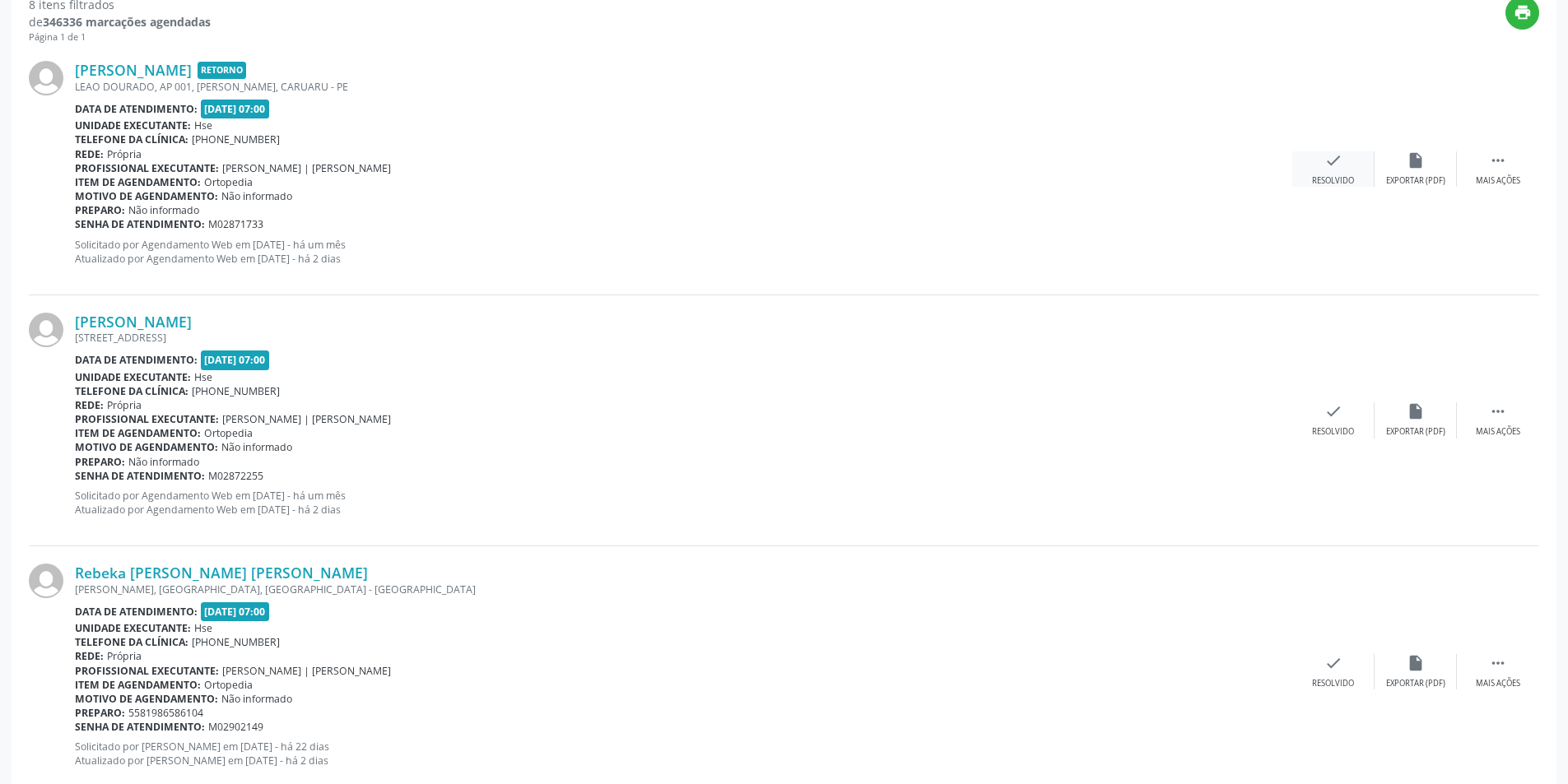
click at [1346, 166] on div "check Resolvido" at bounding box center [1334, 169] width 82 height 35
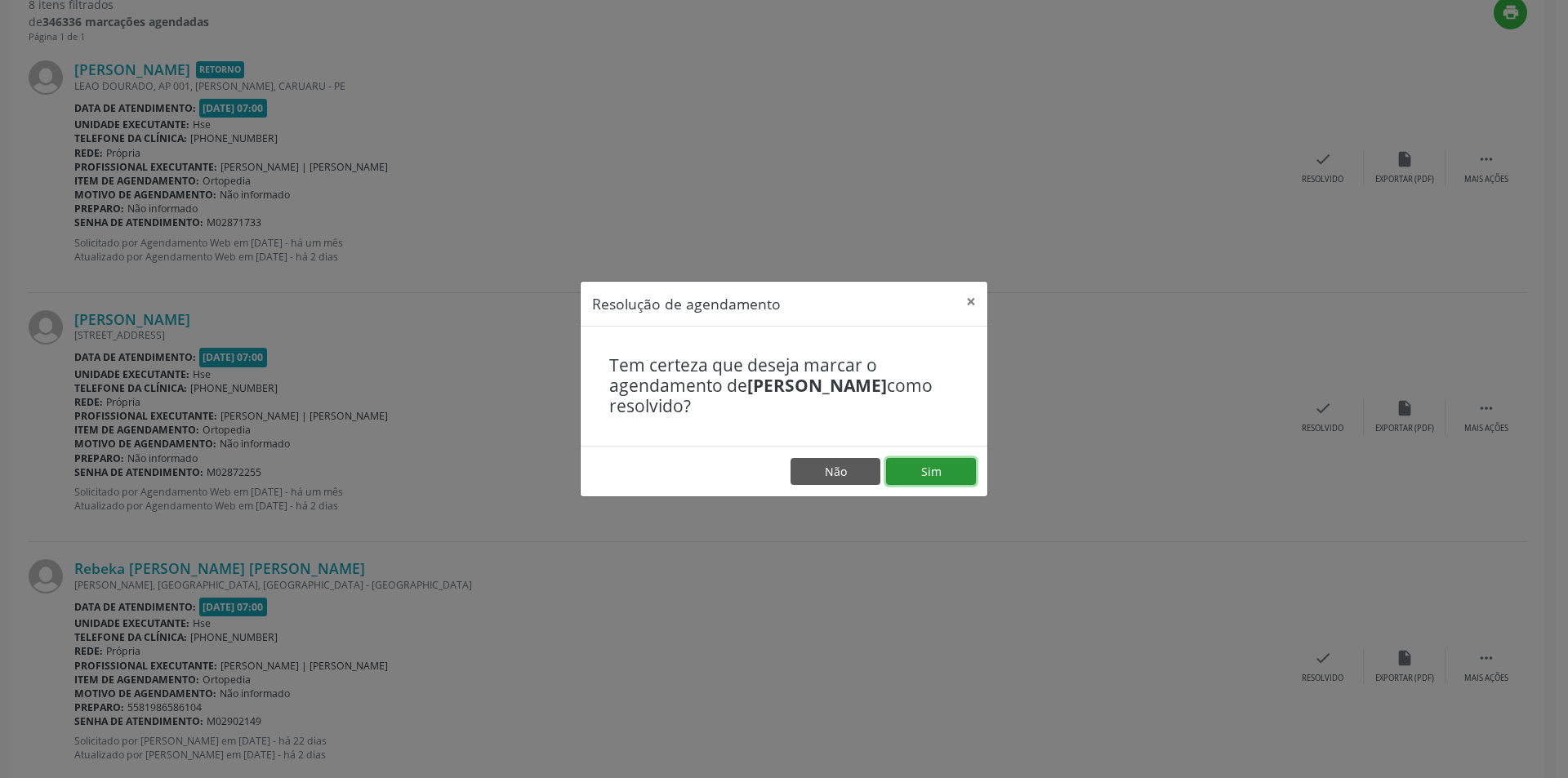
click at [929, 472] on button "Sim" at bounding box center [931, 471] width 89 height 28
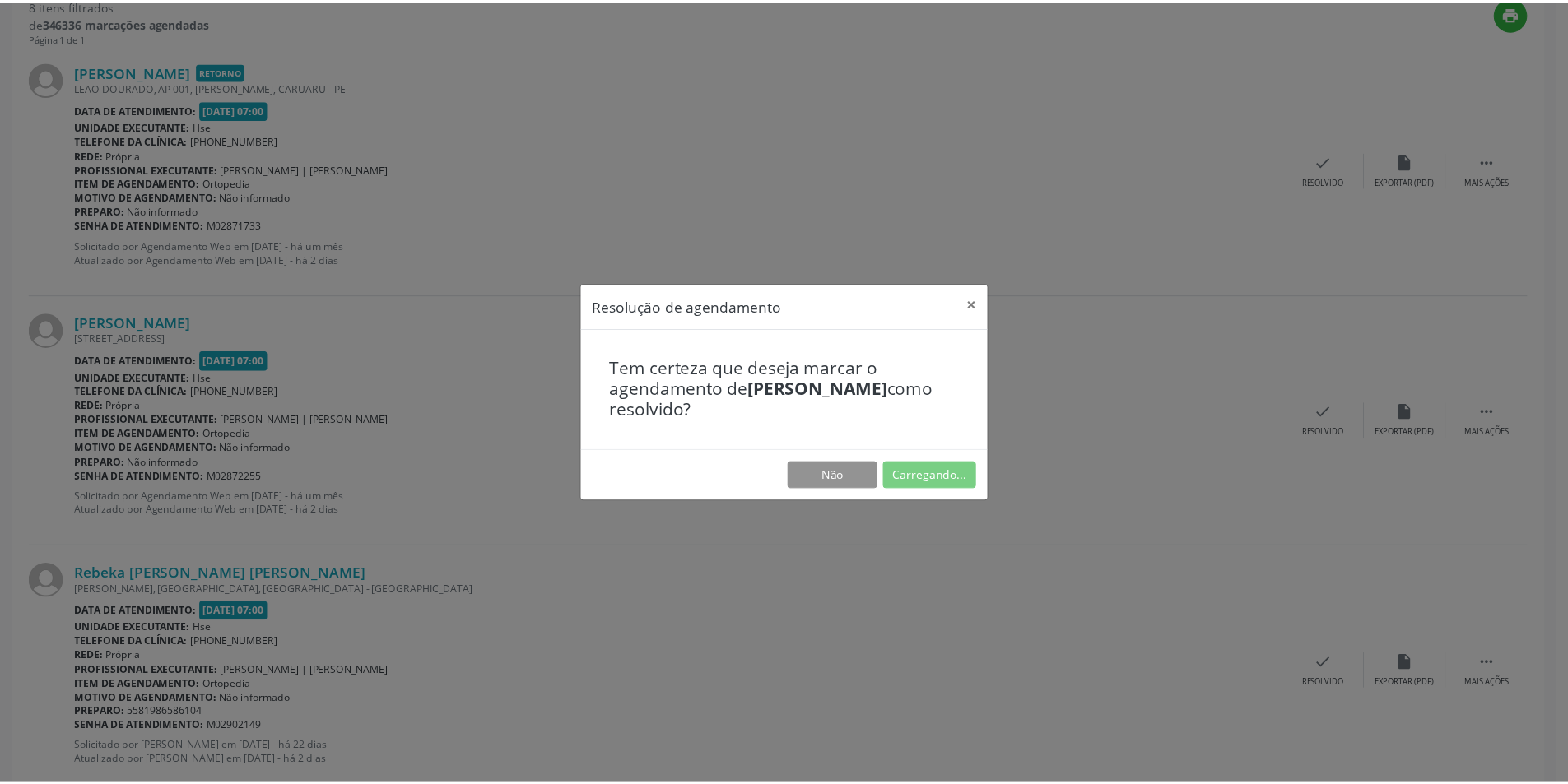
scroll to position [0, 0]
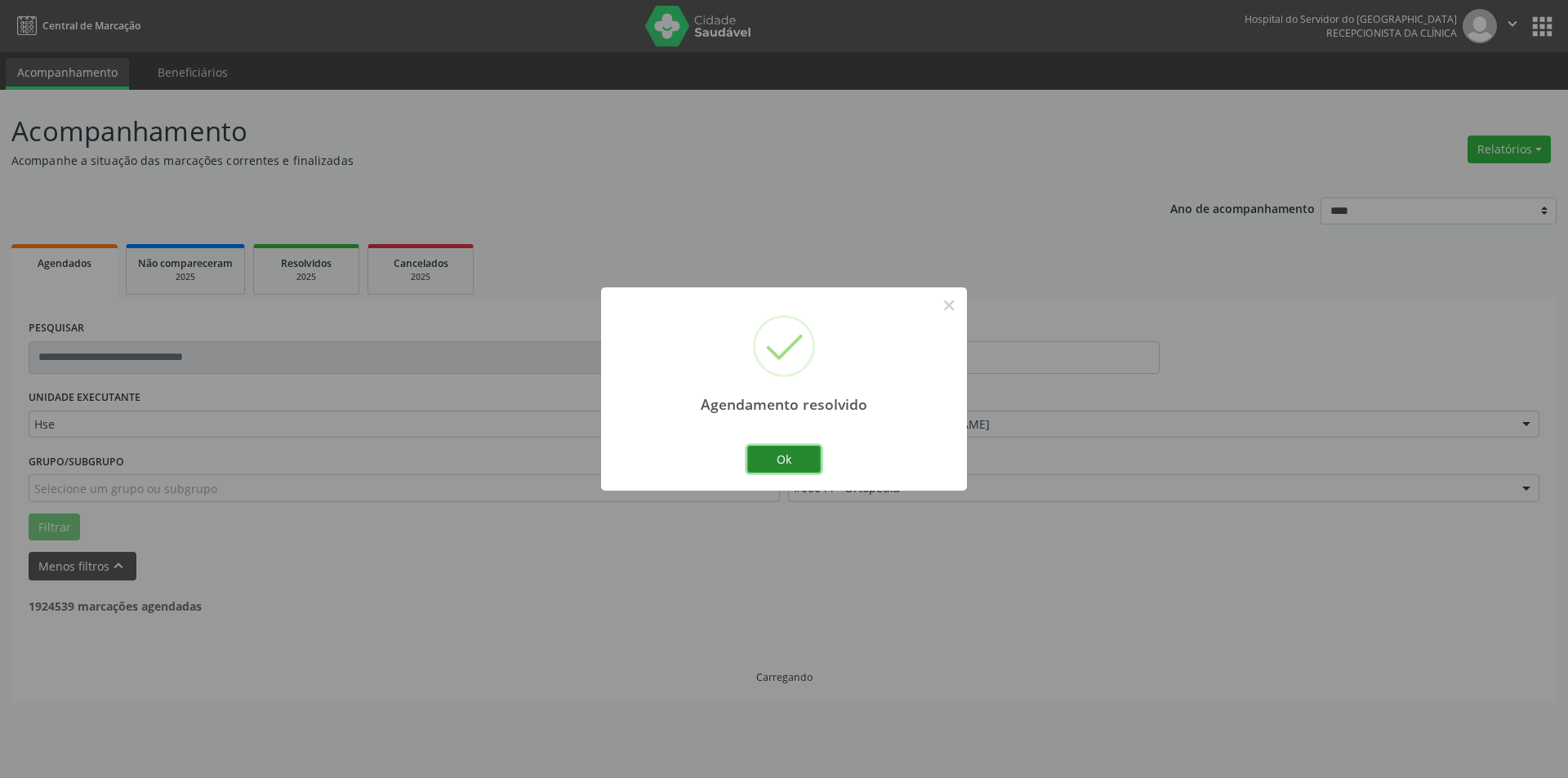
click at [803, 454] on button "Ok" at bounding box center [784, 459] width 74 height 28
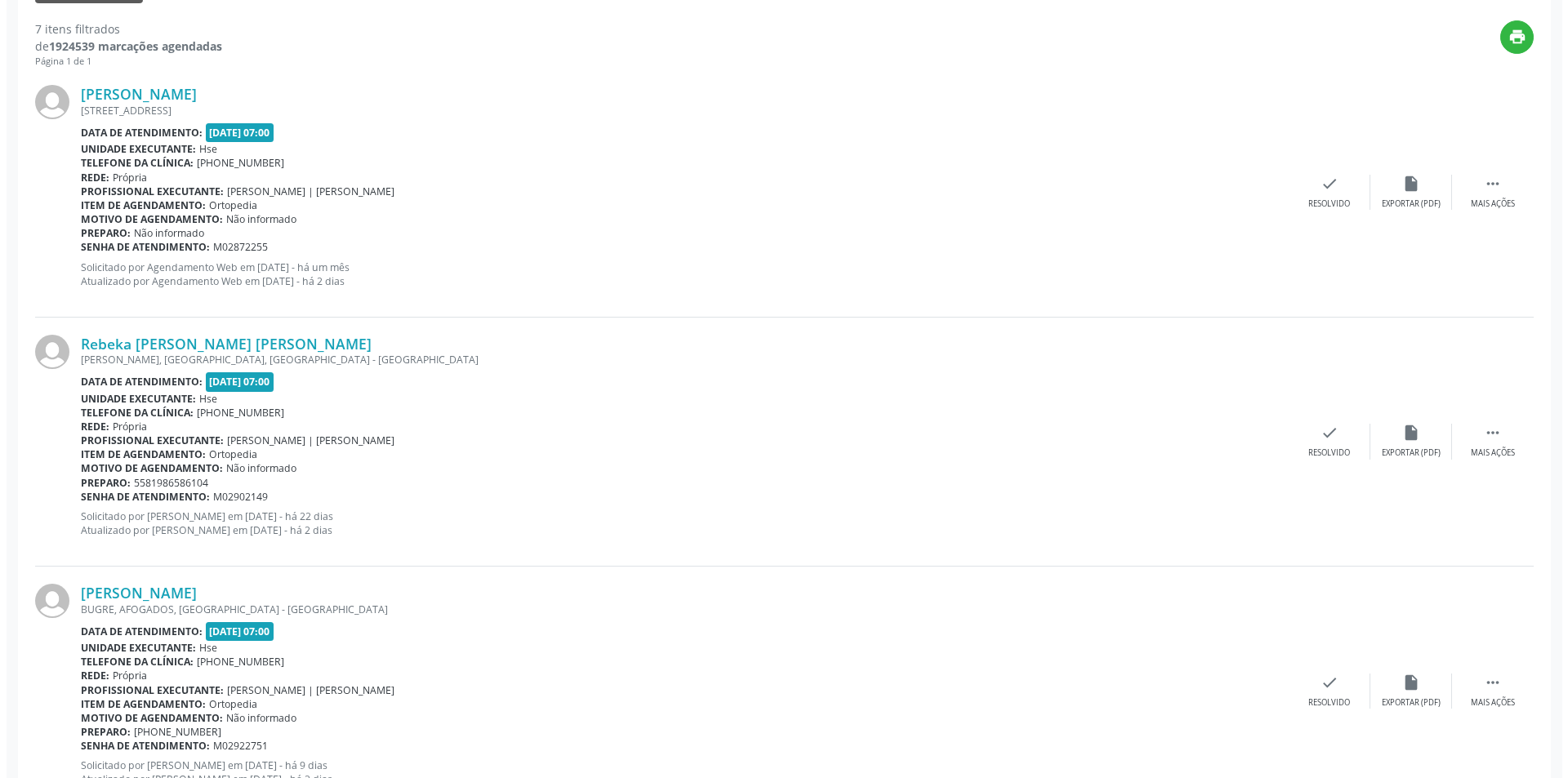
scroll to position [591, 0]
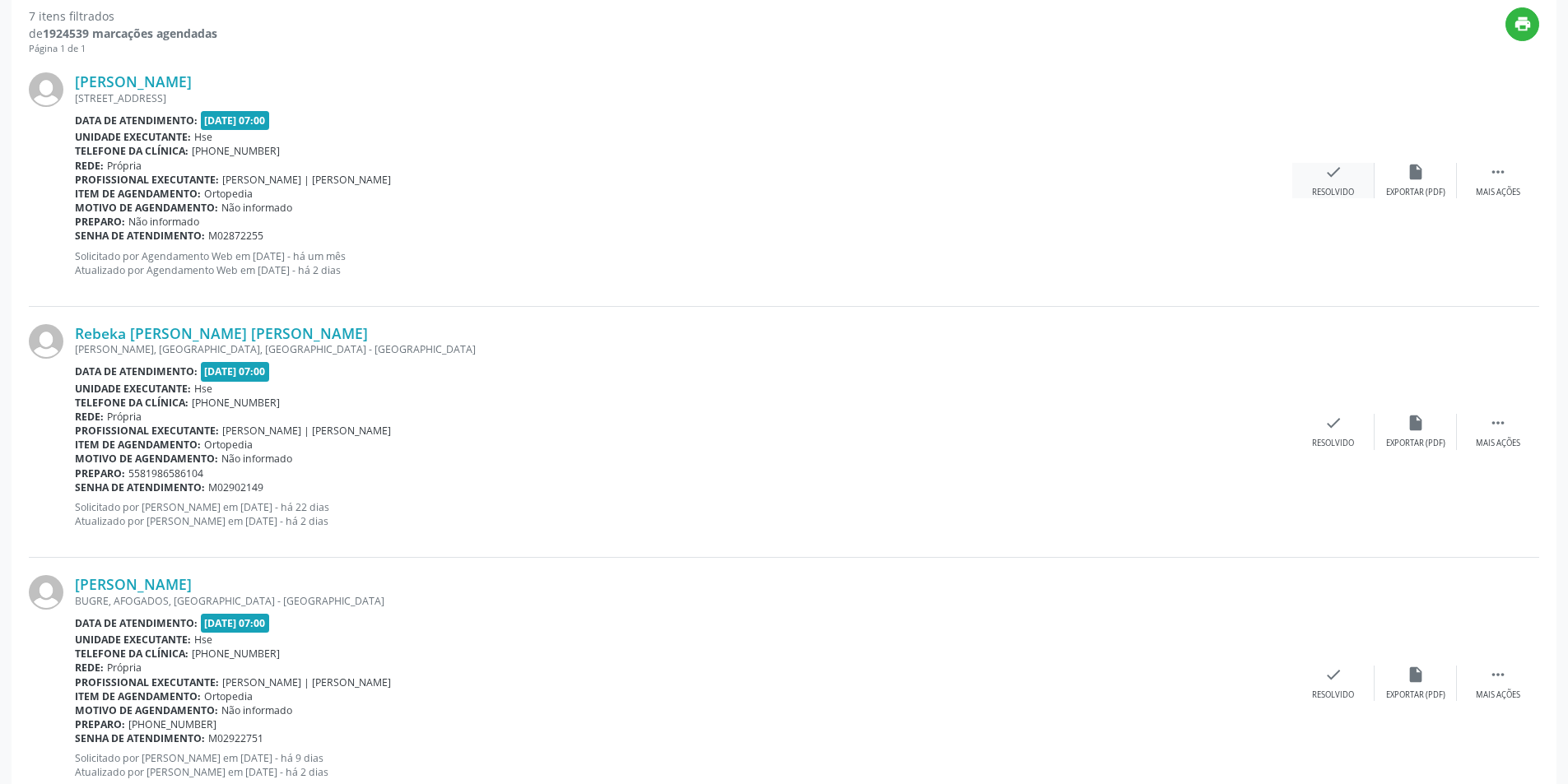
click at [1329, 177] on icon "check" at bounding box center [1333, 171] width 18 height 18
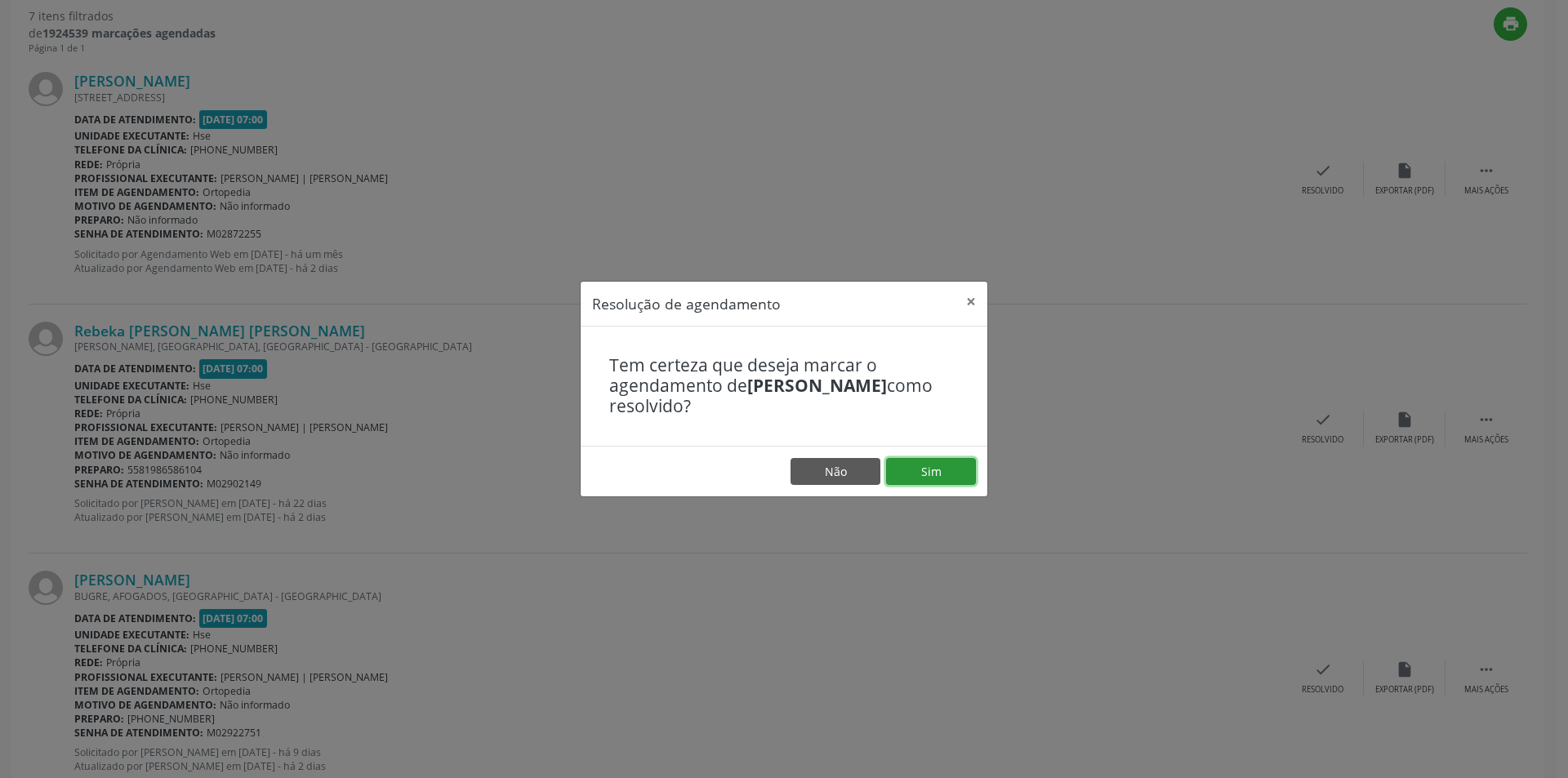
click at [943, 470] on button "Sim" at bounding box center [931, 471] width 89 height 28
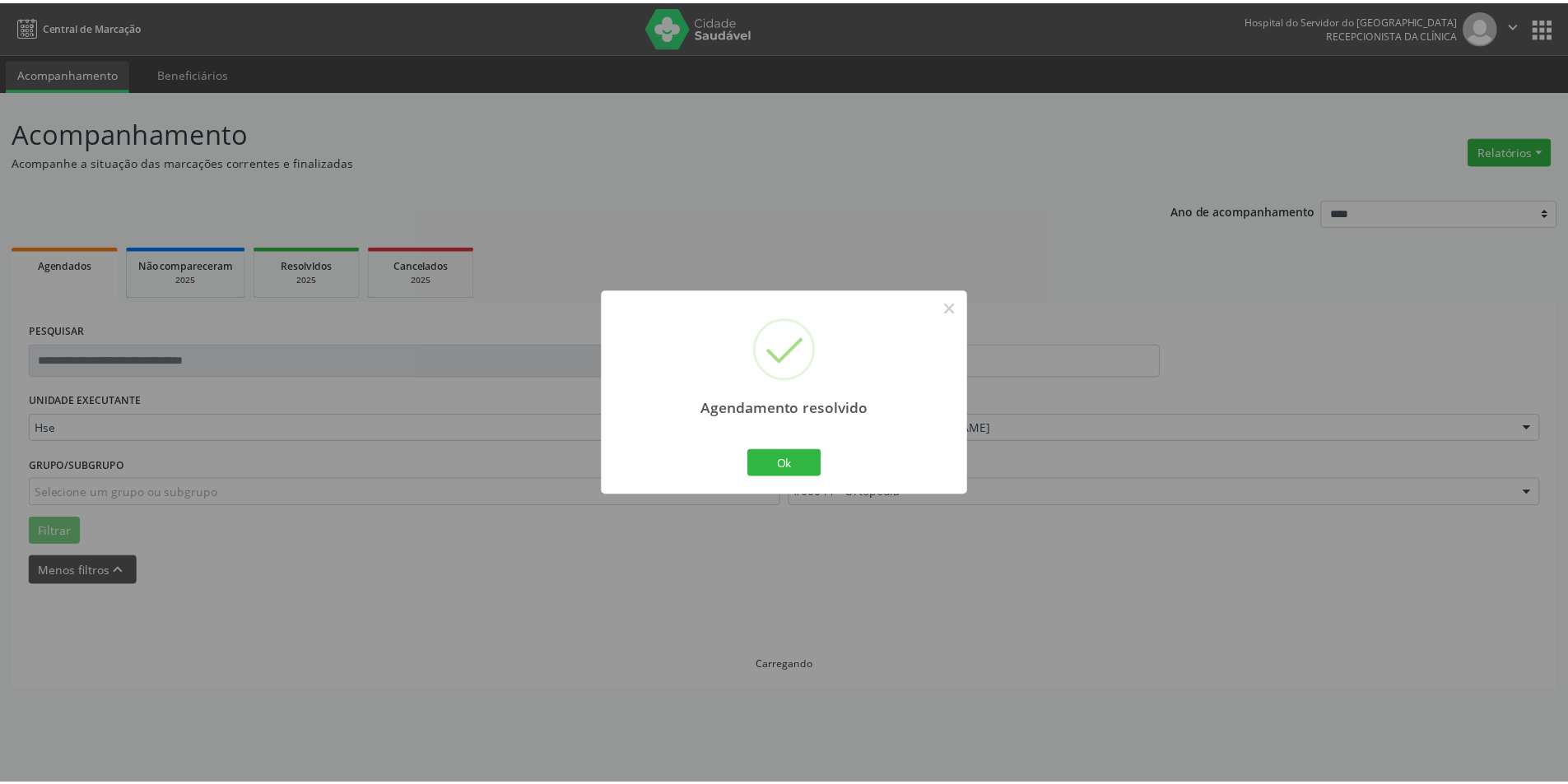
scroll to position [0, 0]
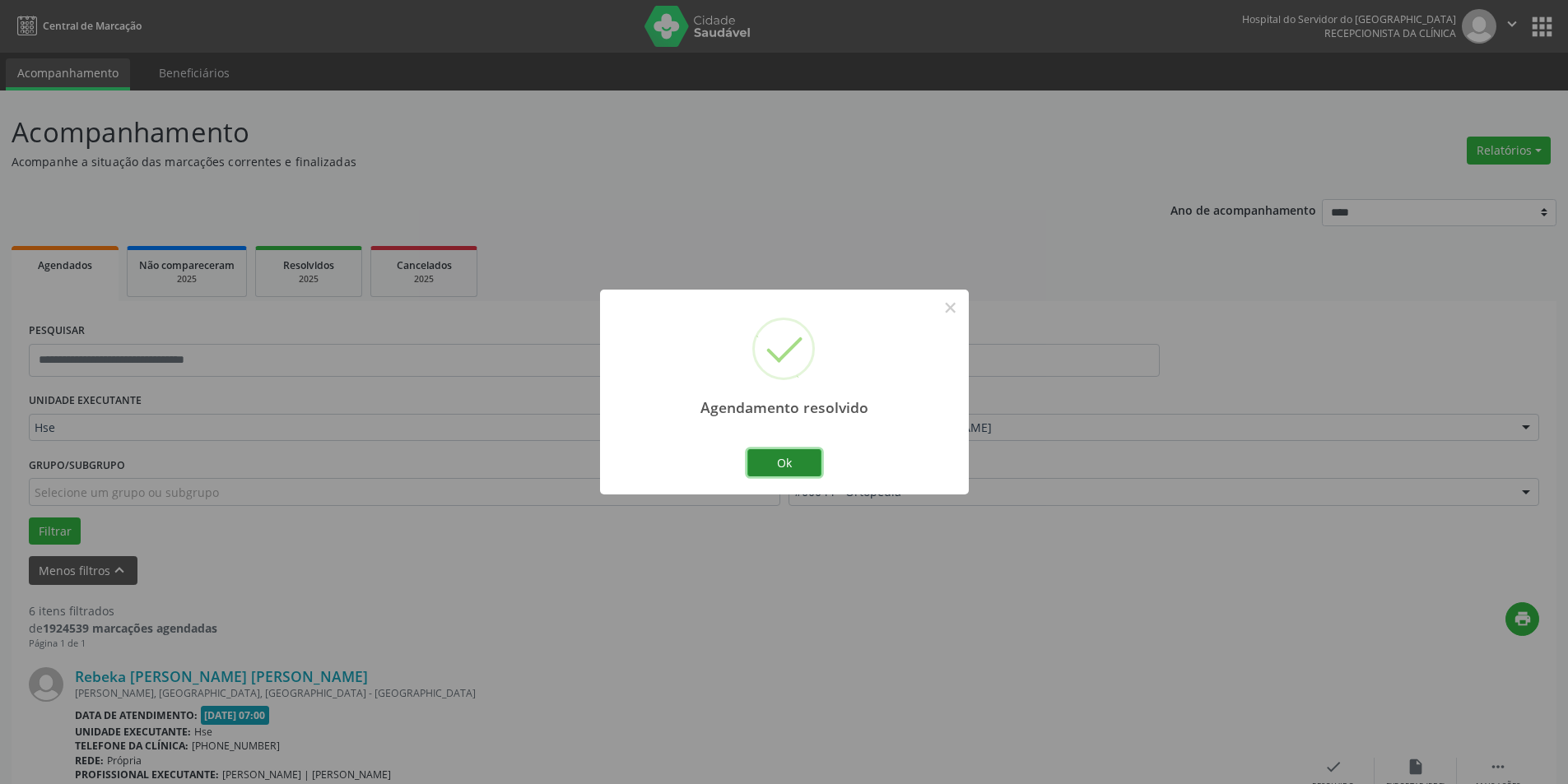
click at [791, 462] on button "Ok" at bounding box center [784, 463] width 74 height 28
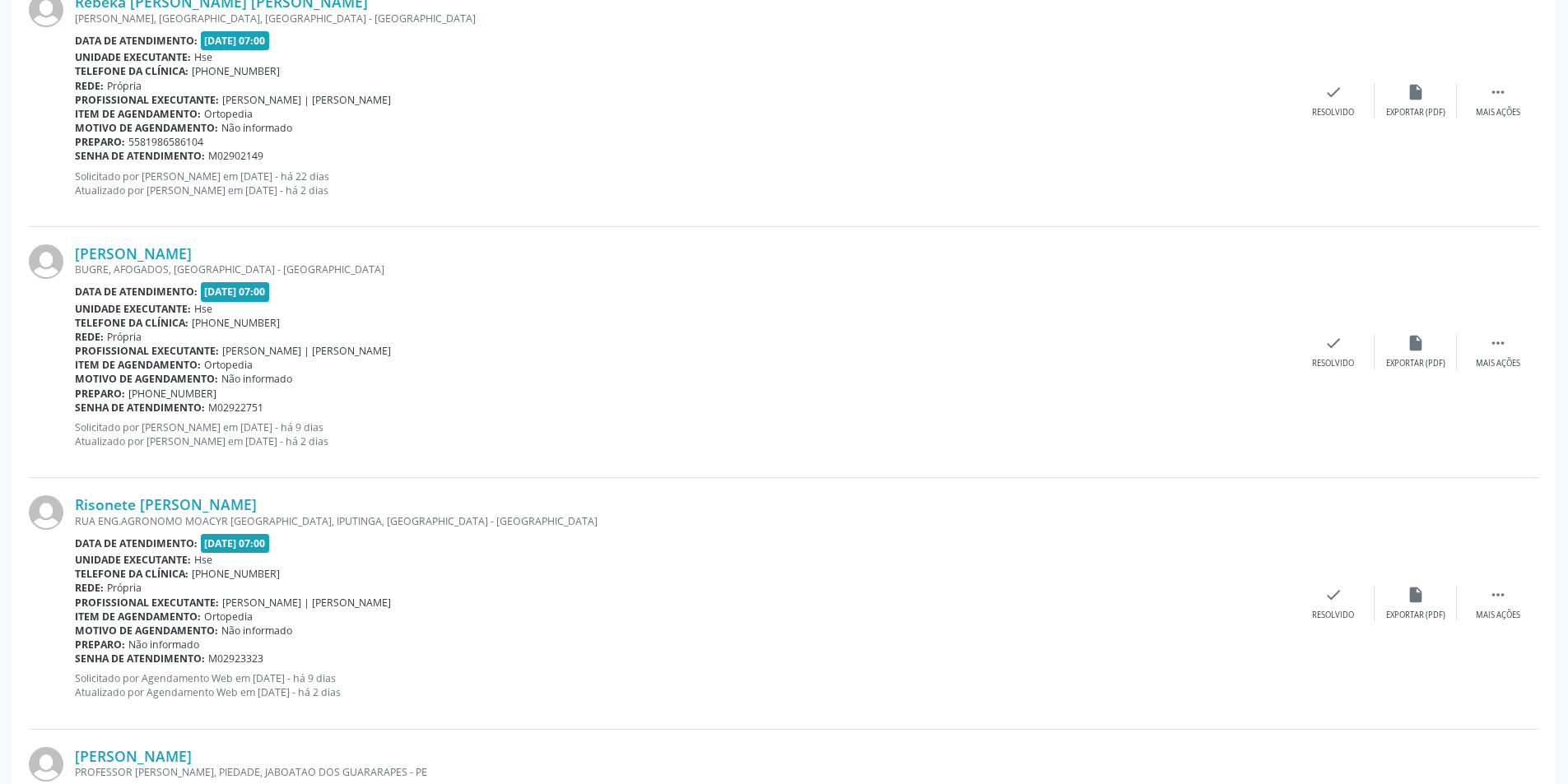
scroll to position [668, 0]
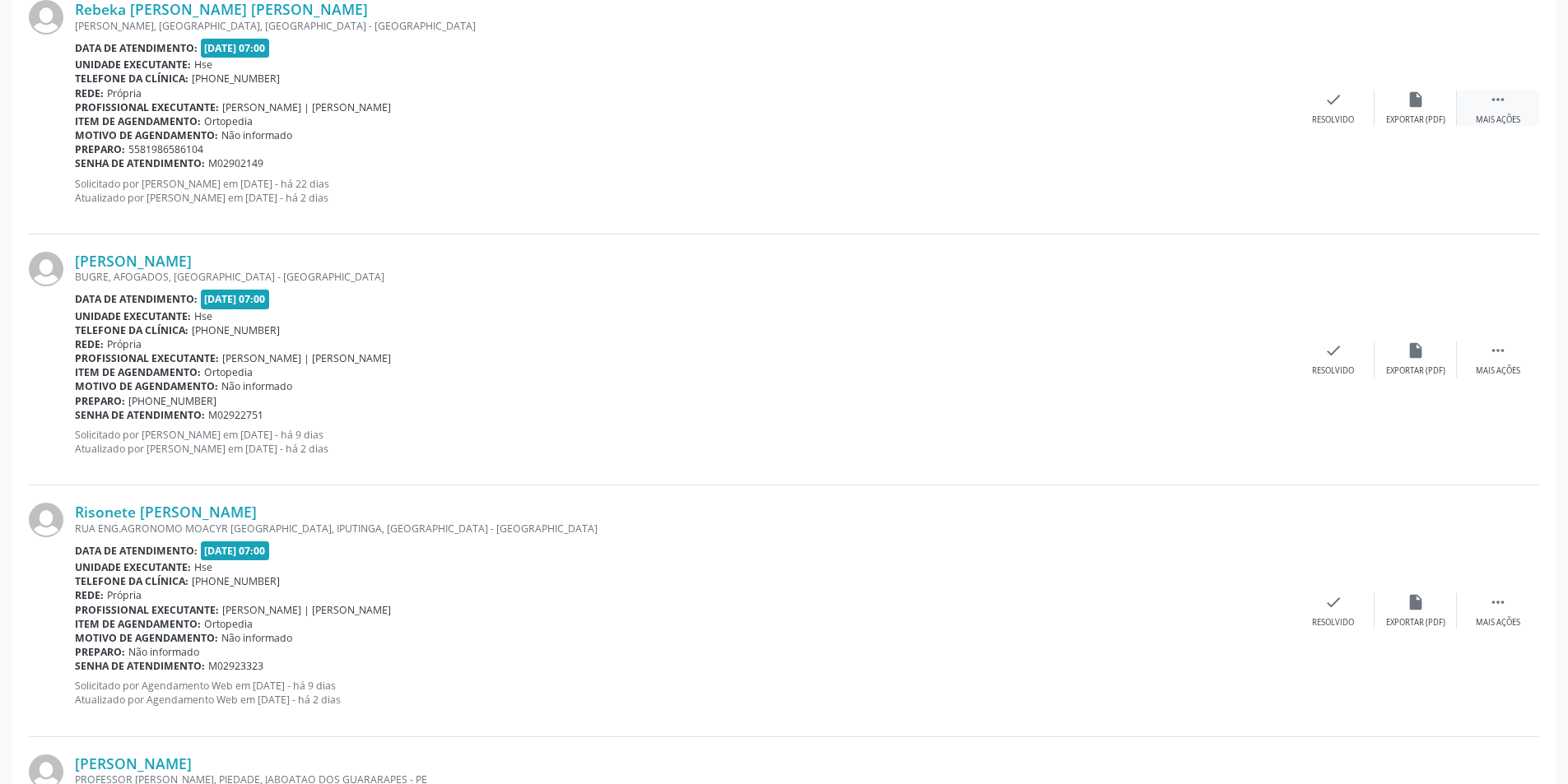
click at [1502, 100] on icon "" at bounding box center [1497, 99] width 18 height 18
click at [1409, 95] on icon "alarm_off" at bounding box center [1415, 99] width 18 height 18
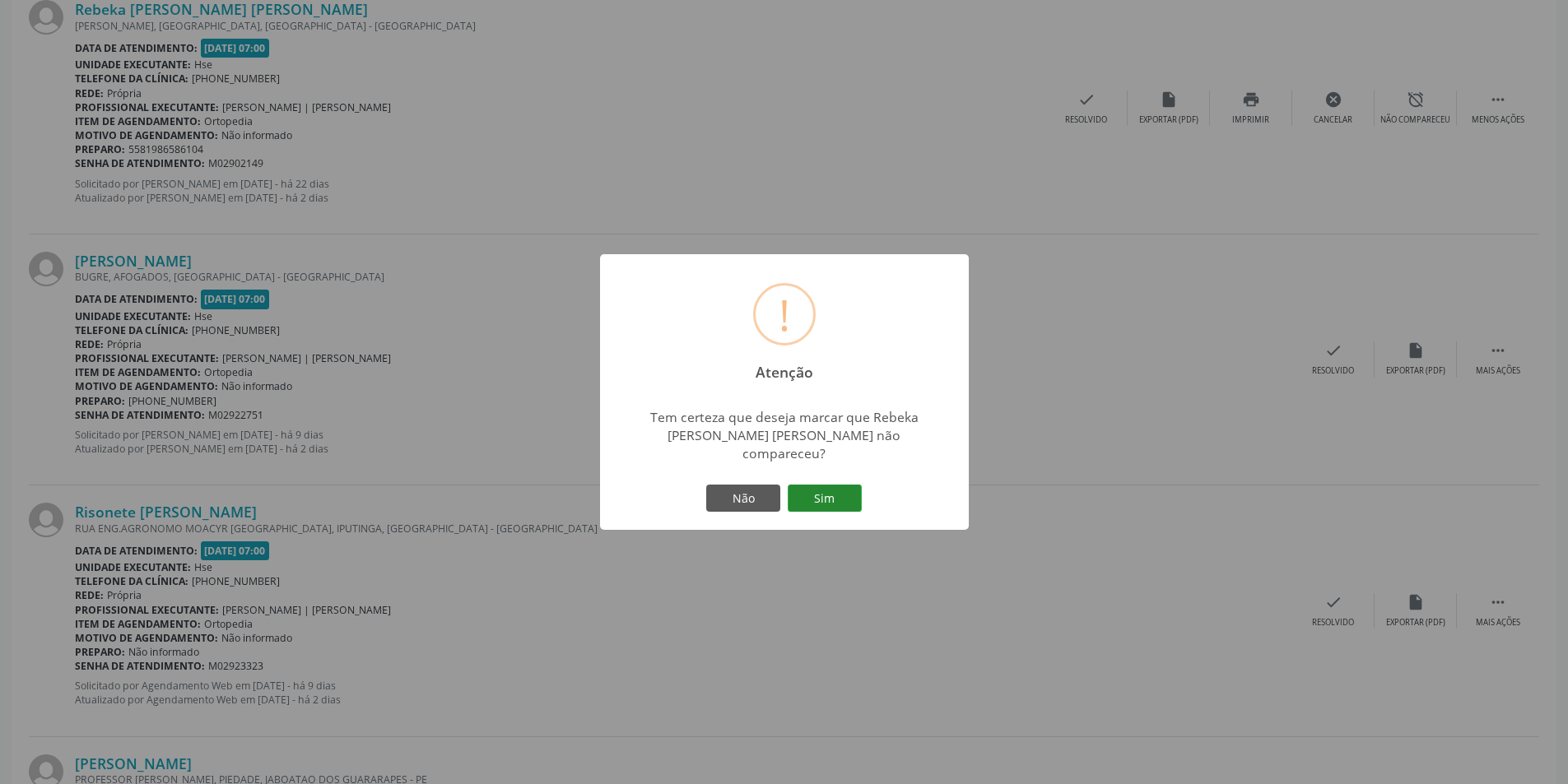
click at [838, 487] on button "Sim" at bounding box center [825, 498] width 74 height 28
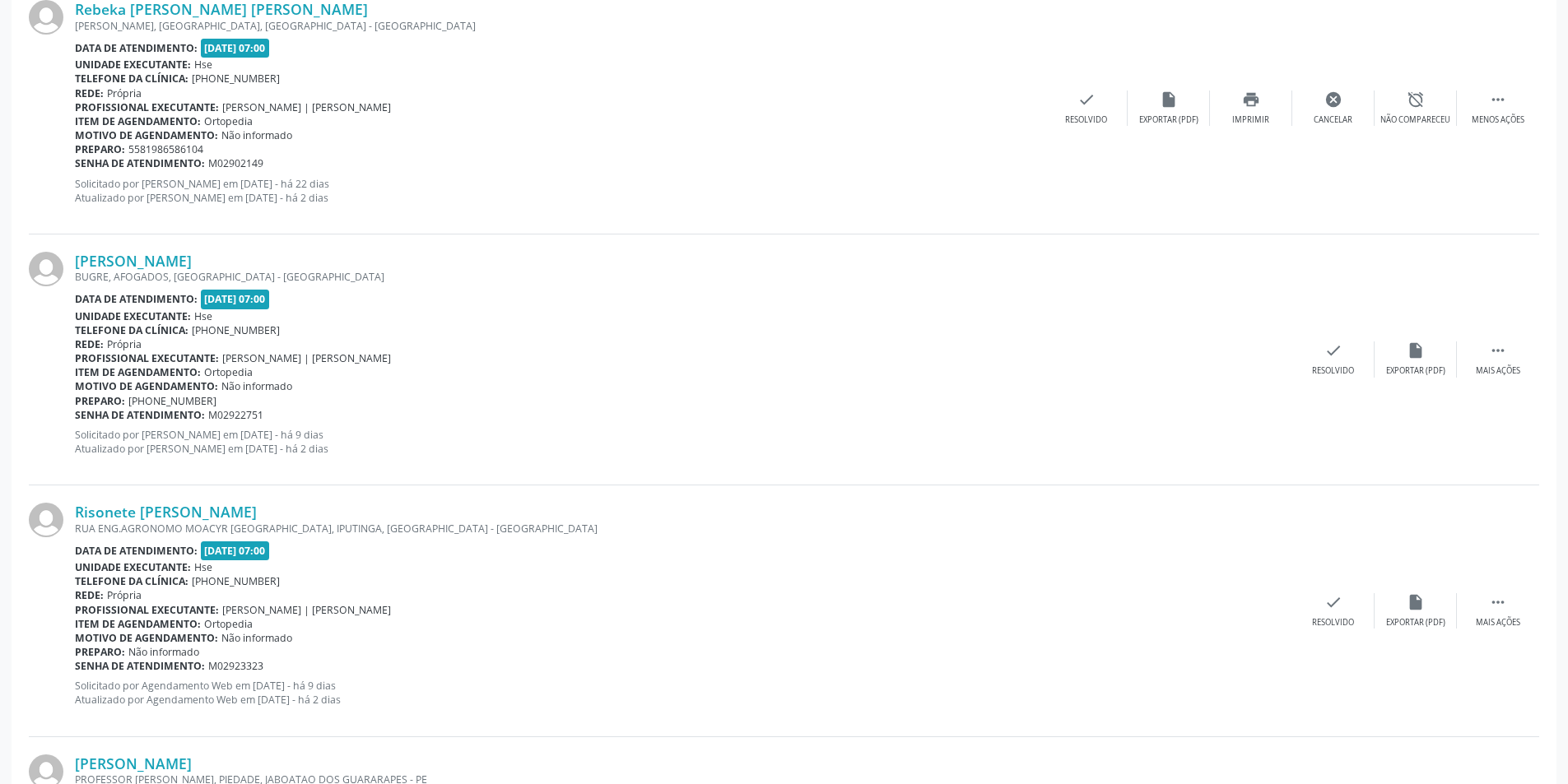
scroll to position [0, 0]
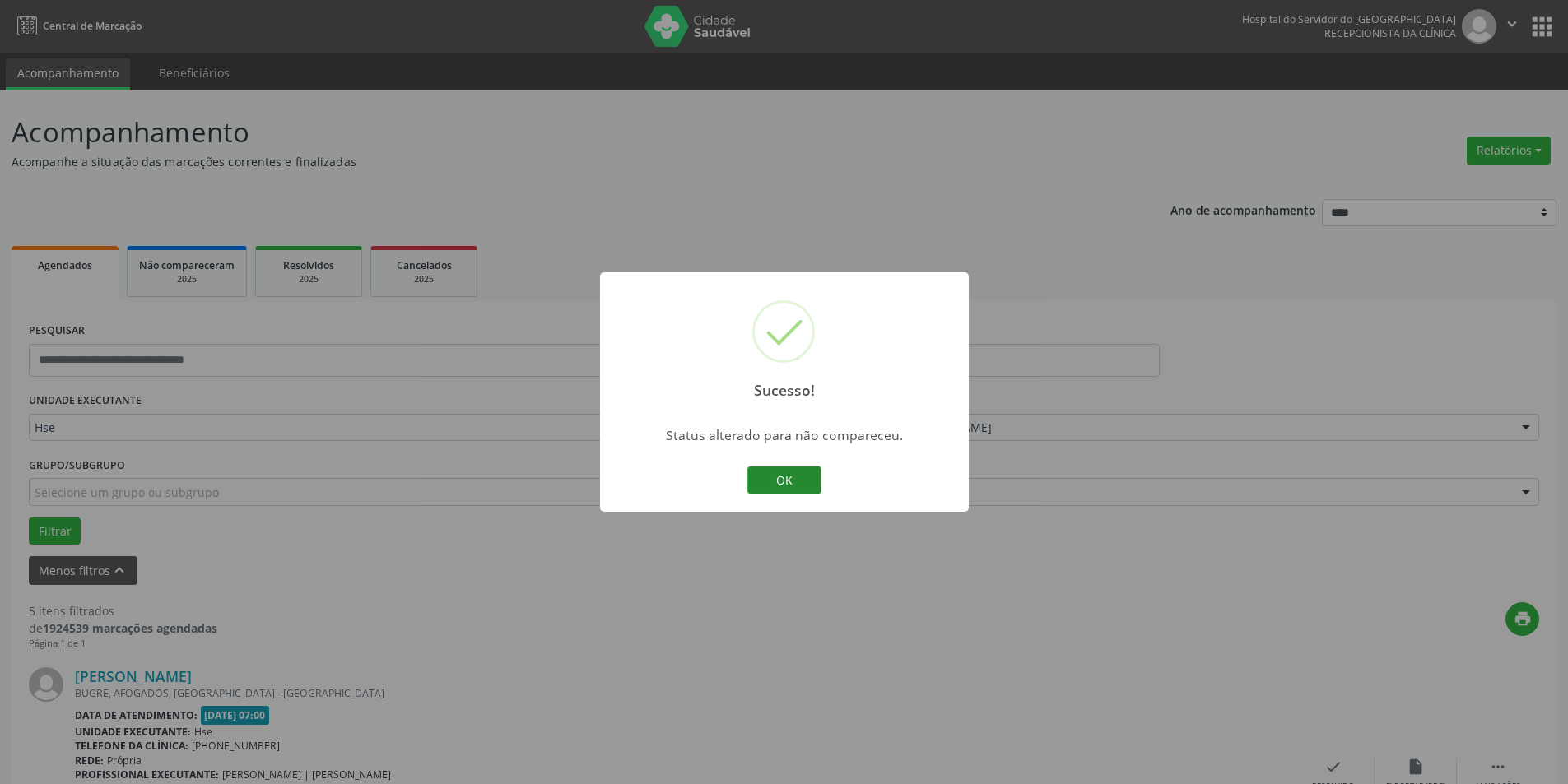
click at [802, 482] on button "OK" at bounding box center [784, 481] width 74 height 28
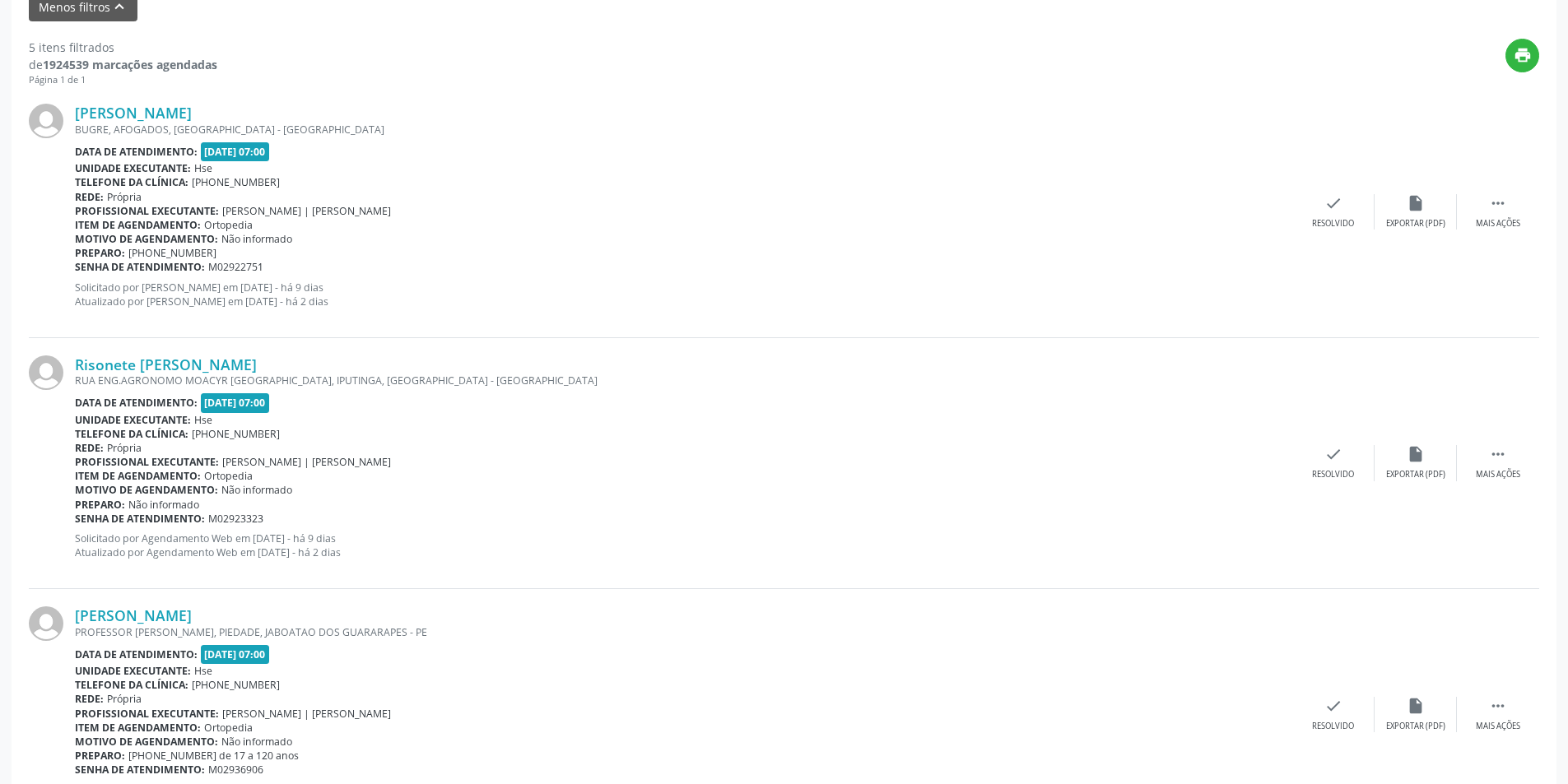
scroll to position [575, 0]
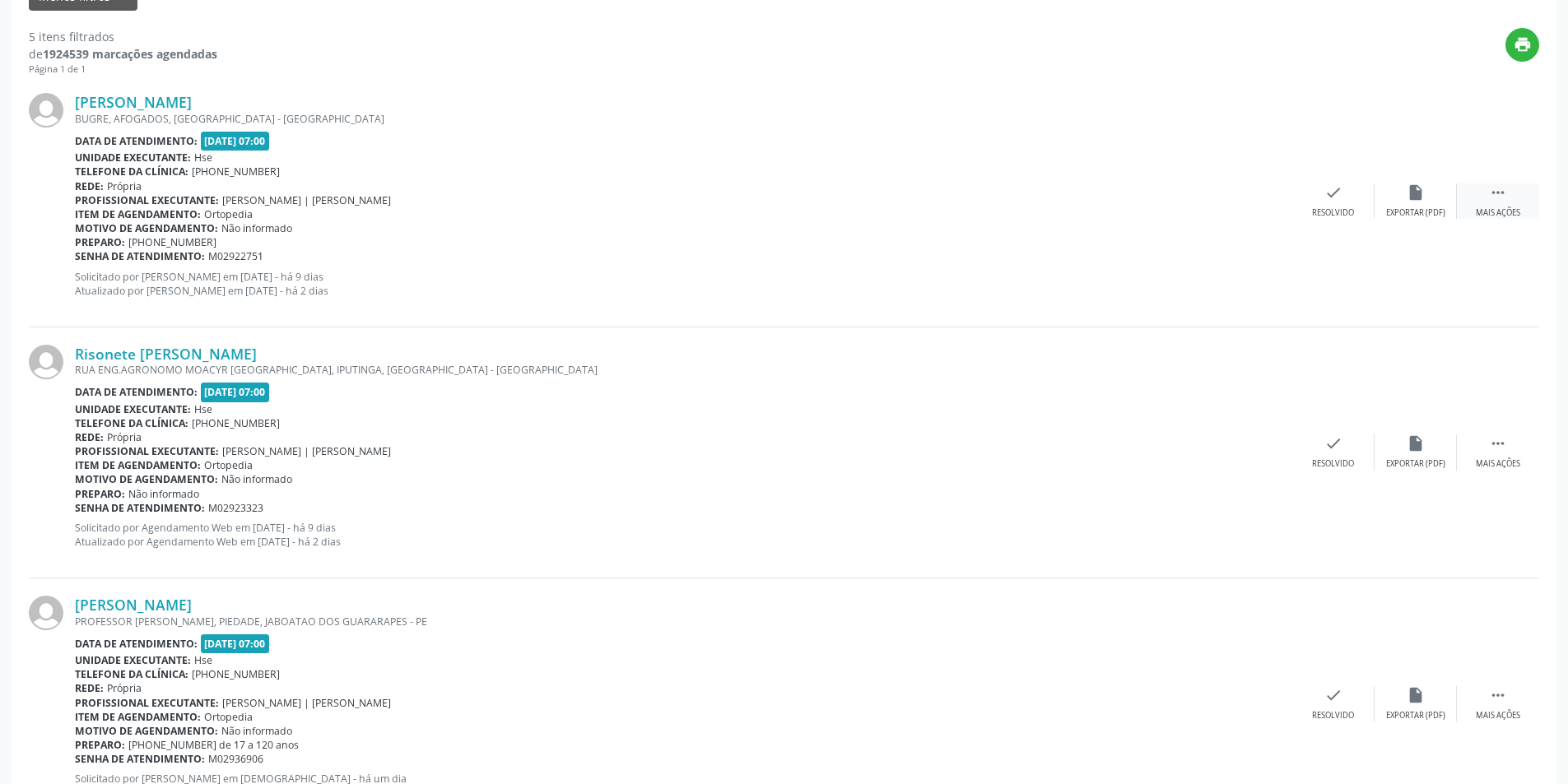
click at [1509, 203] on div " Mais ações" at bounding box center [1498, 201] width 82 height 35
click at [1412, 194] on icon "alarm_off" at bounding box center [1415, 192] width 18 height 18
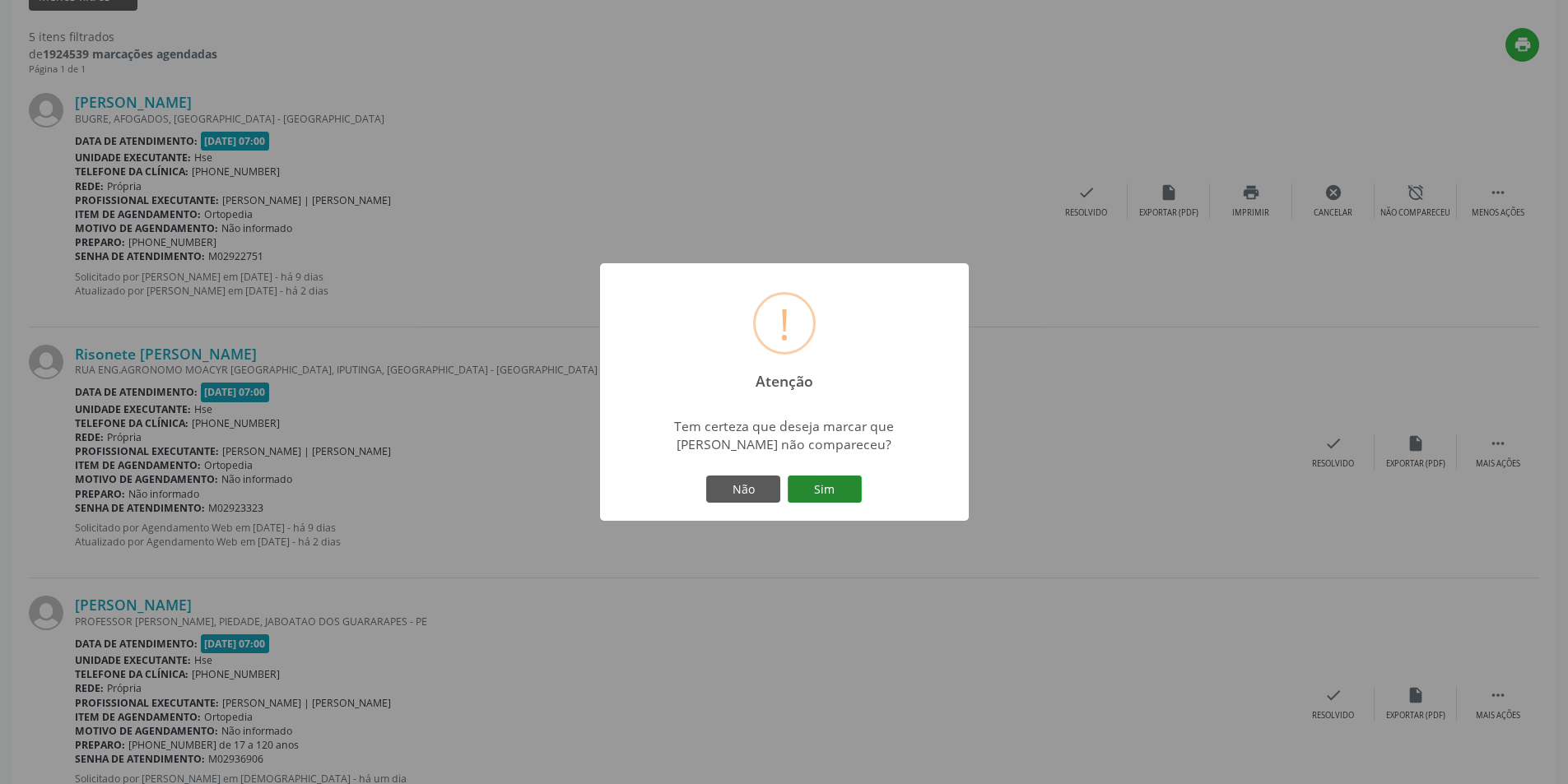
click at [836, 478] on button "Sim" at bounding box center [825, 489] width 74 height 28
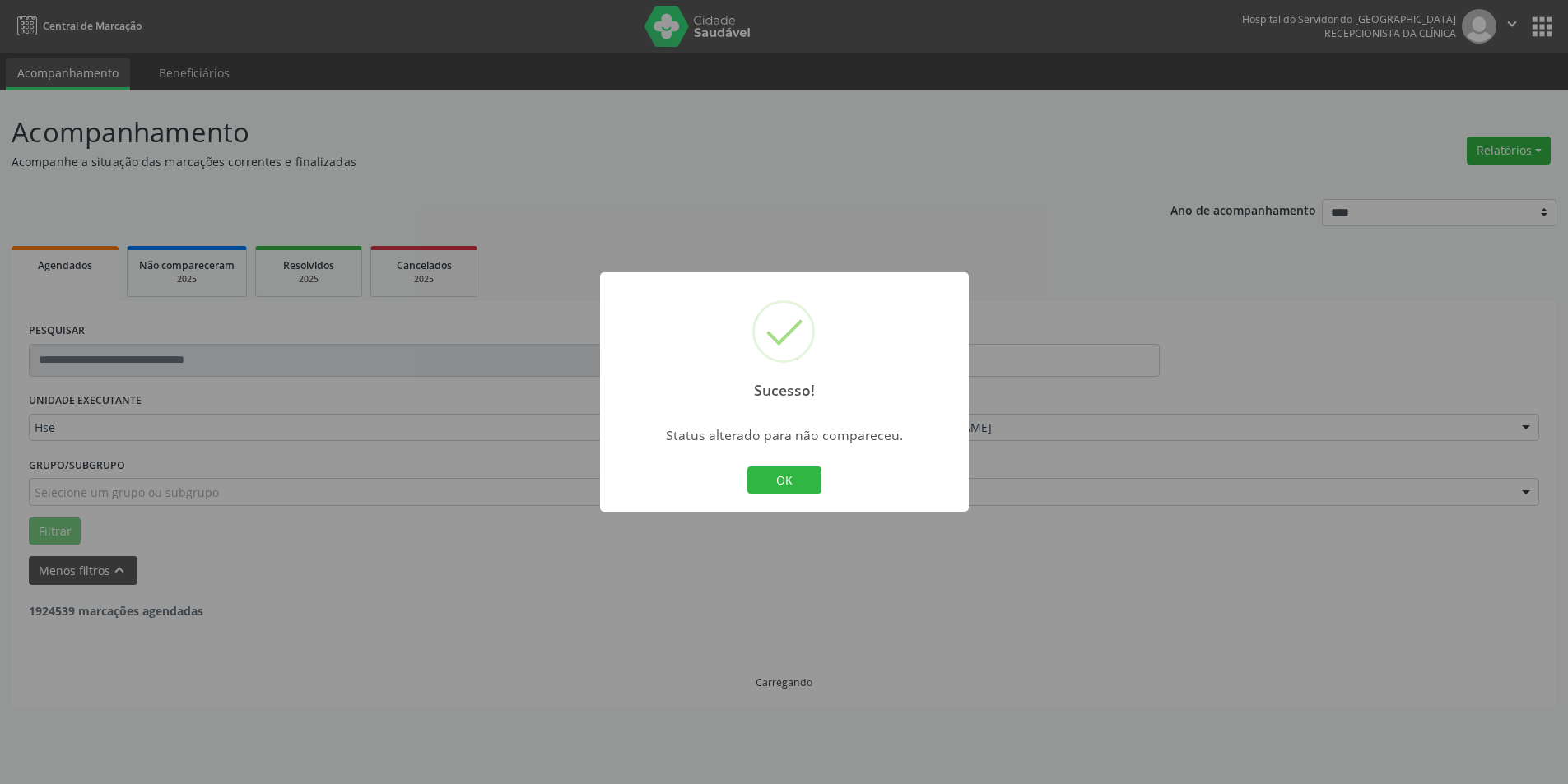
scroll to position [0, 0]
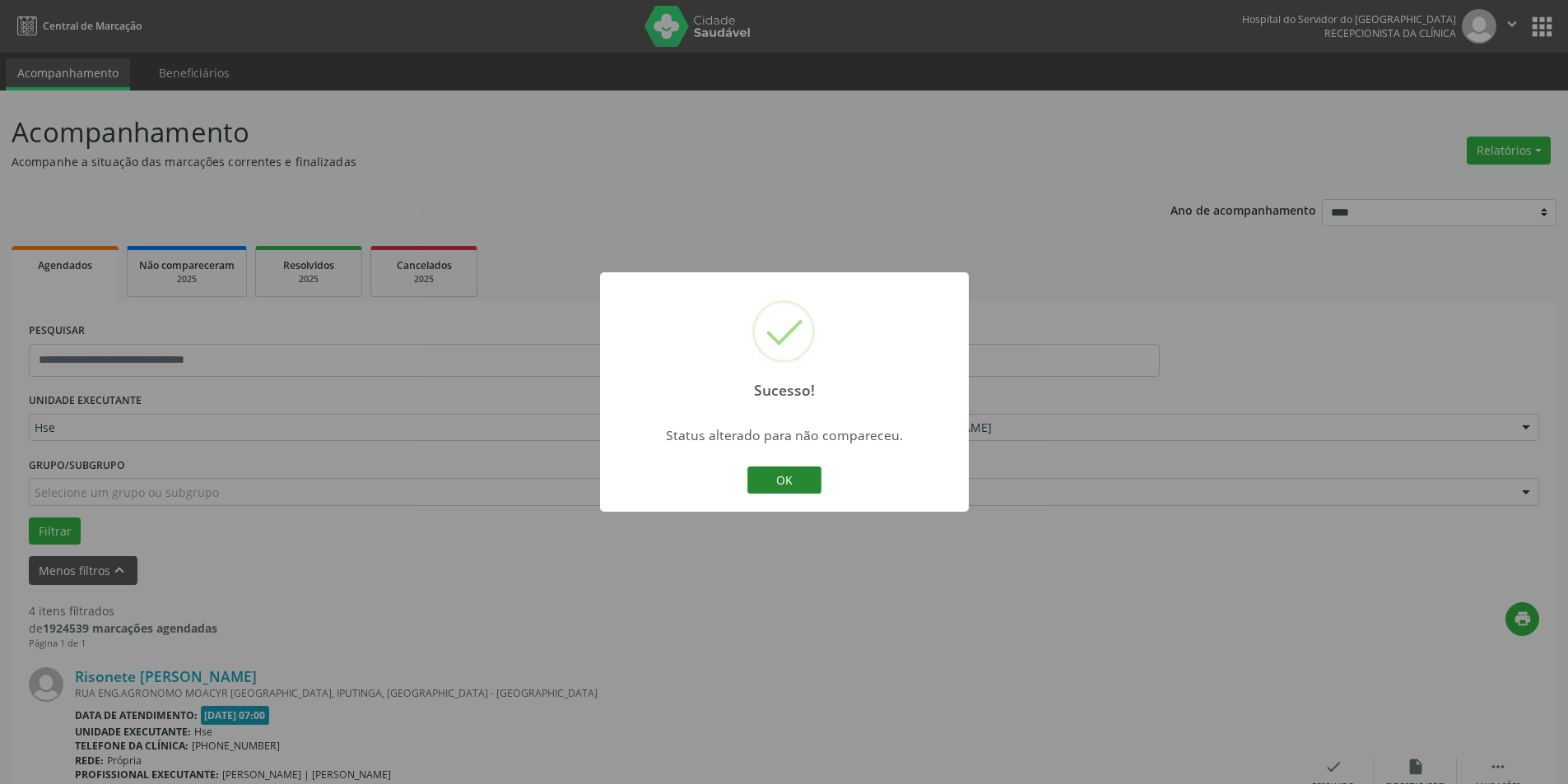
click at [780, 479] on button "OK" at bounding box center [784, 481] width 74 height 28
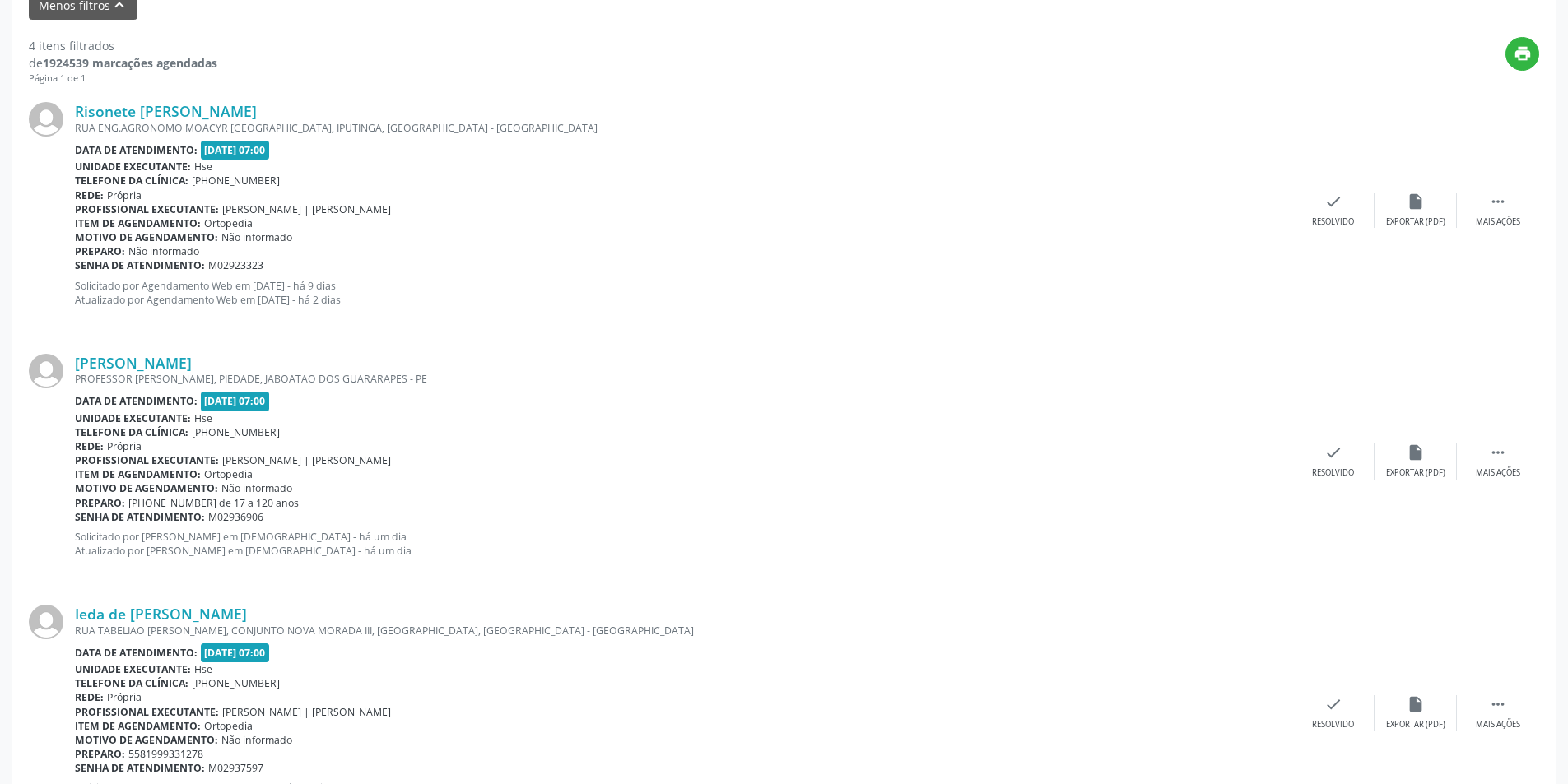
scroll to position [576, 0]
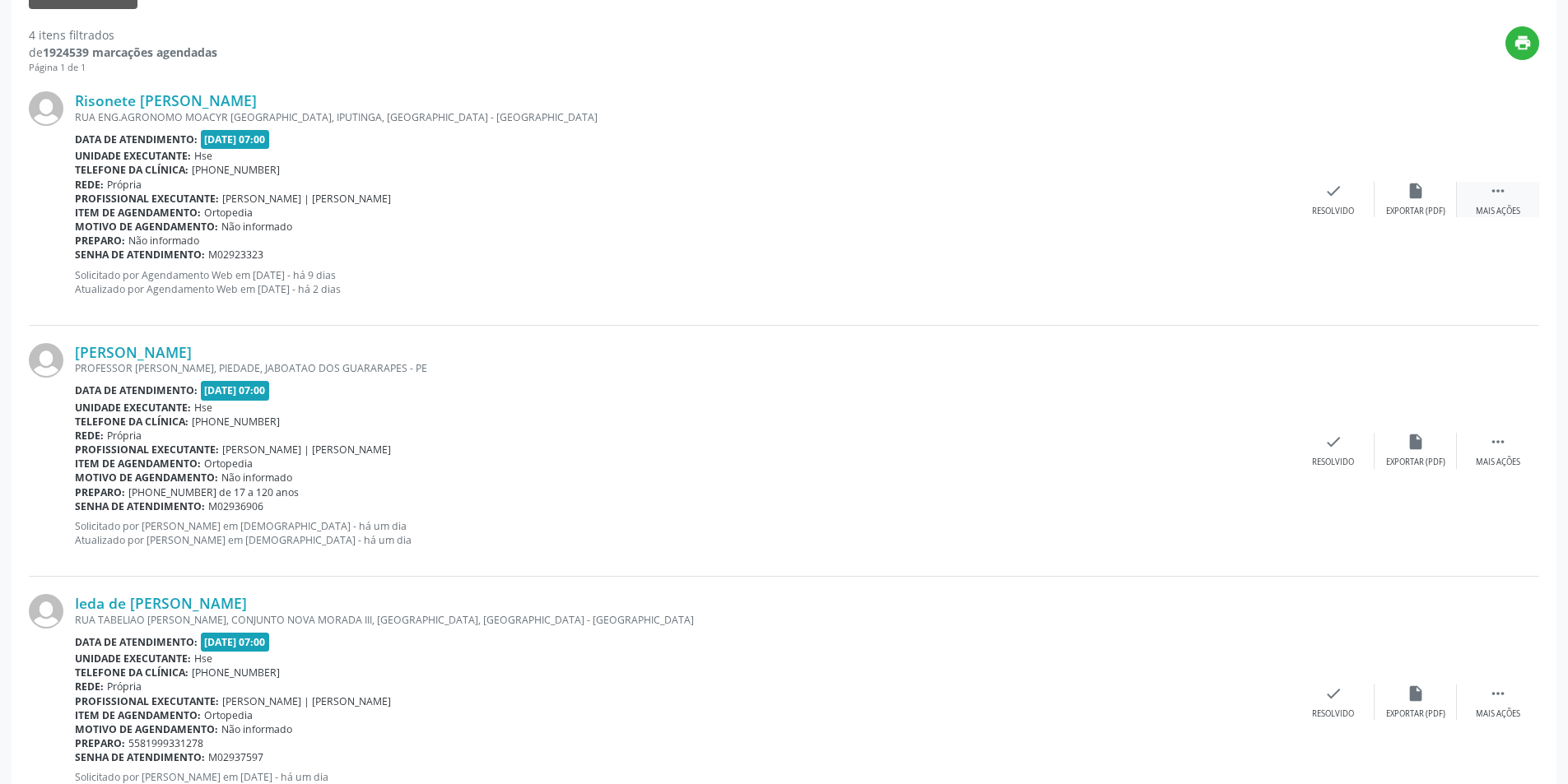
click at [1489, 188] on icon "" at bounding box center [1497, 191] width 18 height 18
click at [1423, 194] on icon "alarm_off" at bounding box center [1415, 191] width 18 height 18
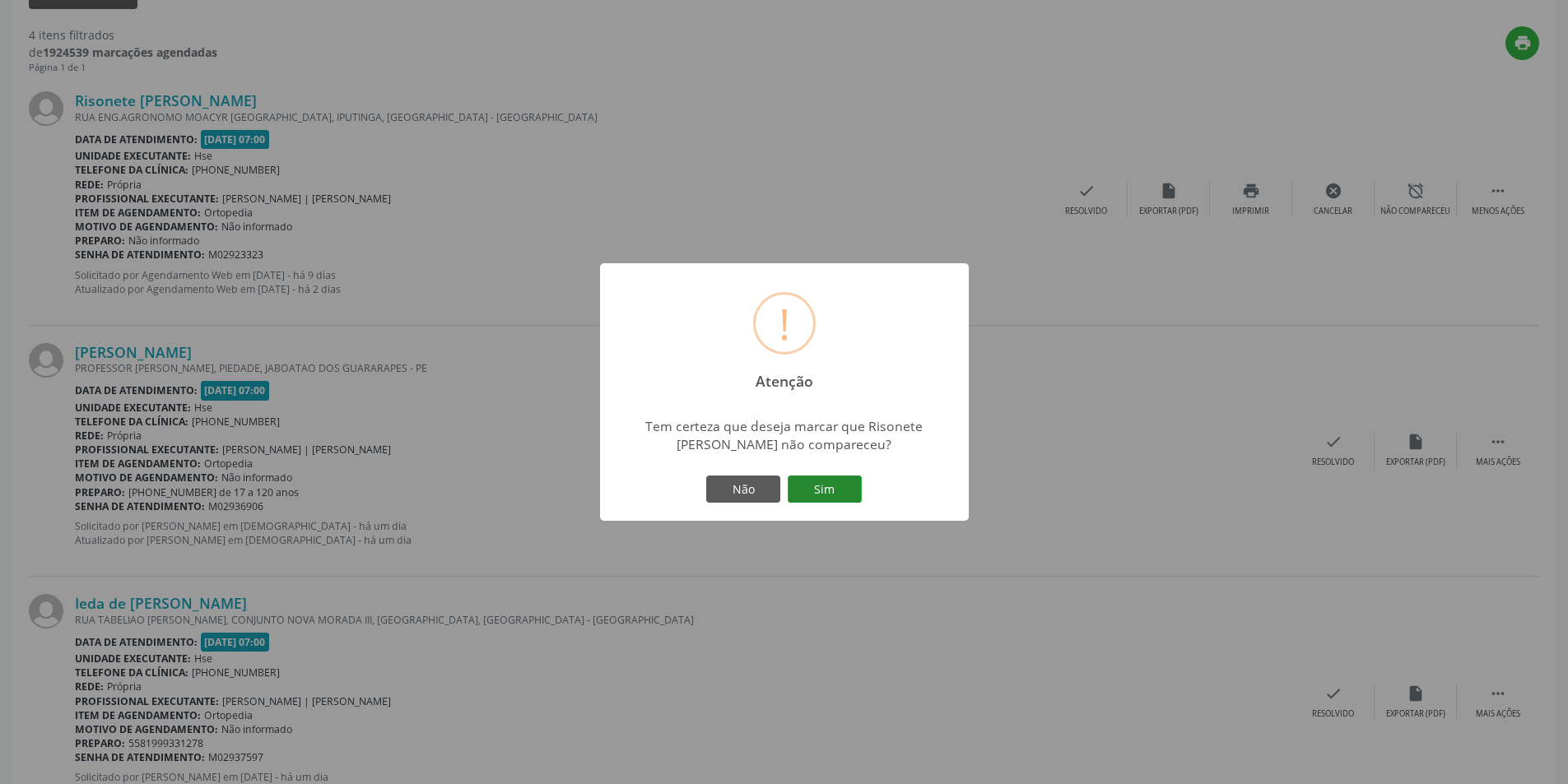
click at [813, 490] on button "Sim" at bounding box center [825, 489] width 74 height 28
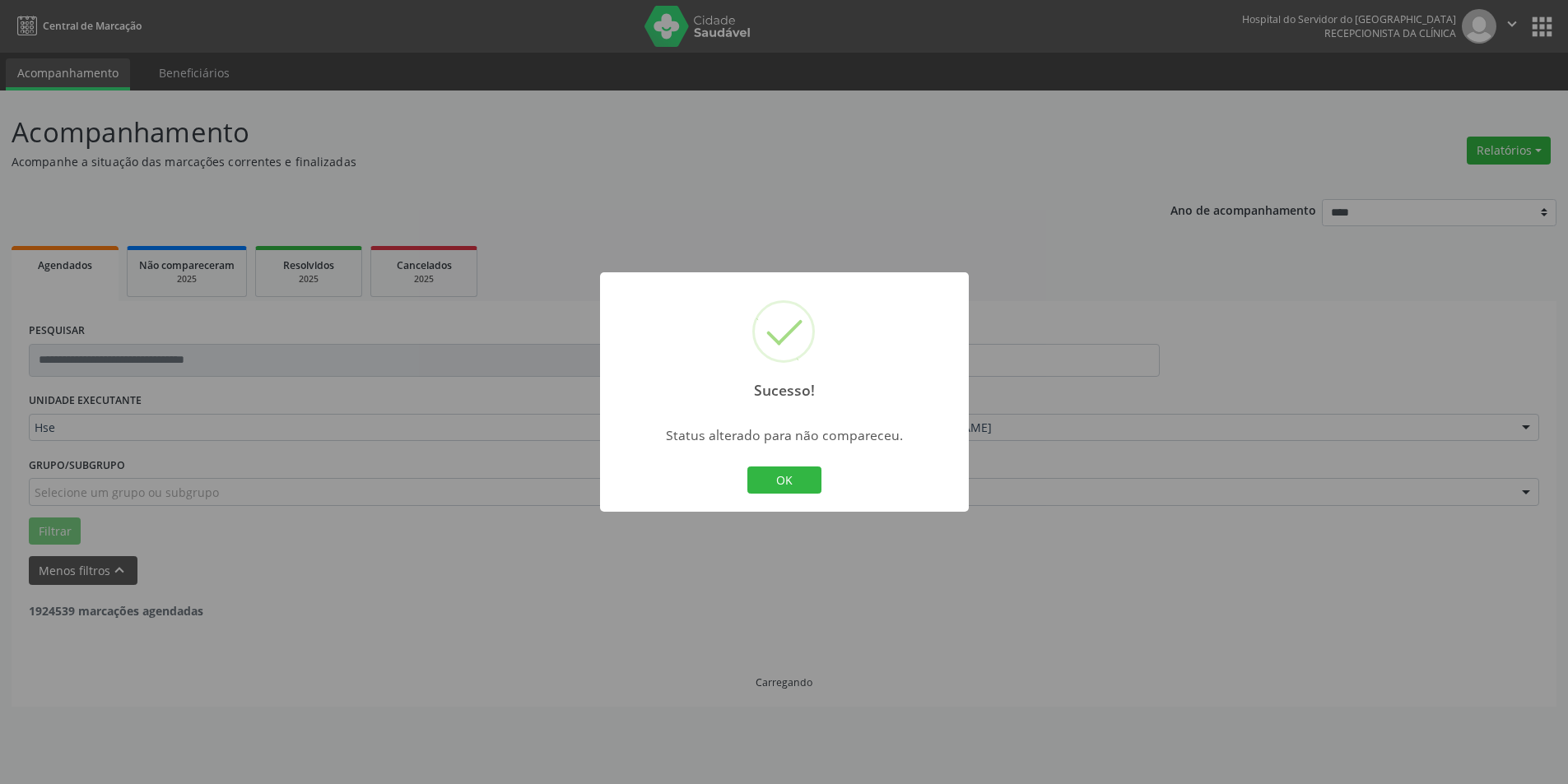
scroll to position [0, 0]
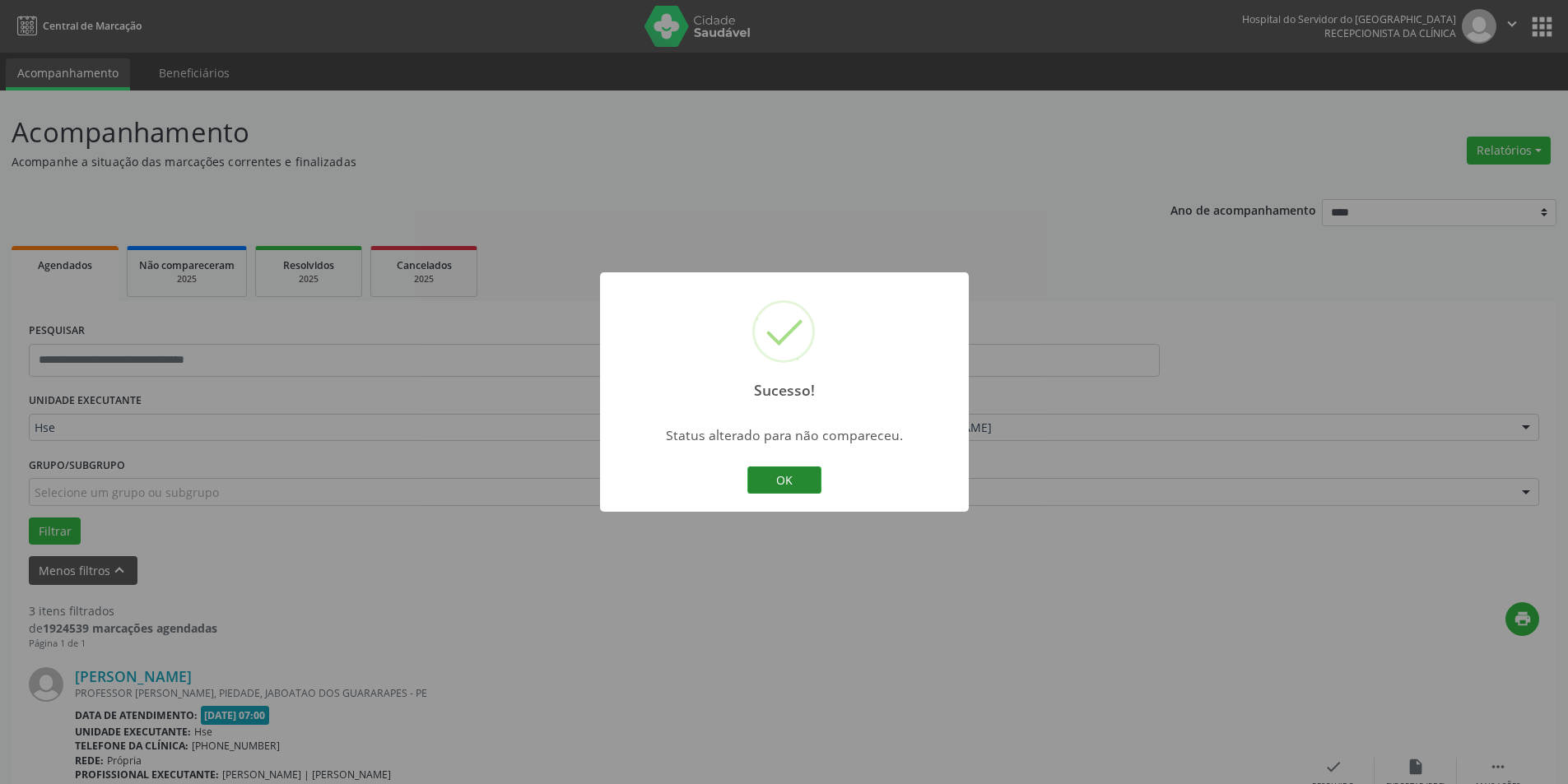
click at [812, 472] on button "OK" at bounding box center [784, 481] width 74 height 28
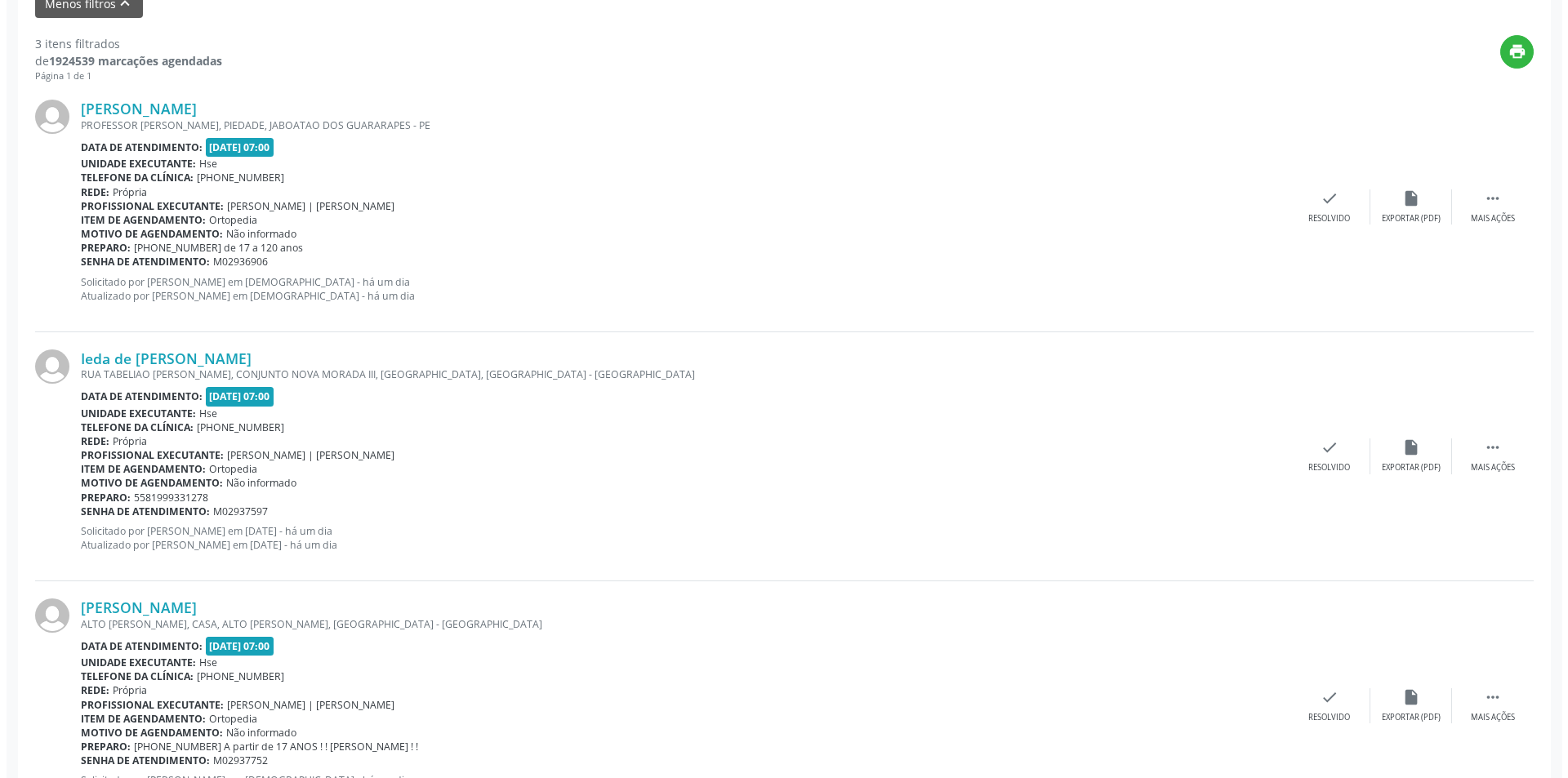
scroll to position [622, 0]
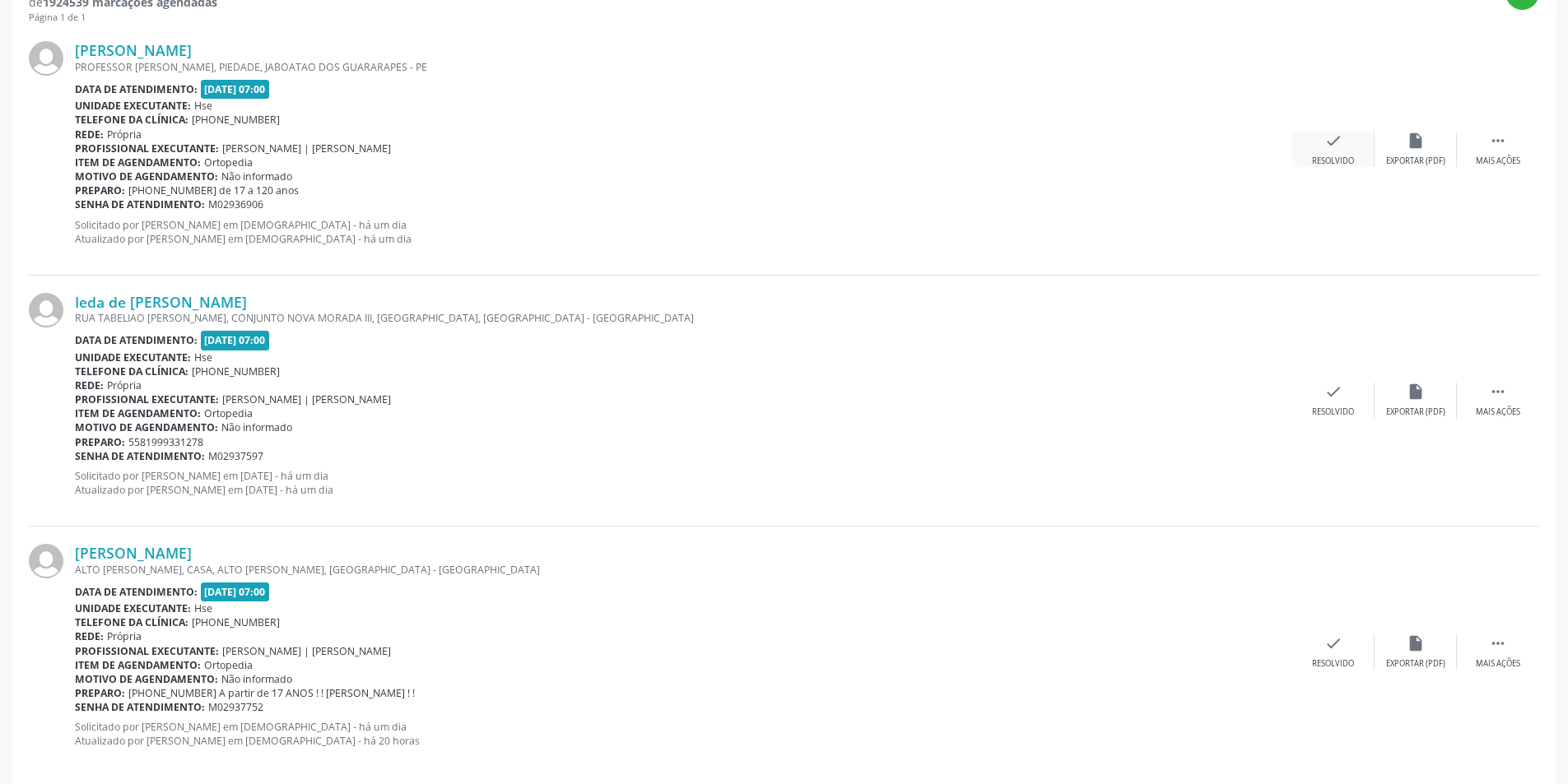
click at [1344, 142] on div "check Resolvido" at bounding box center [1334, 149] width 82 height 35
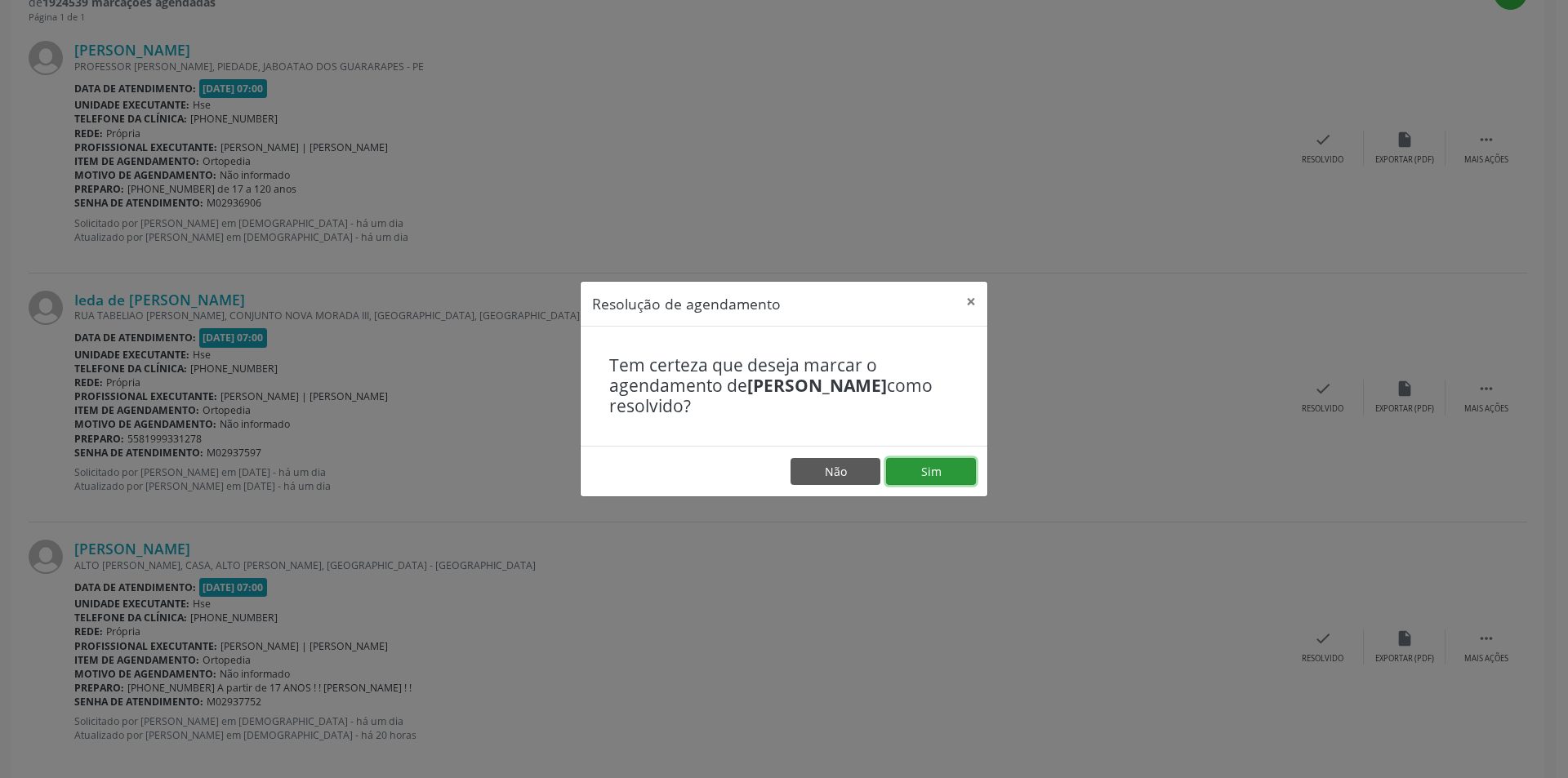
click at [927, 460] on button "Sim" at bounding box center [931, 471] width 89 height 28
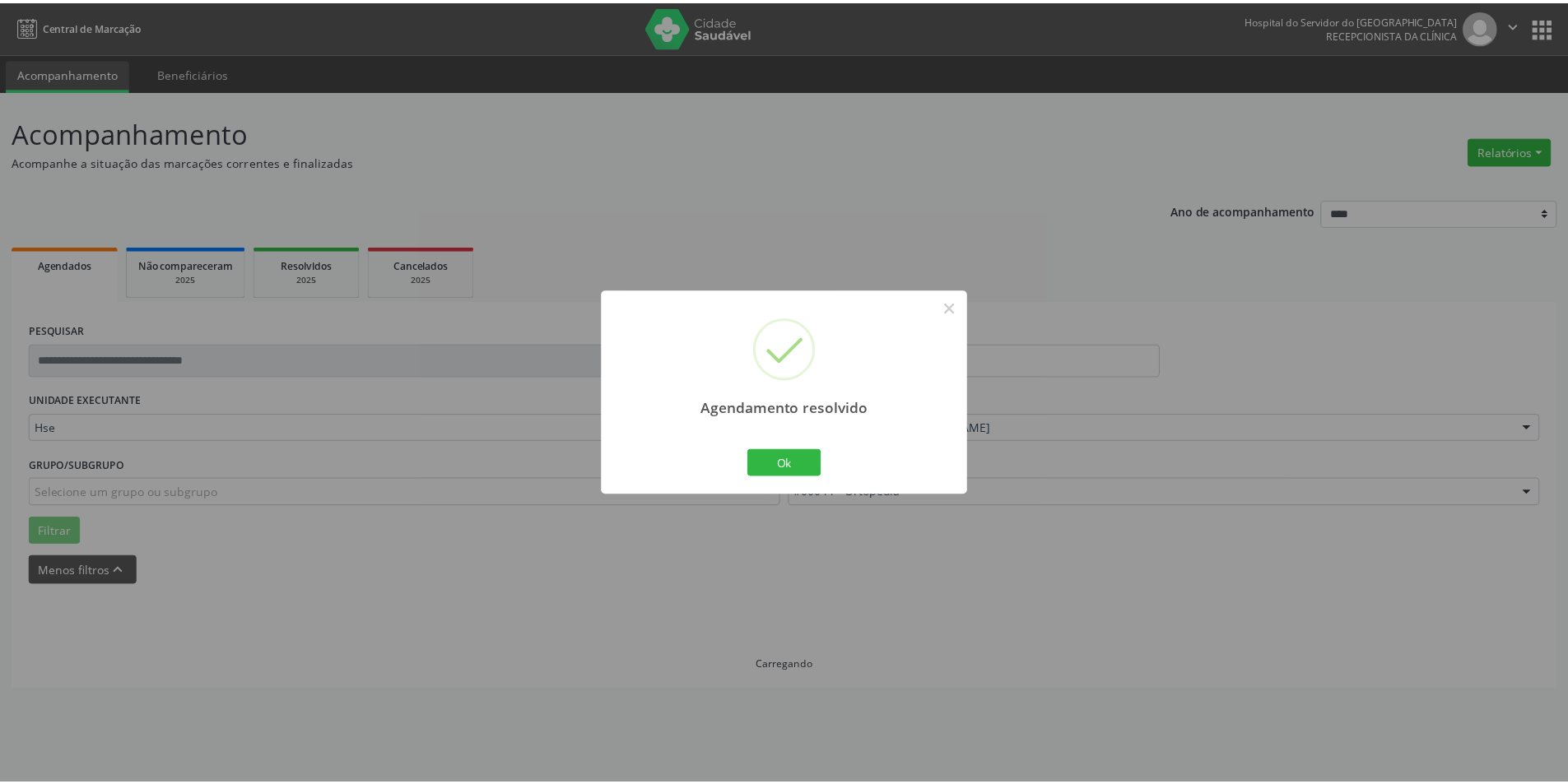
scroll to position [0, 0]
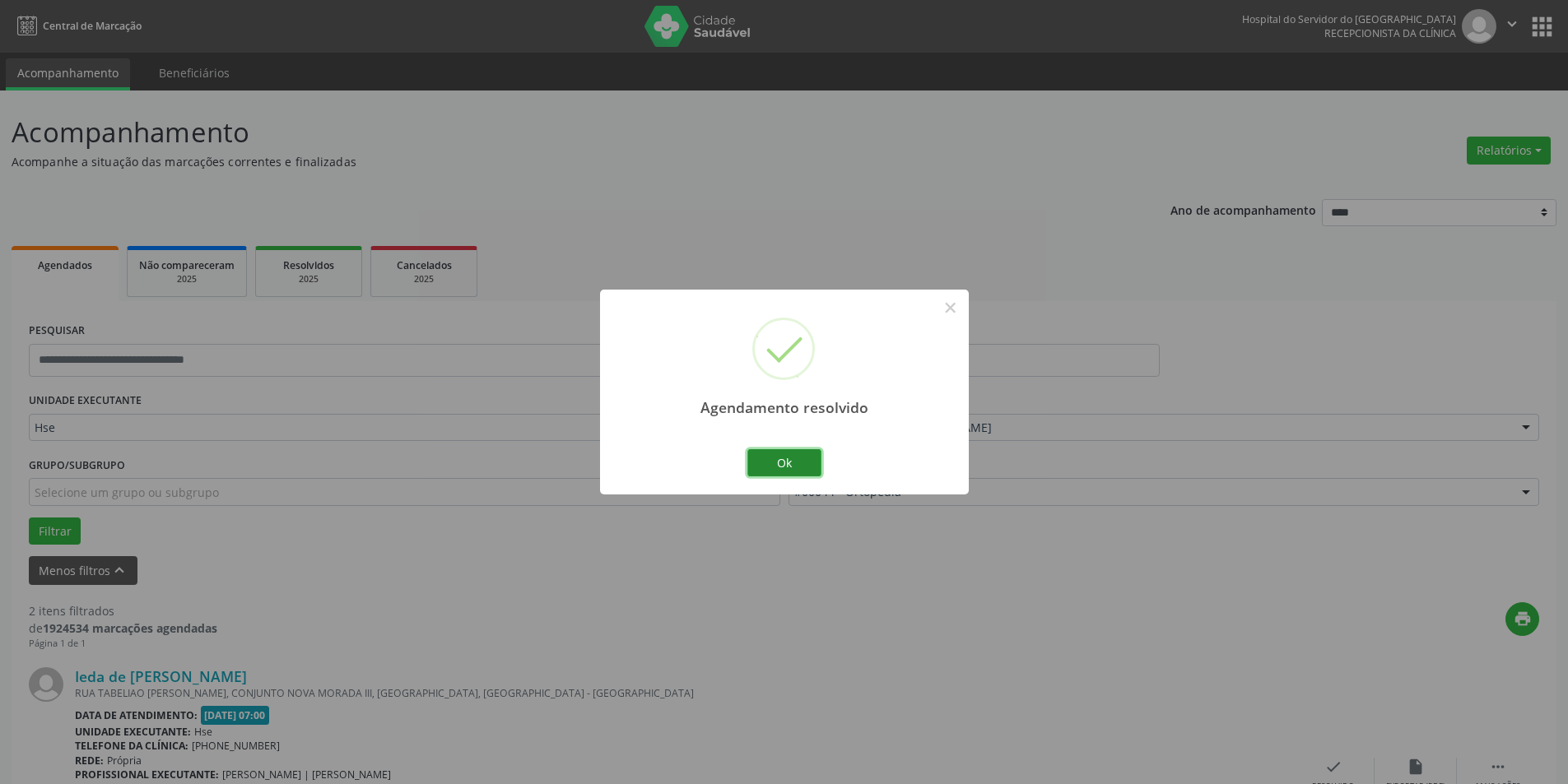
click at [799, 460] on button "Ok" at bounding box center [784, 463] width 74 height 28
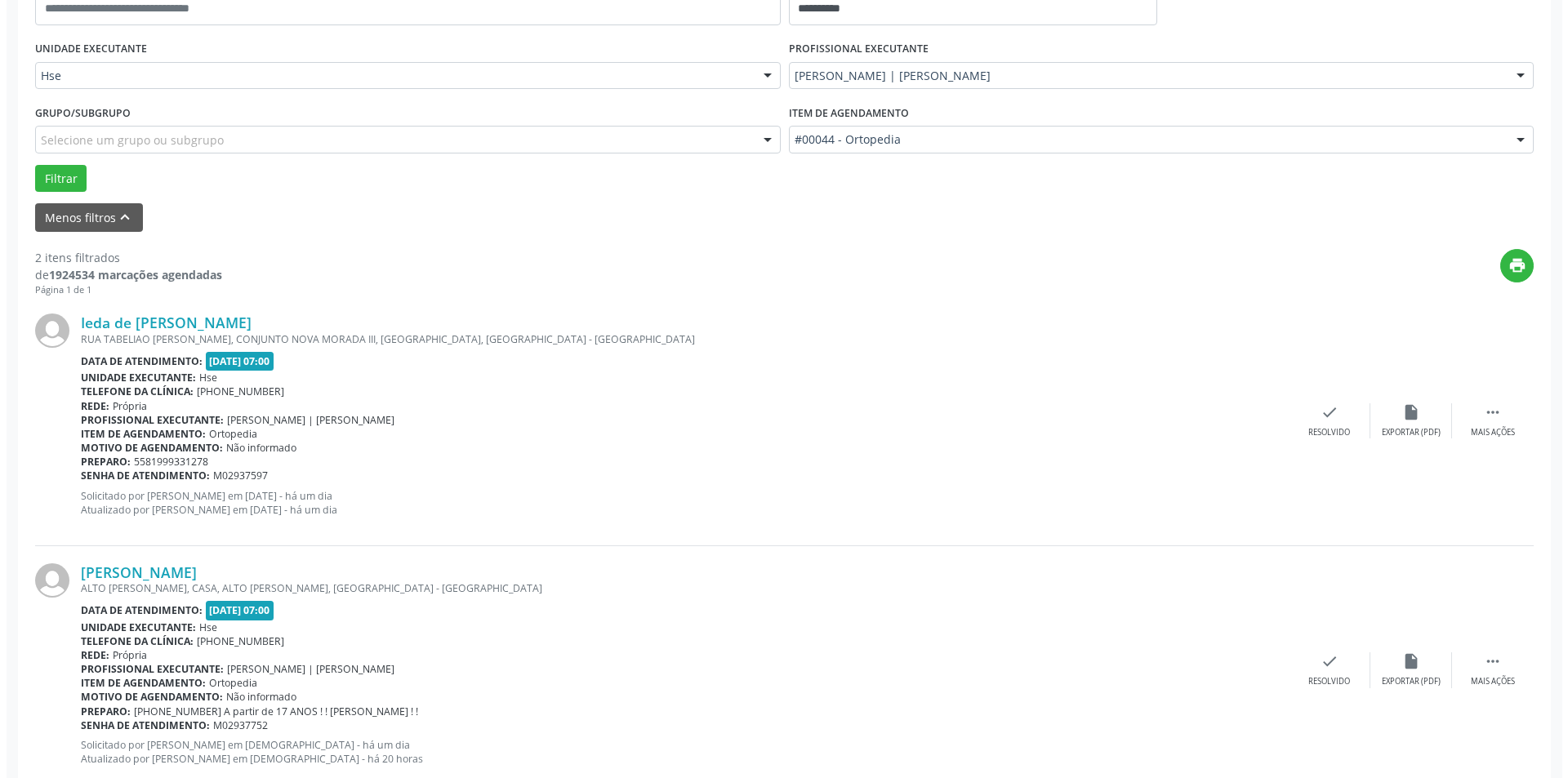
scroll to position [393, 0]
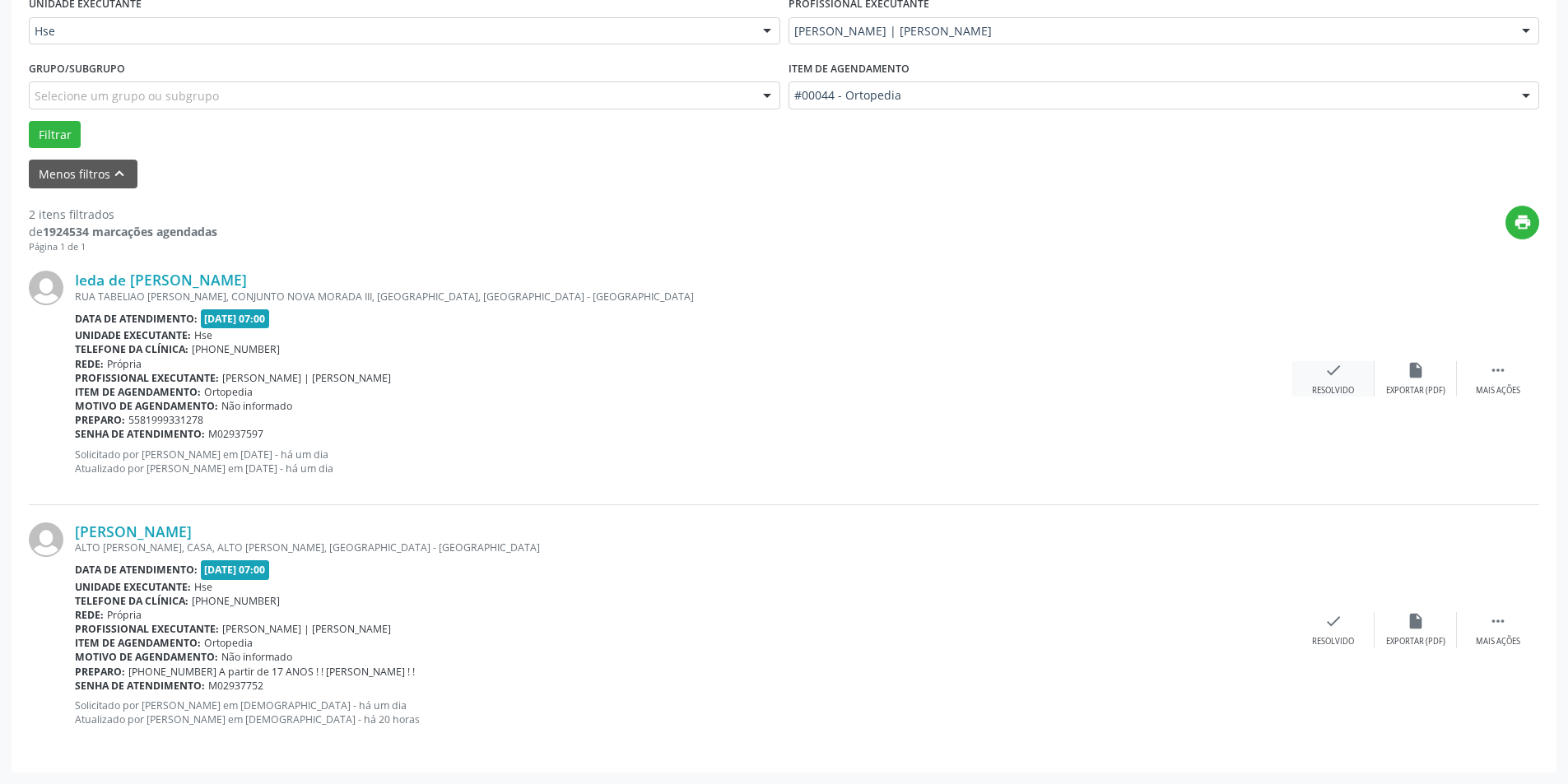
click at [1334, 377] on icon "check" at bounding box center [1333, 370] width 18 height 18
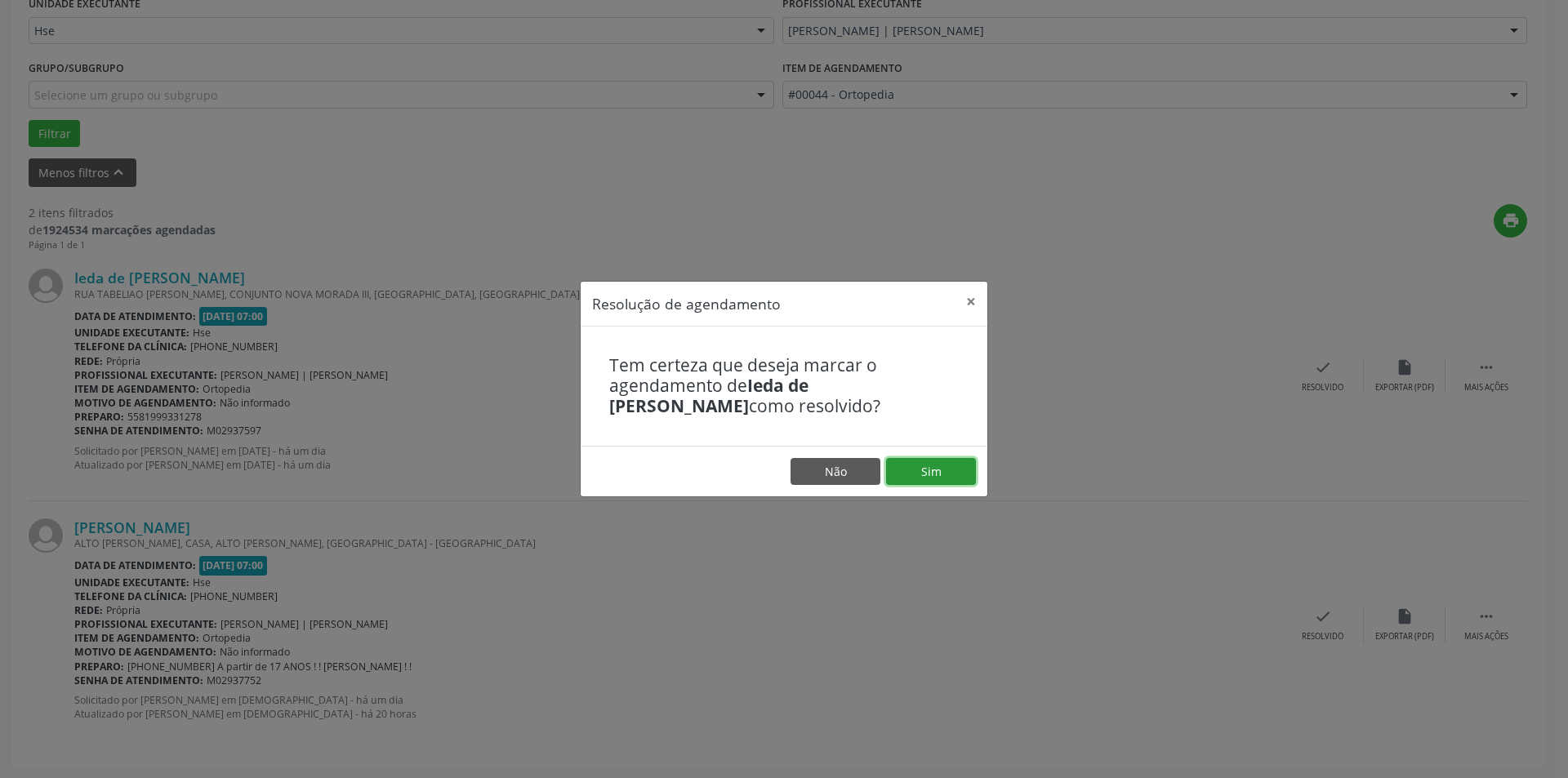
click at [928, 468] on button "Sim" at bounding box center [931, 471] width 89 height 28
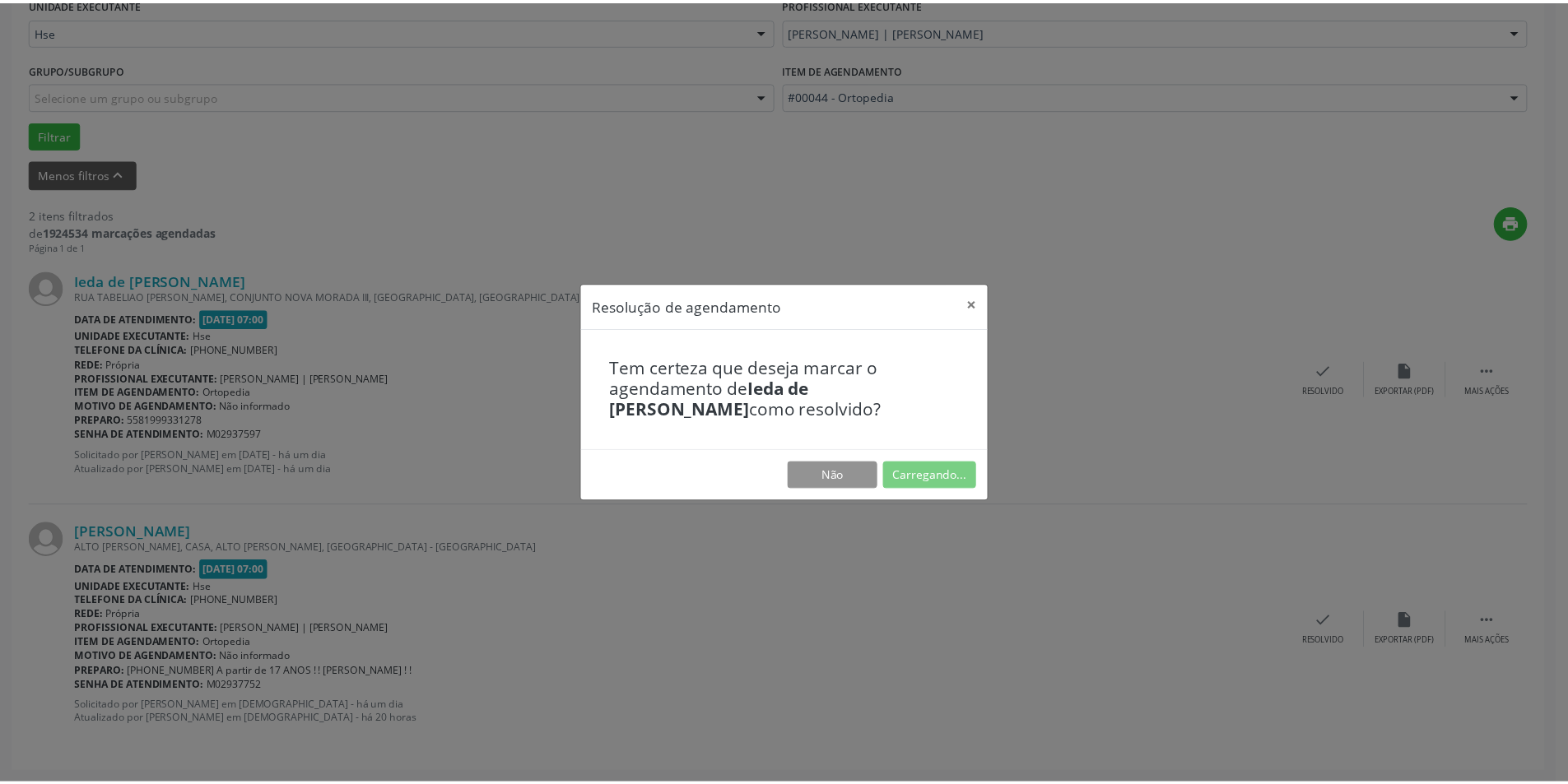
scroll to position [0, 0]
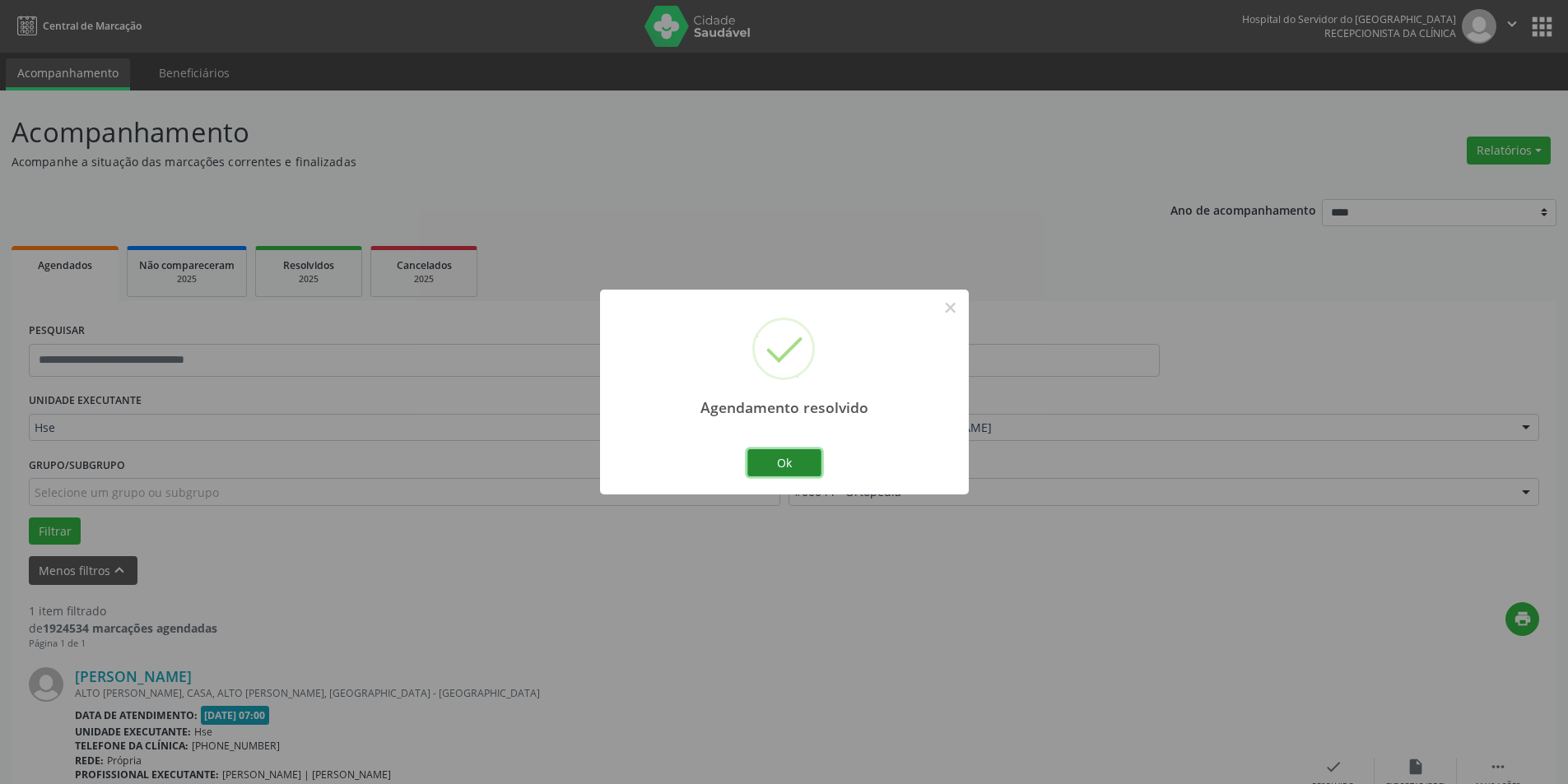
click at [779, 458] on button "Ok" at bounding box center [784, 463] width 74 height 28
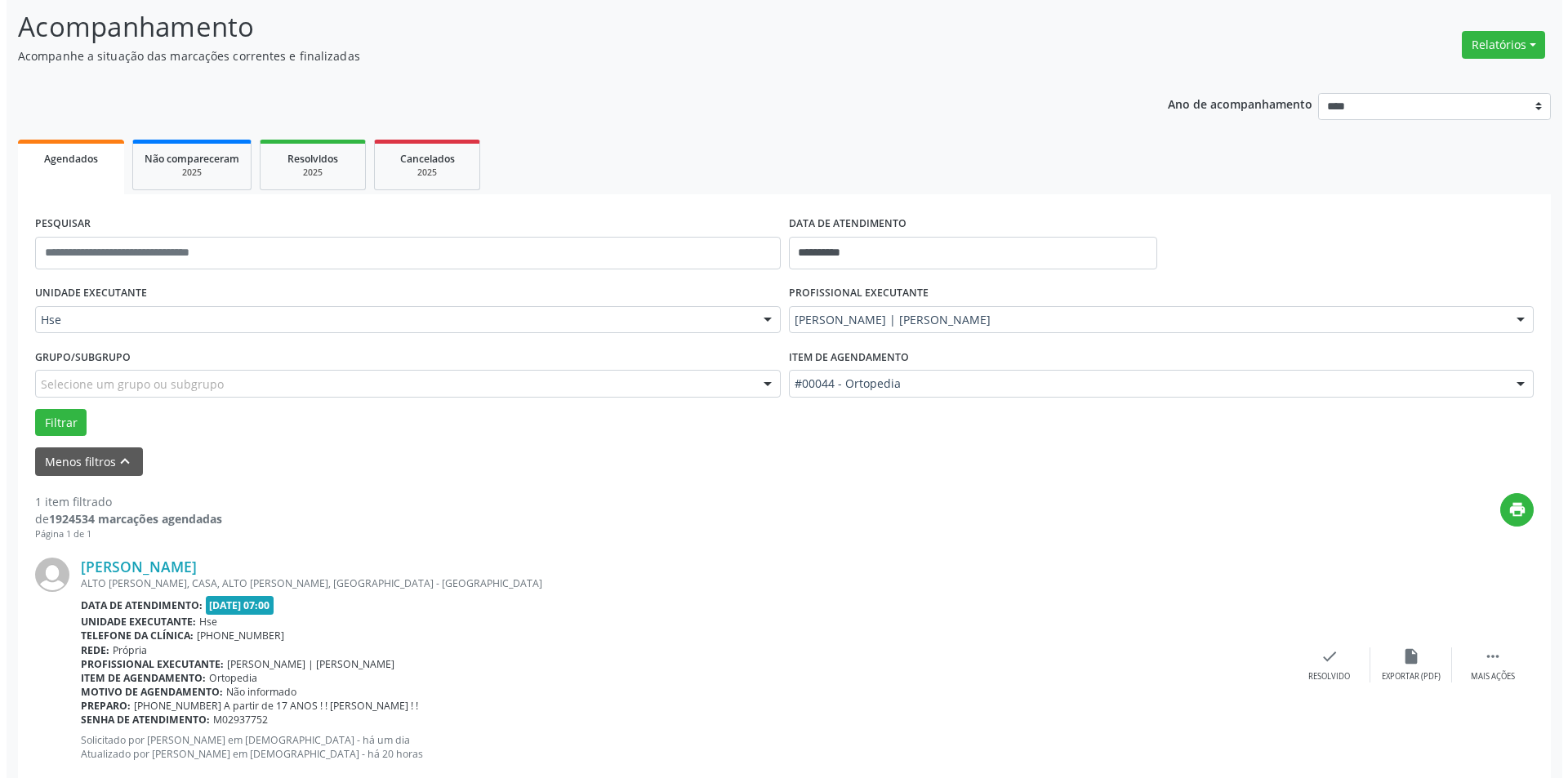
scroll to position [145, 0]
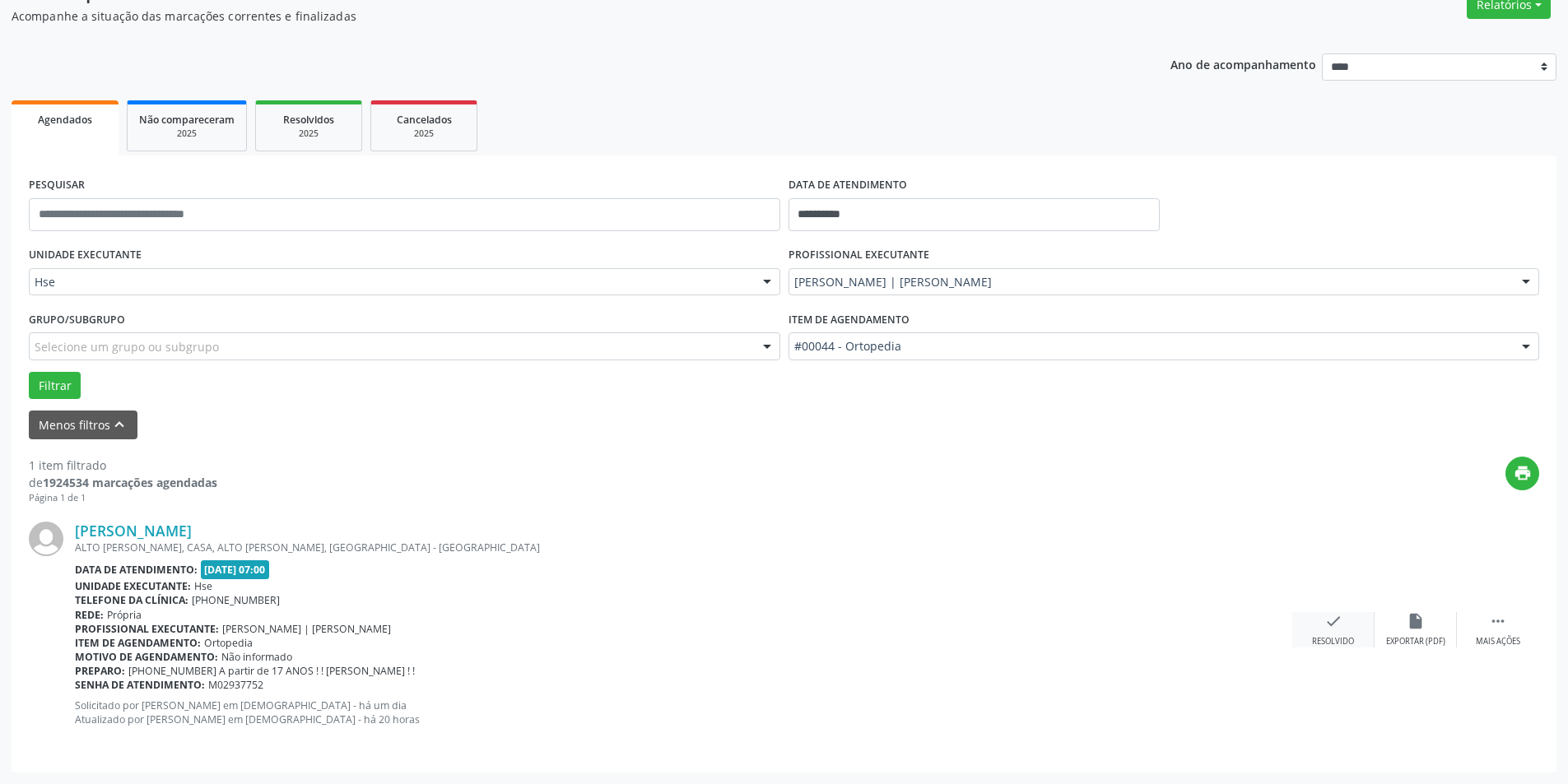
click at [1336, 633] on div "check Resolvido" at bounding box center [1334, 629] width 82 height 35
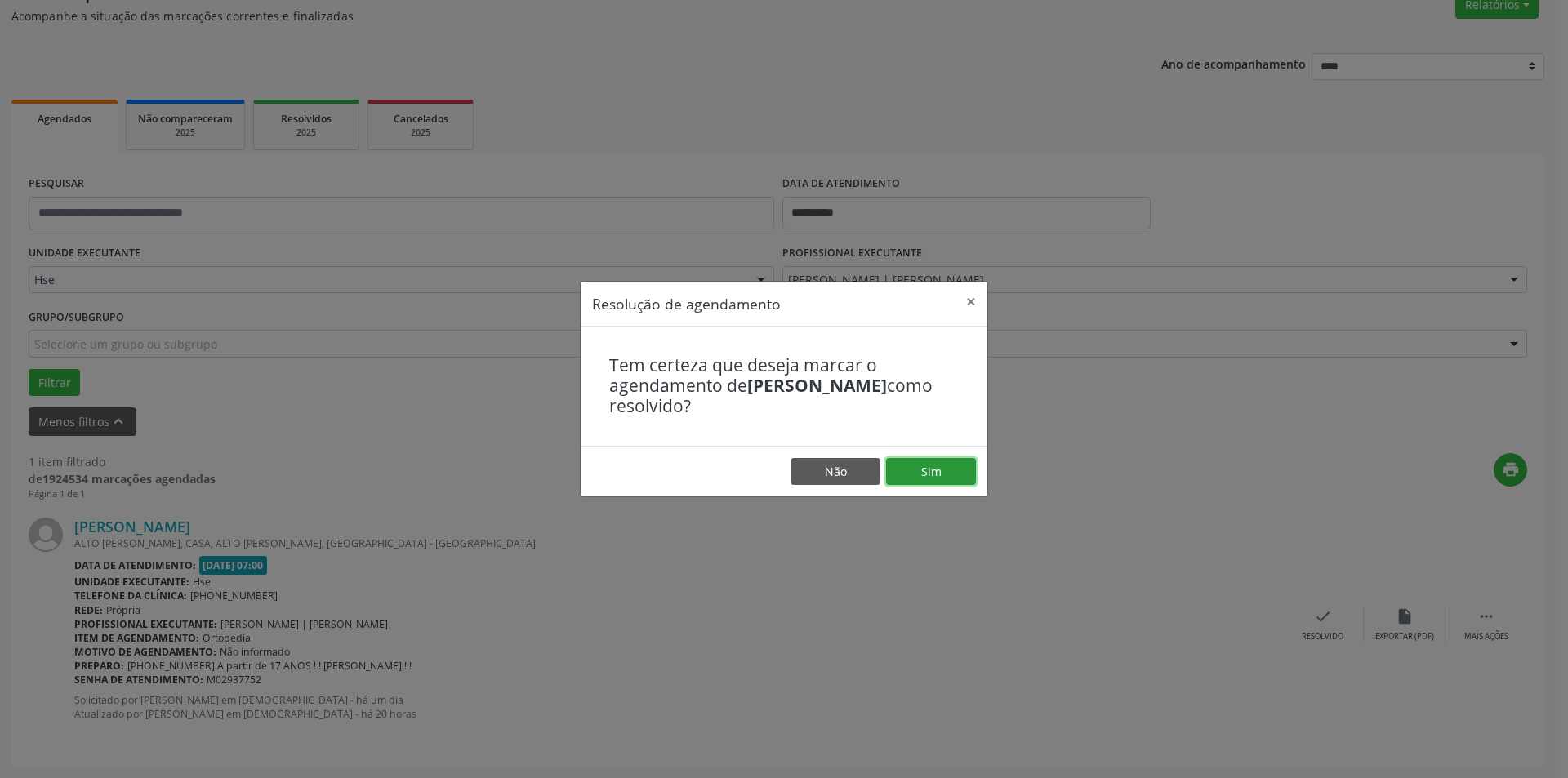
click at [929, 464] on button "Sim" at bounding box center [931, 471] width 89 height 28
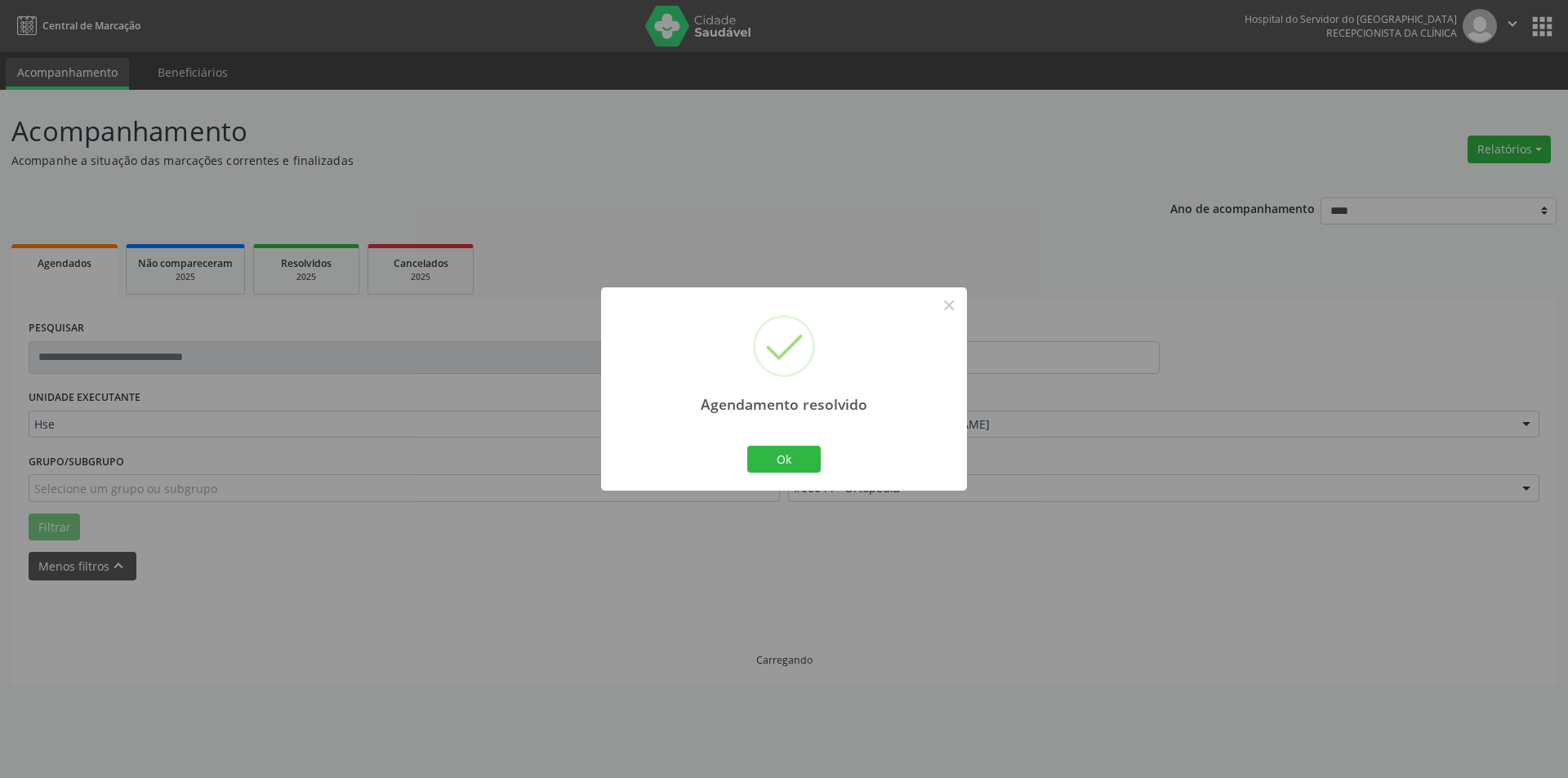
scroll to position [0, 0]
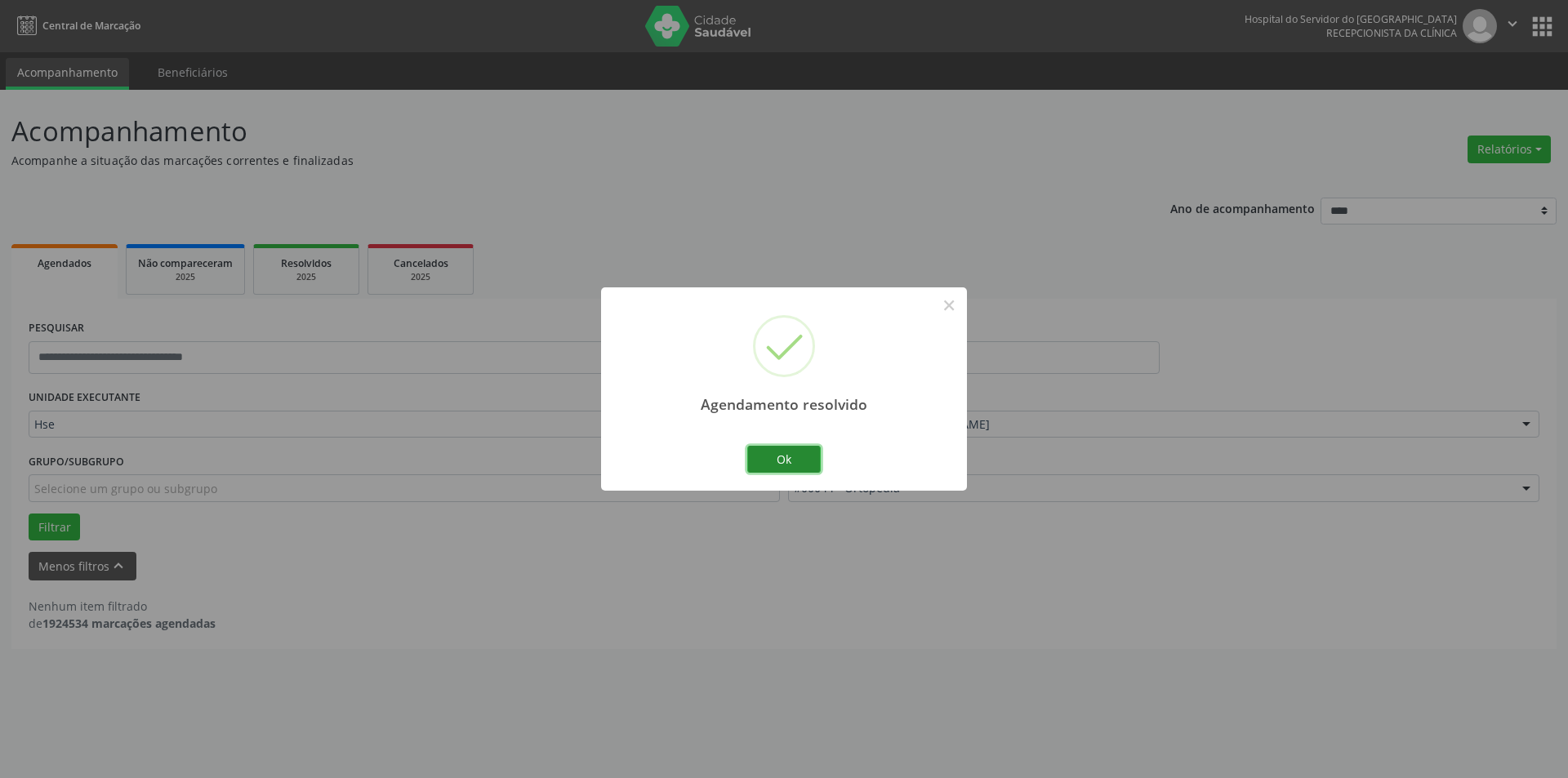
click at [798, 457] on button "Ok" at bounding box center [784, 459] width 74 height 28
